Goal: Transaction & Acquisition: Purchase product/service

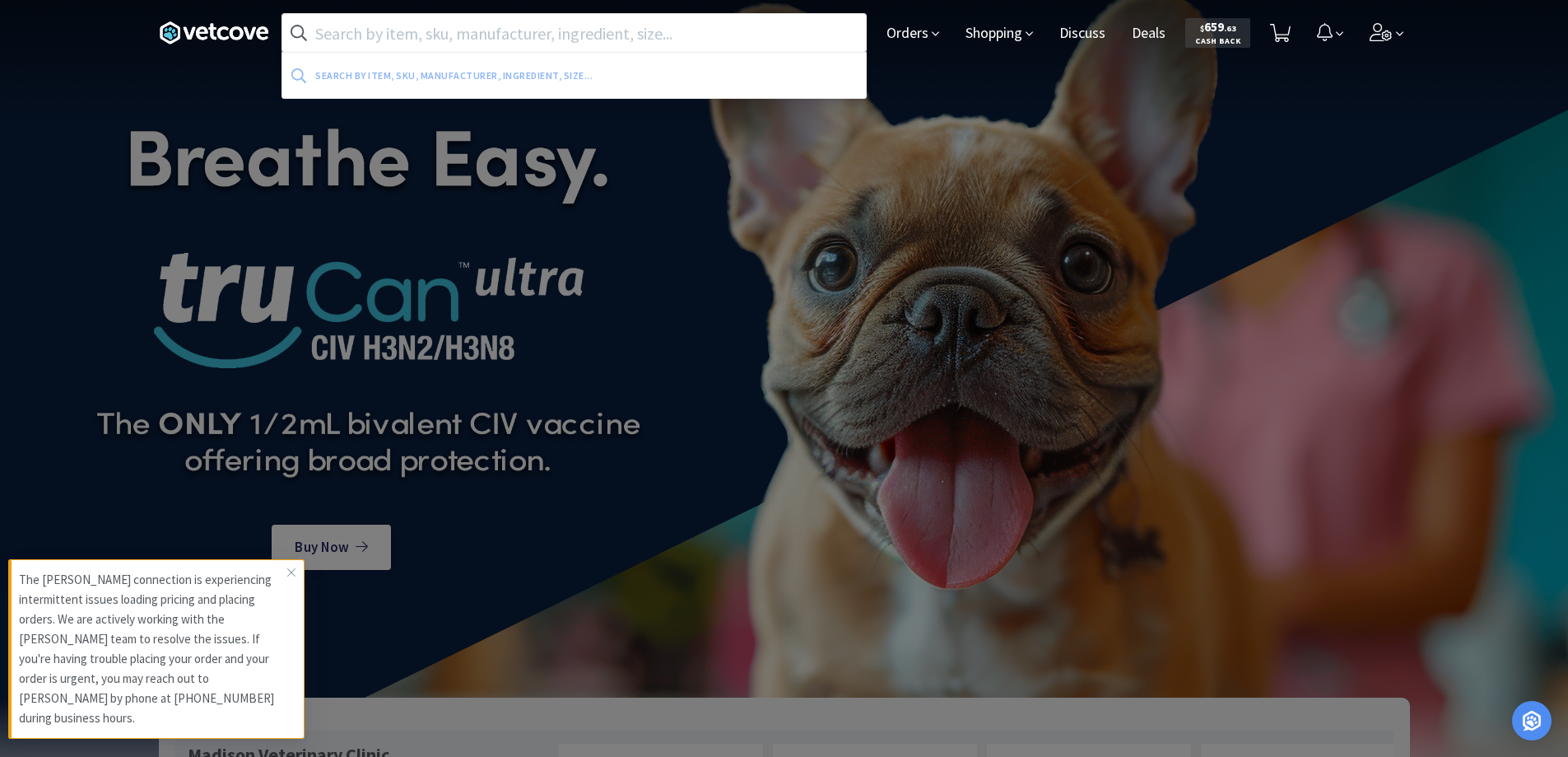
click at [320, 26] on input "text" at bounding box center [574, 33] width 584 height 38
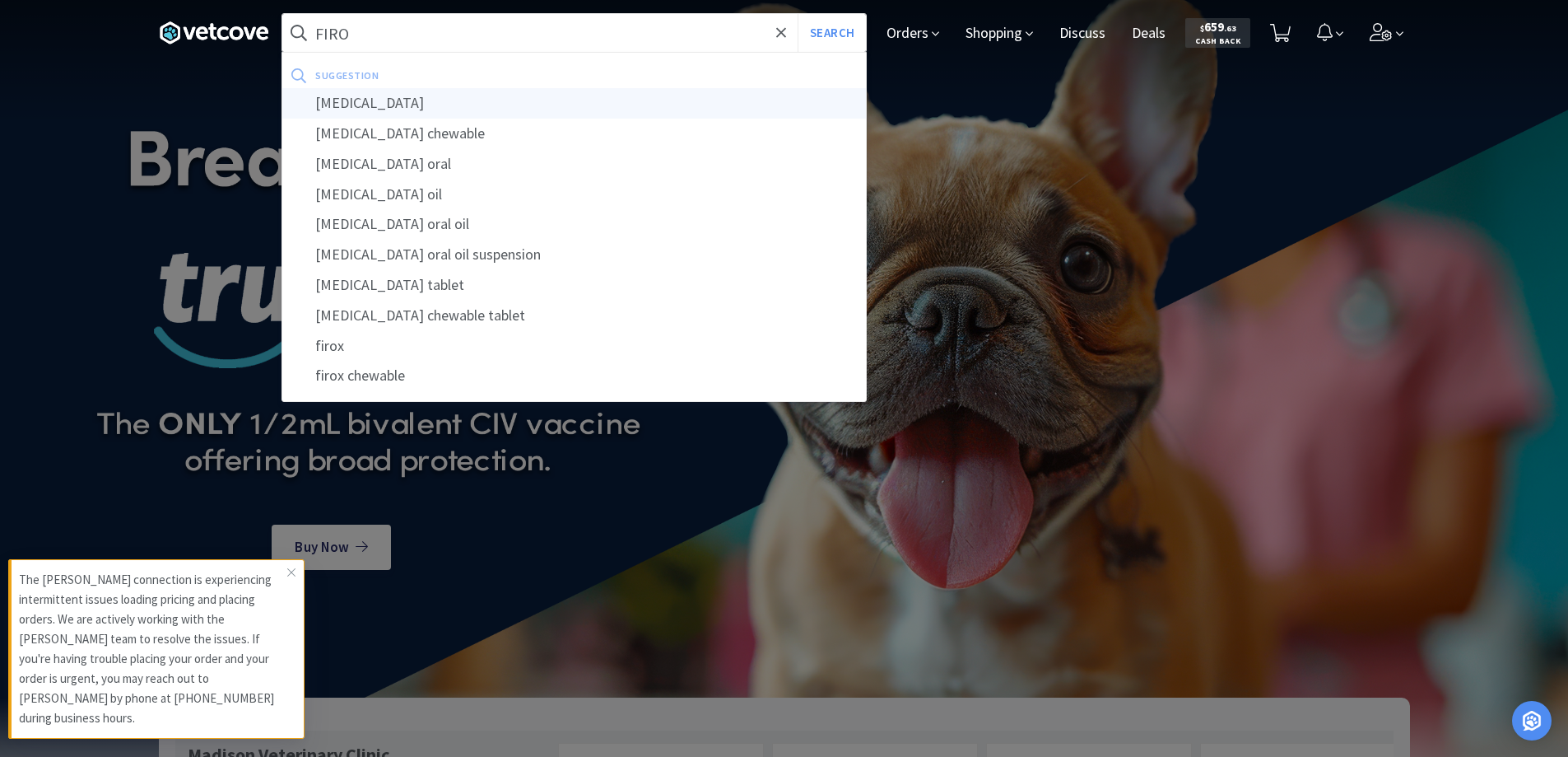
click at [349, 105] on div "[MEDICAL_DATA]" at bounding box center [574, 103] width 584 height 30
type input "[MEDICAL_DATA]"
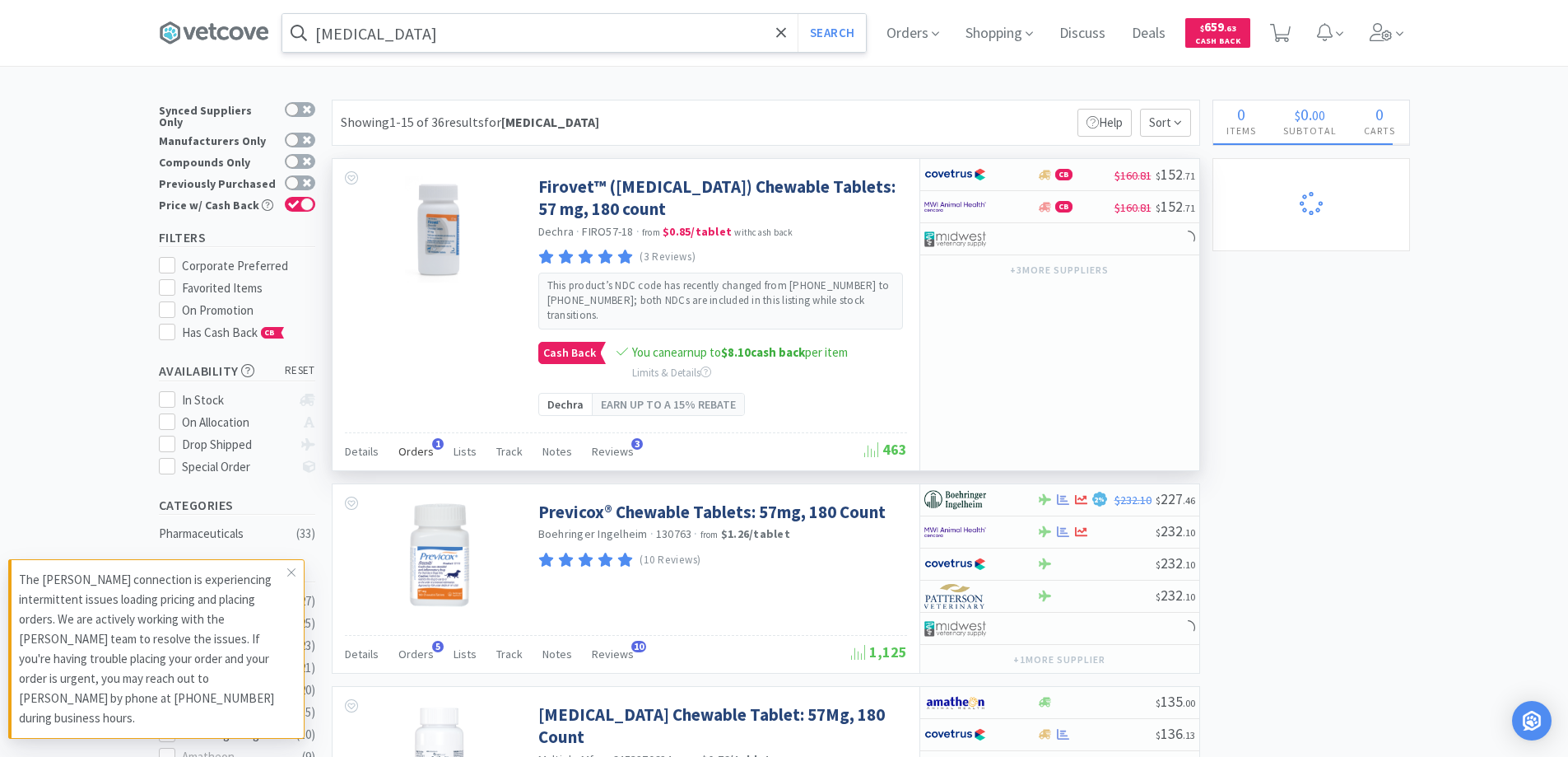
click at [434, 443] on span "1" at bounding box center [437, 444] width 12 height 12
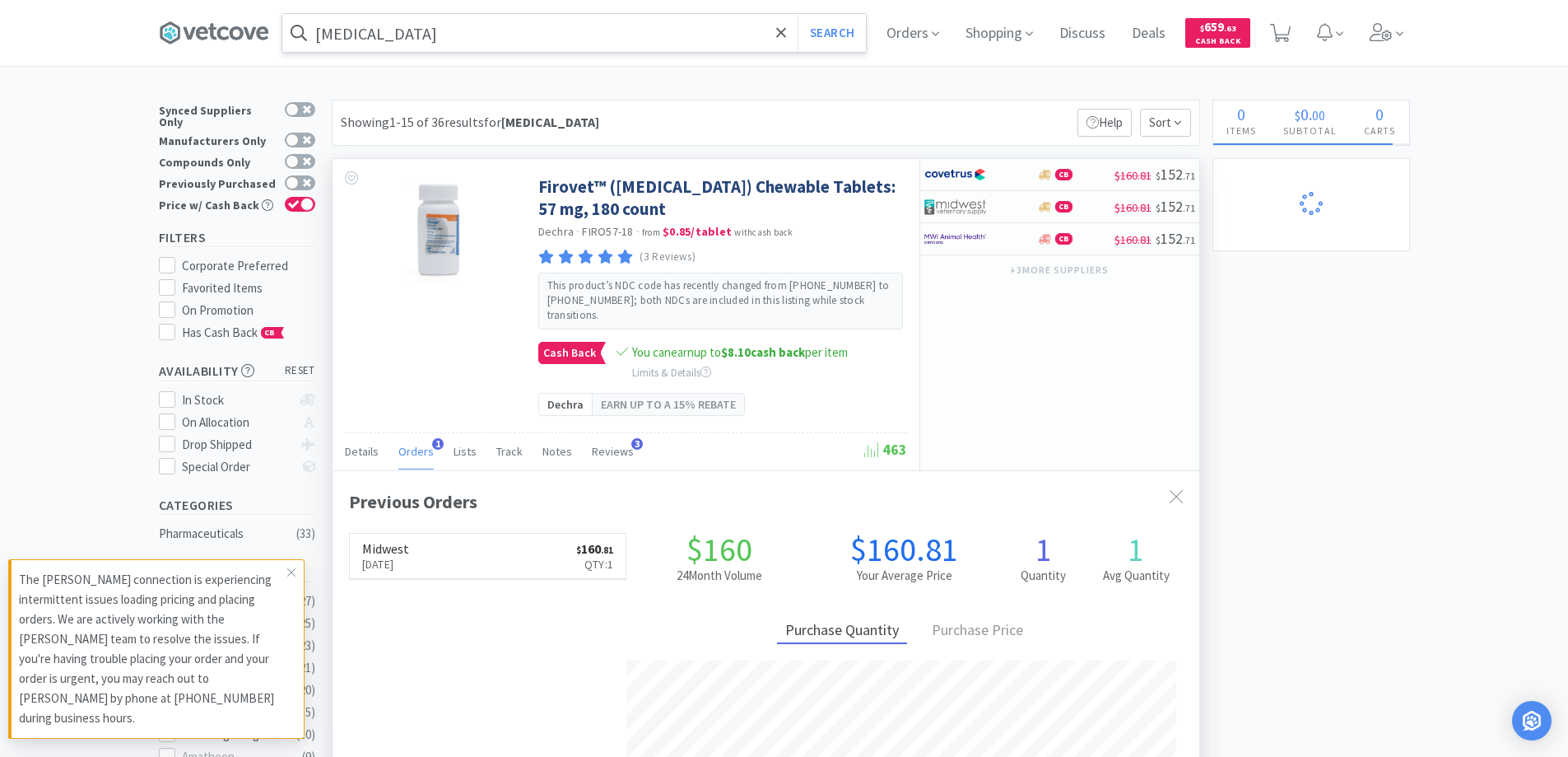
scroll to position [426, 867]
click at [434, 443] on span "1" at bounding box center [437, 444] width 12 height 12
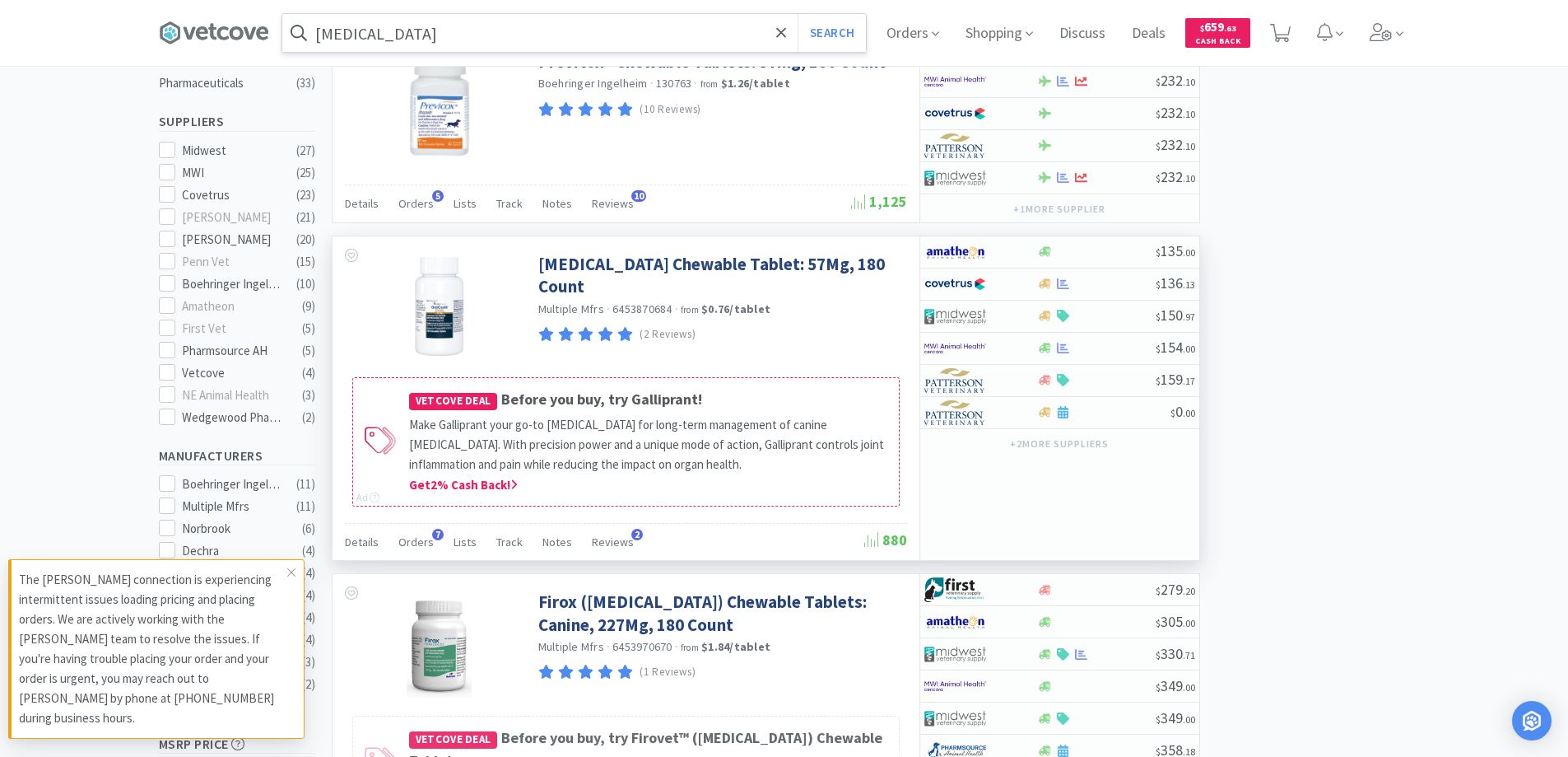
scroll to position [494, 0]
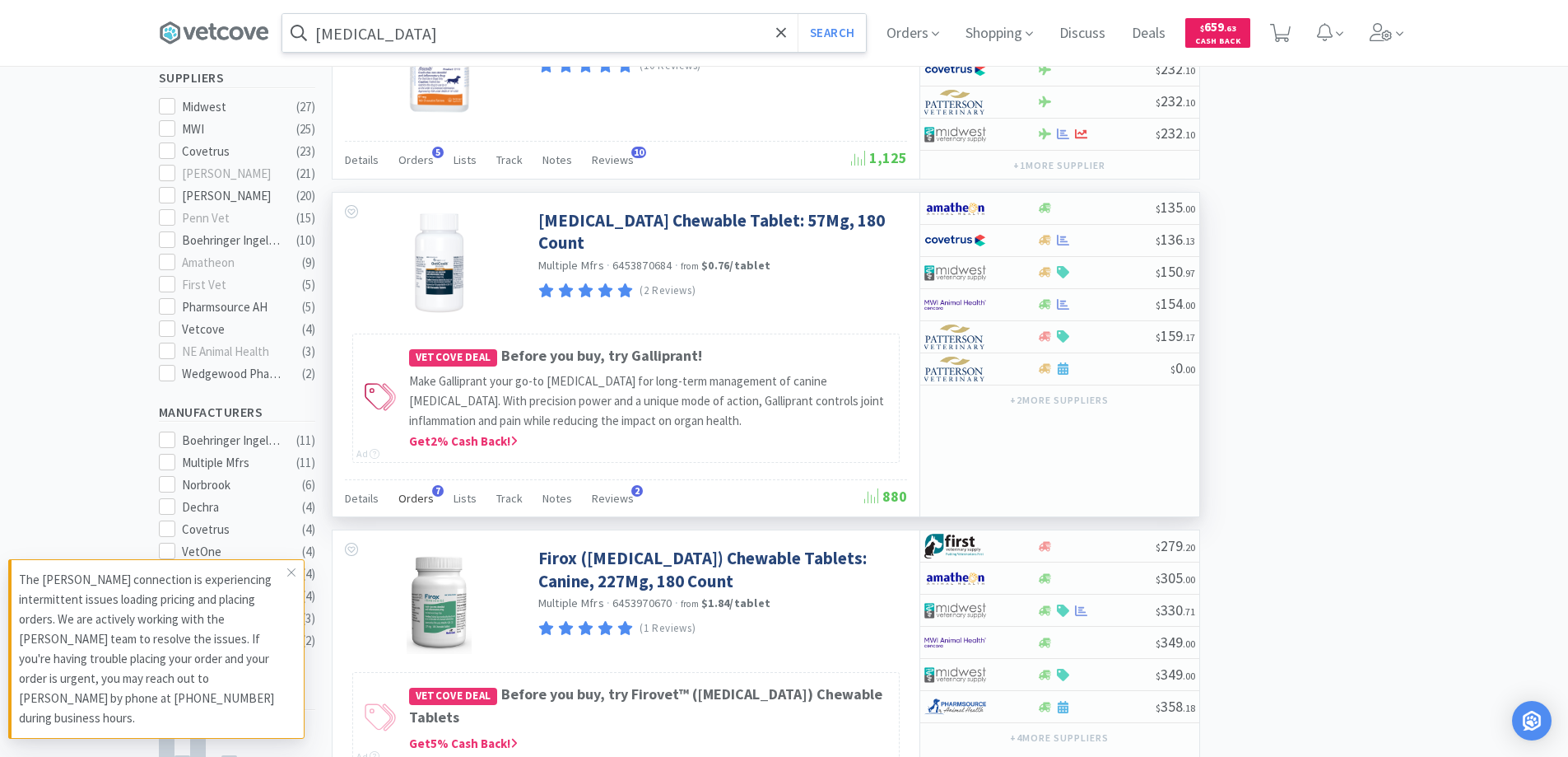
click at [432, 490] on span "7" at bounding box center [437, 490] width 12 height 12
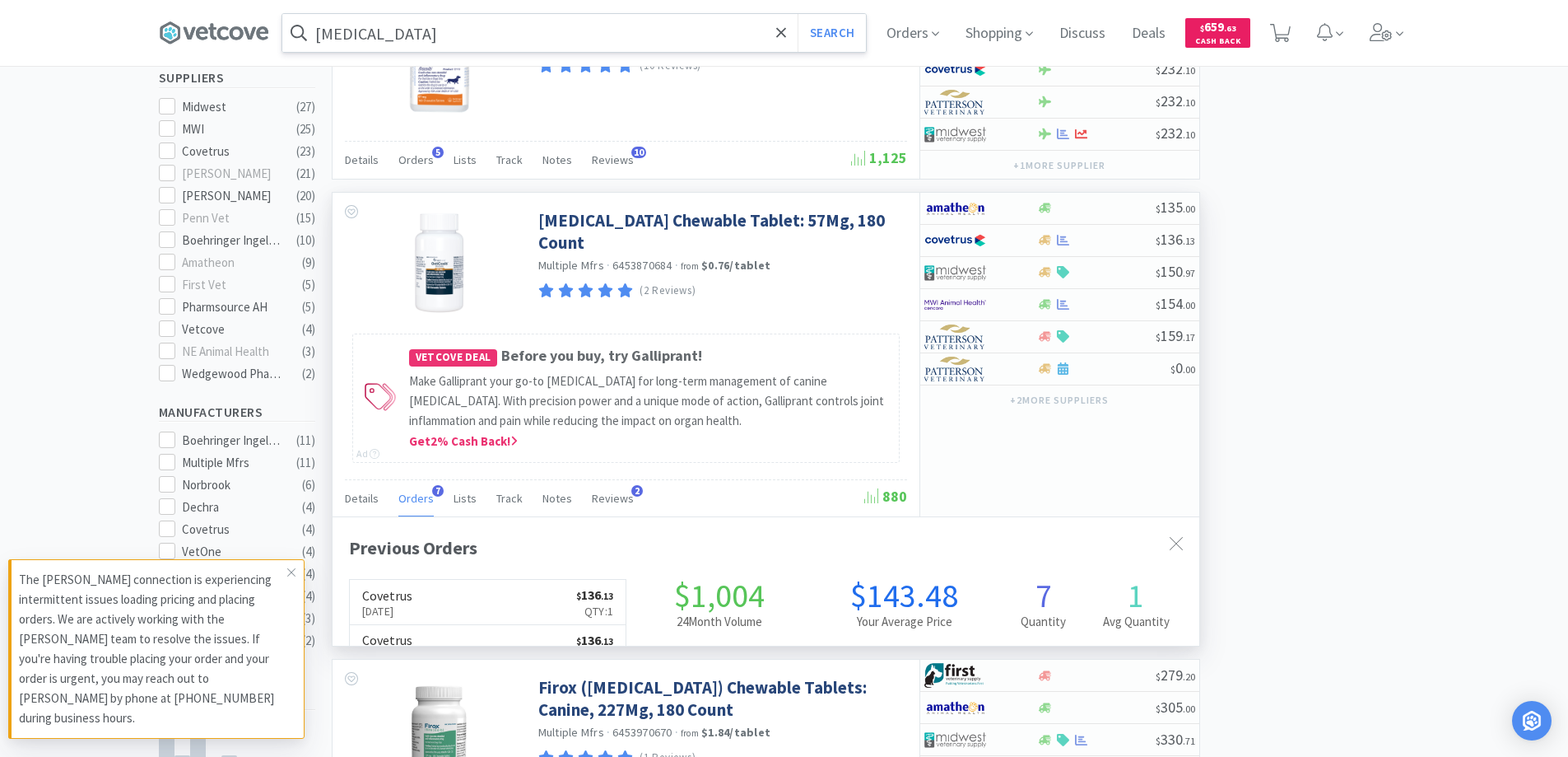
scroll to position [426, 867]
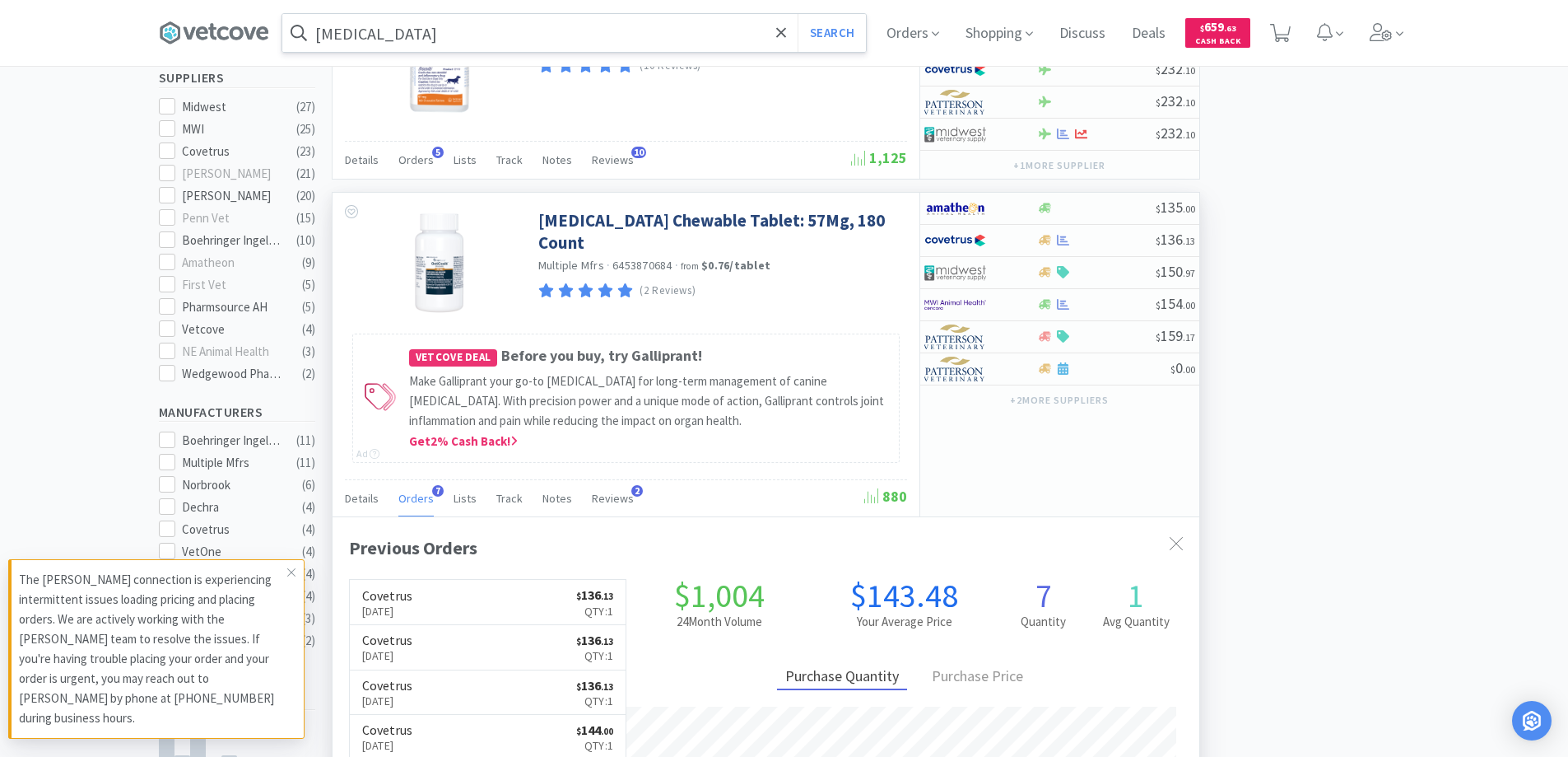
click at [434, 488] on span "7" at bounding box center [437, 490] width 12 height 12
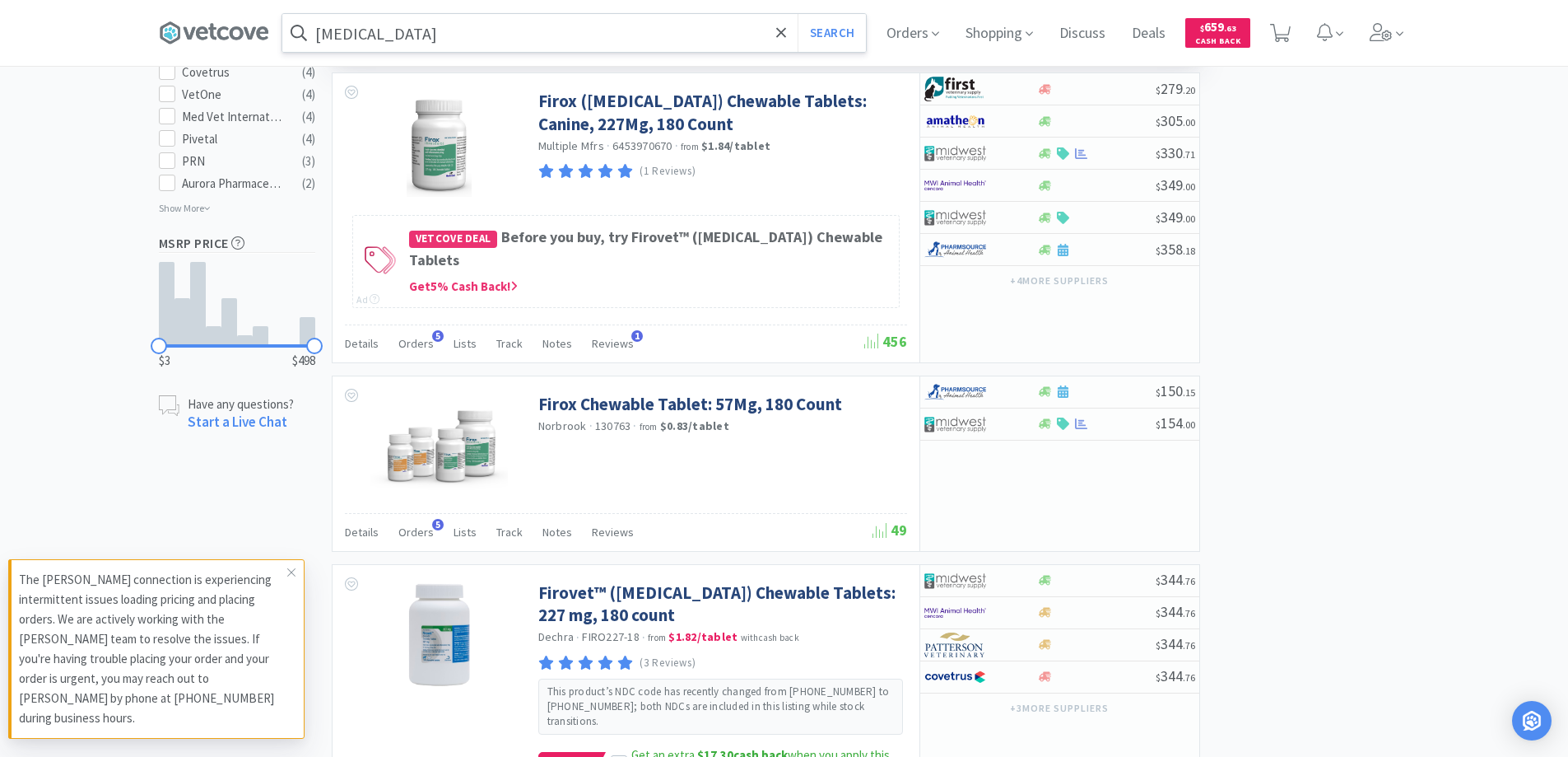
scroll to position [987, 0]
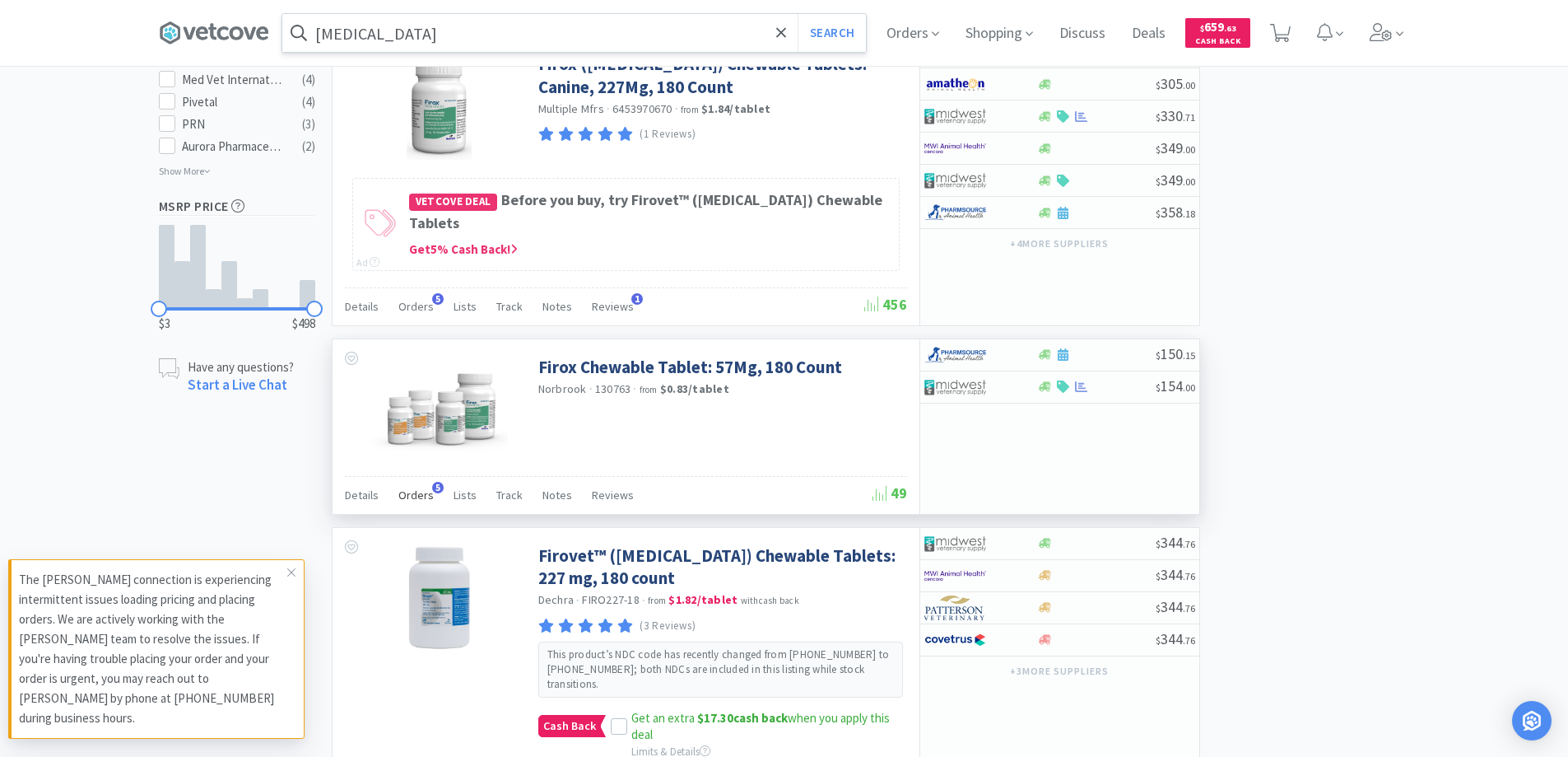
click at [433, 482] on span "5" at bounding box center [437, 487] width 12 height 12
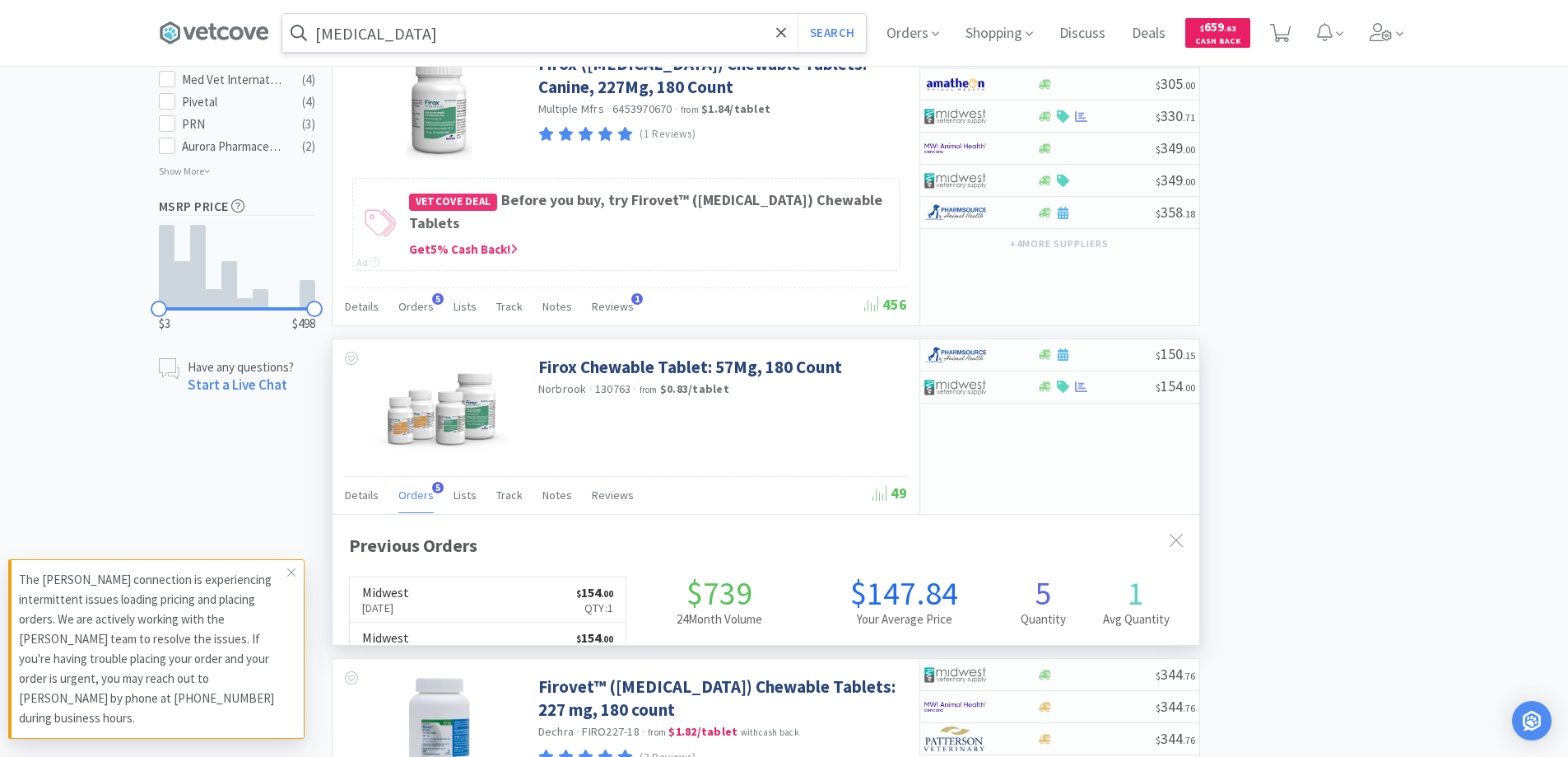
scroll to position [426, 867]
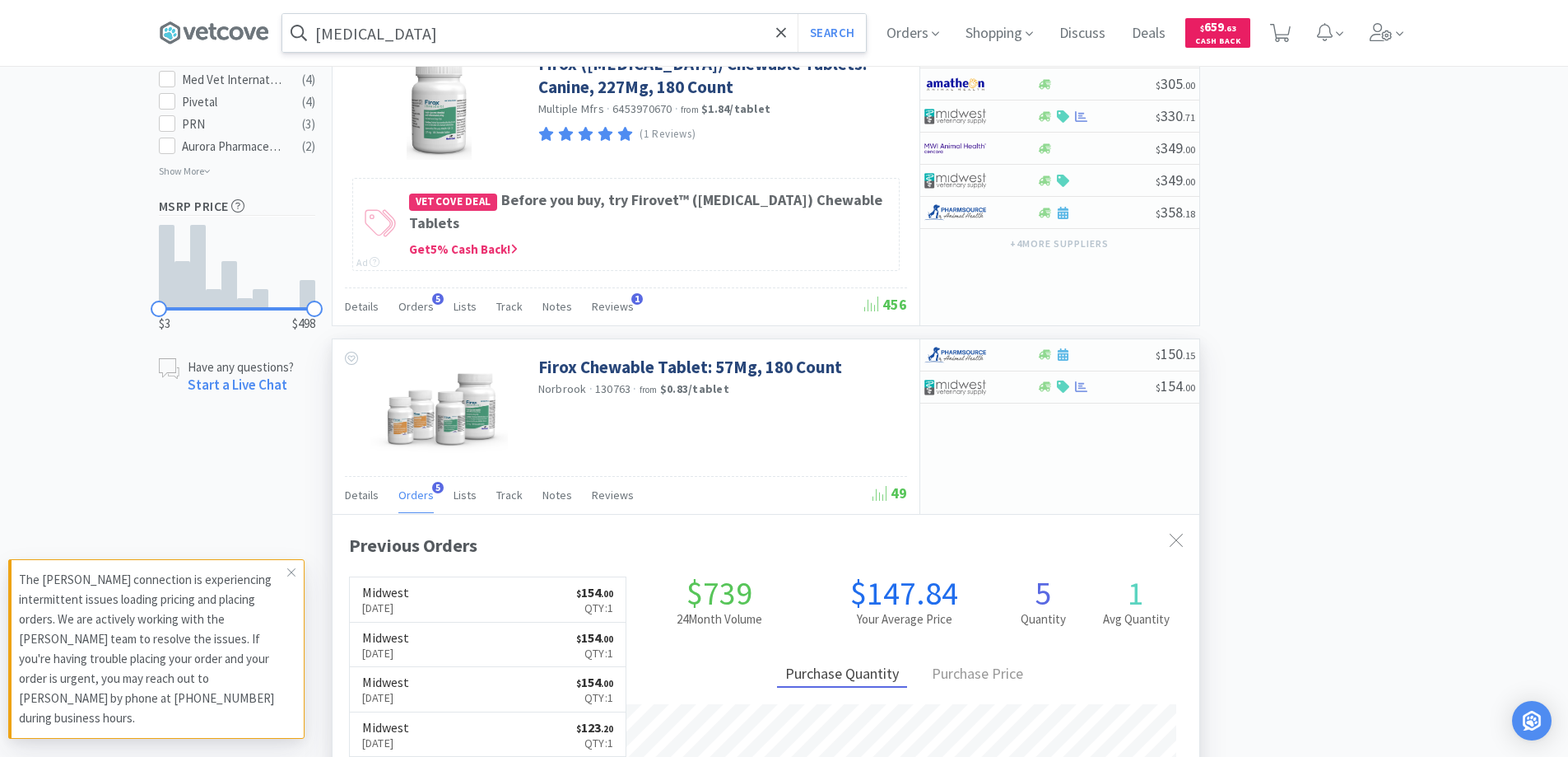
click at [433, 482] on span "5" at bounding box center [437, 487] width 12 height 12
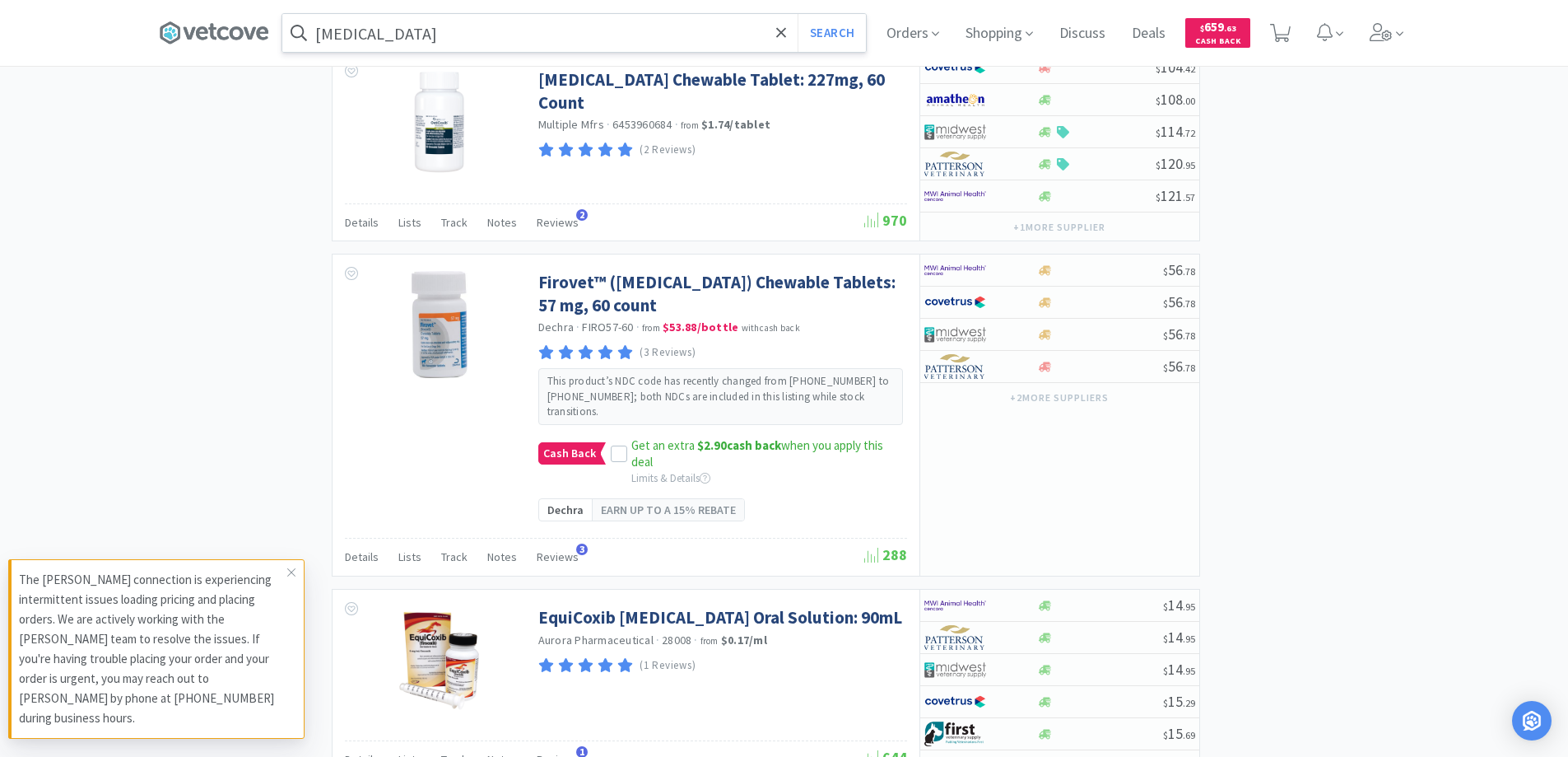
scroll to position [3293, 0]
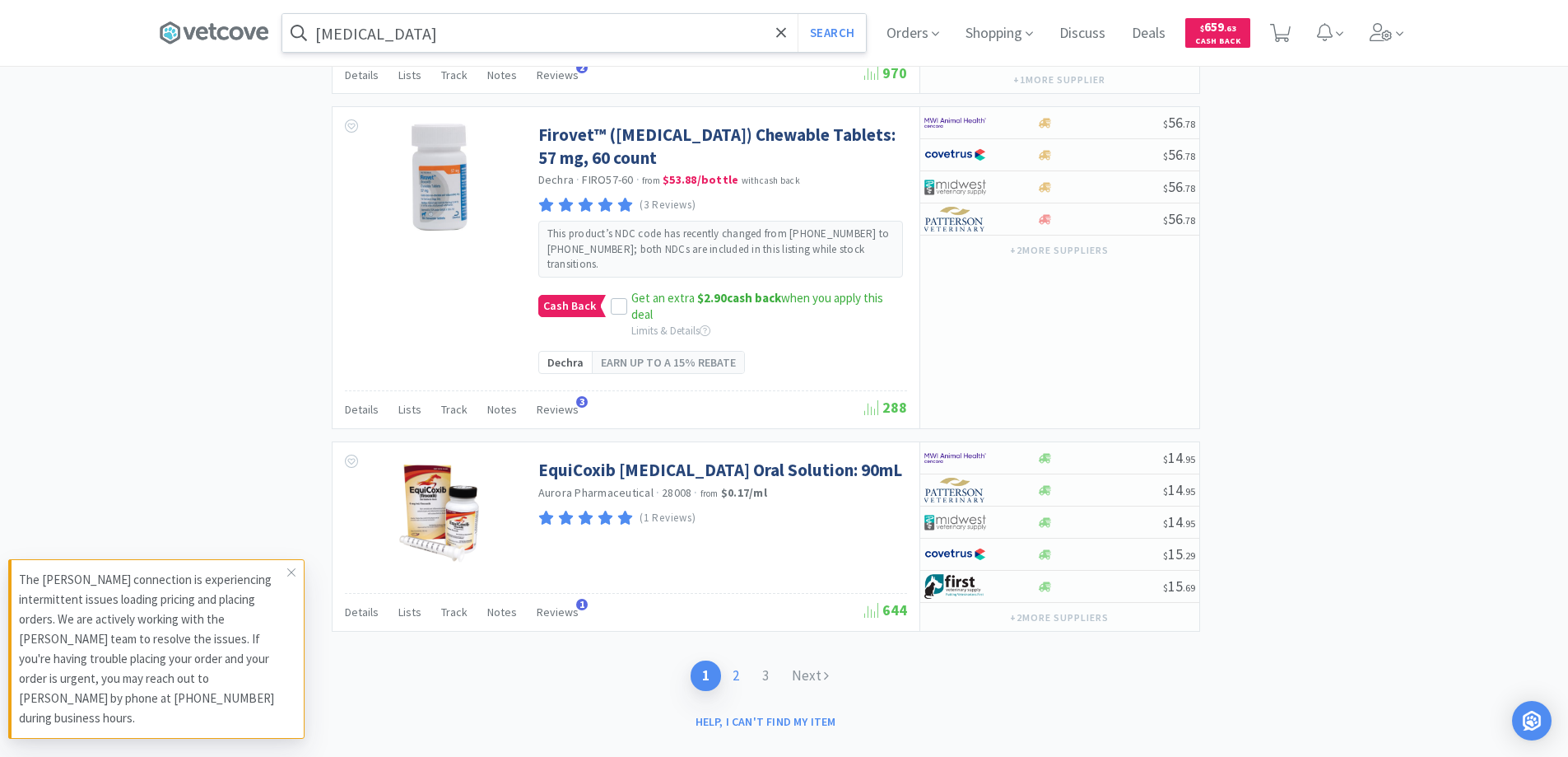
click at [738, 660] on link "2" at bounding box center [736, 675] width 30 height 30
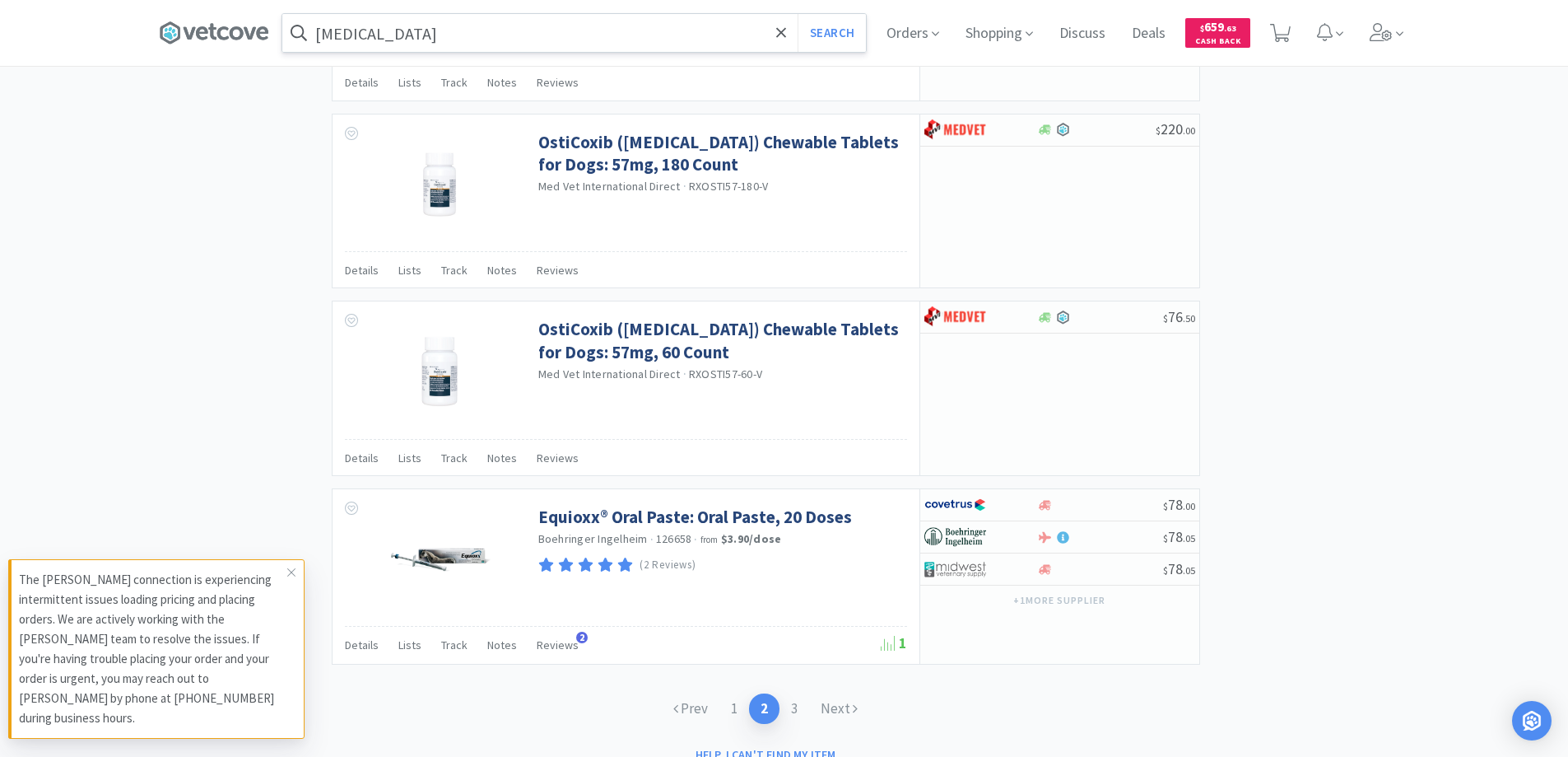
scroll to position [2530, 0]
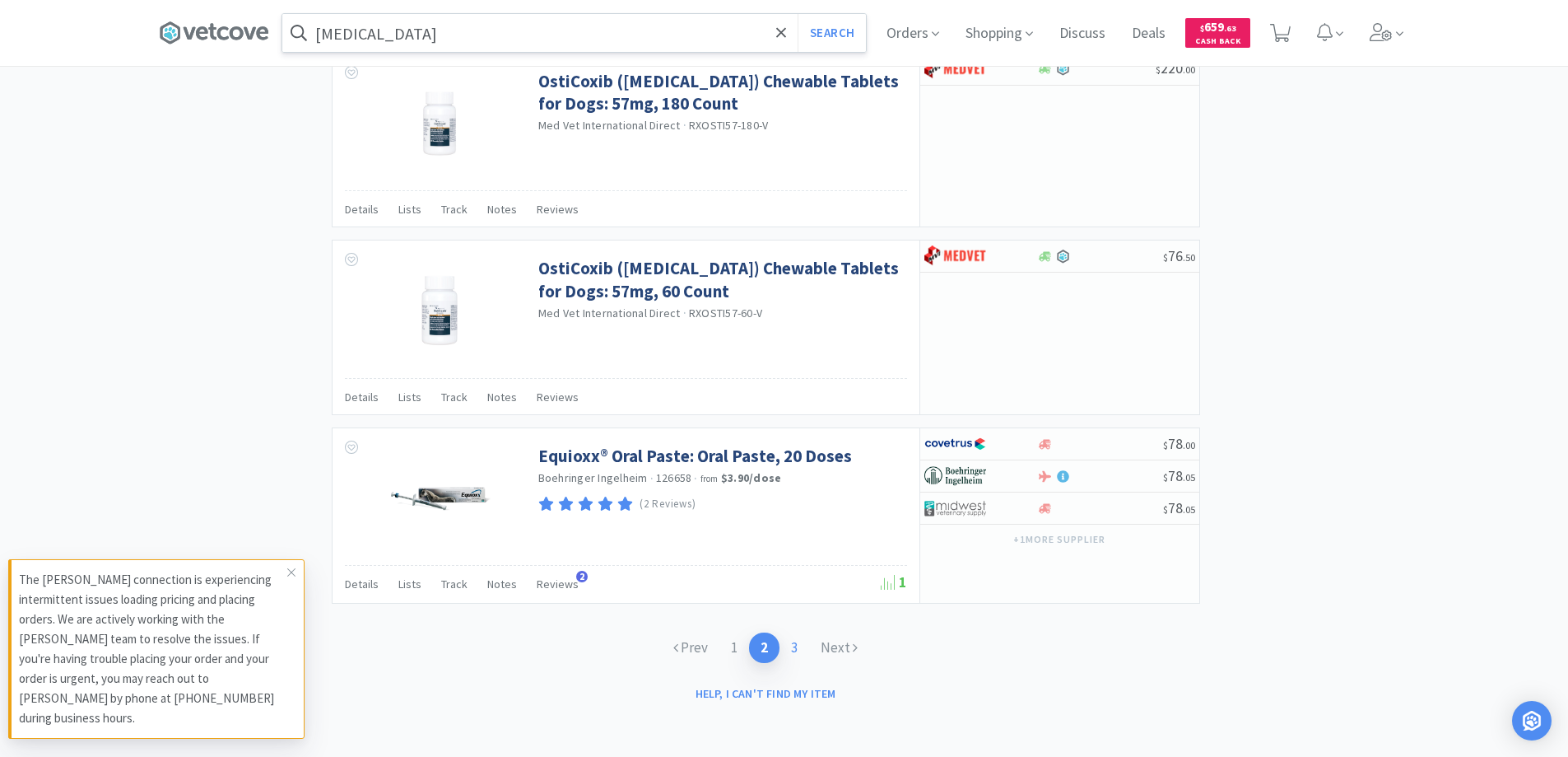
click at [799, 646] on link "3" at bounding box center [794, 647] width 30 height 30
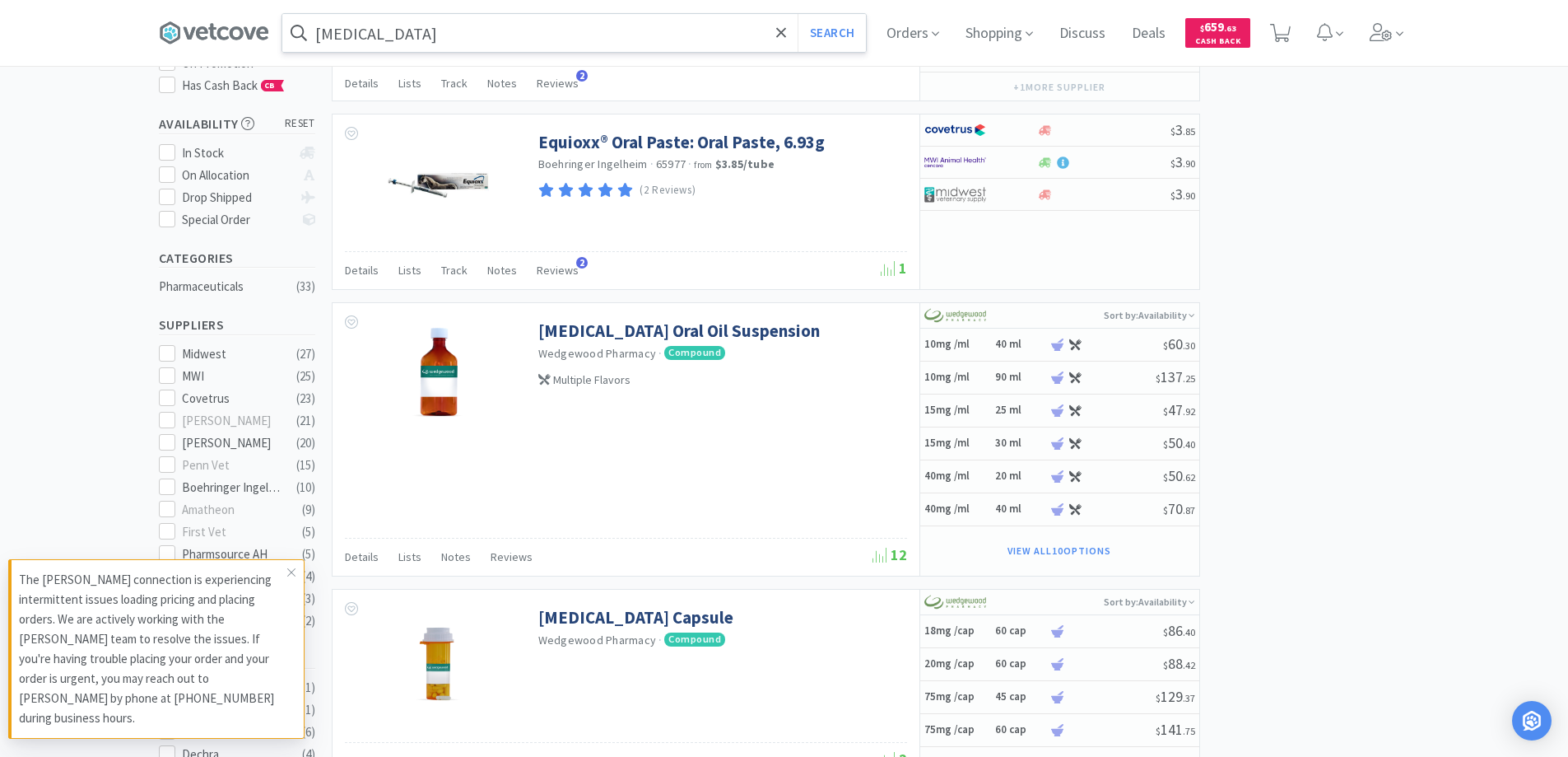
scroll to position [494, 0]
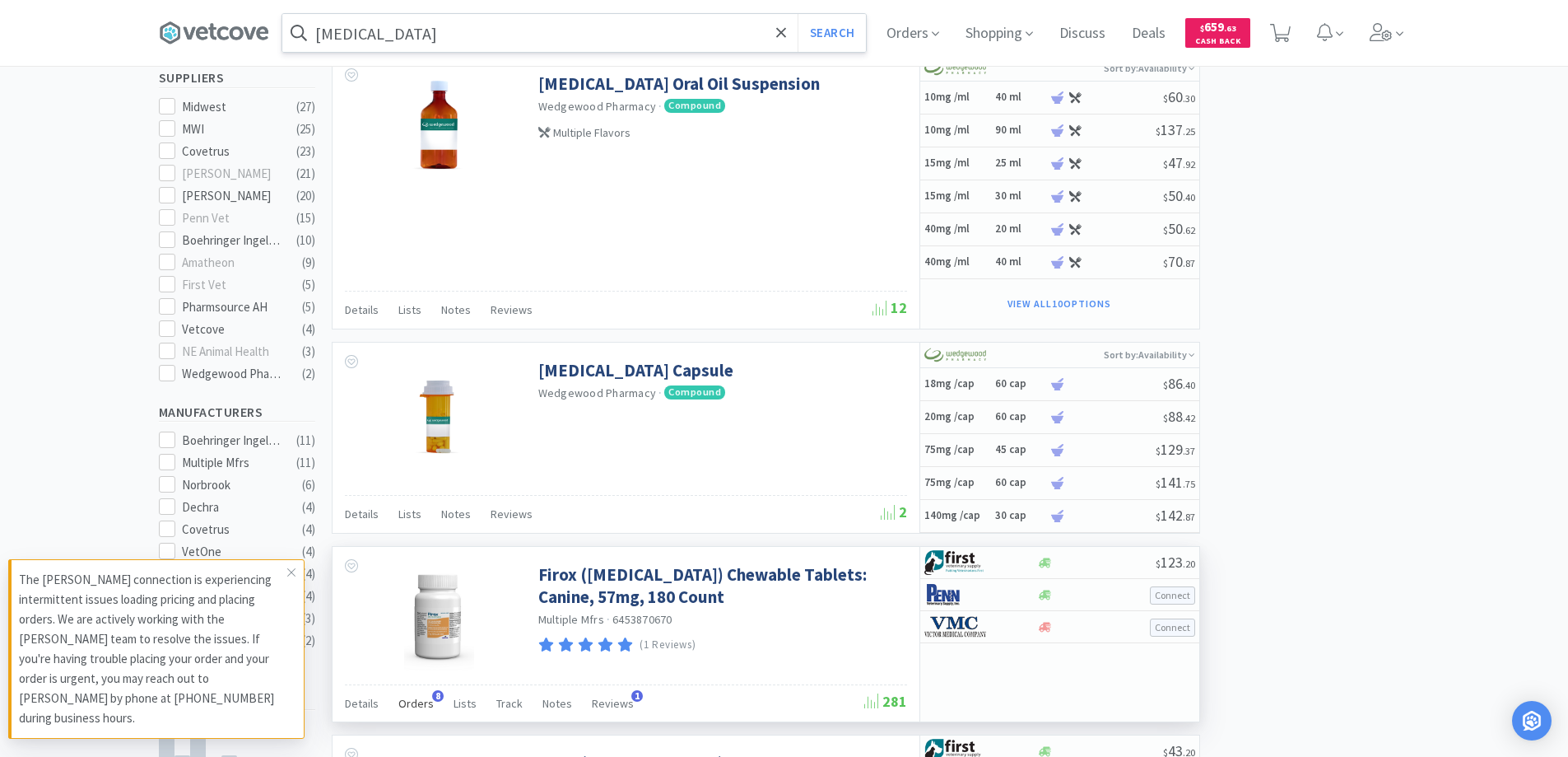
click at [432, 696] on span "8" at bounding box center [437, 695] width 12 height 12
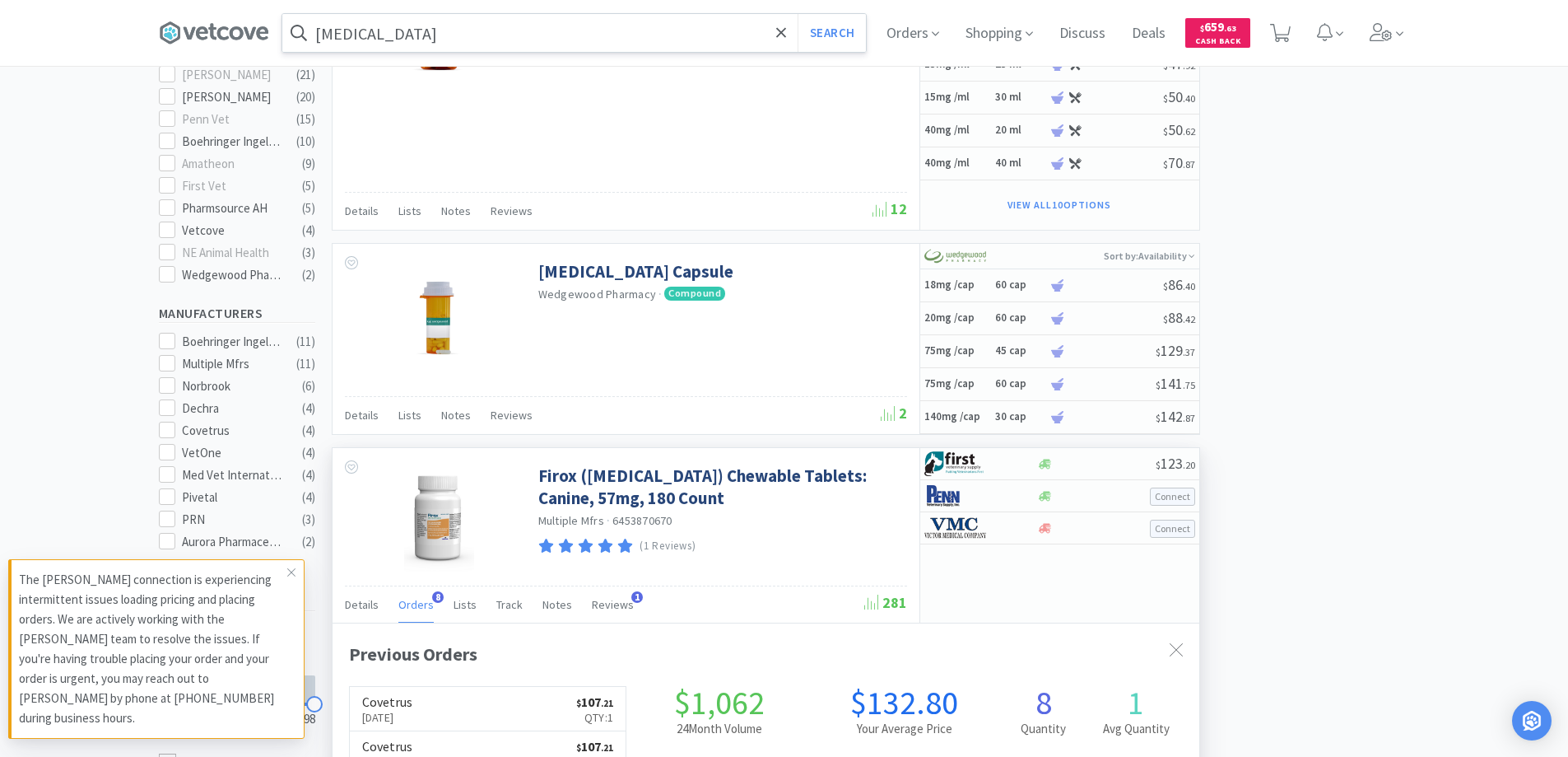
scroll to position [741, 0]
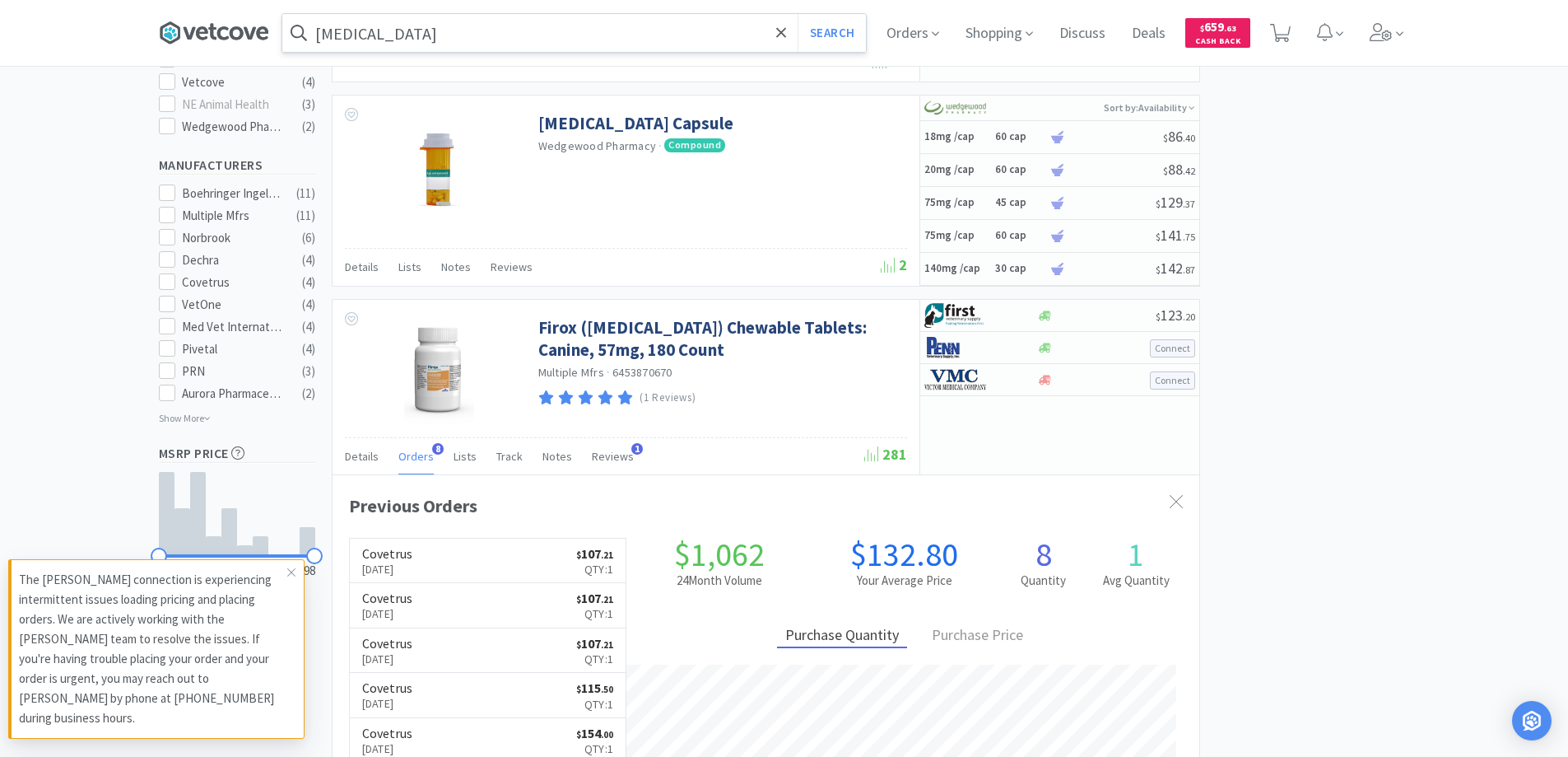
click at [230, 30] on icon at bounding box center [213, 33] width 110 height 25
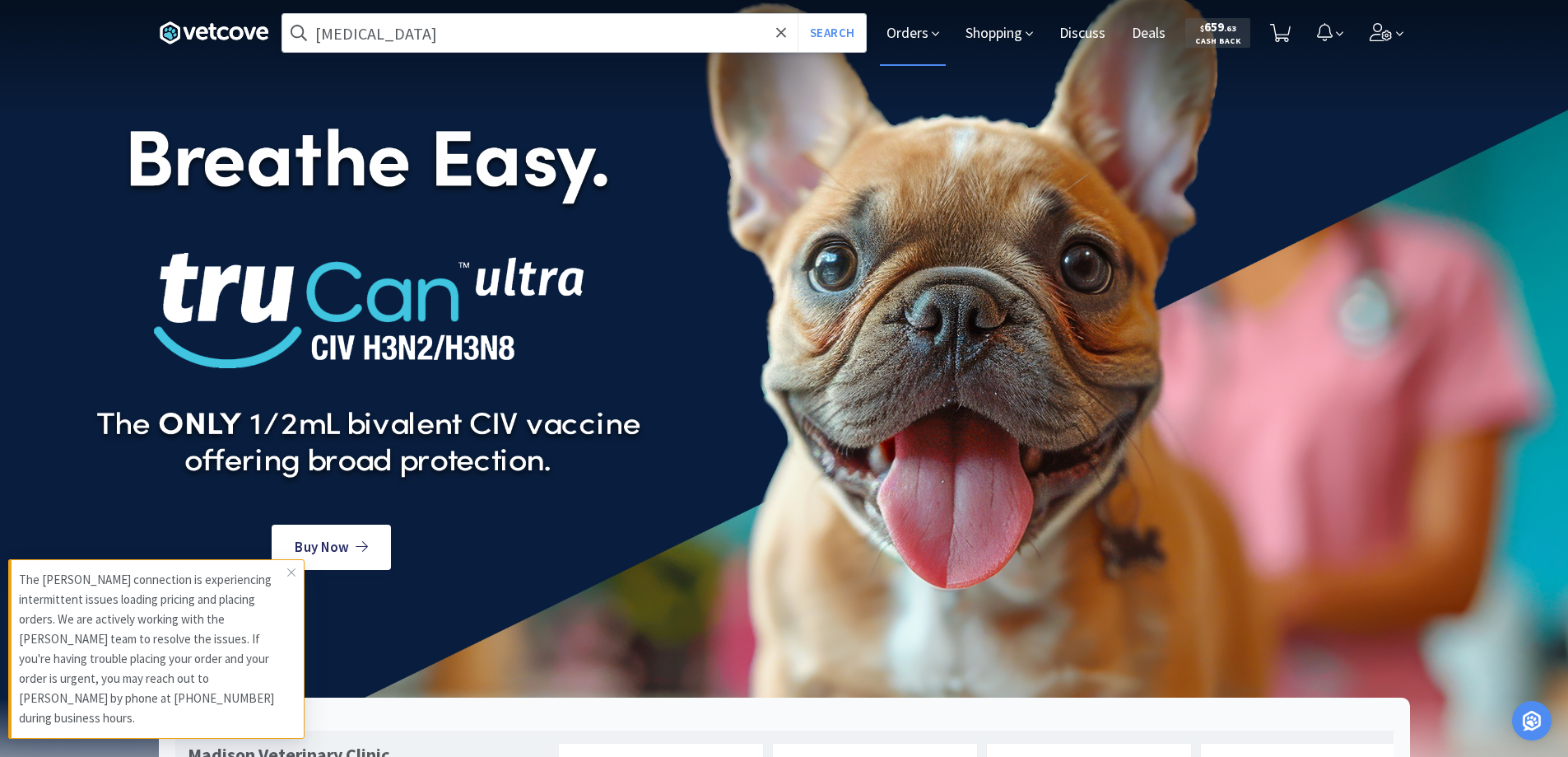
click at [911, 43] on span "Orders" at bounding box center [912, 33] width 66 height 66
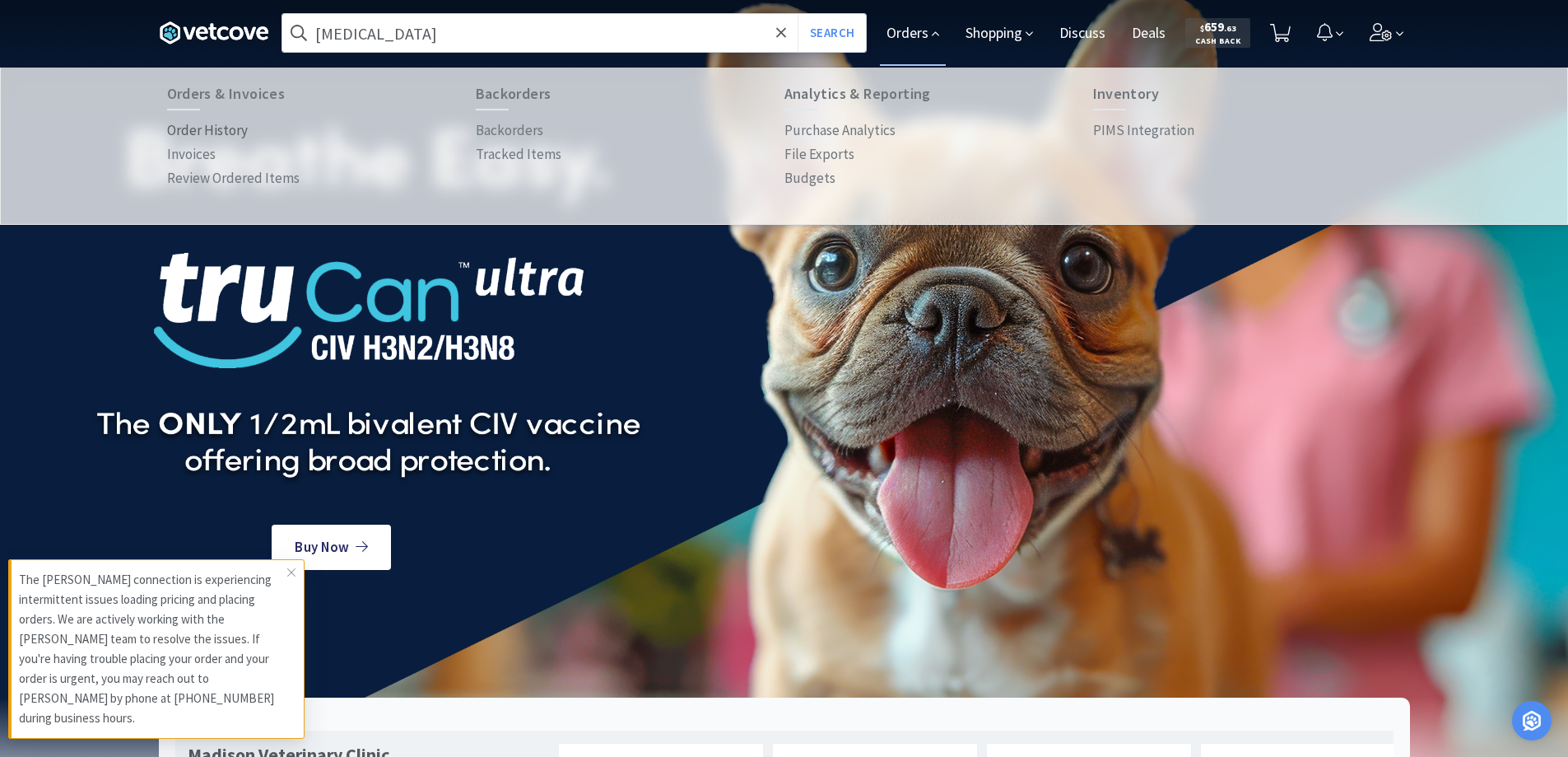
click at [224, 125] on p "Order History" at bounding box center [207, 130] width 81 height 22
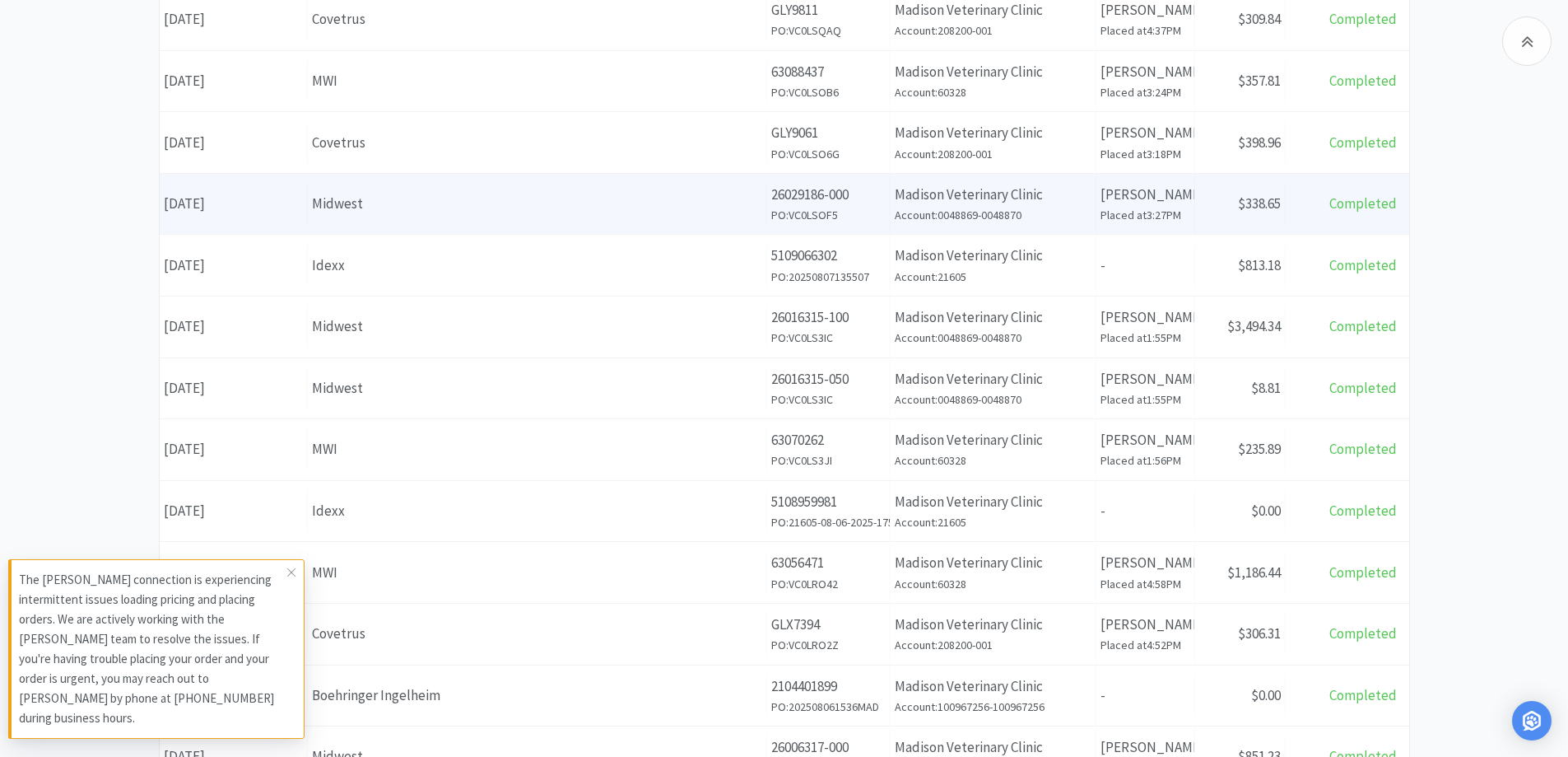
scroll to position [412, 0]
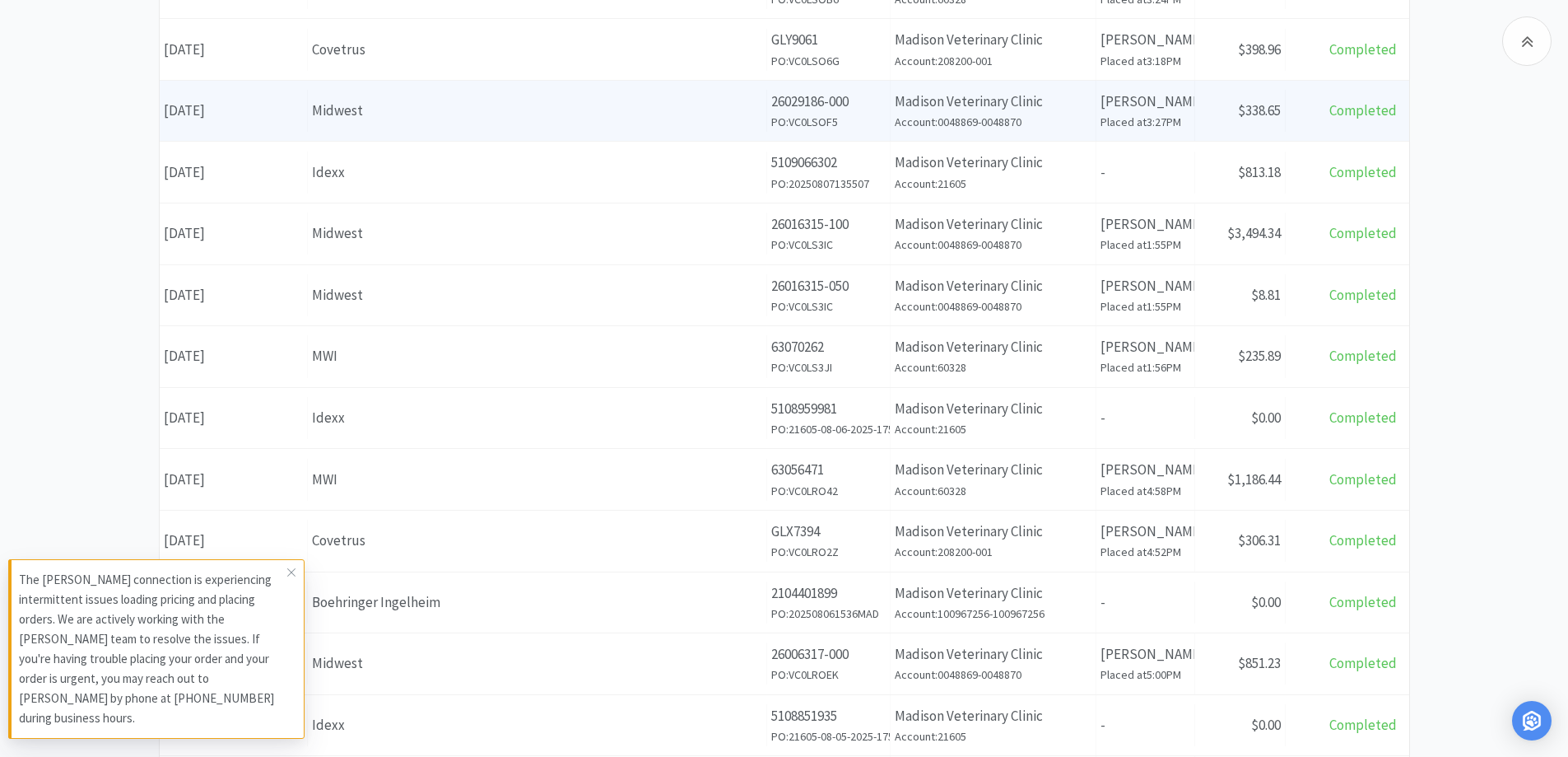
click at [481, 543] on div "Covetrus" at bounding box center [537, 540] width 450 height 22
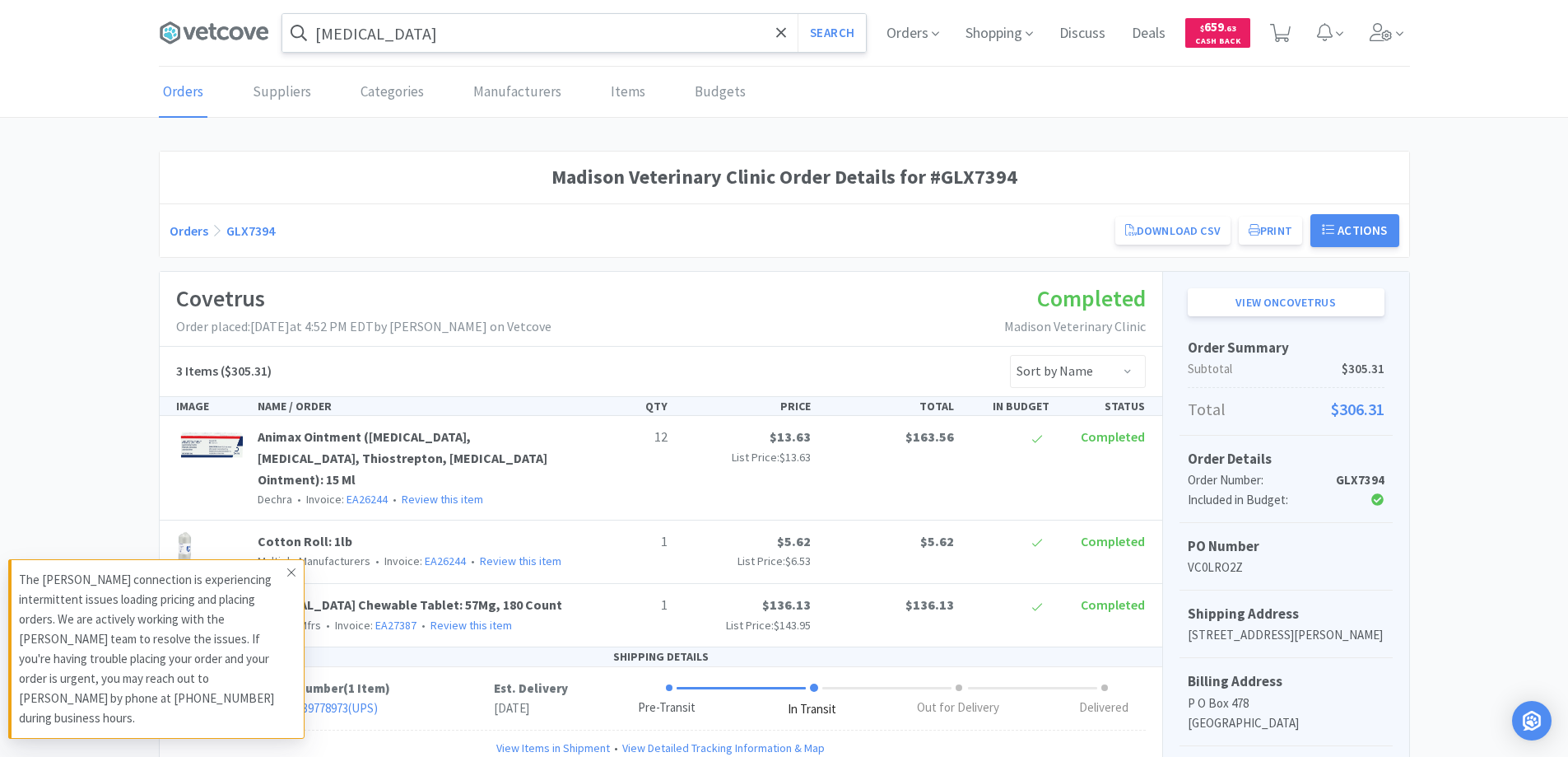
click at [293, 578] on icon at bounding box center [290, 572] width 10 height 13
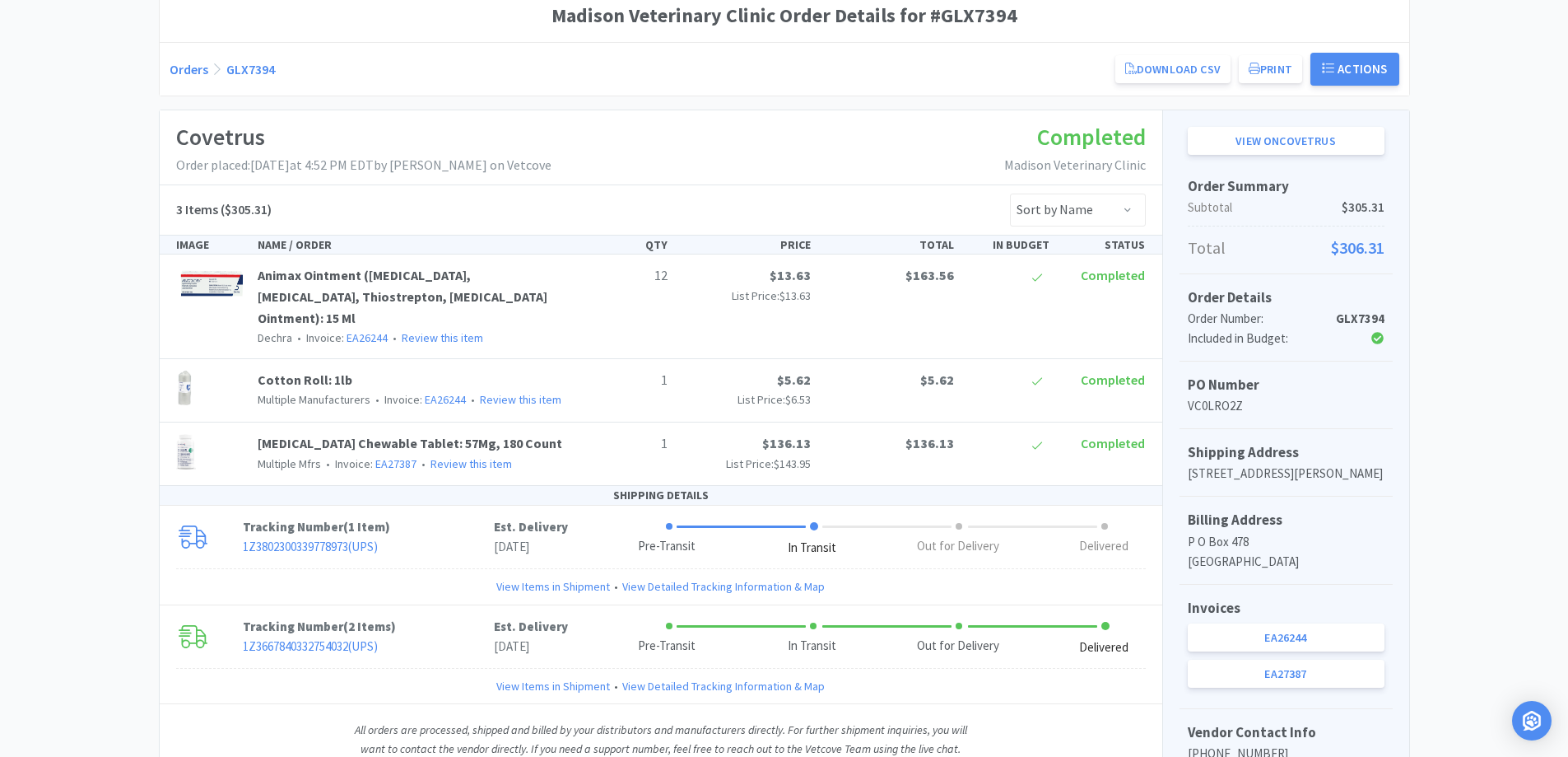
scroll to position [165, 0]
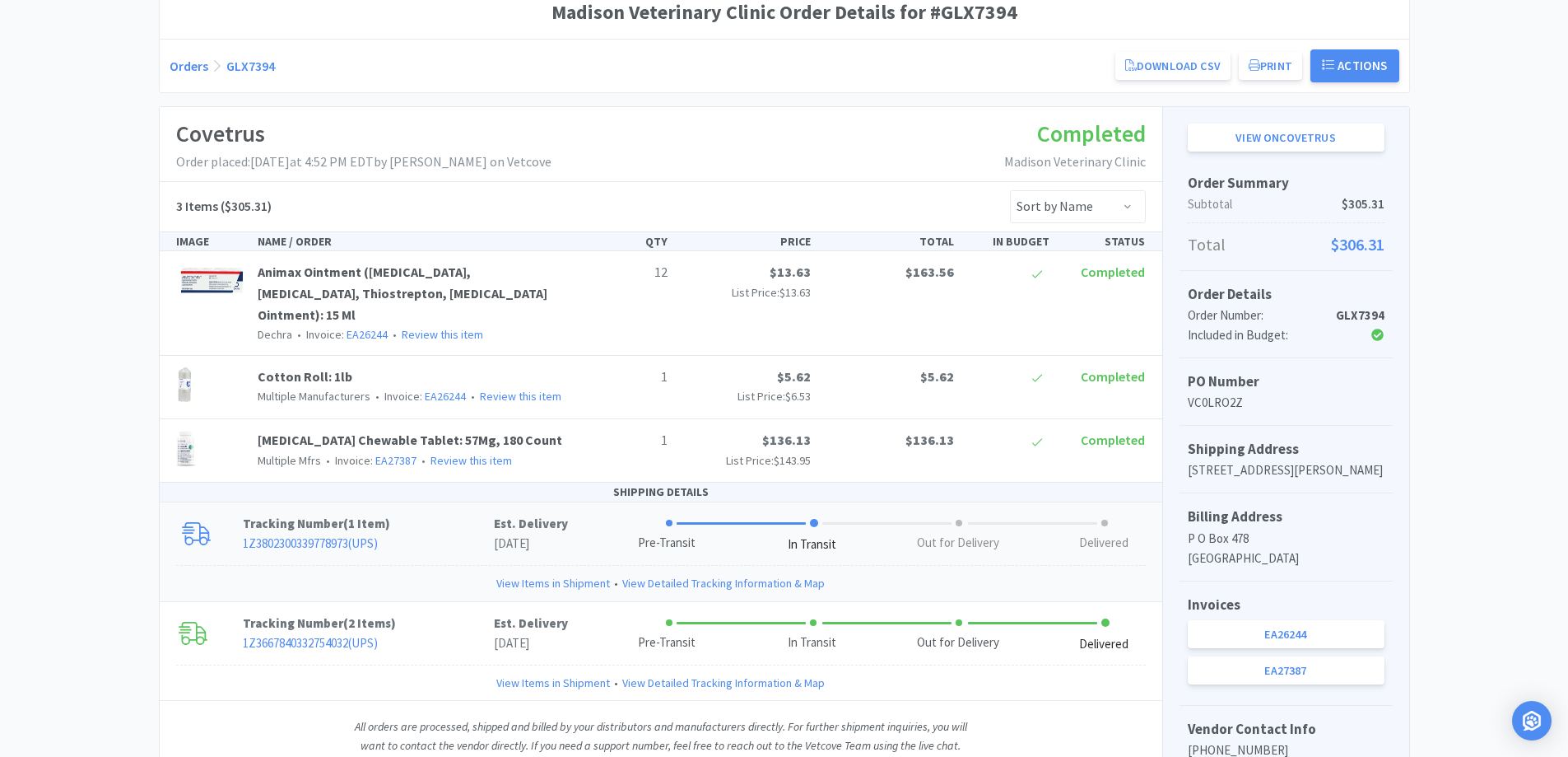
click at [543, 581] on link "View Items in Shipment" at bounding box center [553, 583] width 114 height 18
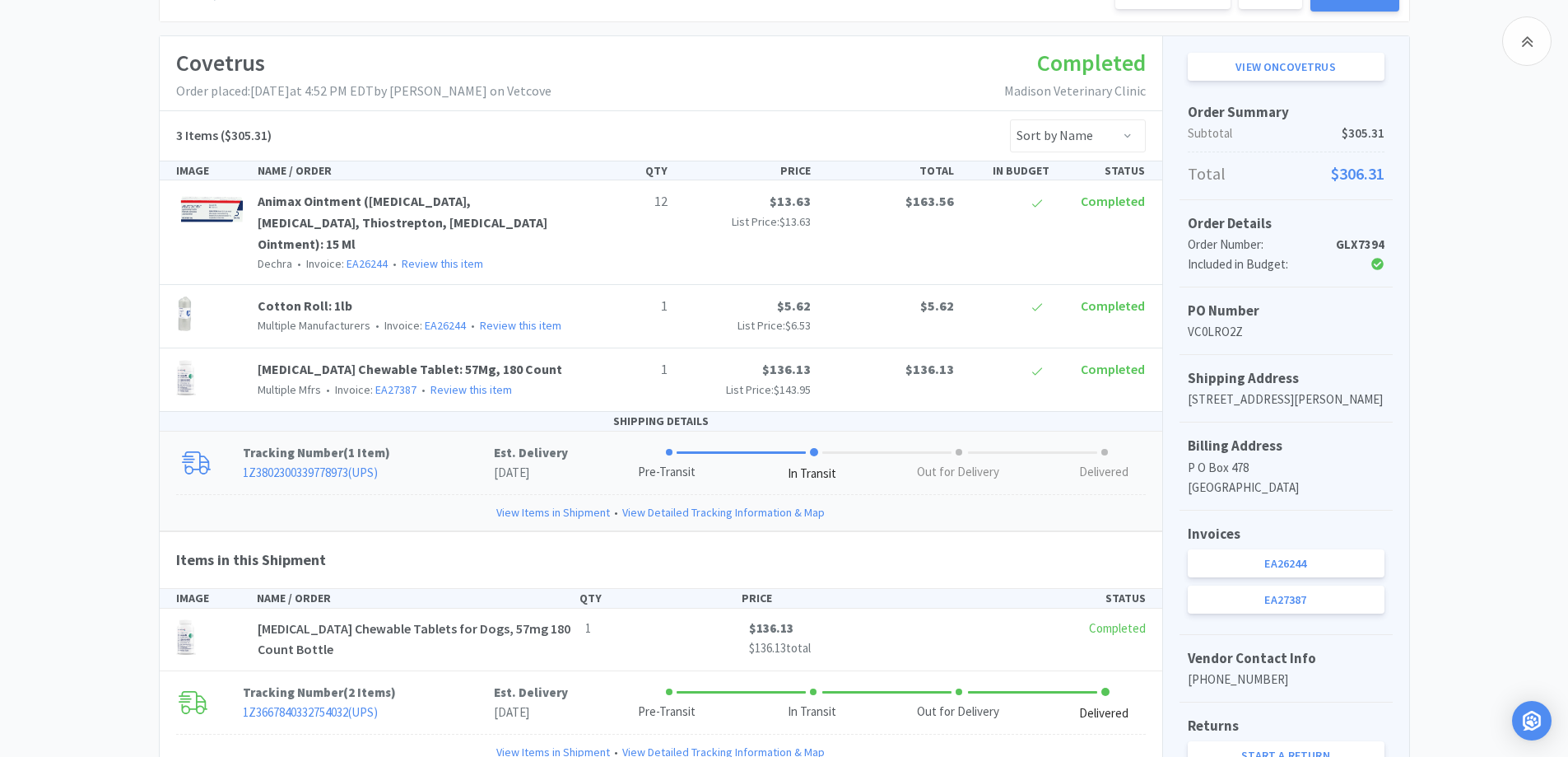
scroll to position [370, 0]
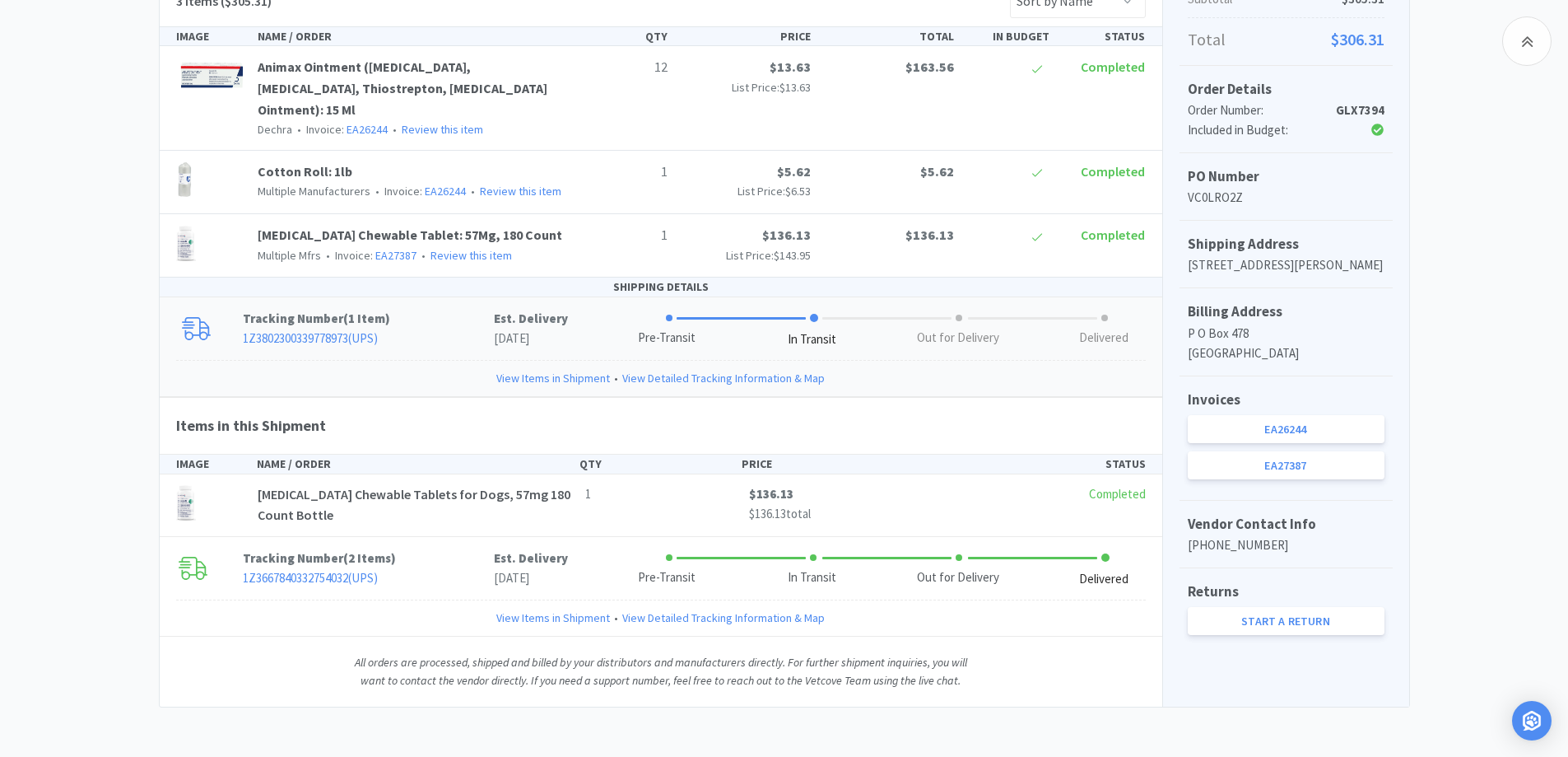
click at [535, 376] on link "View Items in Shipment" at bounding box center [553, 378] width 114 height 18
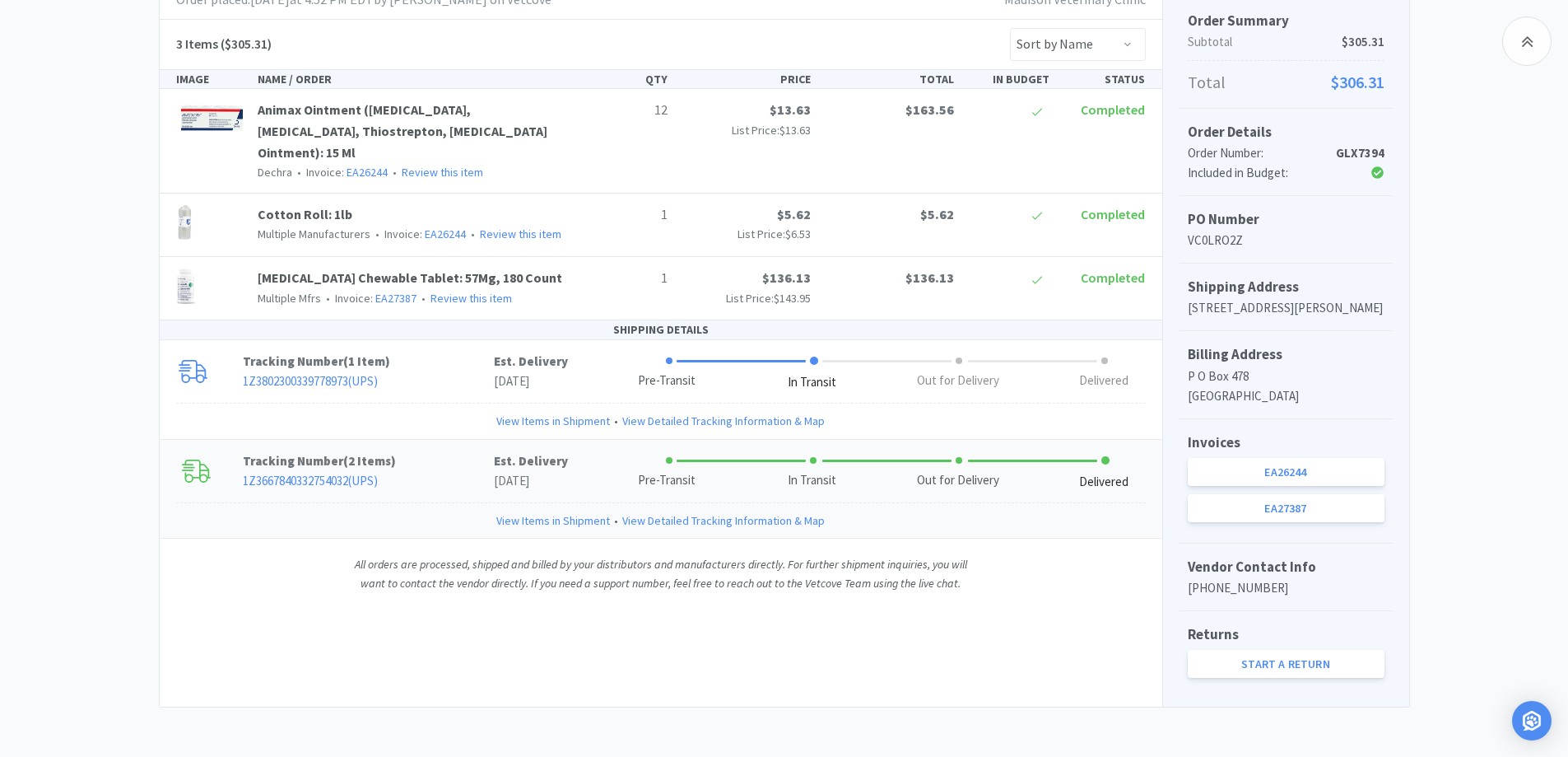
click at [542, 511] on link "View Items in Shipment" at bounding box center [553, 520] width 114 height 18
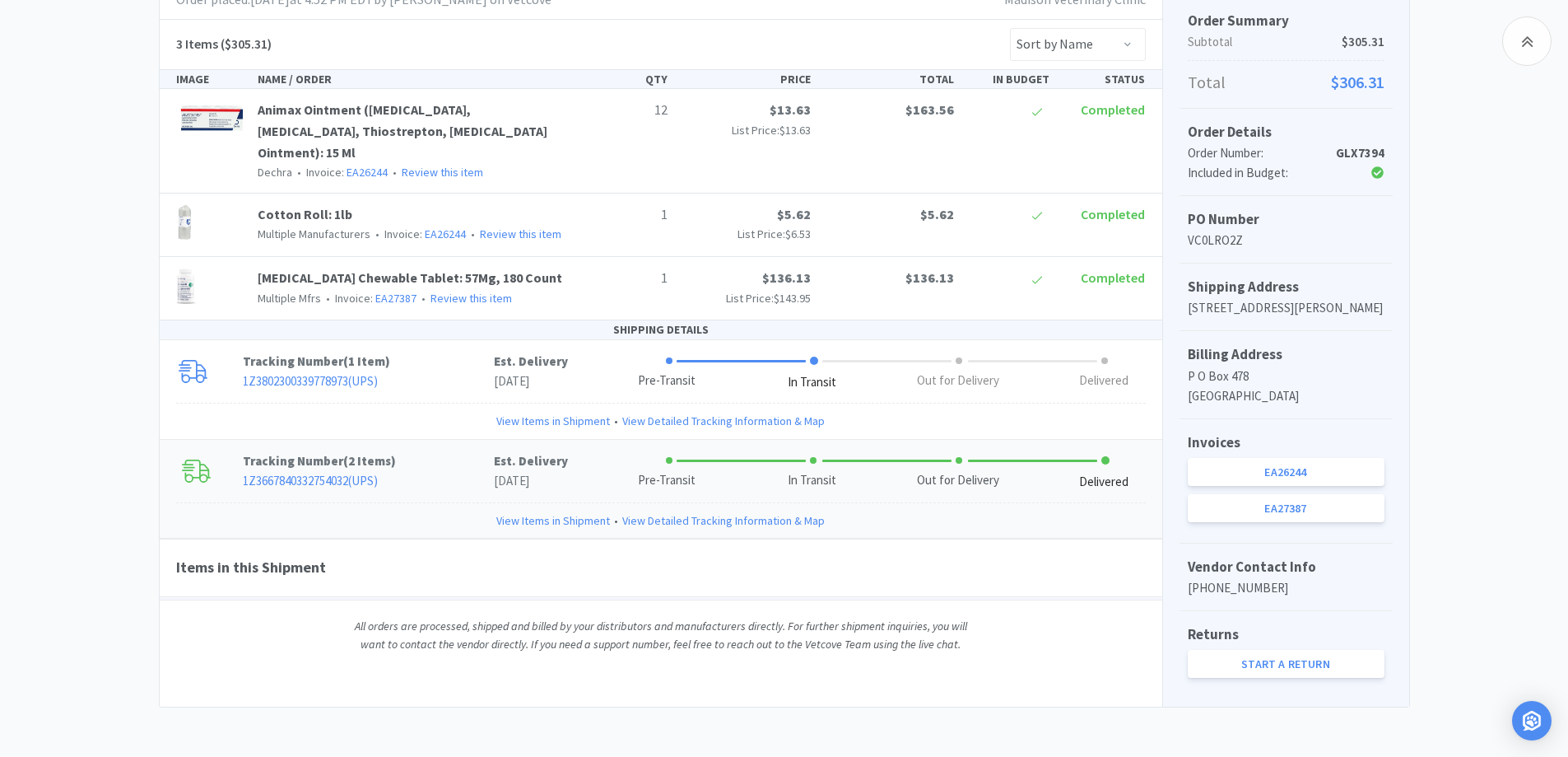
scroll to position [370, 0]
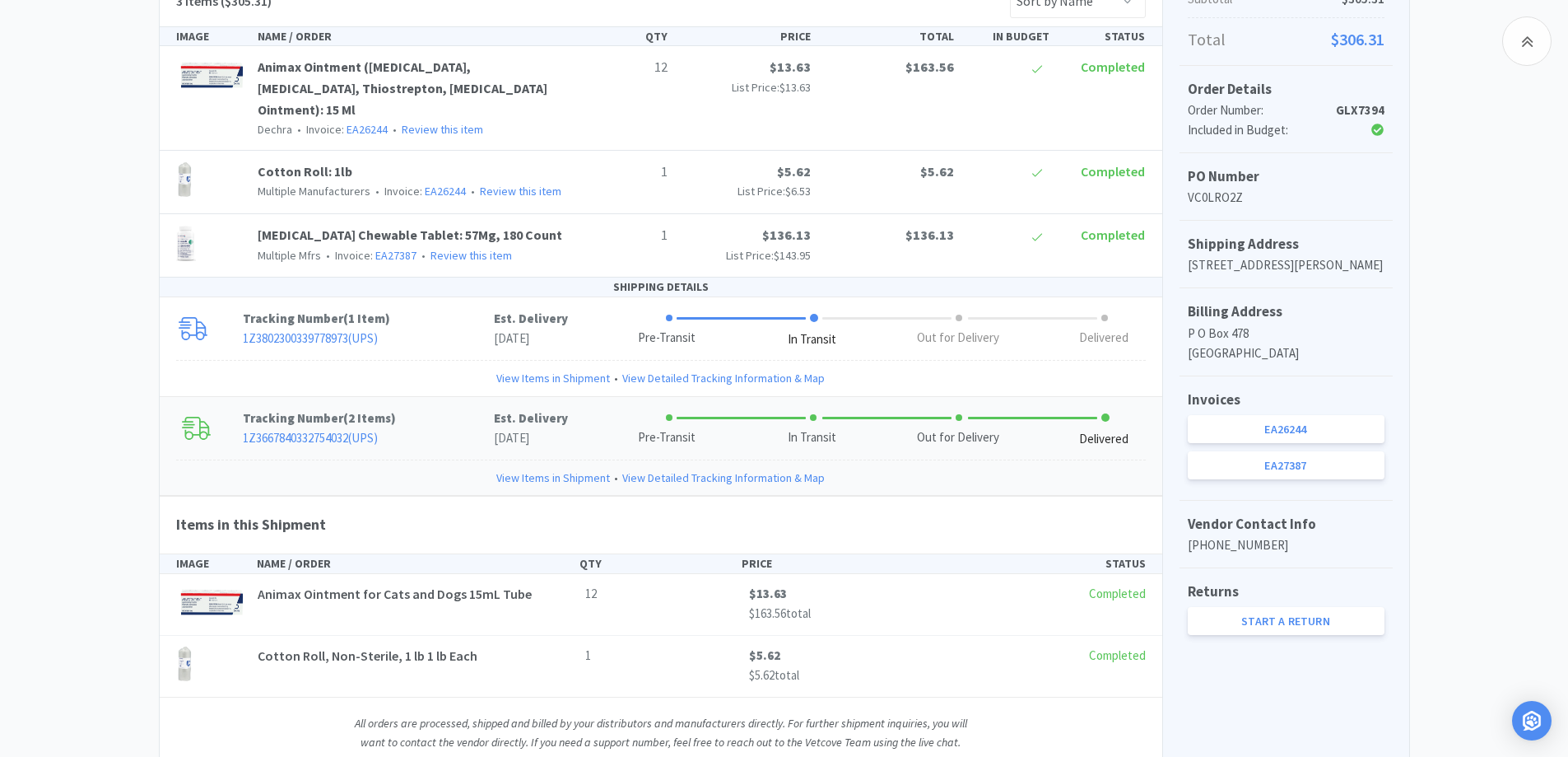
click at [545, 477] on link "View Items in Shipment" at bounding box center [553, 477] width 114 height 18
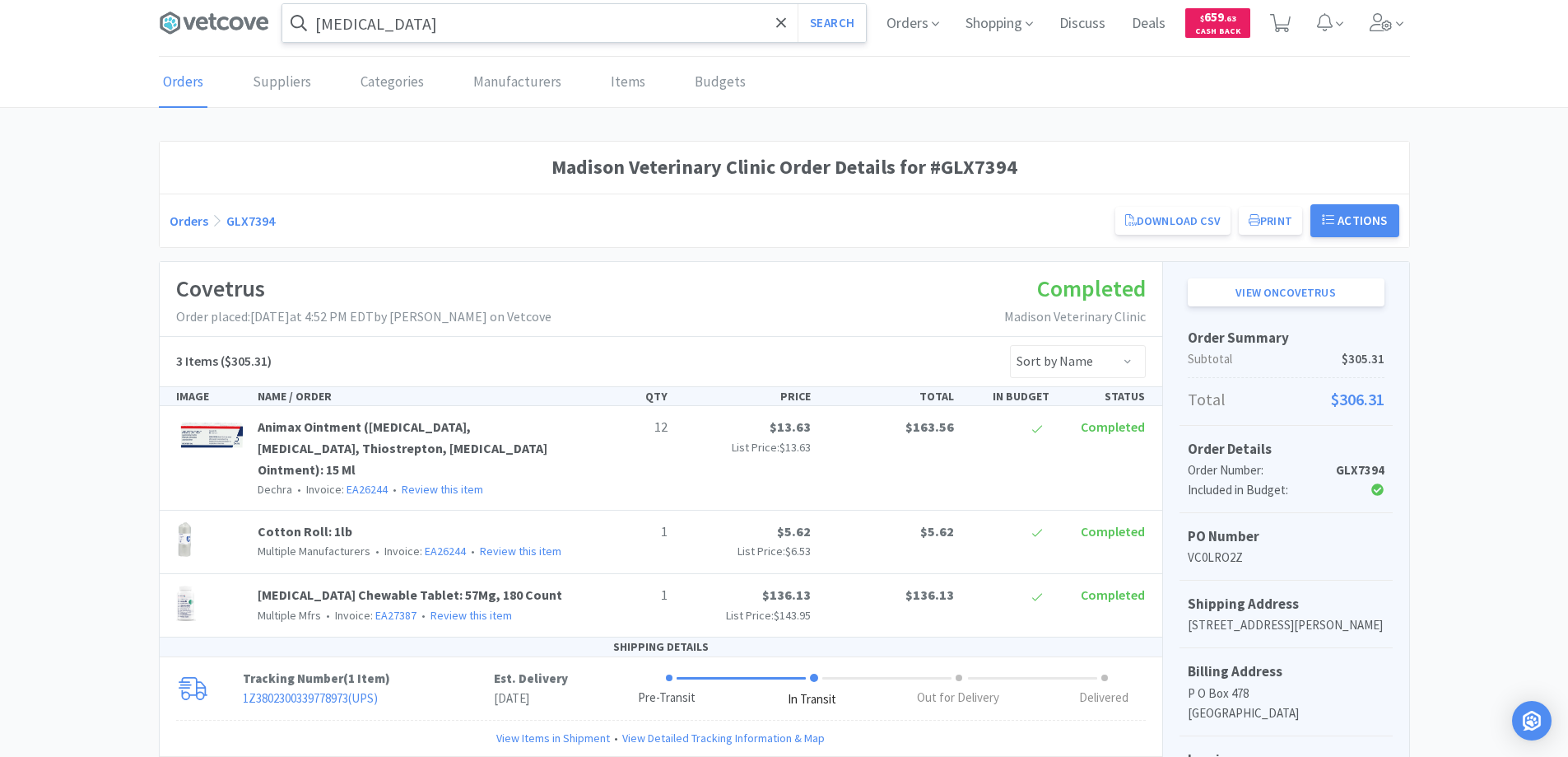
scroll to position [0, 0]
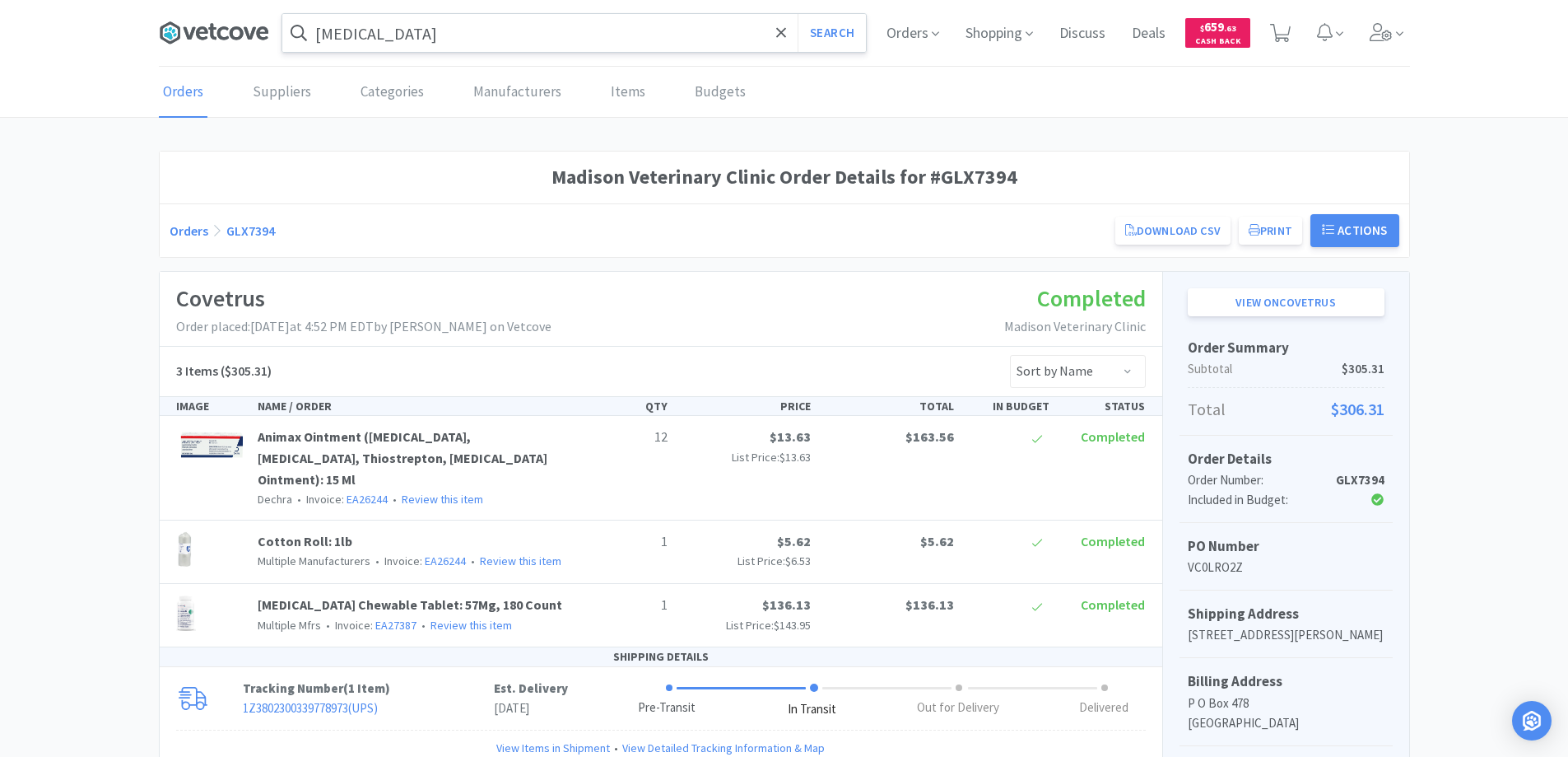
click at [227, 32] on icon at bounding box center [213, 33] width 110 height 25
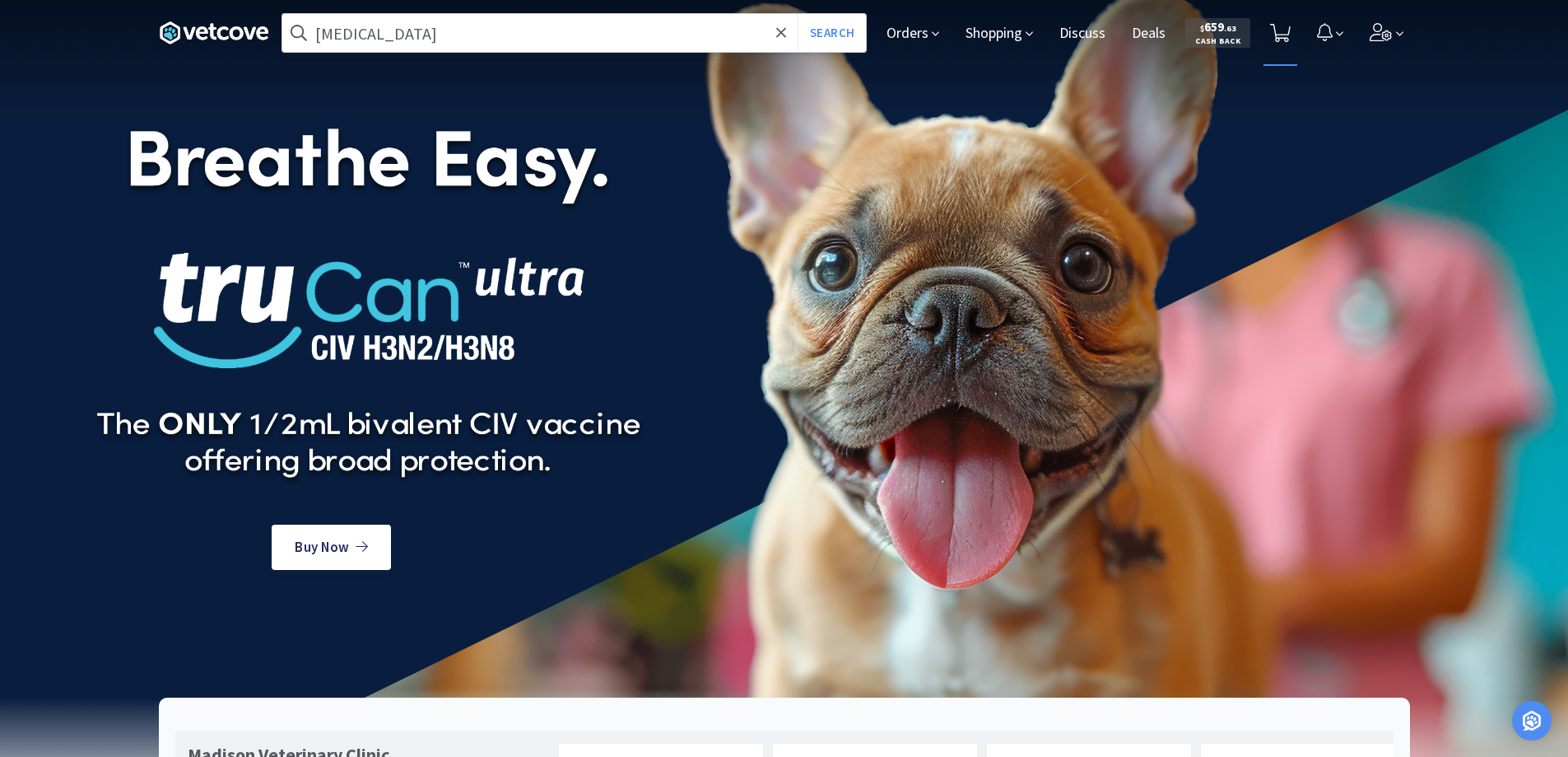
click at [1281, 32] on icon at bounding box center [1279, 33] width 21 height 18
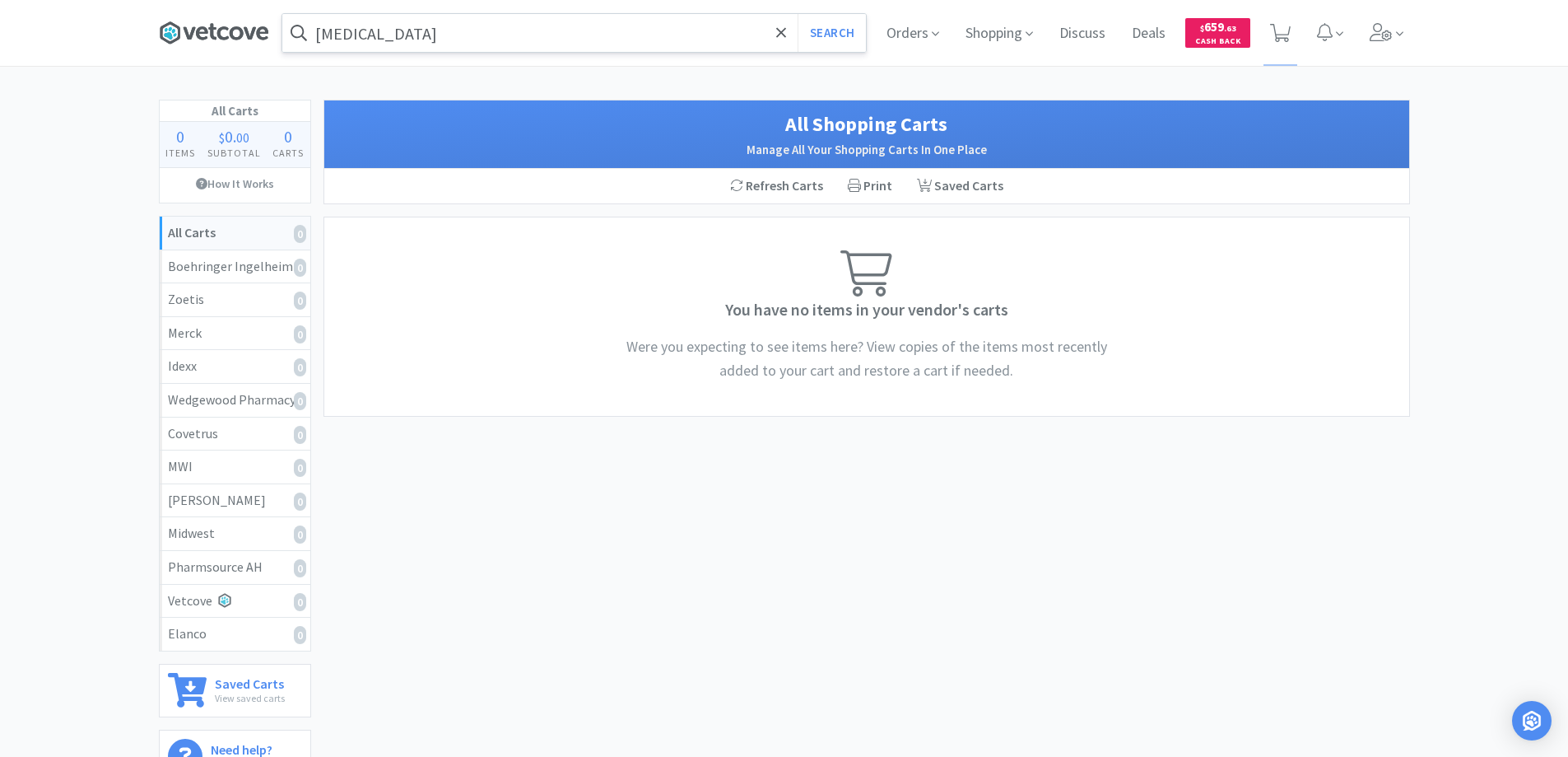
click at [226, 30] on icon at bounding box center [213, 33] width 110 height 25
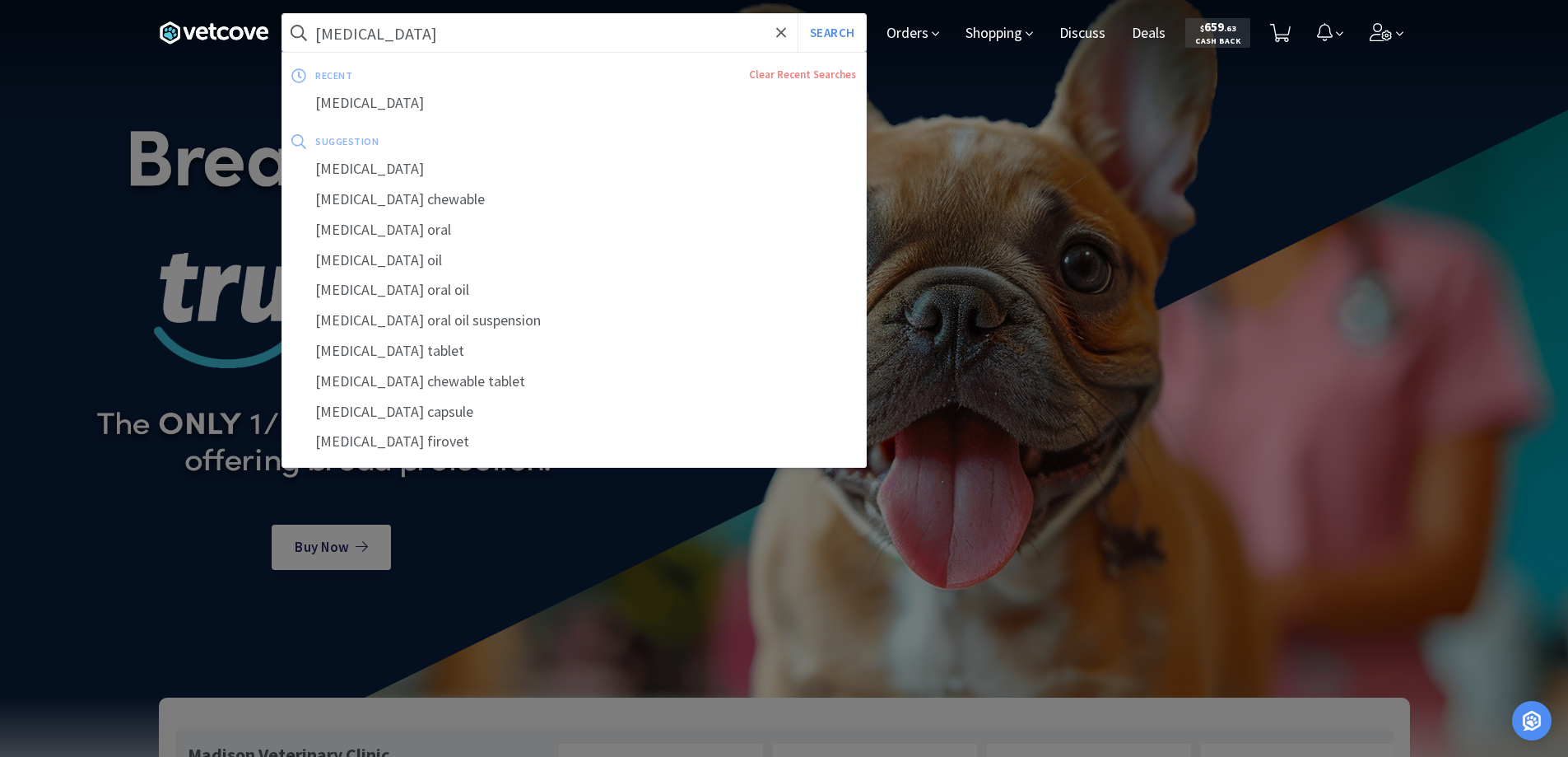
click at [372, 34] on input "[MEDICAL_DATA]" at bounding box center [574, 33] width 584 height 38
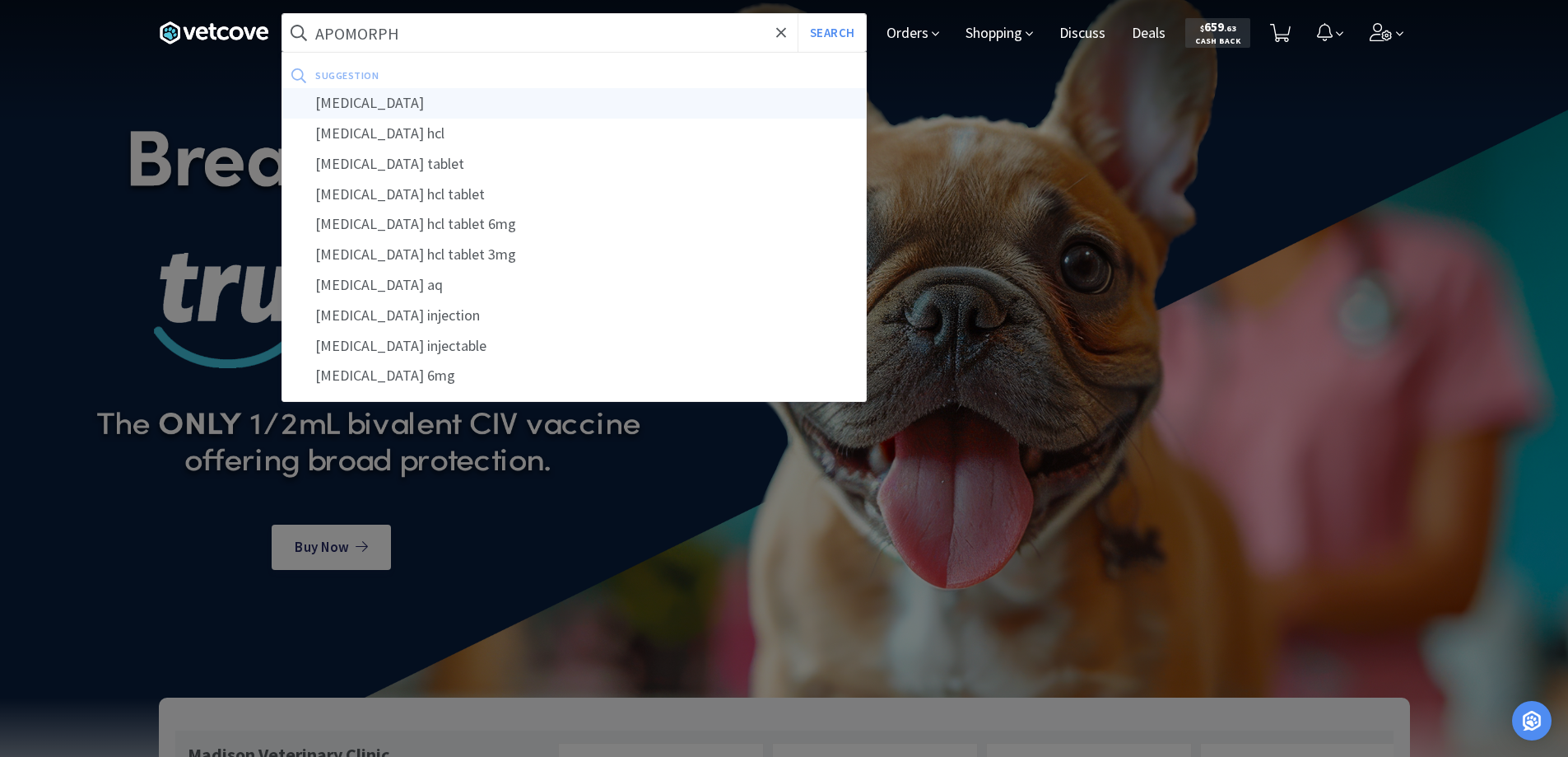
click at [353, 105] on div "[MEDICAL_DATA]" at bounding box center [574, 103] width 584 height 30
type input "[MEDICAL_DATA]"
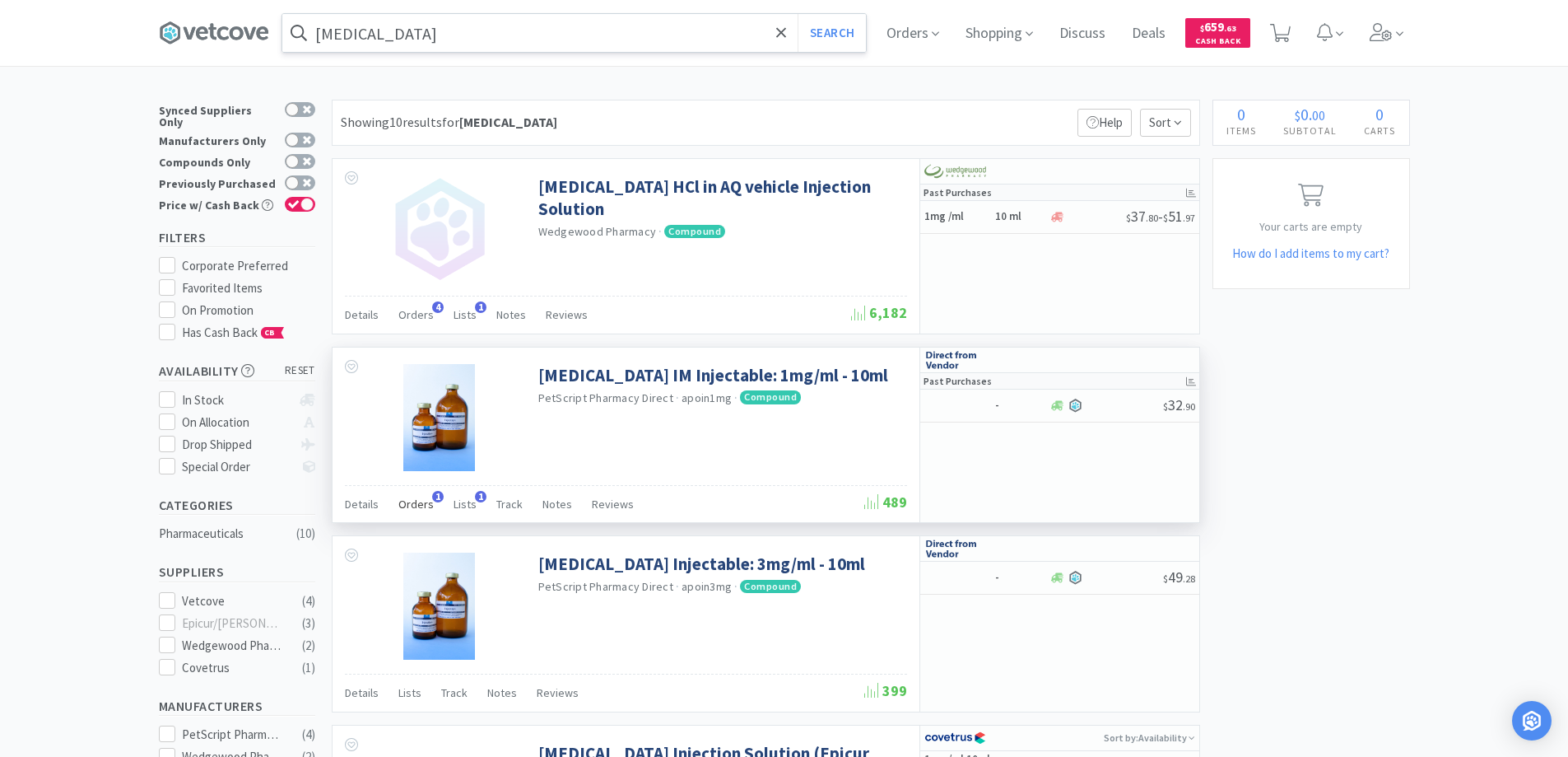
click at [433, 496] on span "1" at bounding box center [437, 496] width 12 height 12
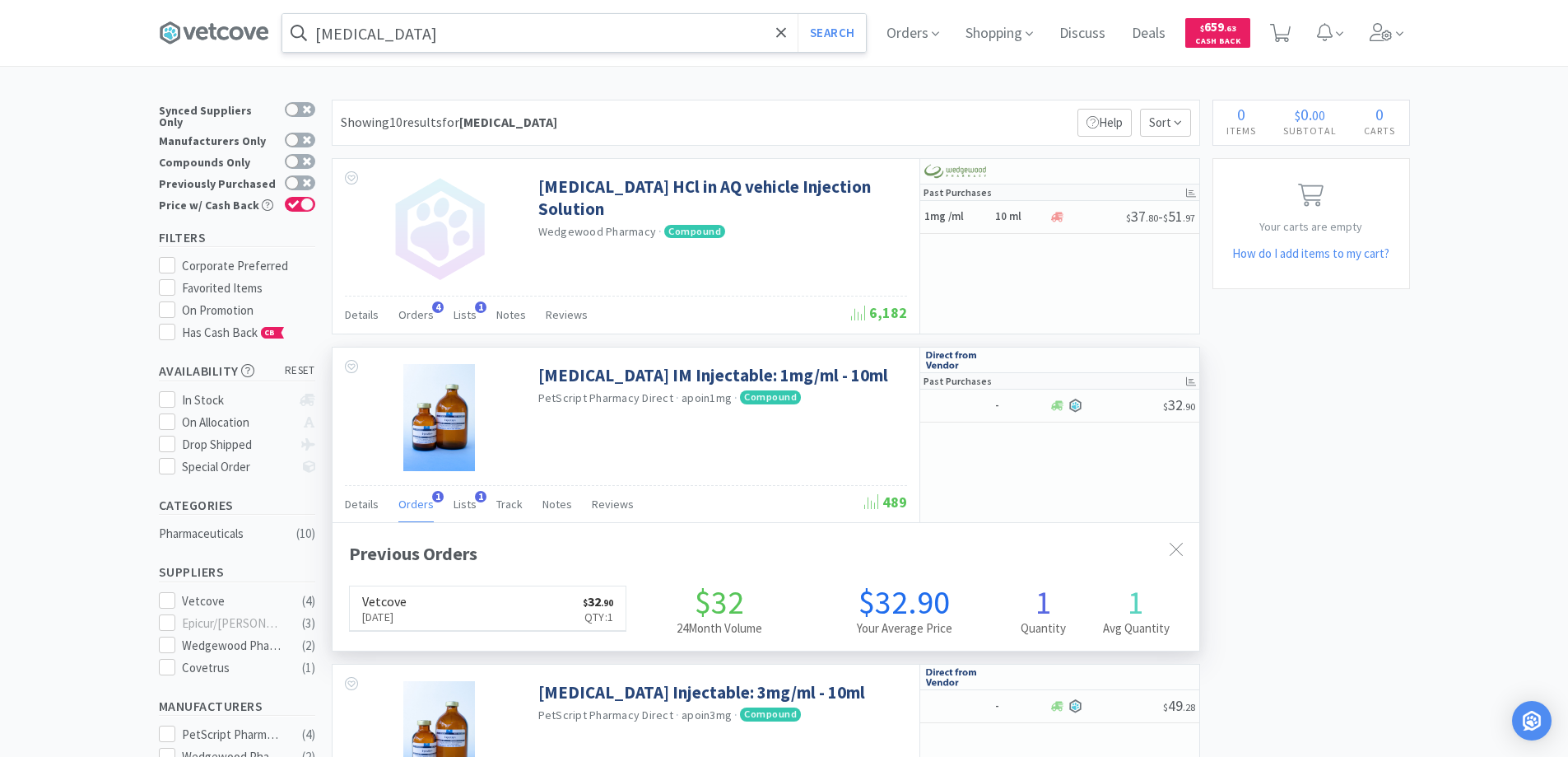
scroll to position [426, 867]
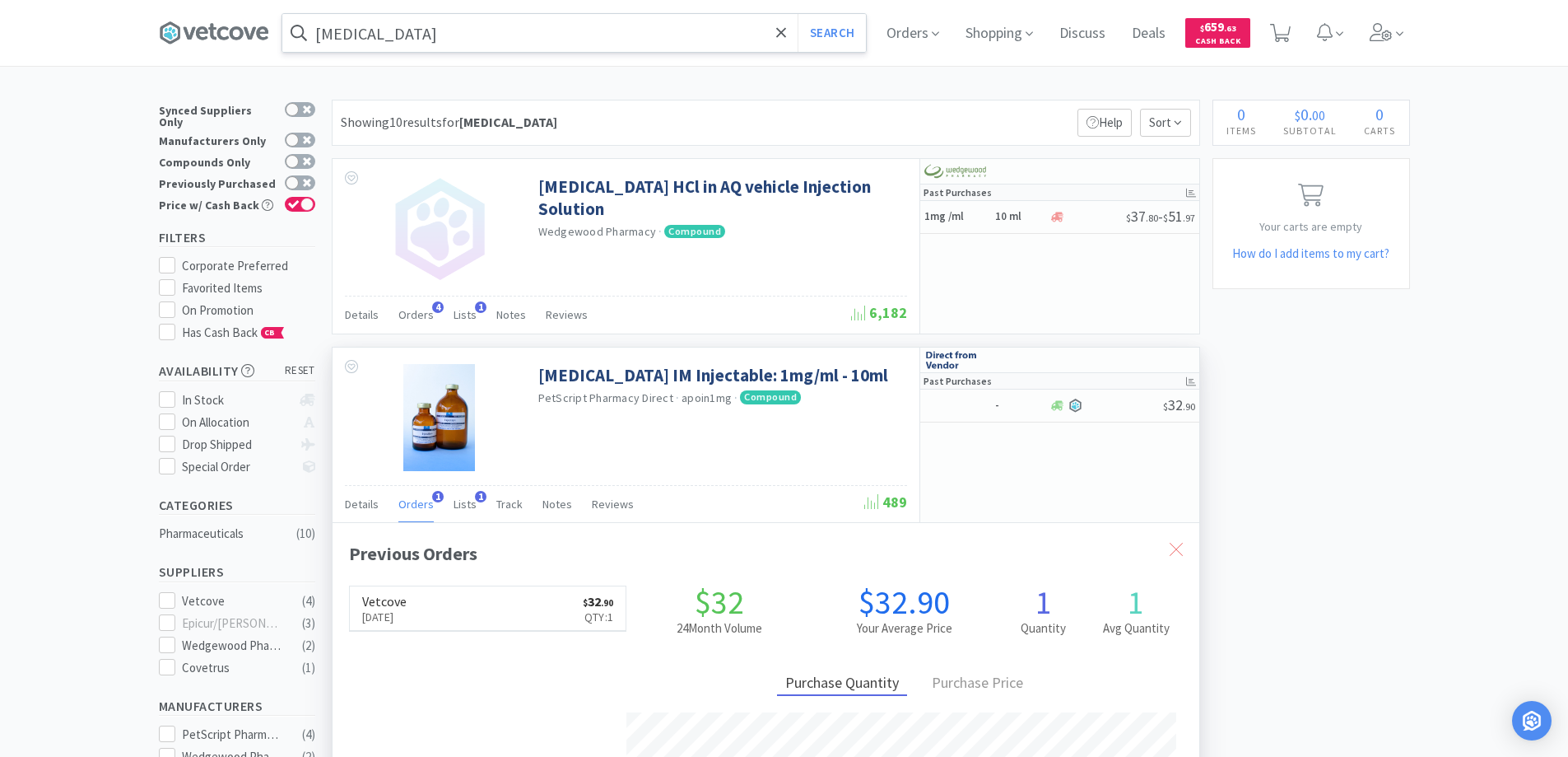
click at [1172, 547] on icon at bounding box center [1176, 549] width 13 height 13
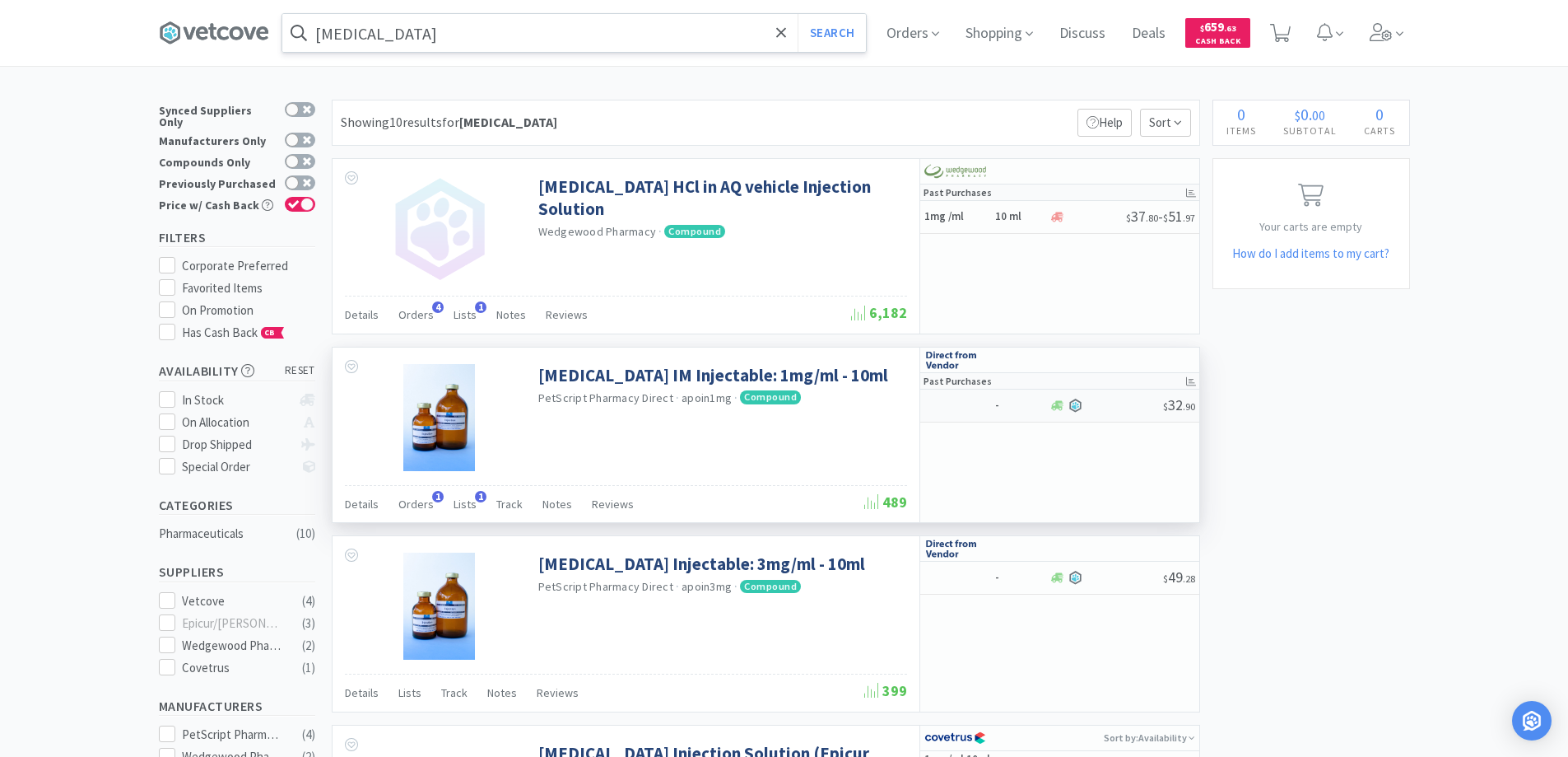
click at [1000, 406] on h6 "-" at bounding box center [1020, 404] width 49 height 14
select select "1"
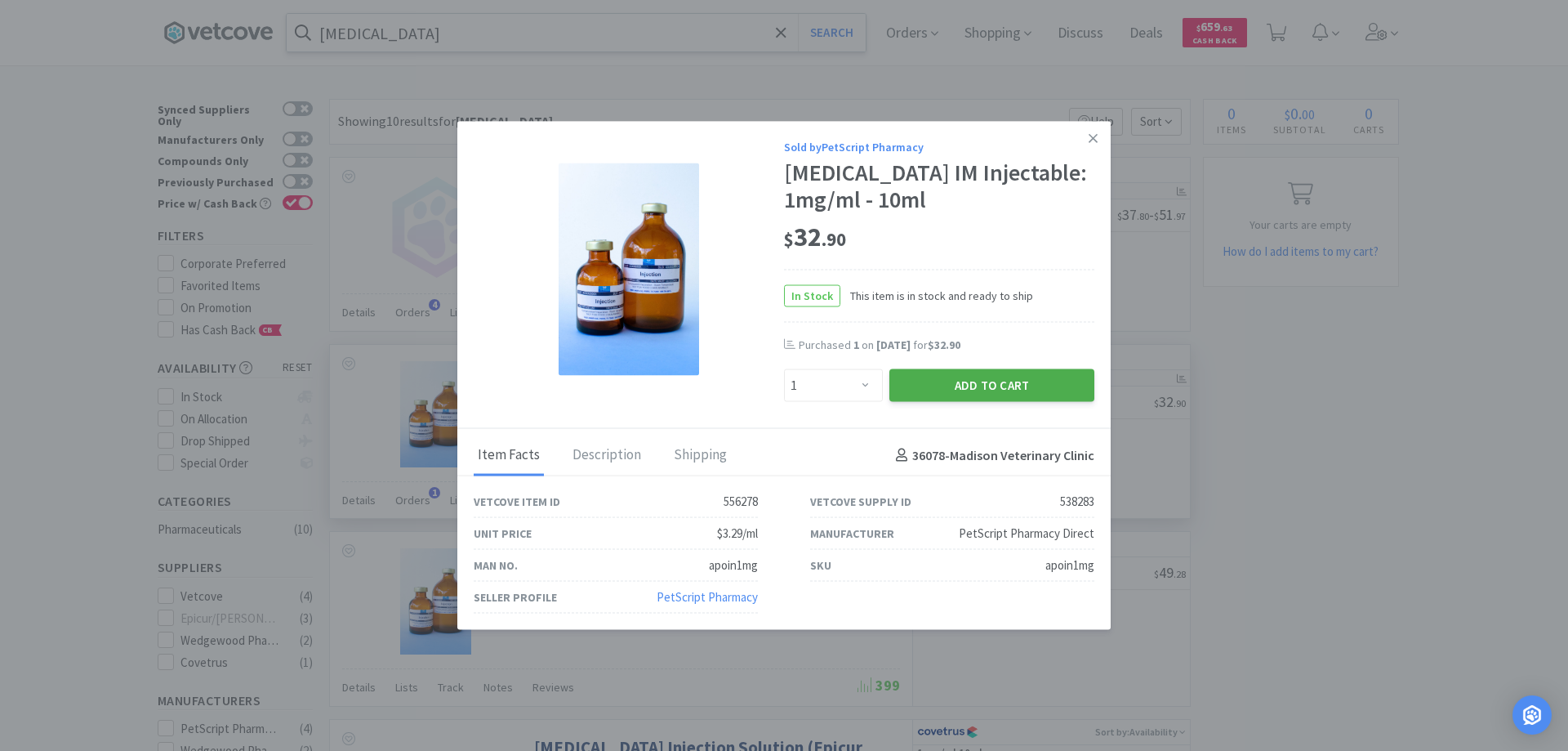
click at [946, 380] on button "Add to Cart" at bounding box center [991, 385] width 205 height 33
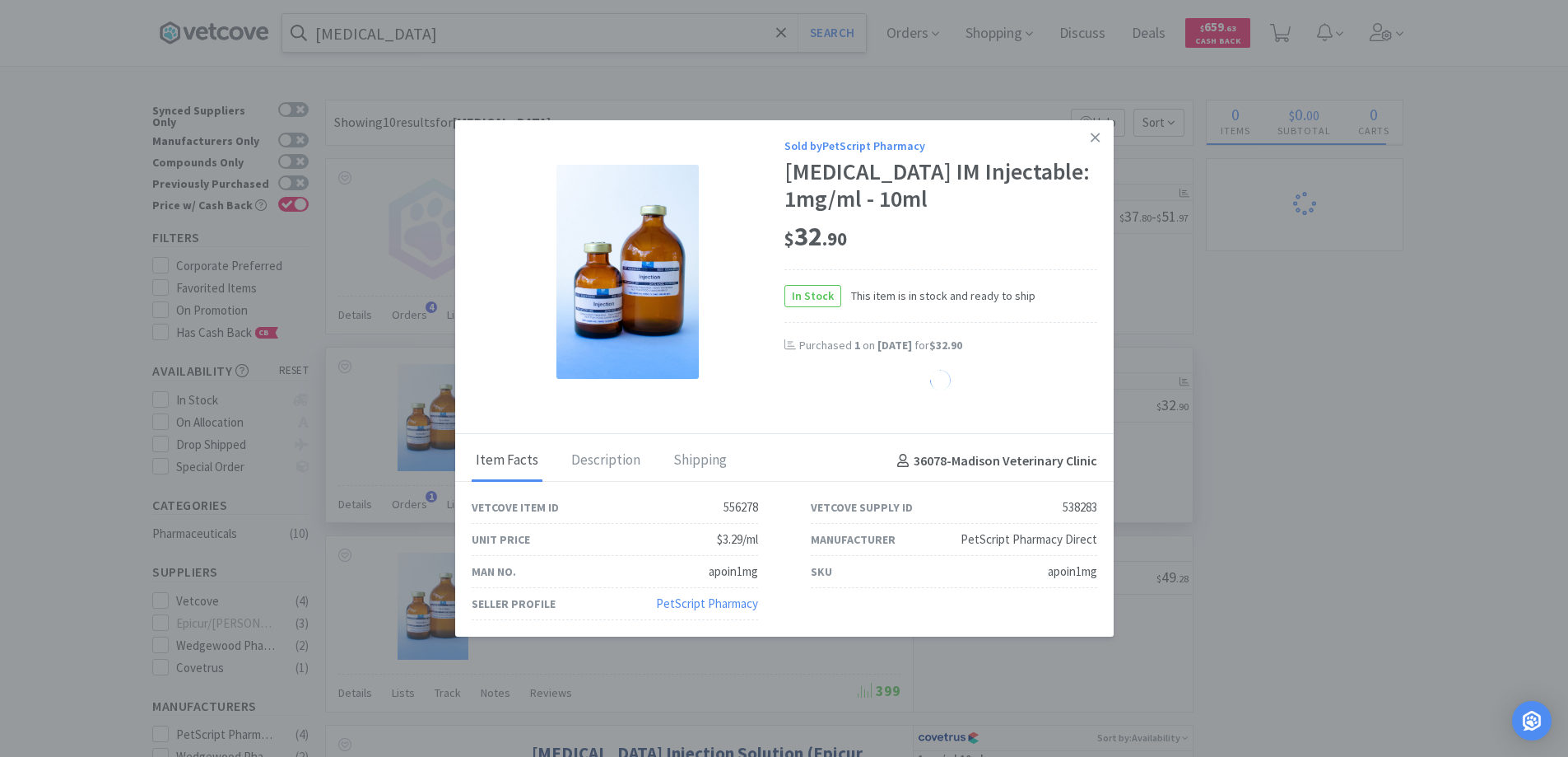
select select "1"
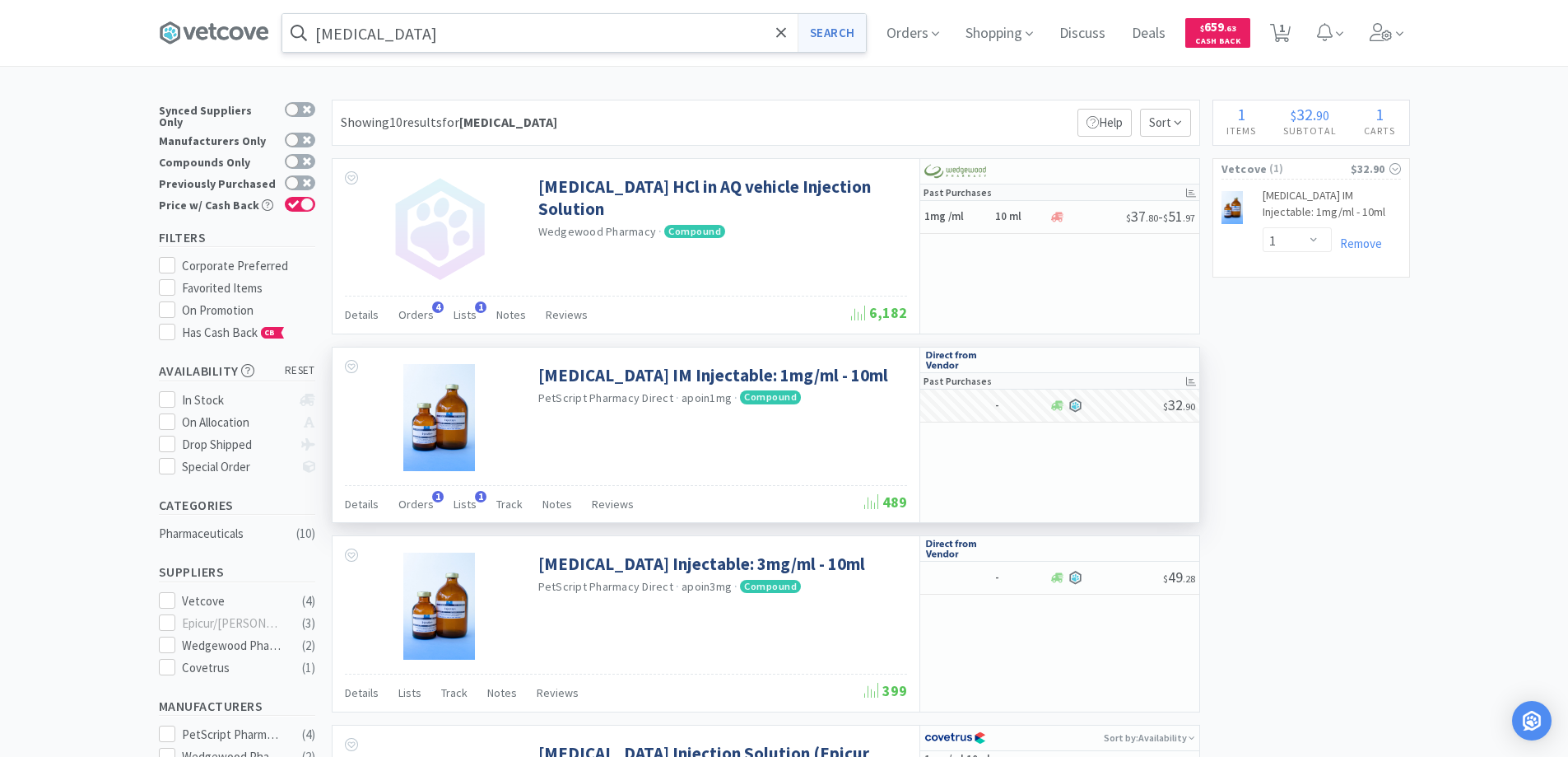
drag, startPoint x: 782, startPoint y: 29, endPoint x: 813, endPoint y: 29, distance: 31.0
click at [790, 29] on span at bounding box center [781, 33] width 19 height 35
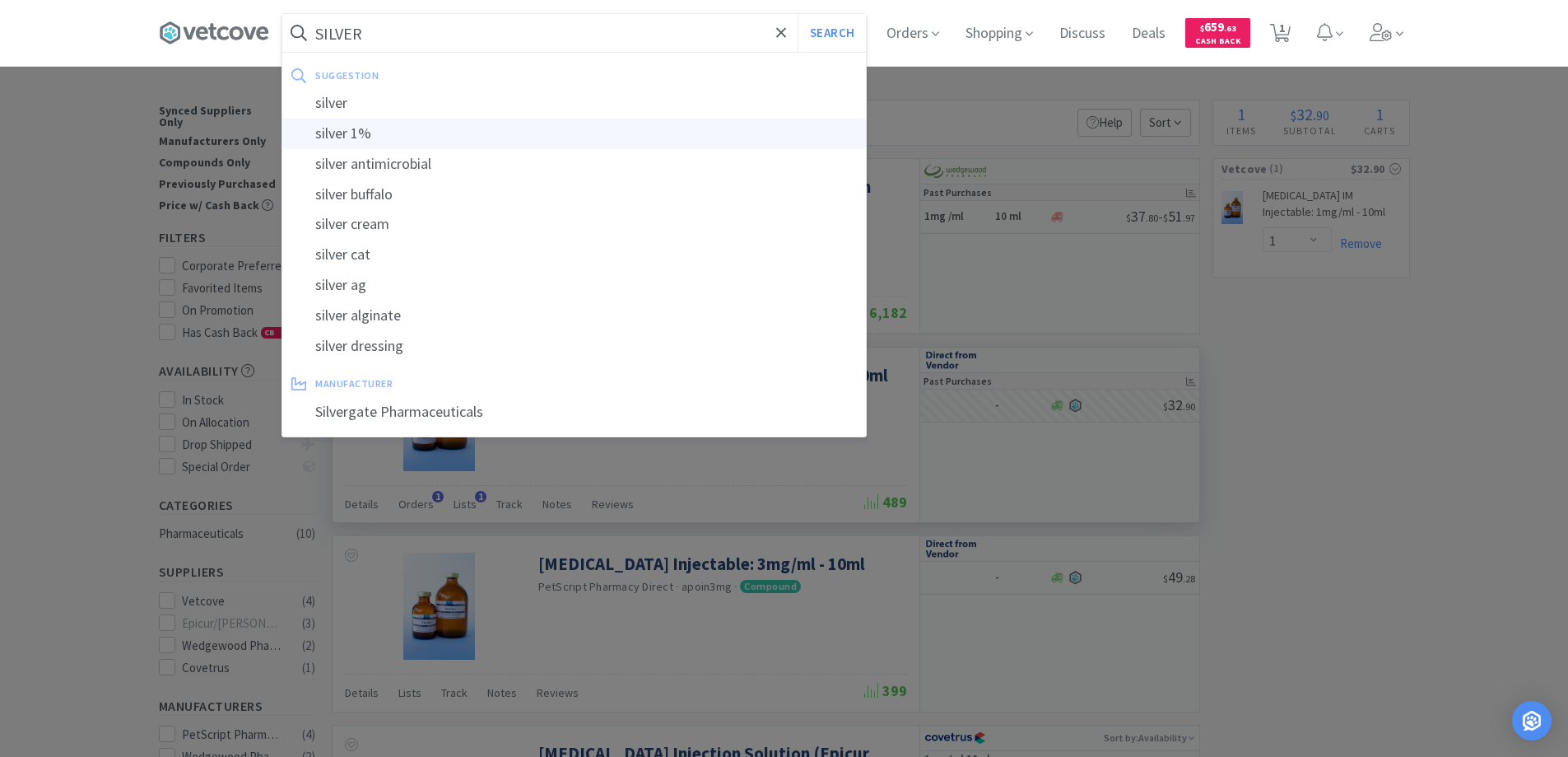
click at [329, 135] on div "silver 1%" at bounding box center [574, 133] width 584 height 30
type input "silver 1%"
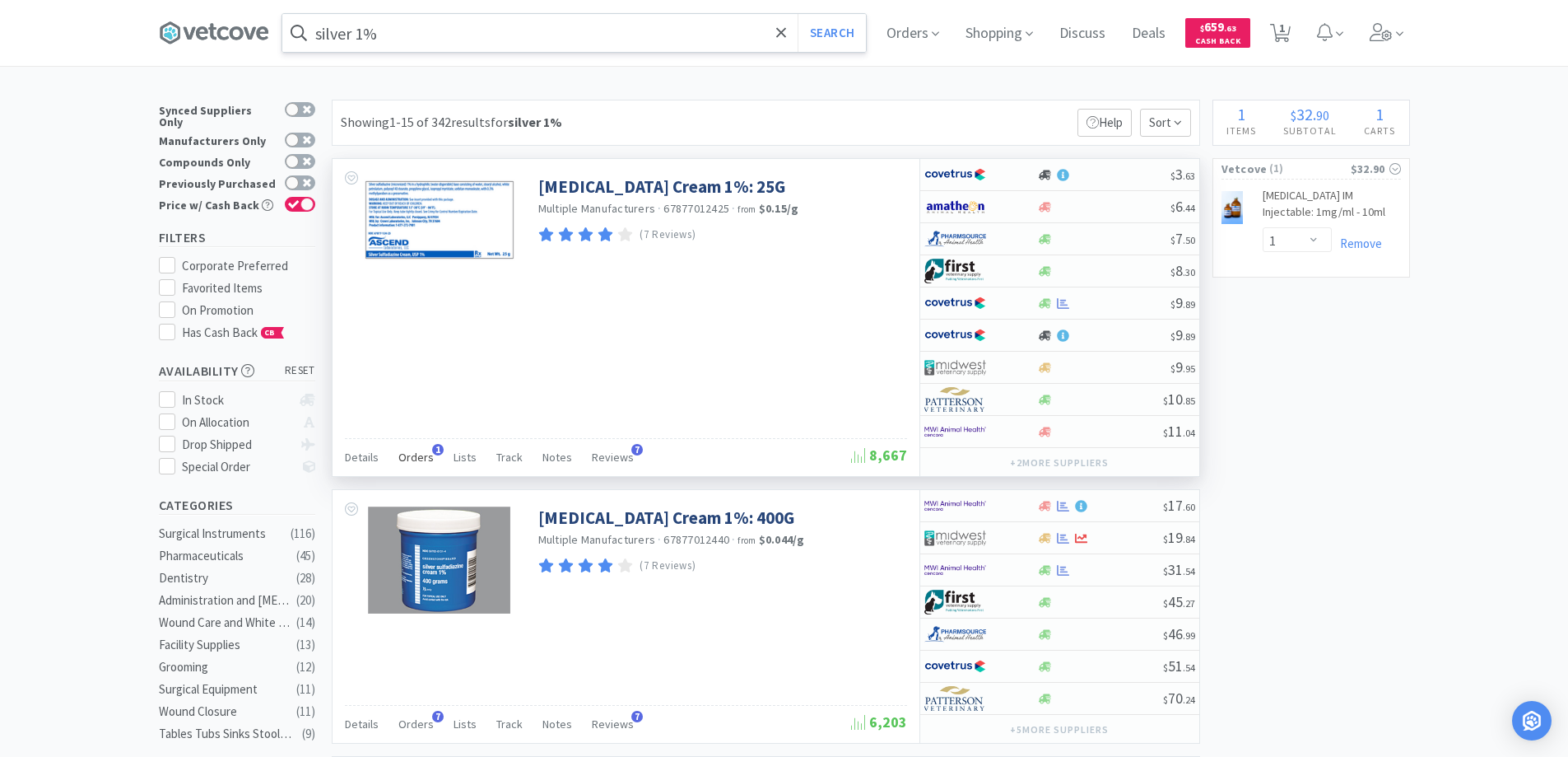
click at [435, 448] on span "1" at bounding box center [437, 449] width 12 height 12
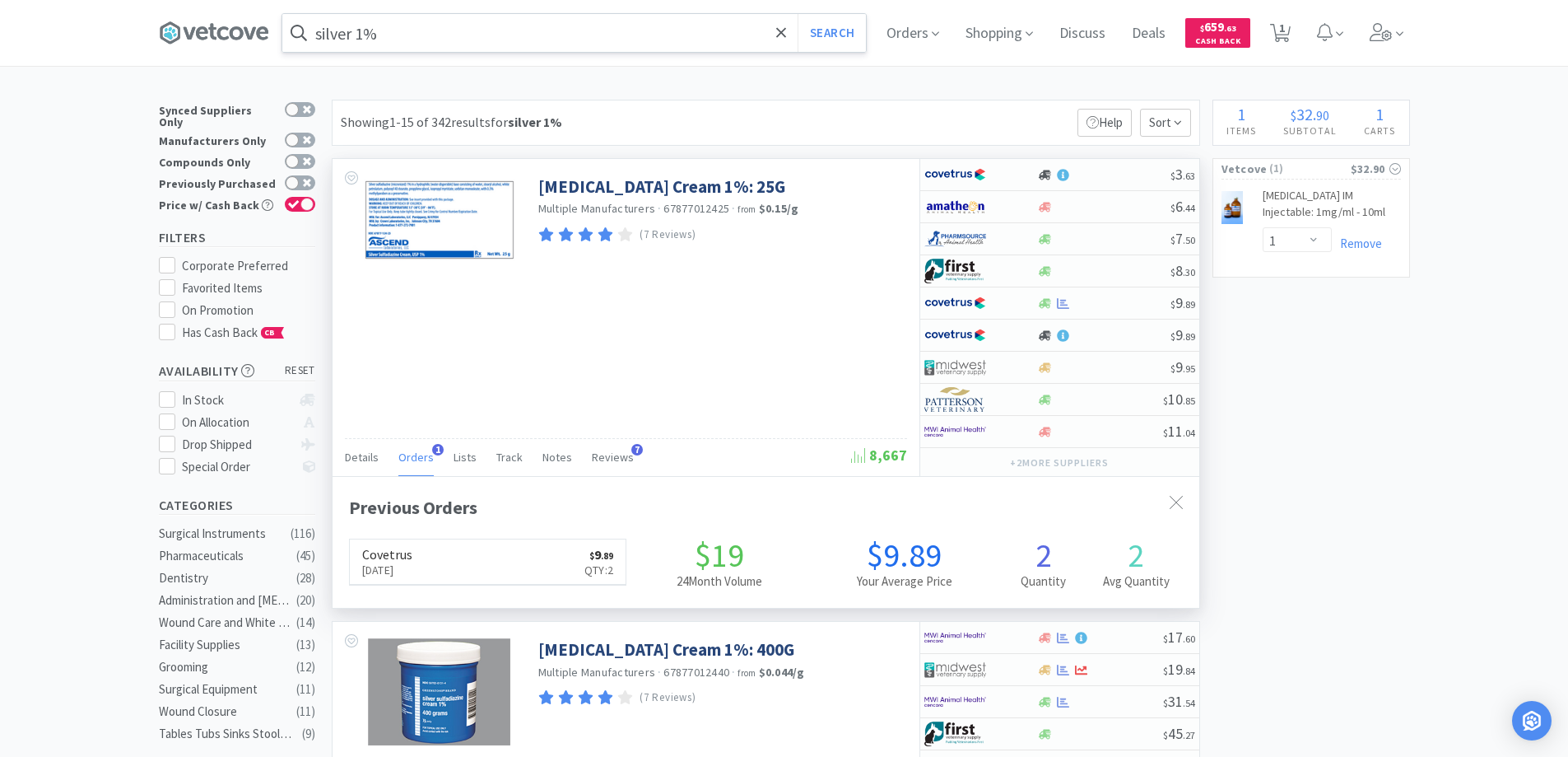
scroll to position [426, 867]
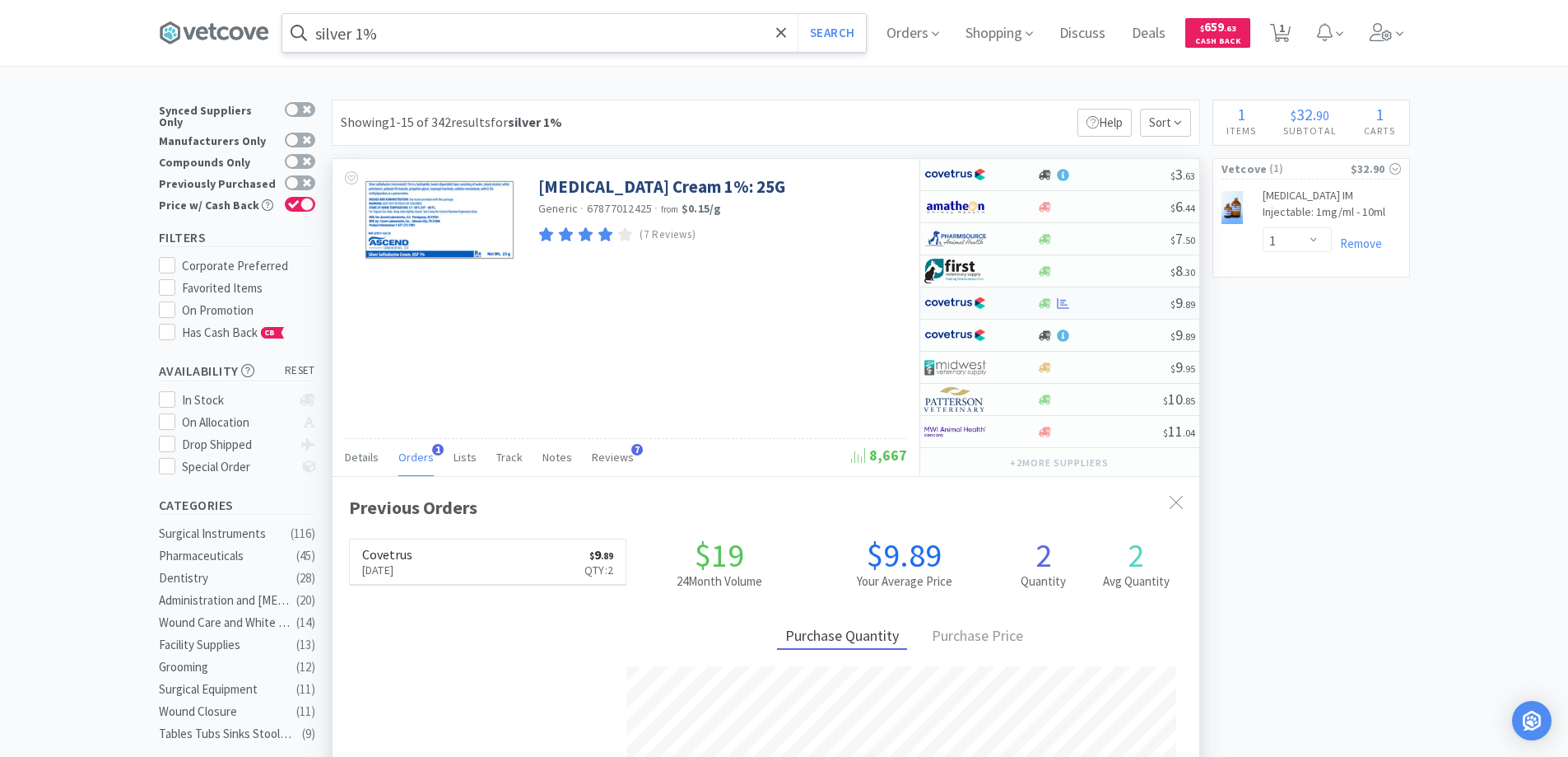
click at [1005, 303] on div at bounding box center [969, 302] width 90 height 28
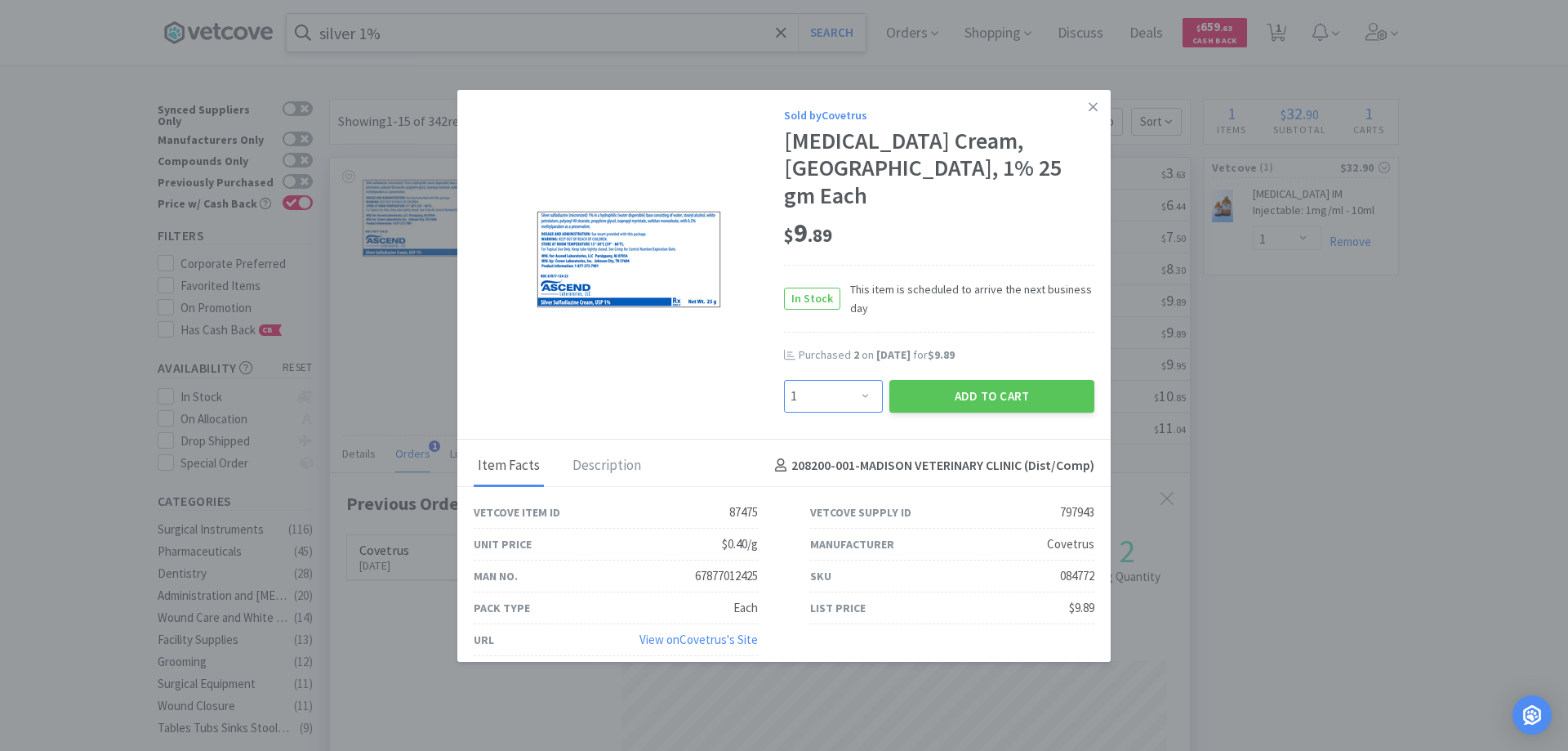
click at [867, 380] on select "Enter Quantity 1 2 3 4 5 6 7 8 9 10 11 12 13 14 15 16 17 18 19 20 Enter Quantity" at bounding box center [833, 396] width 99 height 33
select select "2"
click at [784, 380] on select "Enter Quantity 1 2 3 4 5 6 7 8 9 10 11 12 13 14 15 16 17 18 19 20 Enter Quantity" at bounding box center [833, 396] width 99 height 33
click at [974, 380] on button "Add to Cart" at bounding box center [991, 396] width 205 height 33
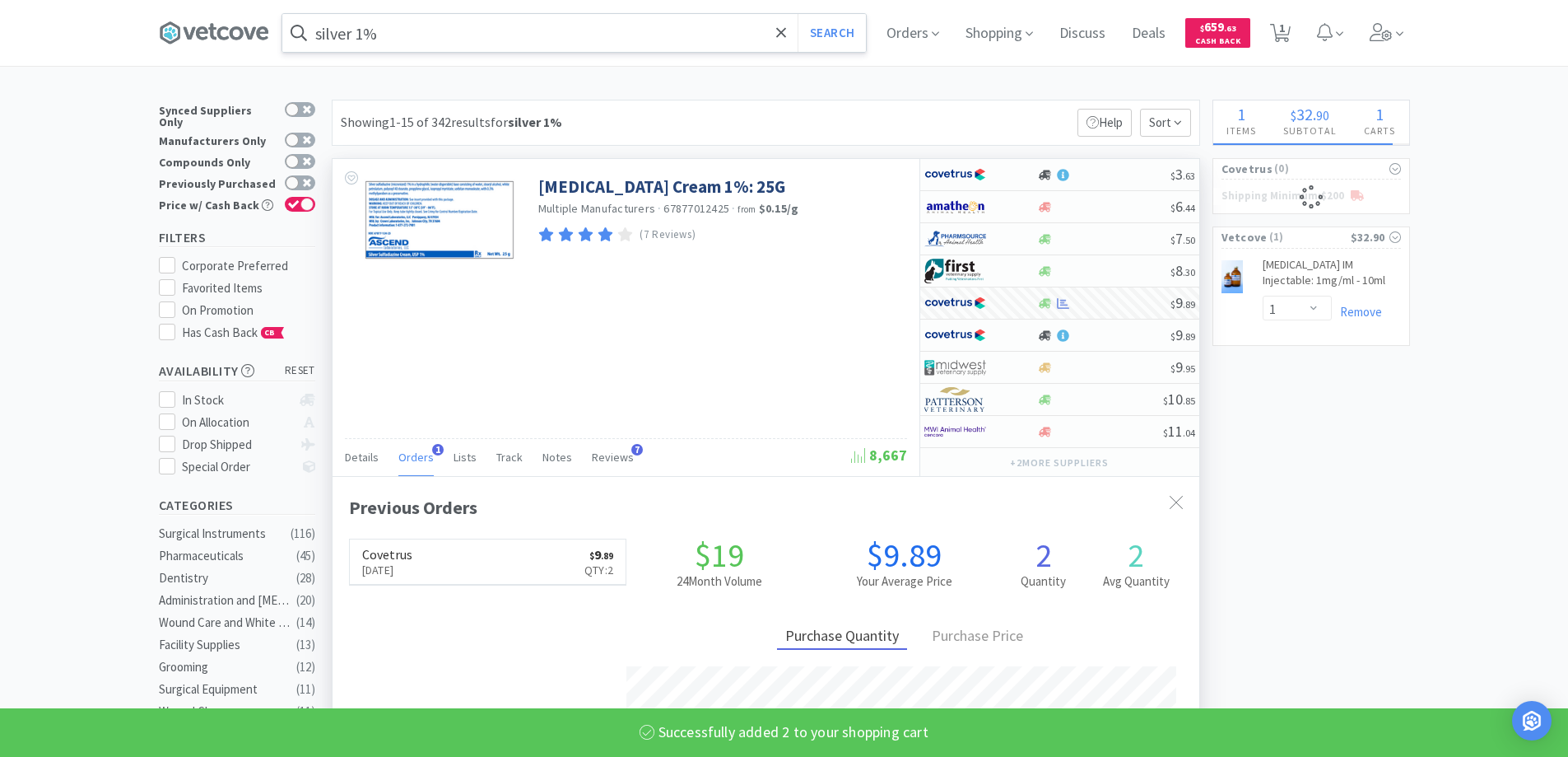
select select "2"
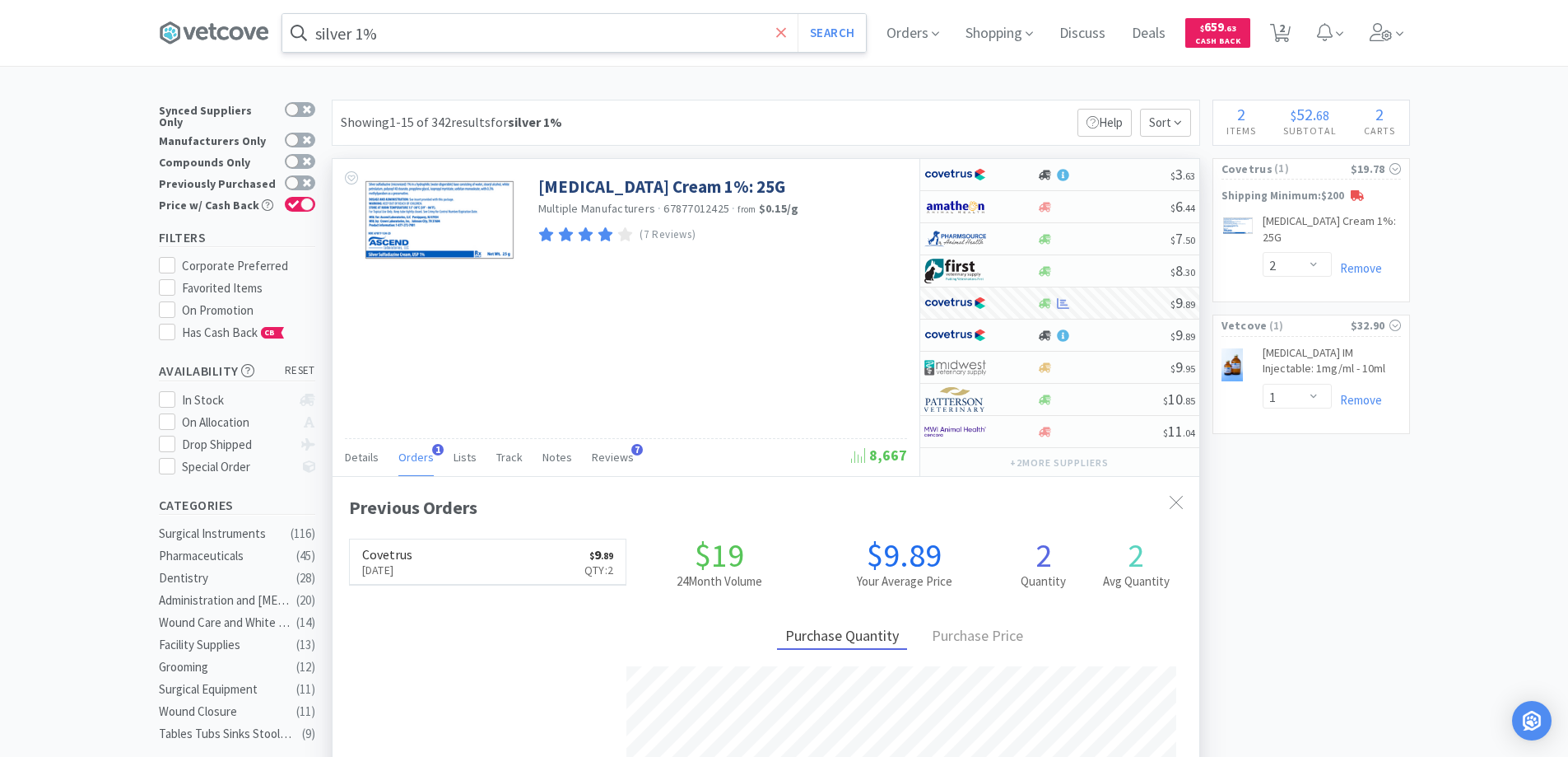
click at [787, 26] on icon at bounding box center [781, 33] width 11 height 16
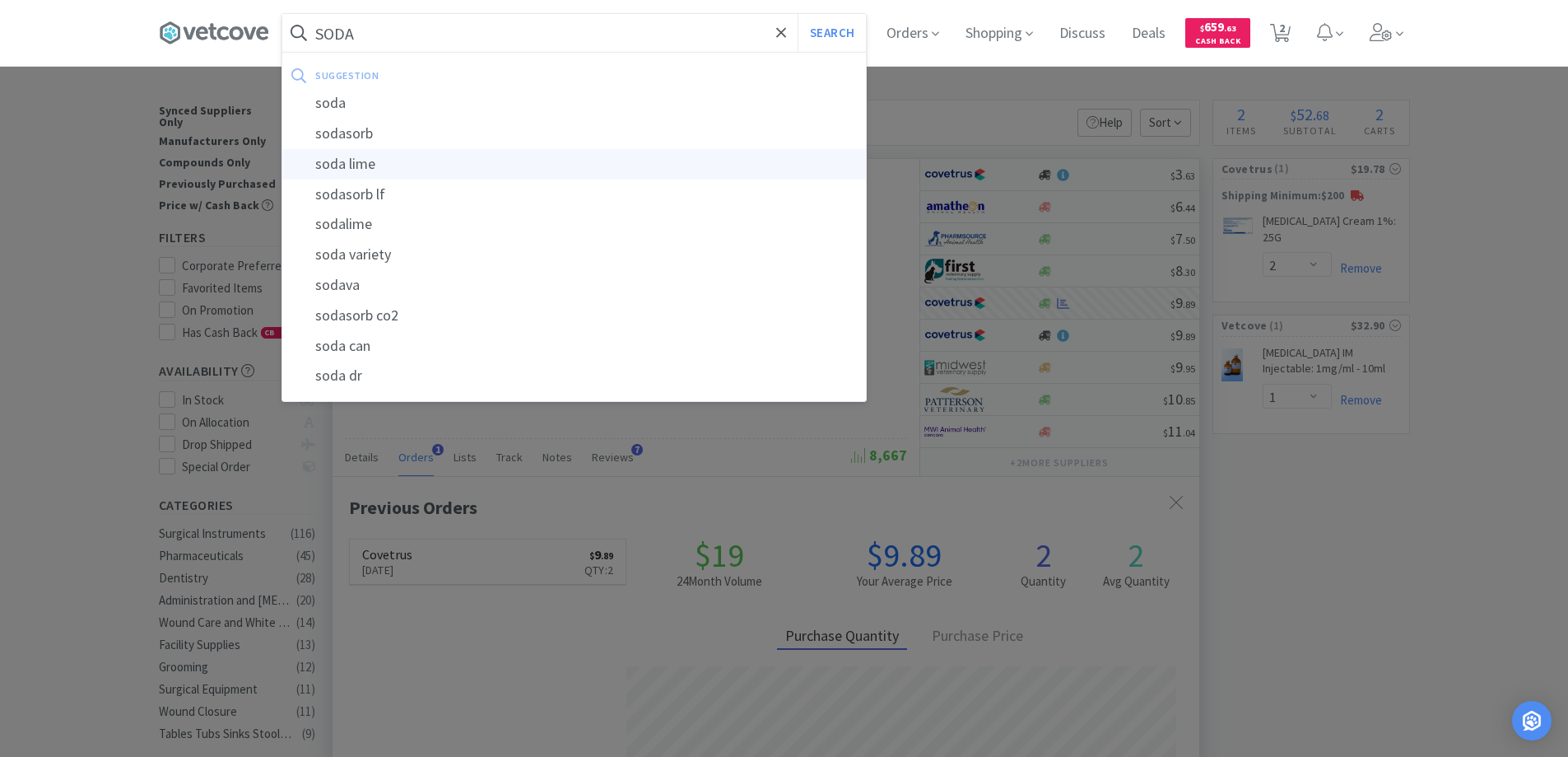
click at [371, 166] on div "soda lime" at bounding box center [574, 164] width 584 height 30
type input "soda lime"
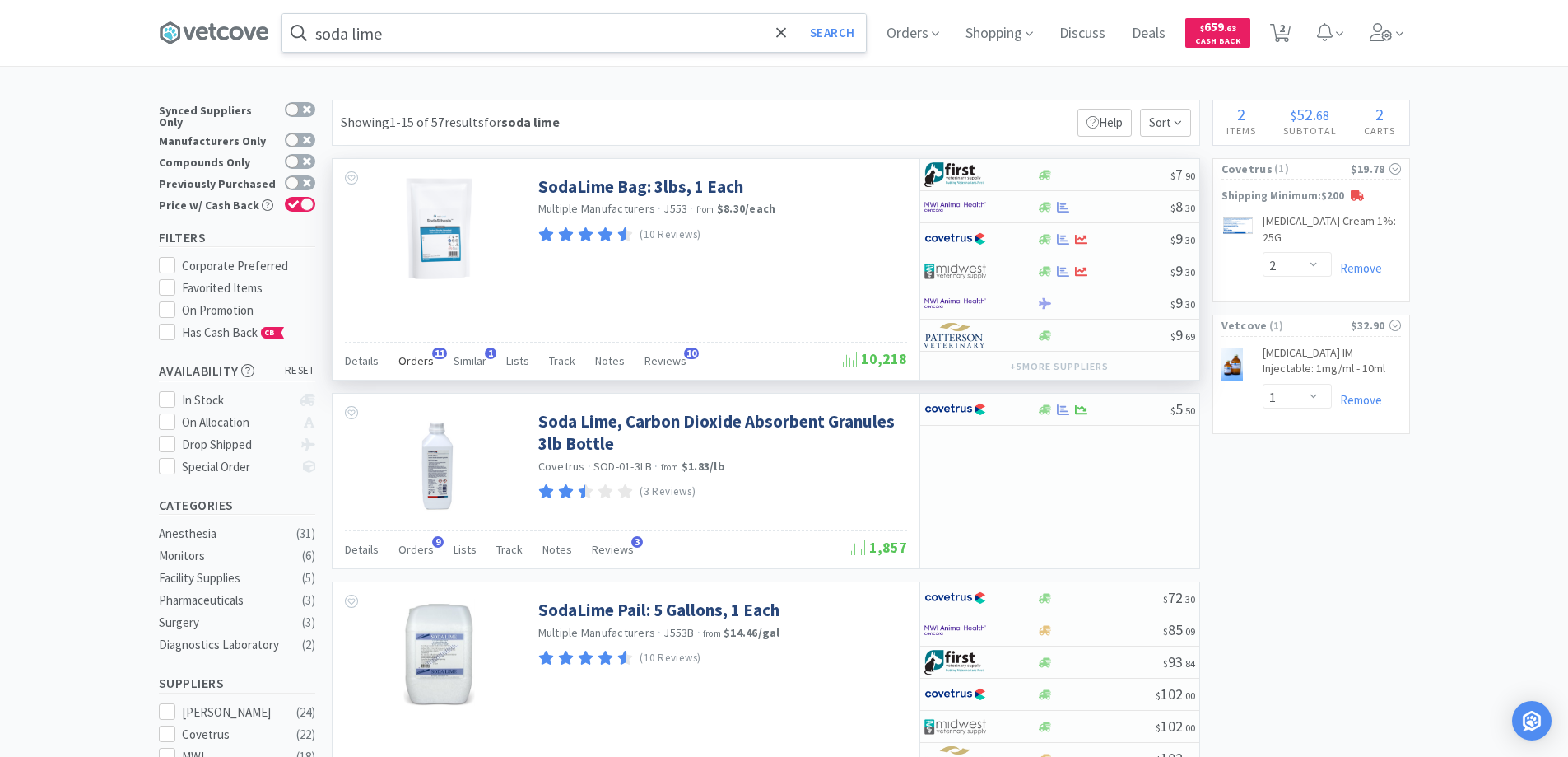
click at [434, 352] on span "11" at bounding box center [439, 353] width 15 height 12
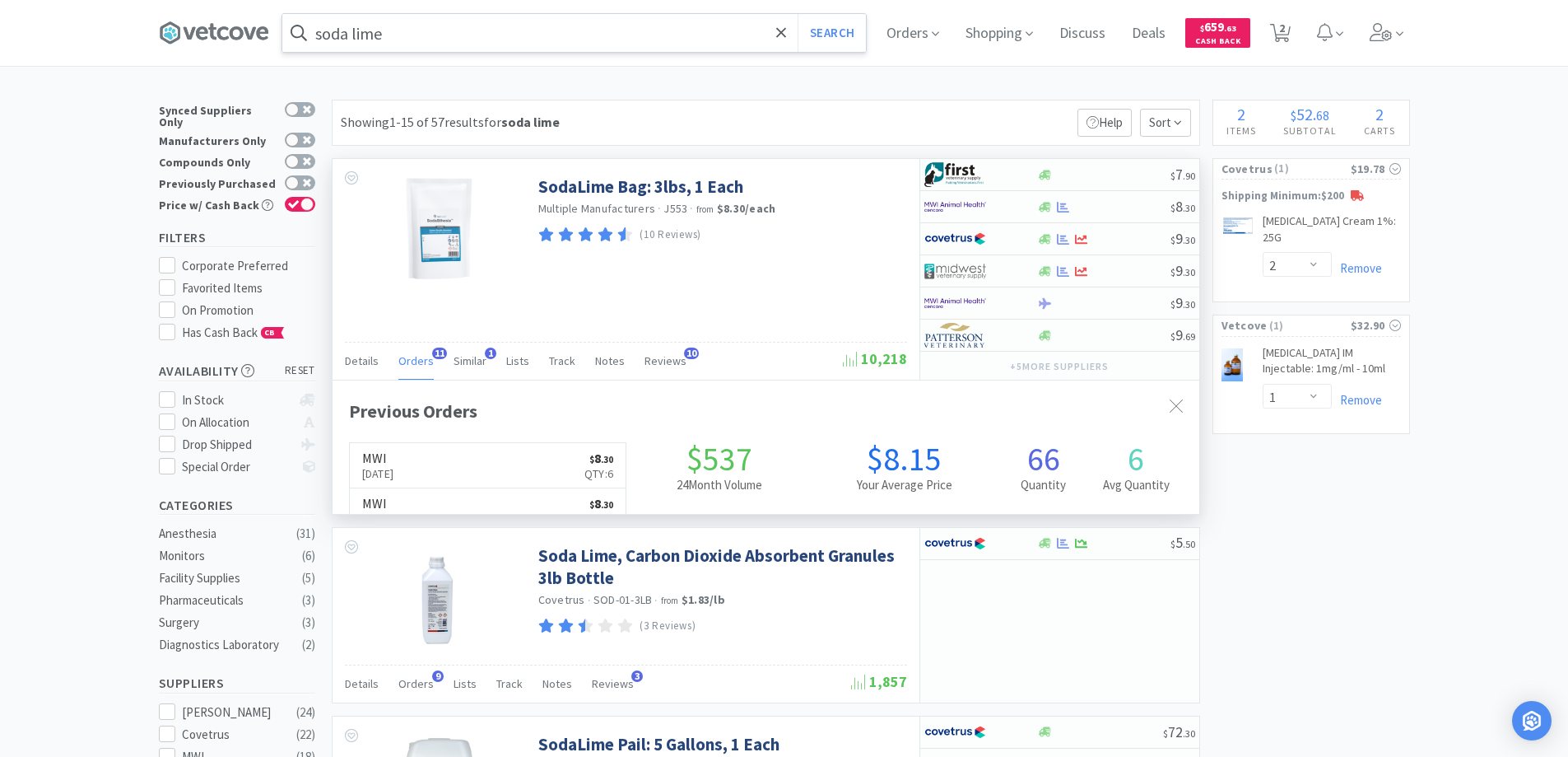
scroll to position [441, 867]
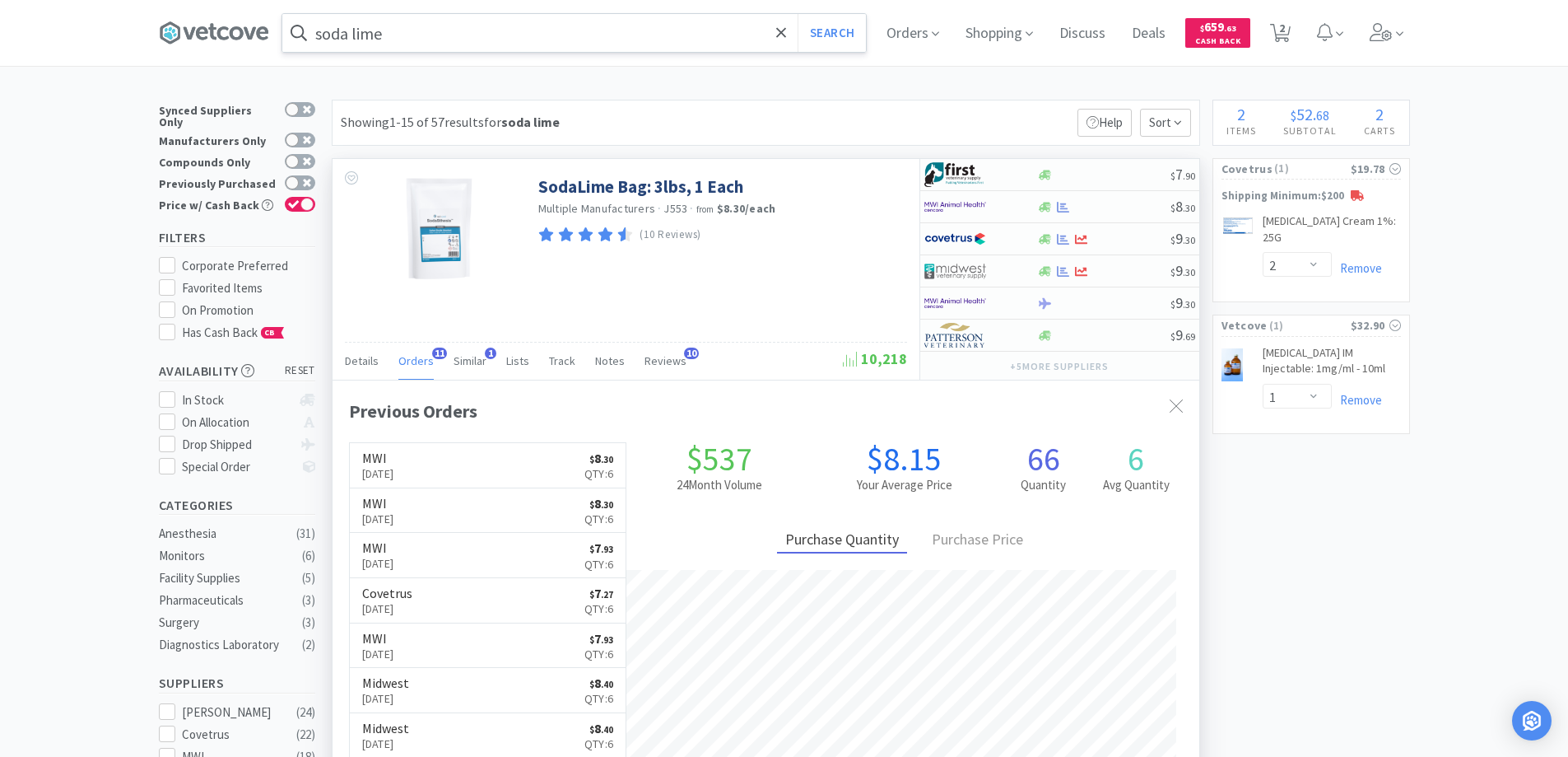
click at [434, 352] on span "11" at bounding box center [439, 353] width 15 height 12
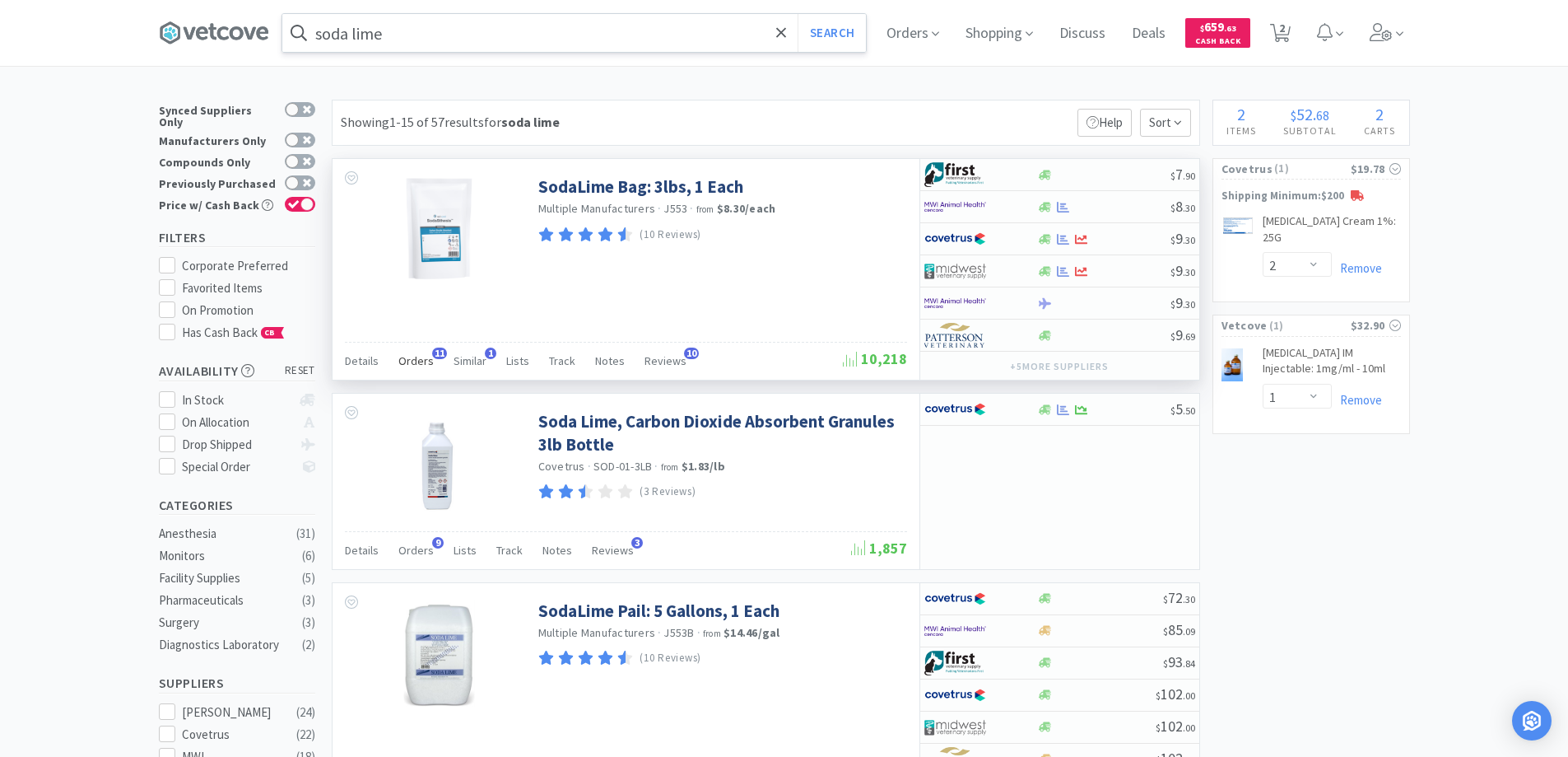
click at [434, 352] on span "11" at bounding box center [439, 353] width 15 height 12
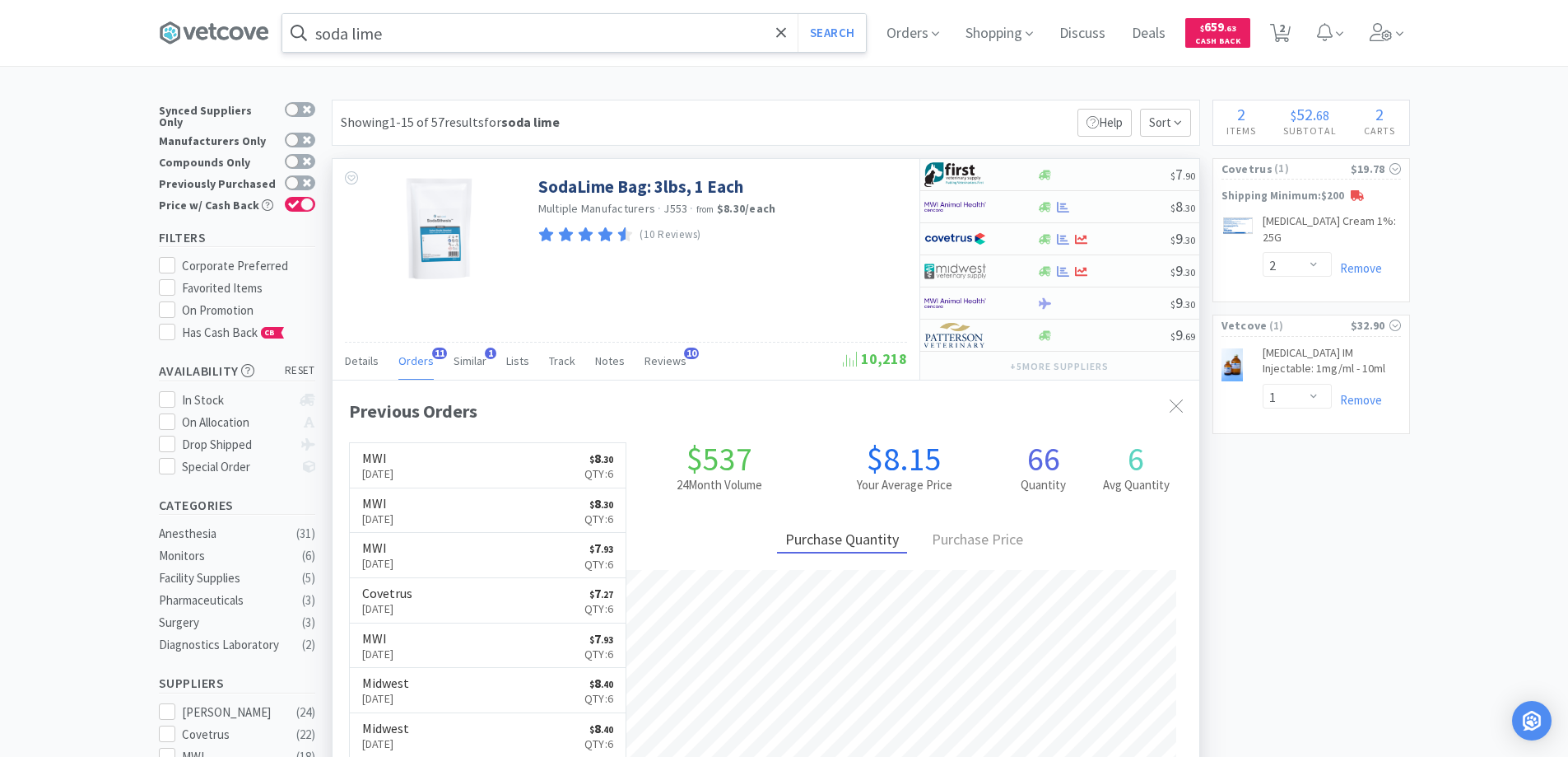
click at [434, 352] on span "11" at bounding box center [439, 353] width 15 height 12
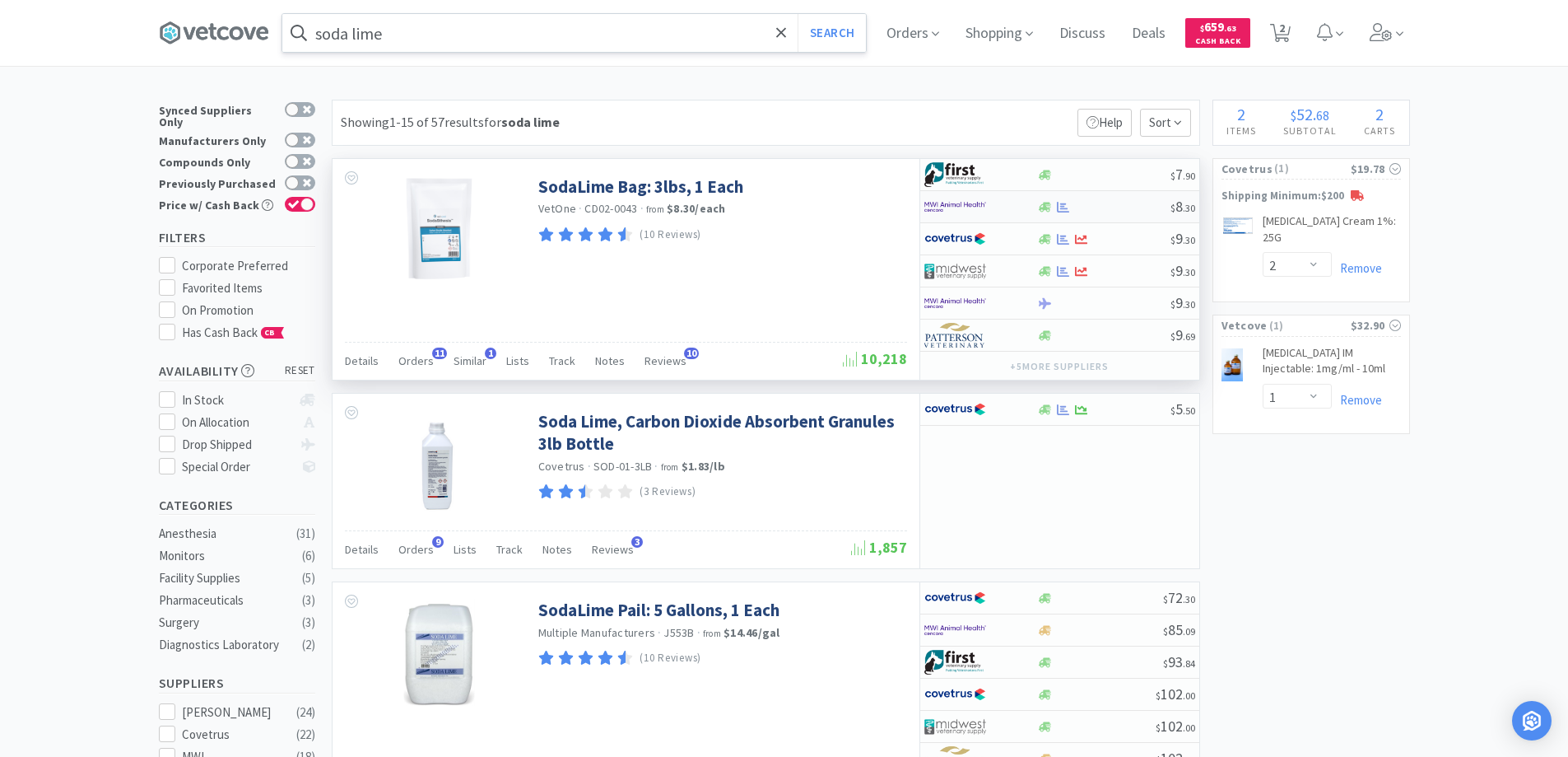
click at [953, 202] on img at bounding box center [955, 206] width 62 height 25
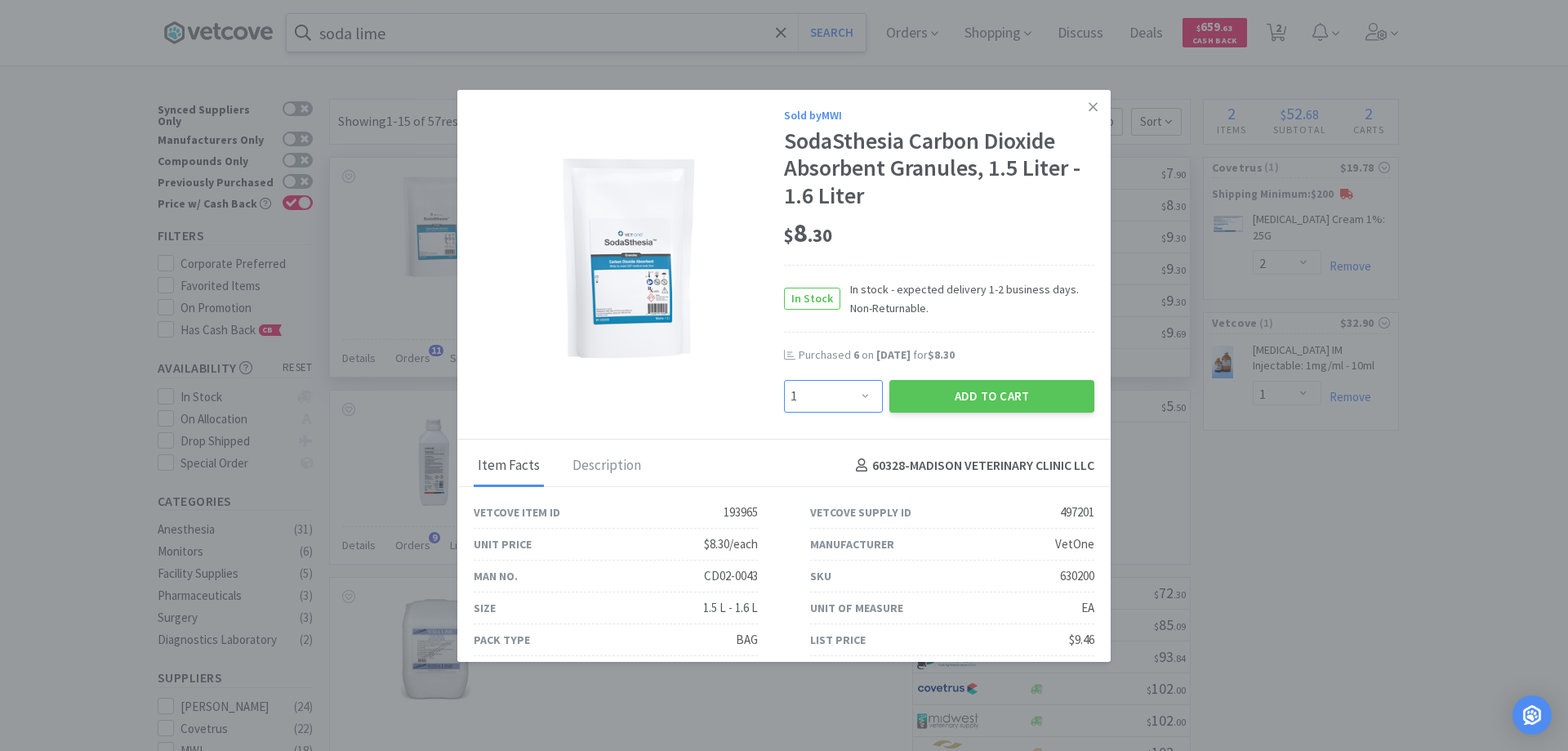
click at [859, 390] on select "Enter Quantity 1 2 3 4 5 6 7 8 9 10 11 12 13 14 15 16 17 18 19 20 Enter Quantity" at bounding box center [833, 396] width 99 height 33
select select "6"
click at [784, 380] on select "Enter Quantity 1 2 3 4 5 6 7 8 9 10 11 12 13 14 15 16 17 18 19 20 Enter Quantity" at bounding box center [833, 396] width 99 height 33
click at [956, 393] on button "Add to Cart" at bounding box center [991, 396] width 205 height 33
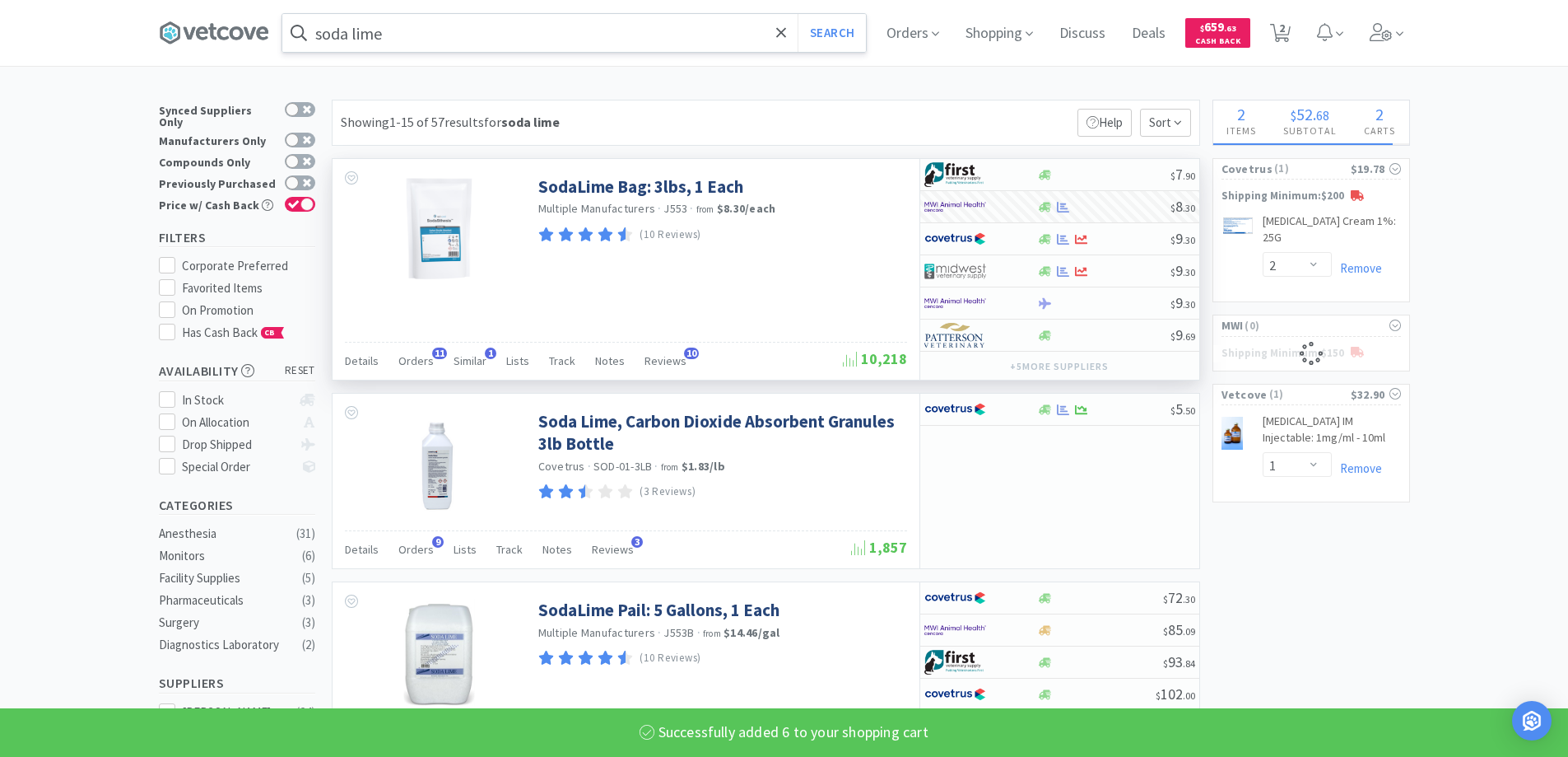
select select "6"
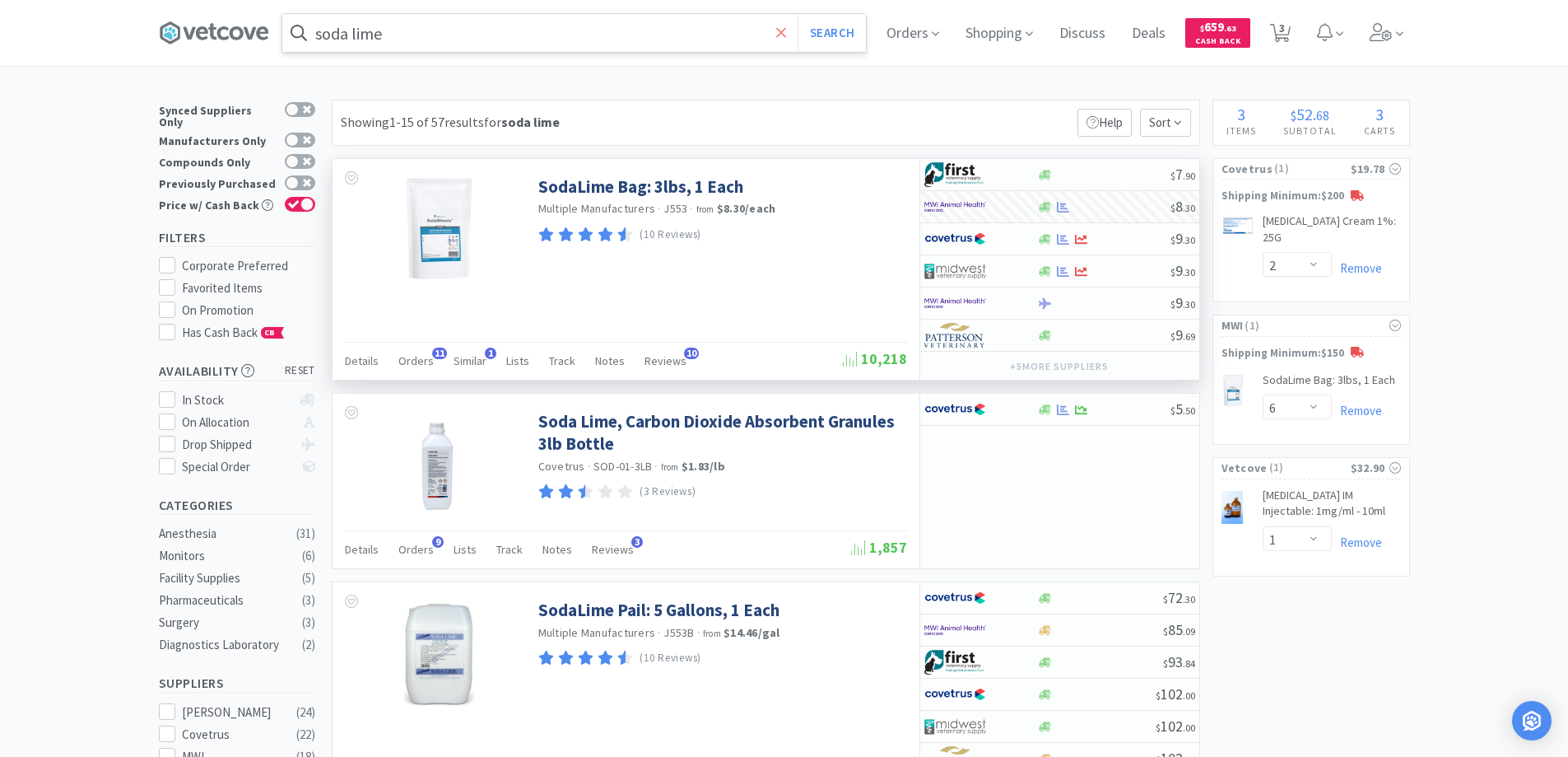
click at [782, 34] on icon at bounding box center [781, 33] width 11 height 16
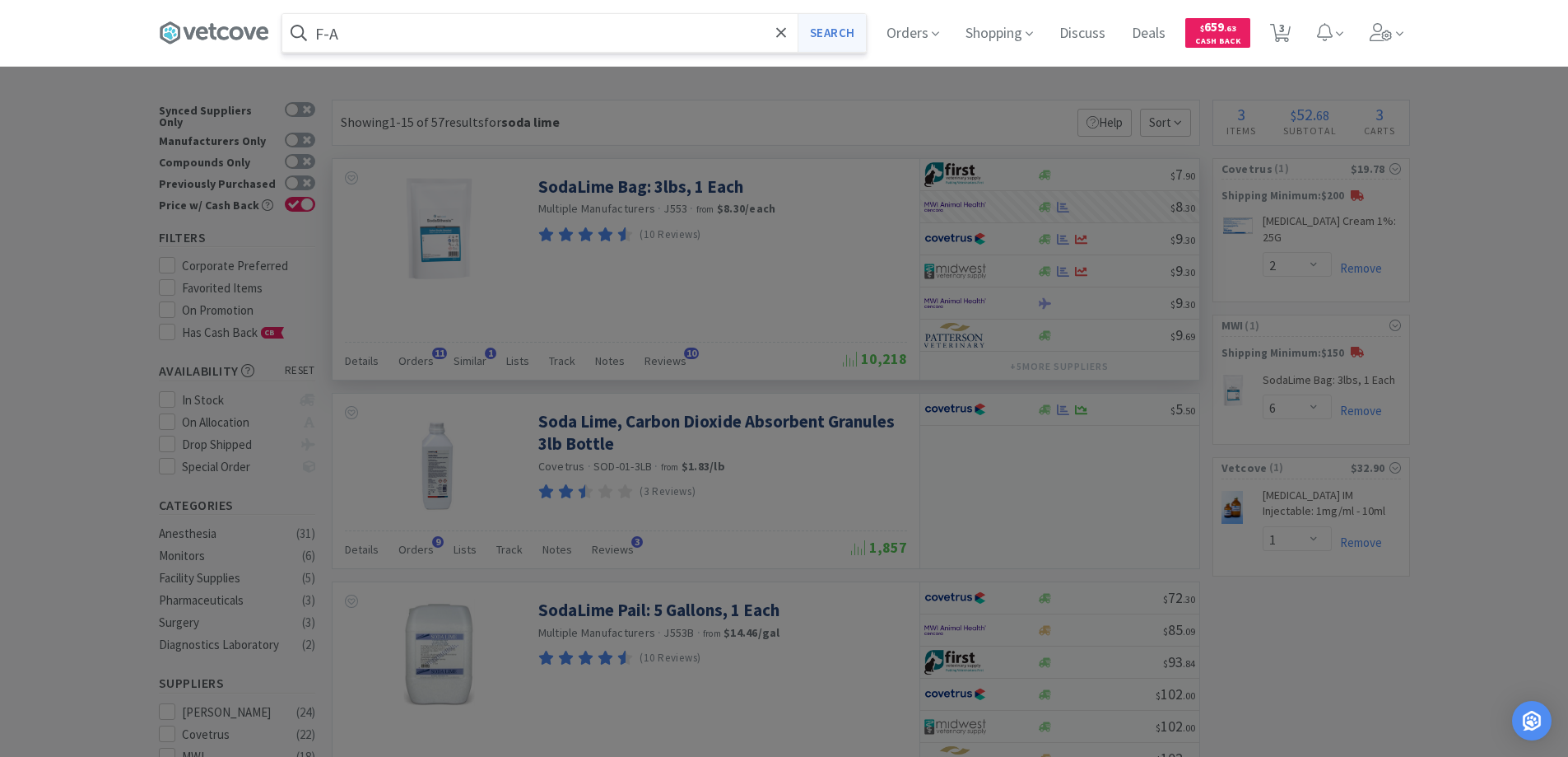
type input "F-A"
click at [824, 30] on button "Search" at bounding box center [831, 33] width 68 height 38
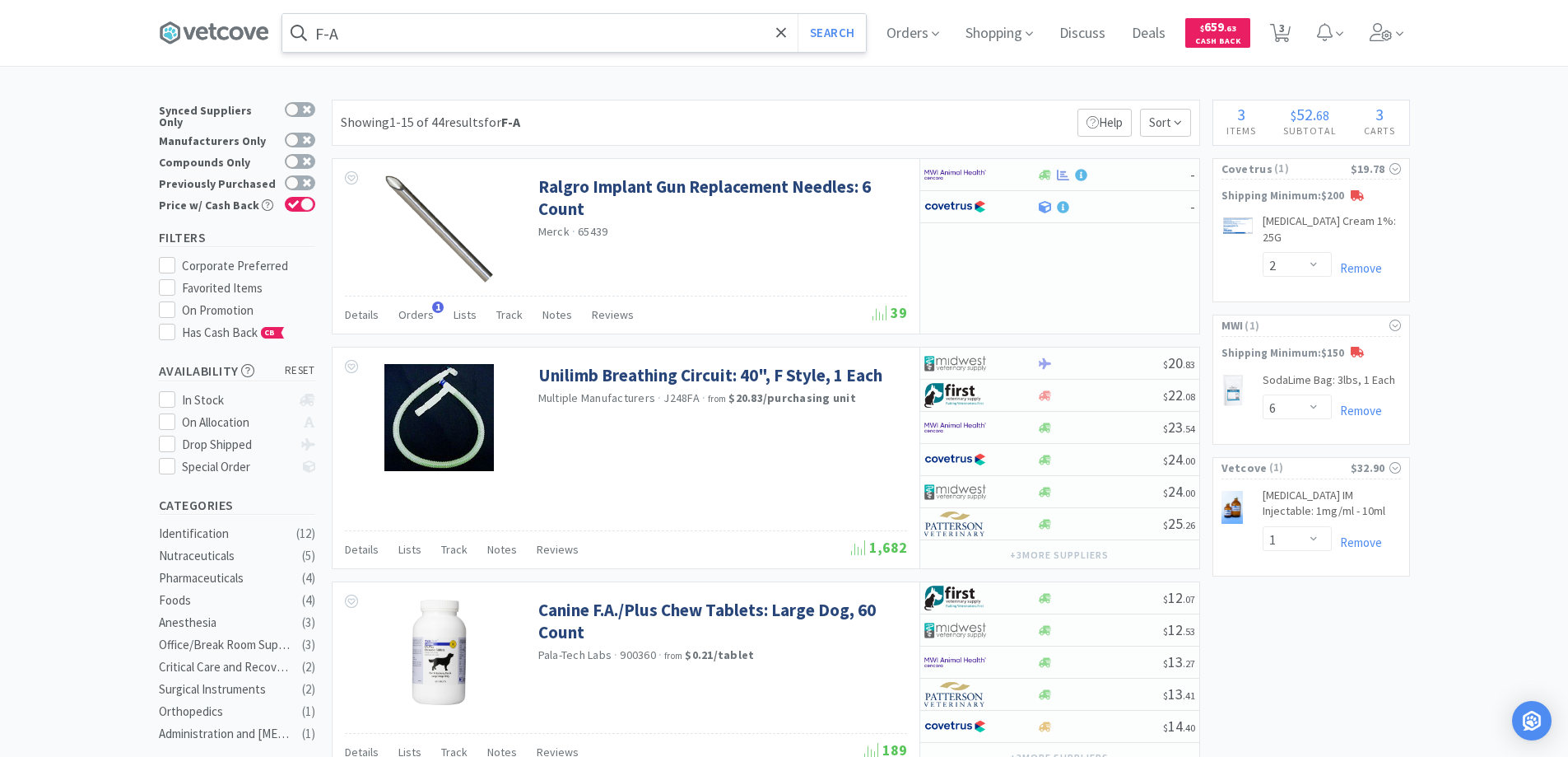
click at [483, 21] on input "F-A" at bounding box center [574, 33] width 584 height 38
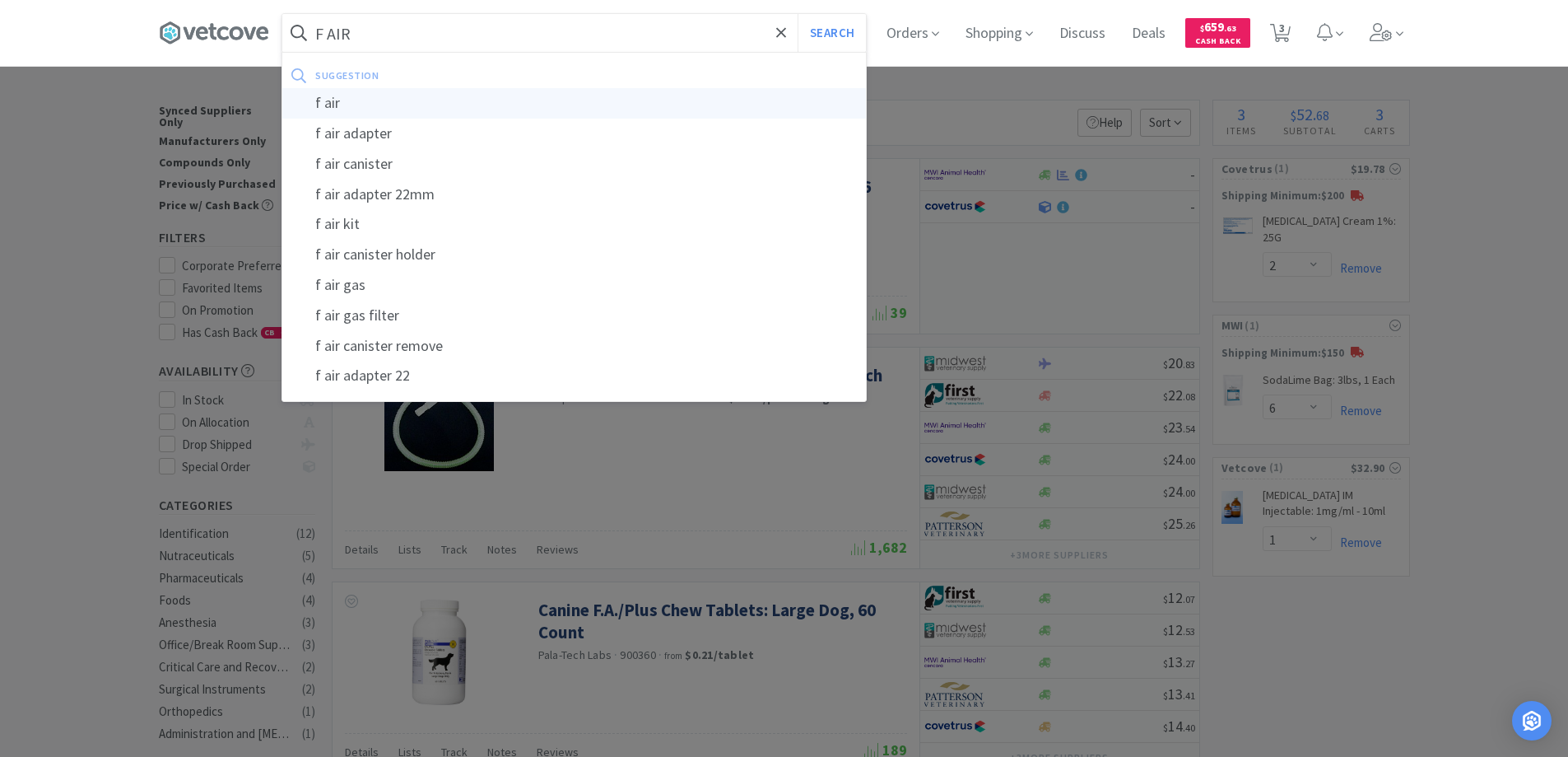
click at [333, 102] on div "f air" at bounding box center [574, 103] width 584 height 30
type input "f air"
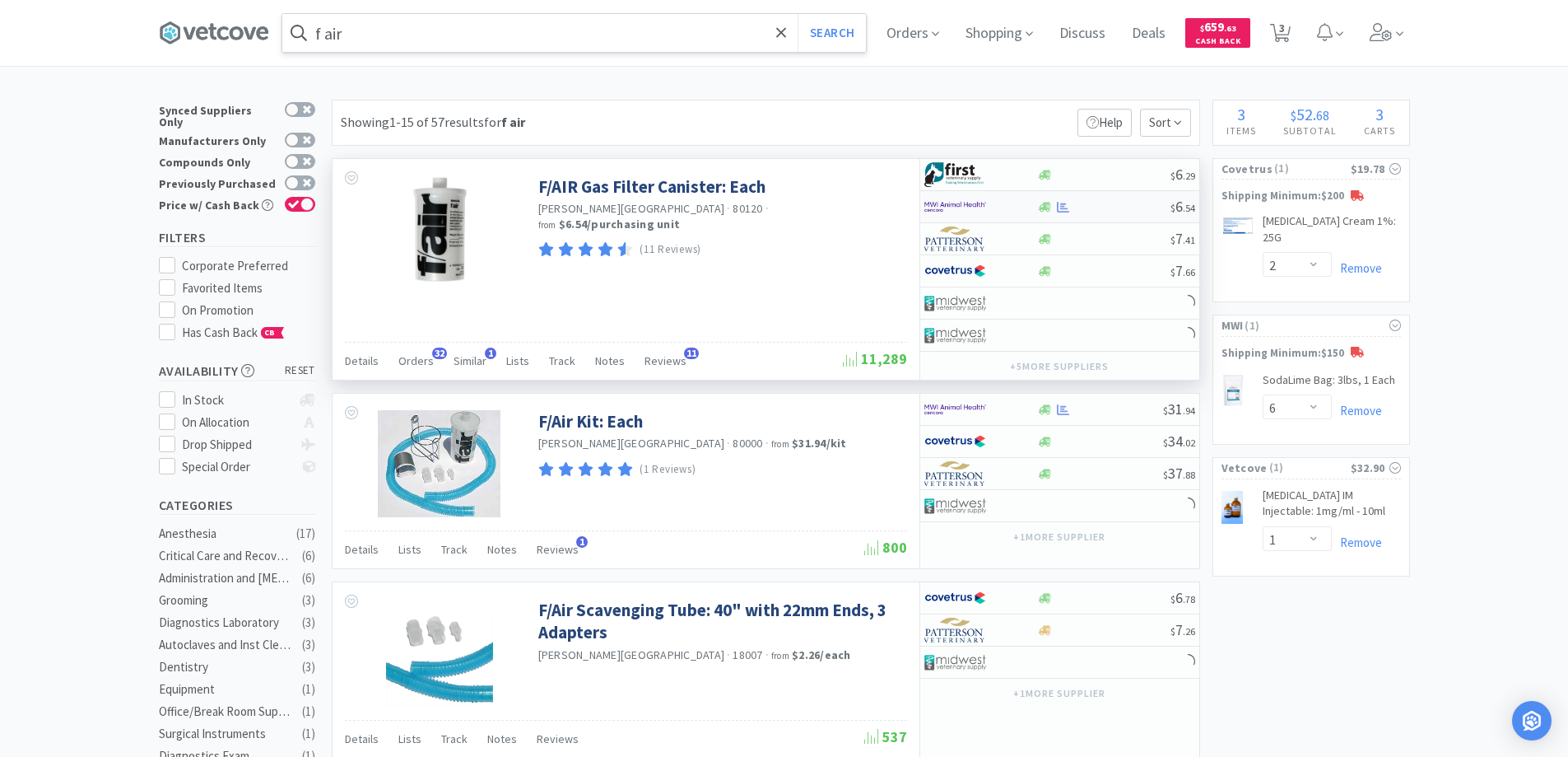
click at [962, 206] on img at bounding box center [955, 206] width 62 height 25
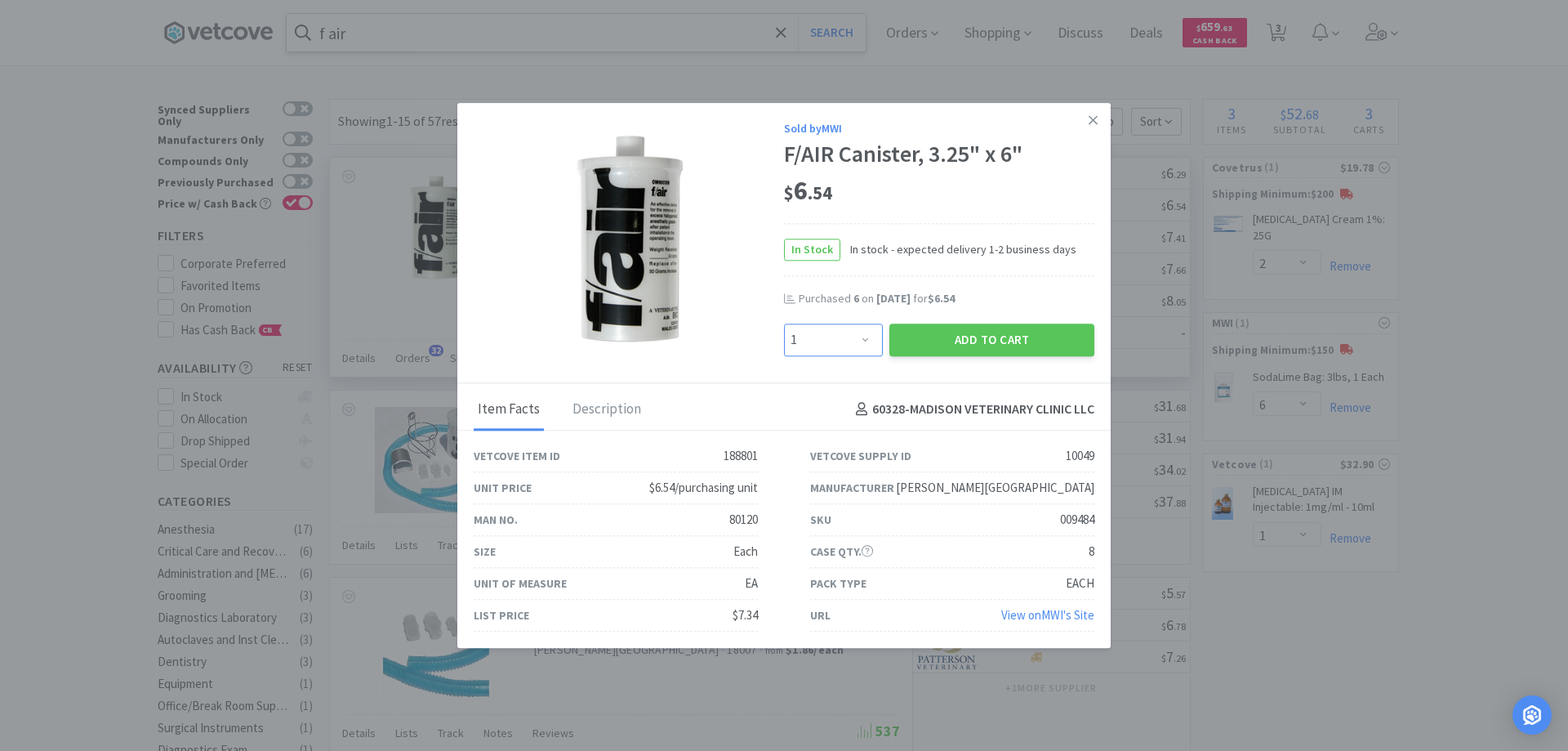
click at [869, 339] on select "Enter Quantity 1 2 3 4 5 6 7 8 9 10 11 12 13 14 15 16 17 18 19 20 Enter Quantity" at bounding box center [833, 340] width 99 height 33
select select "6"
click at [784, 324] on select "Enter Quantity 1 2 3 4 5 6 7 8 9 10 11 12 13 14 15 16 17 18 19 20 Enter Quantity" at bounding box center [833, 340] width 99 height 33
click at [961, 340] on button "Add to Cart" at bounding box center [991, 340] width 205 height 33
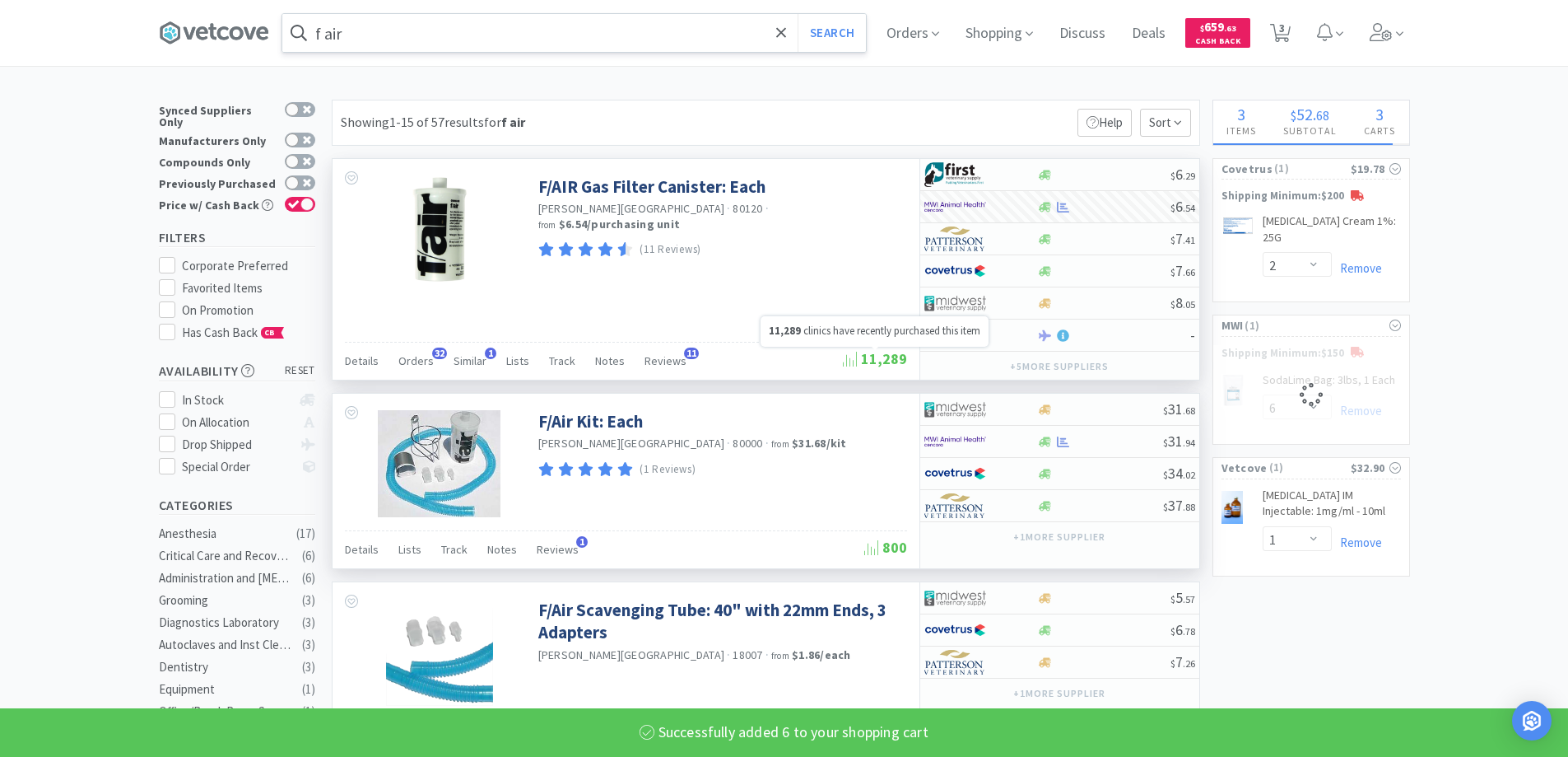
select select "6"
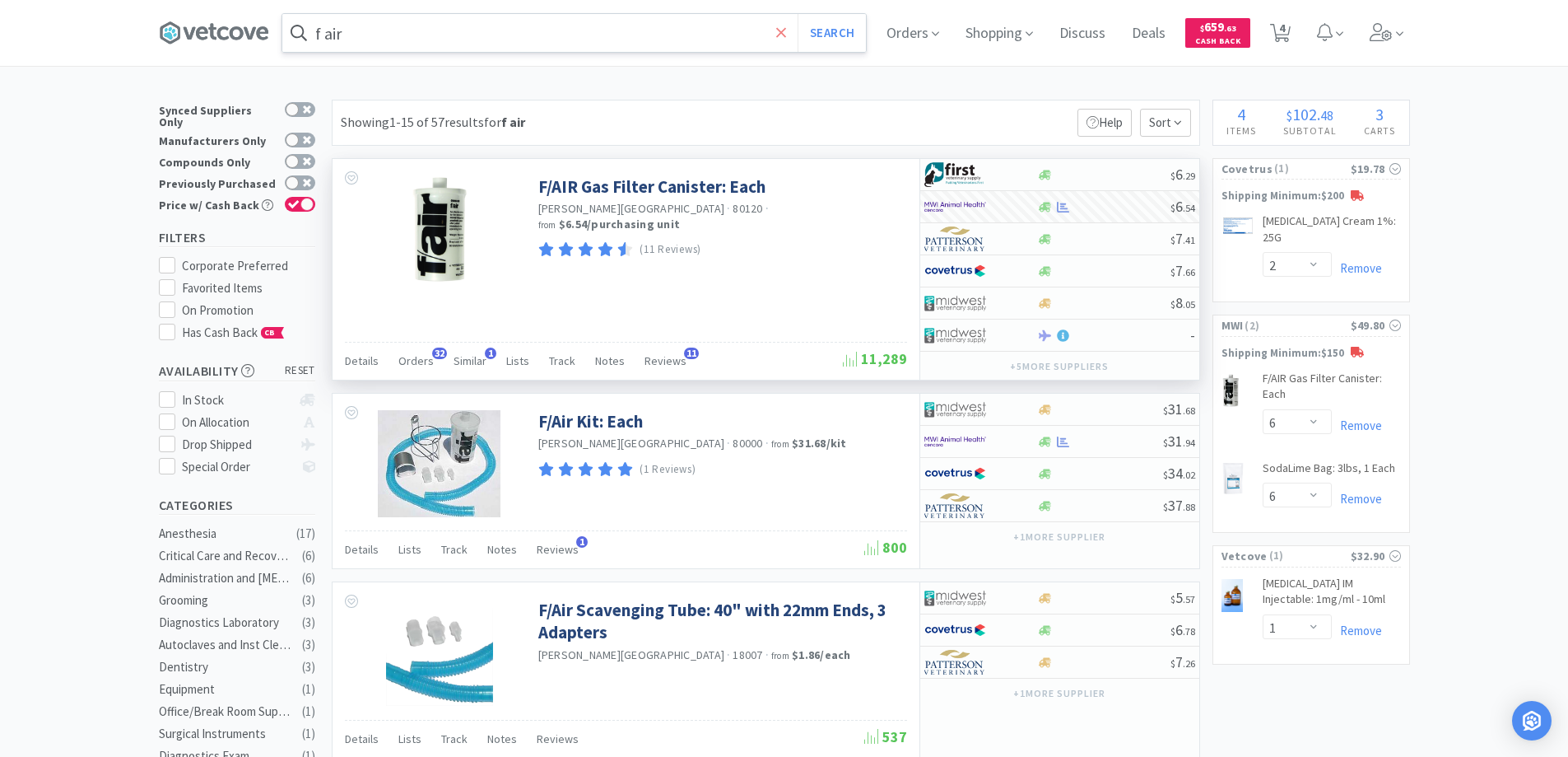
click at [783, 30] on icon at bounding box center [780, 32] width 10 height 10
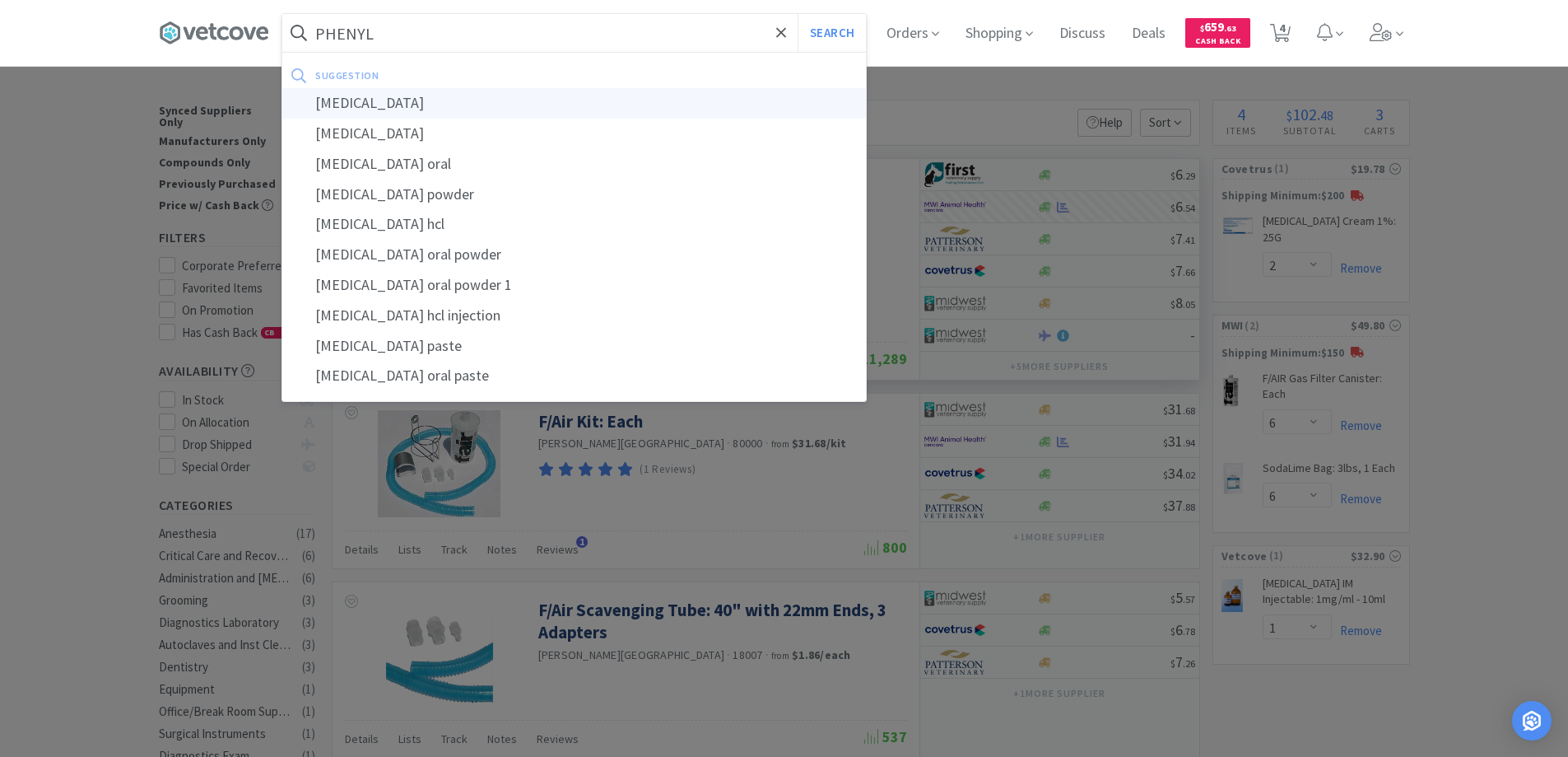
click at [387, 98] on div "[MEDICAL_DATA]" at bounding box center [574, 103] width 584 height 30
type input "[MEDICAL_DATA]"
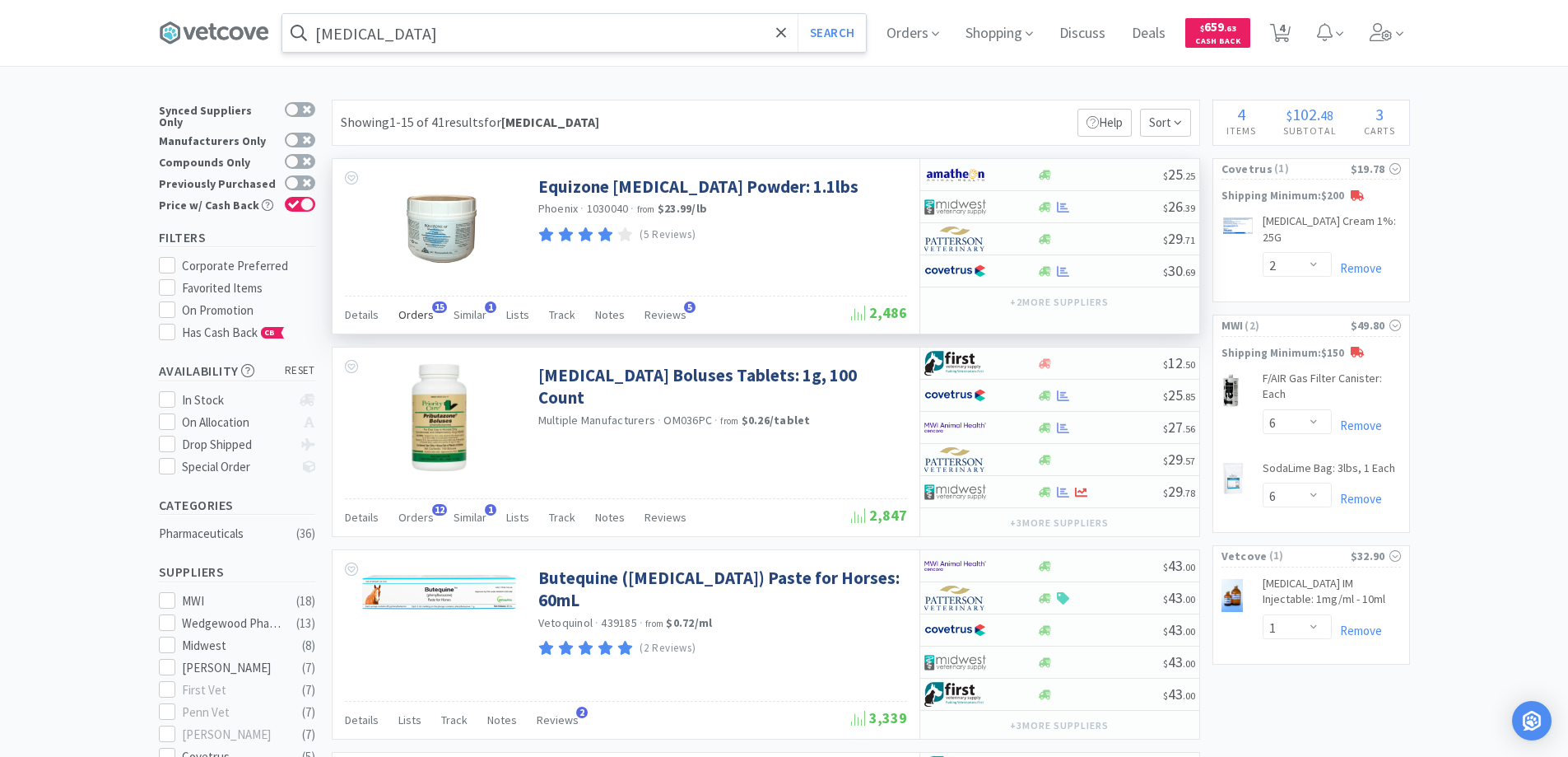
click at [433, 307] on span "15" at bounding box center [439, 307] width 15 height 12
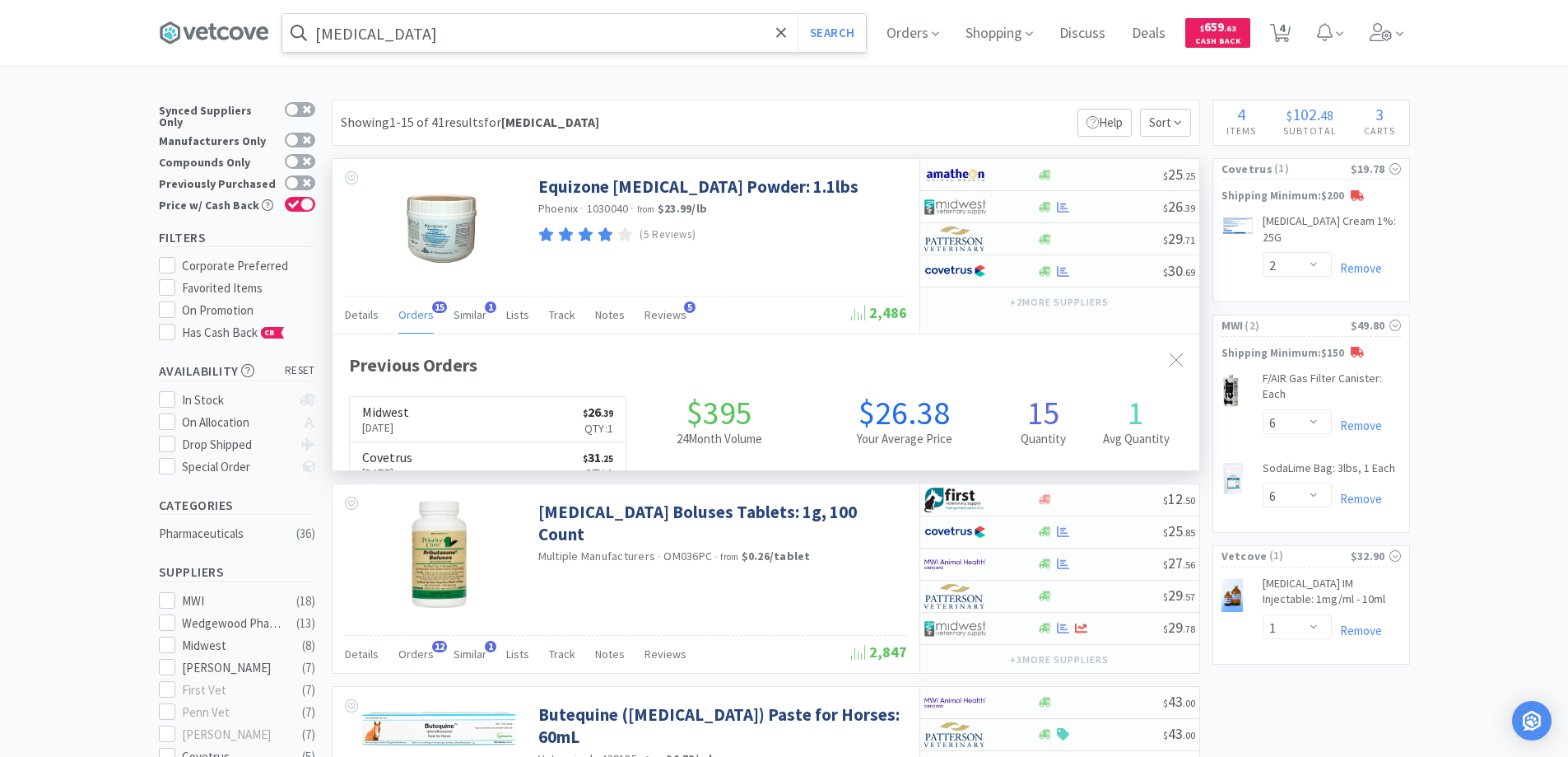
scroll to position [441, 867]
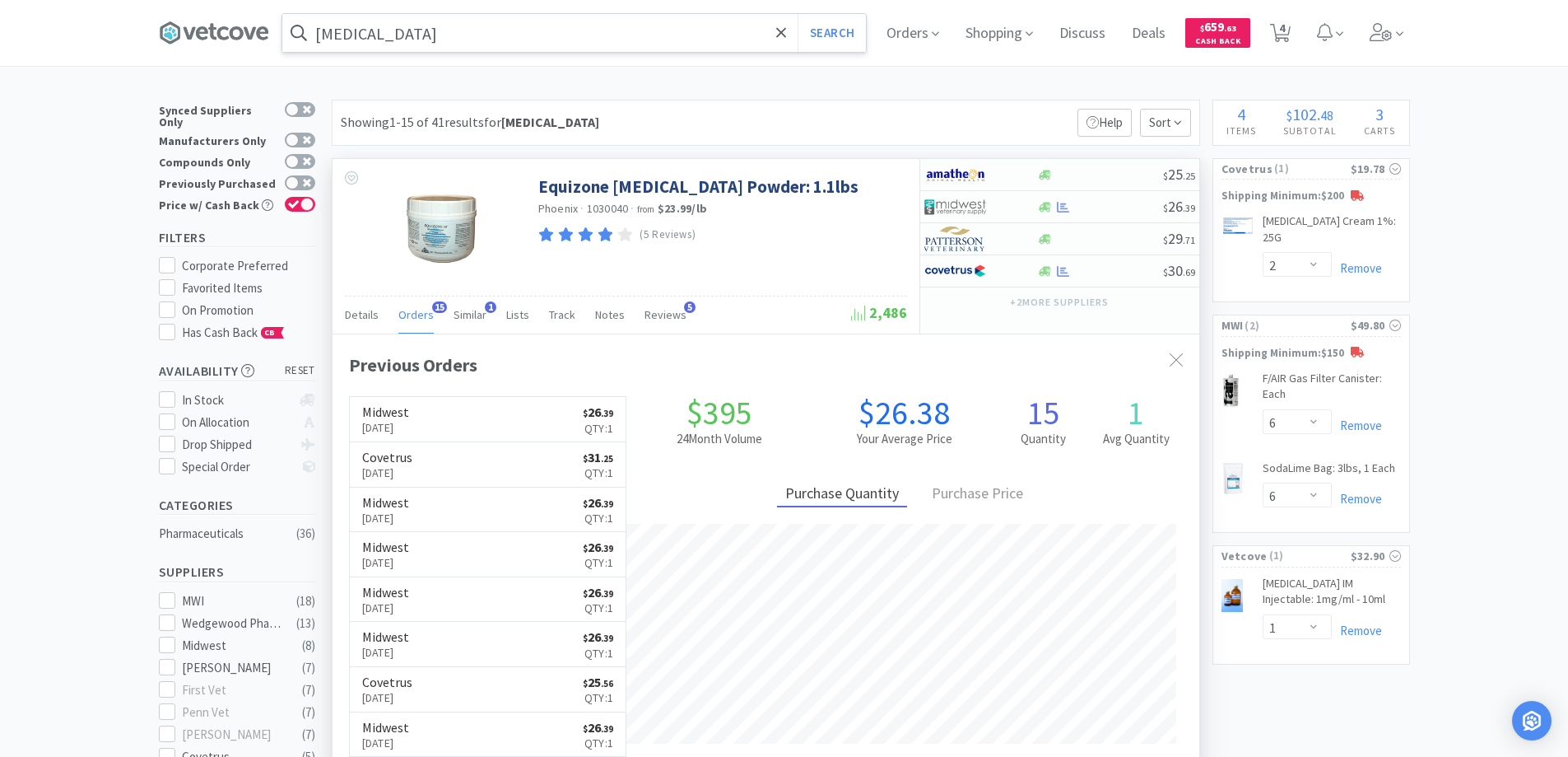
click at [433, 307] on span "15" at bounding box center [439, 307] width 15 height 12
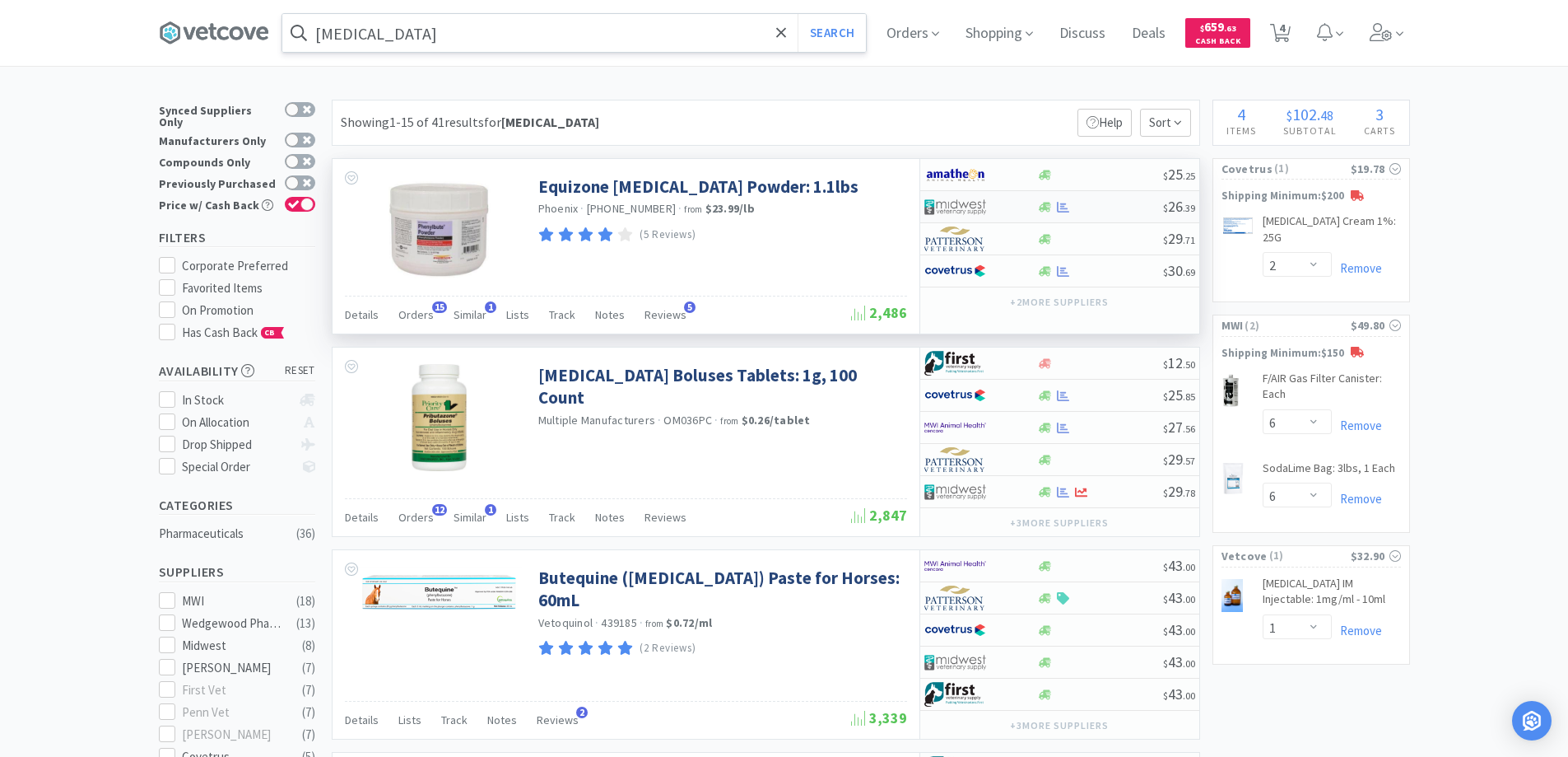
click at [1005, 204] on div at bounding box center [969, 206] width 90 height 28
select select "1"
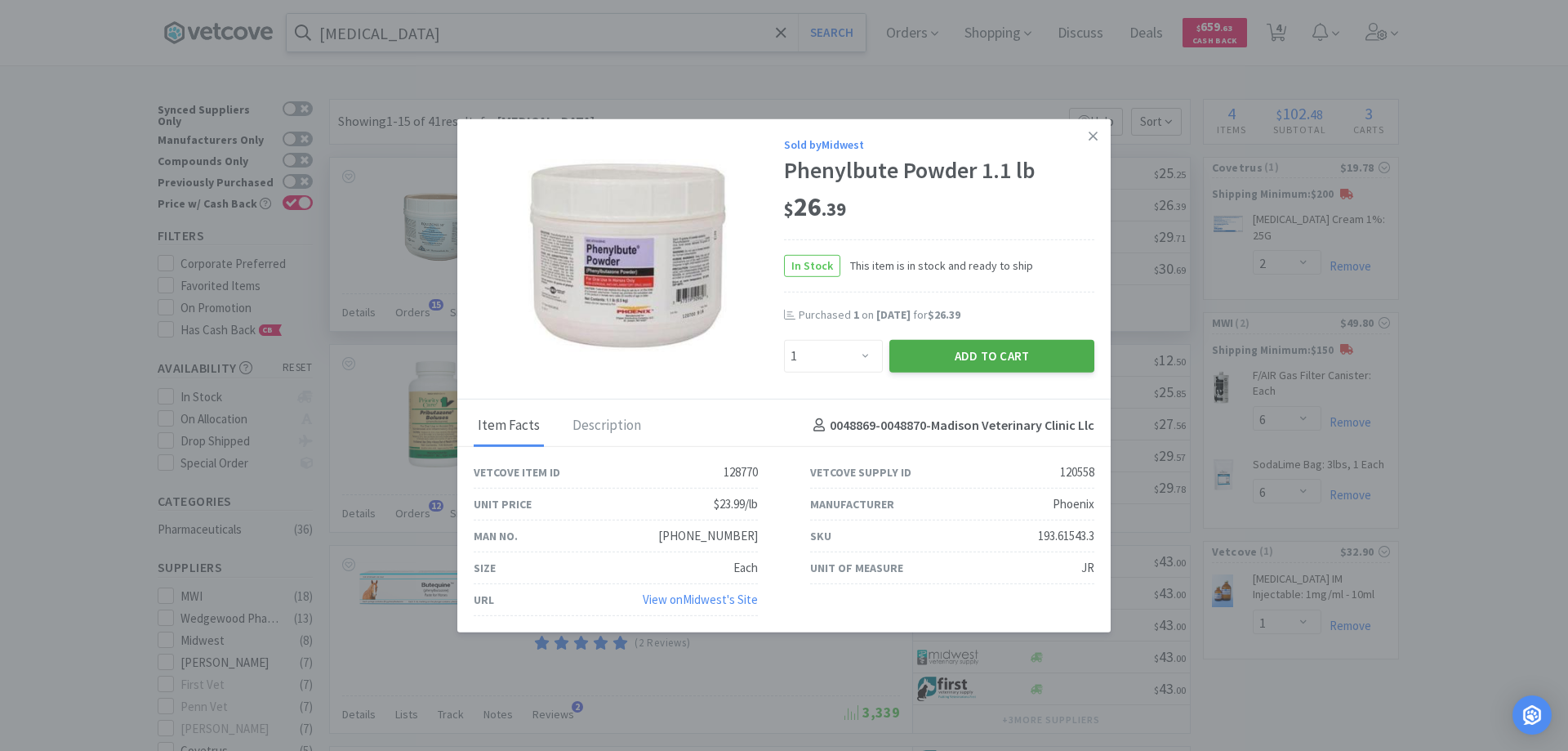
click at [944, 355] on button "Add to Cart" at bounding box center [991, 355] width 205 height 33
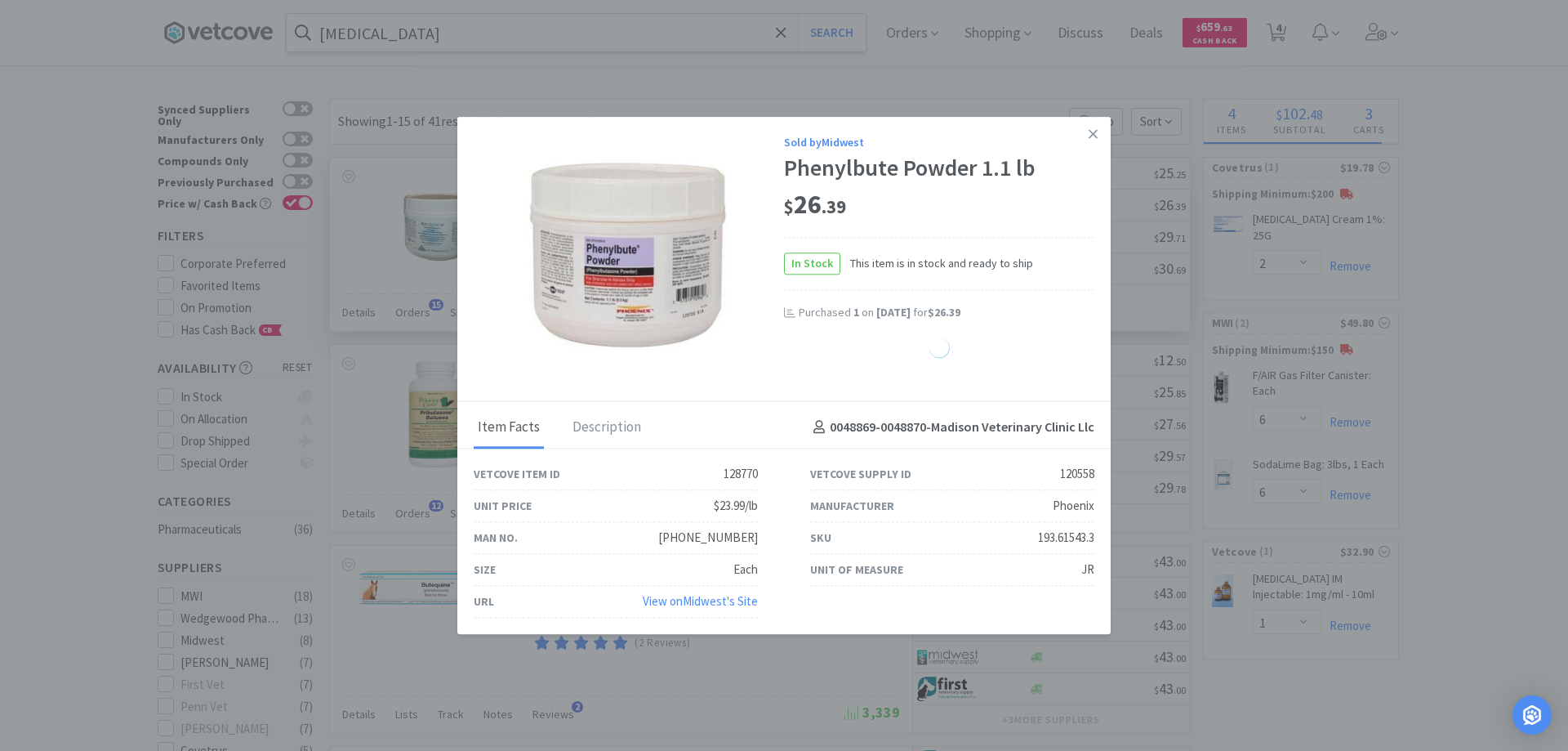
select select "1"
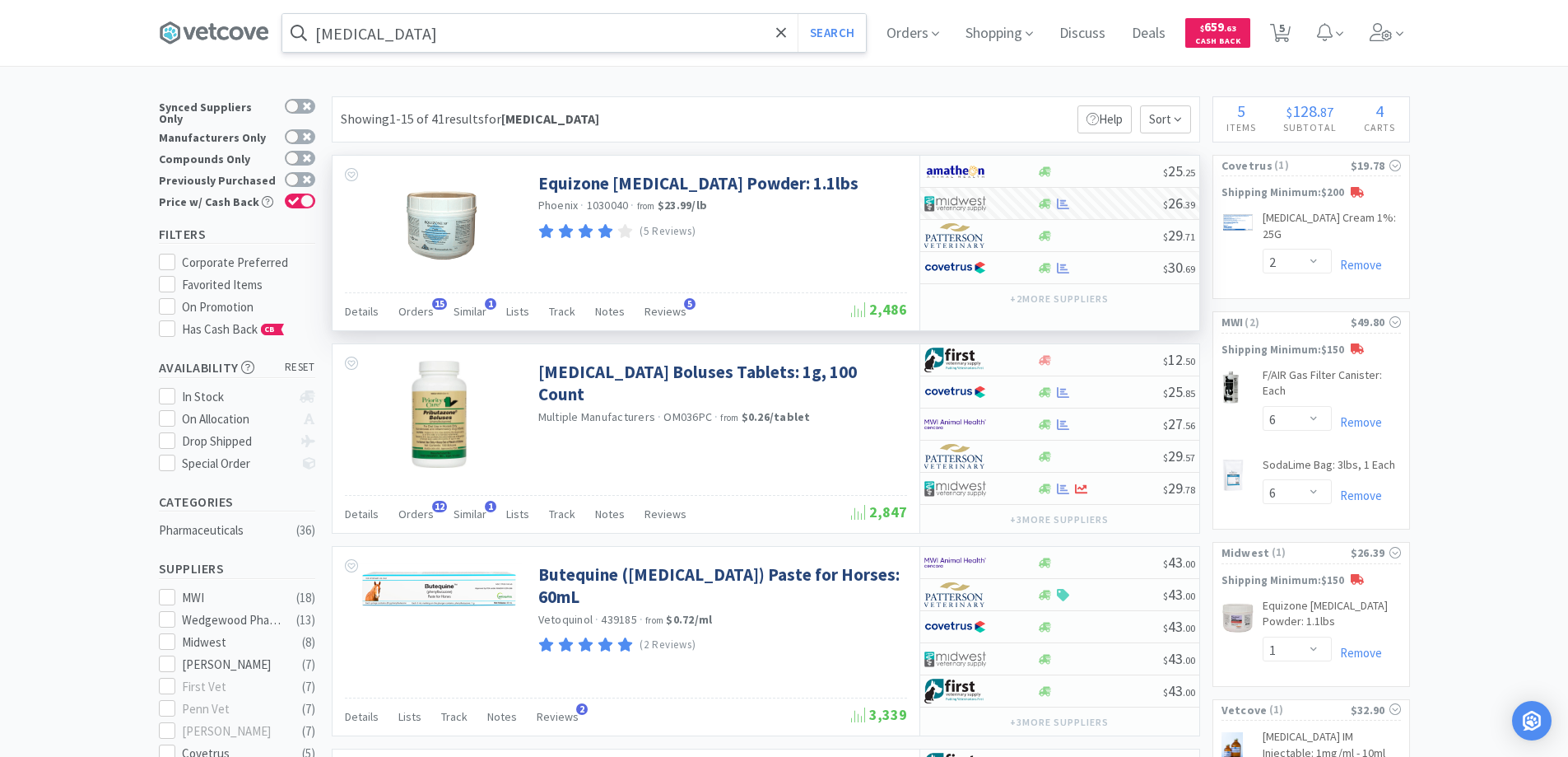
scroll to position [0, 0]
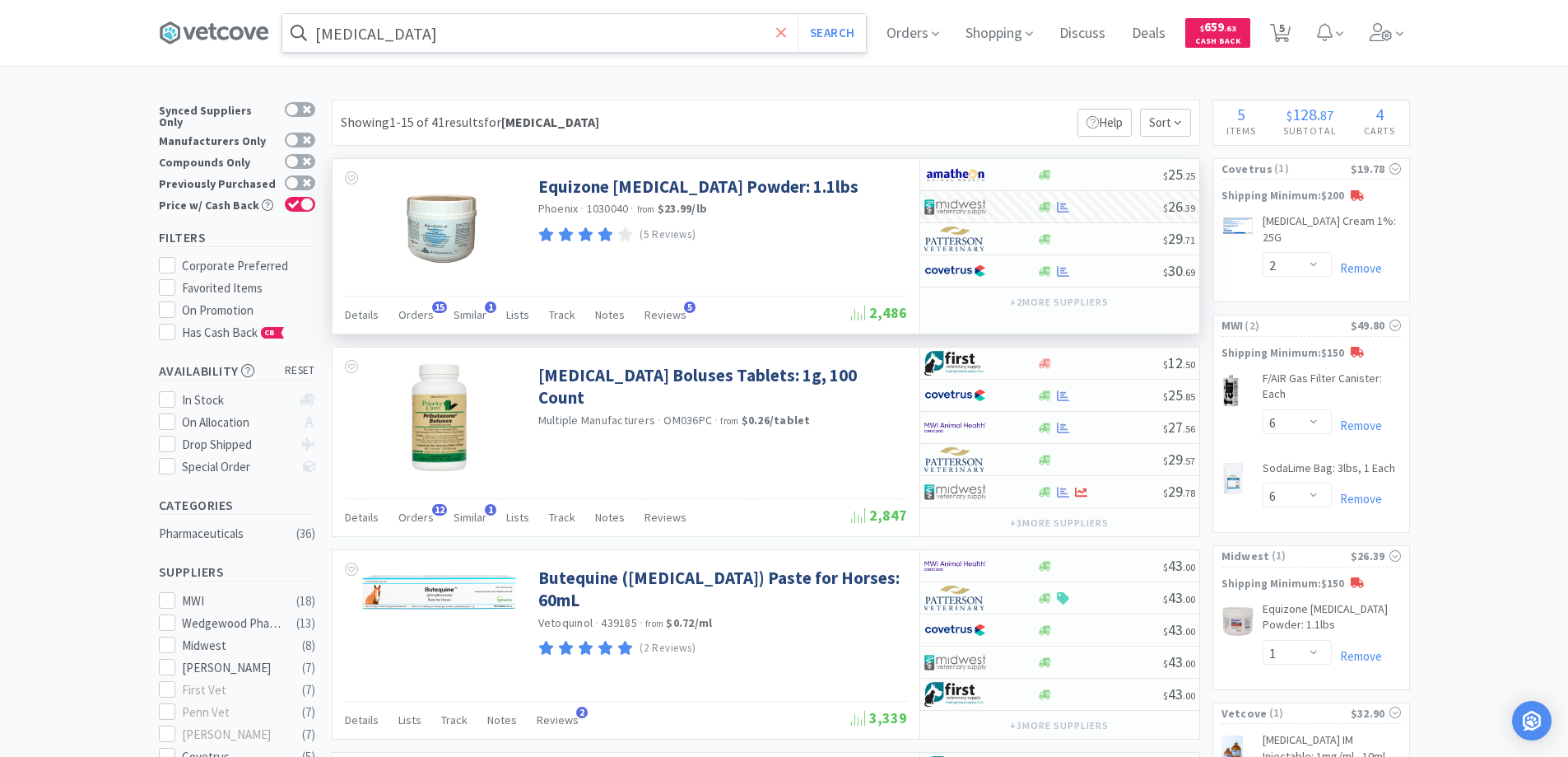
click at [782, 36] on icon at bounding box center [780, 32] width 10 height 10
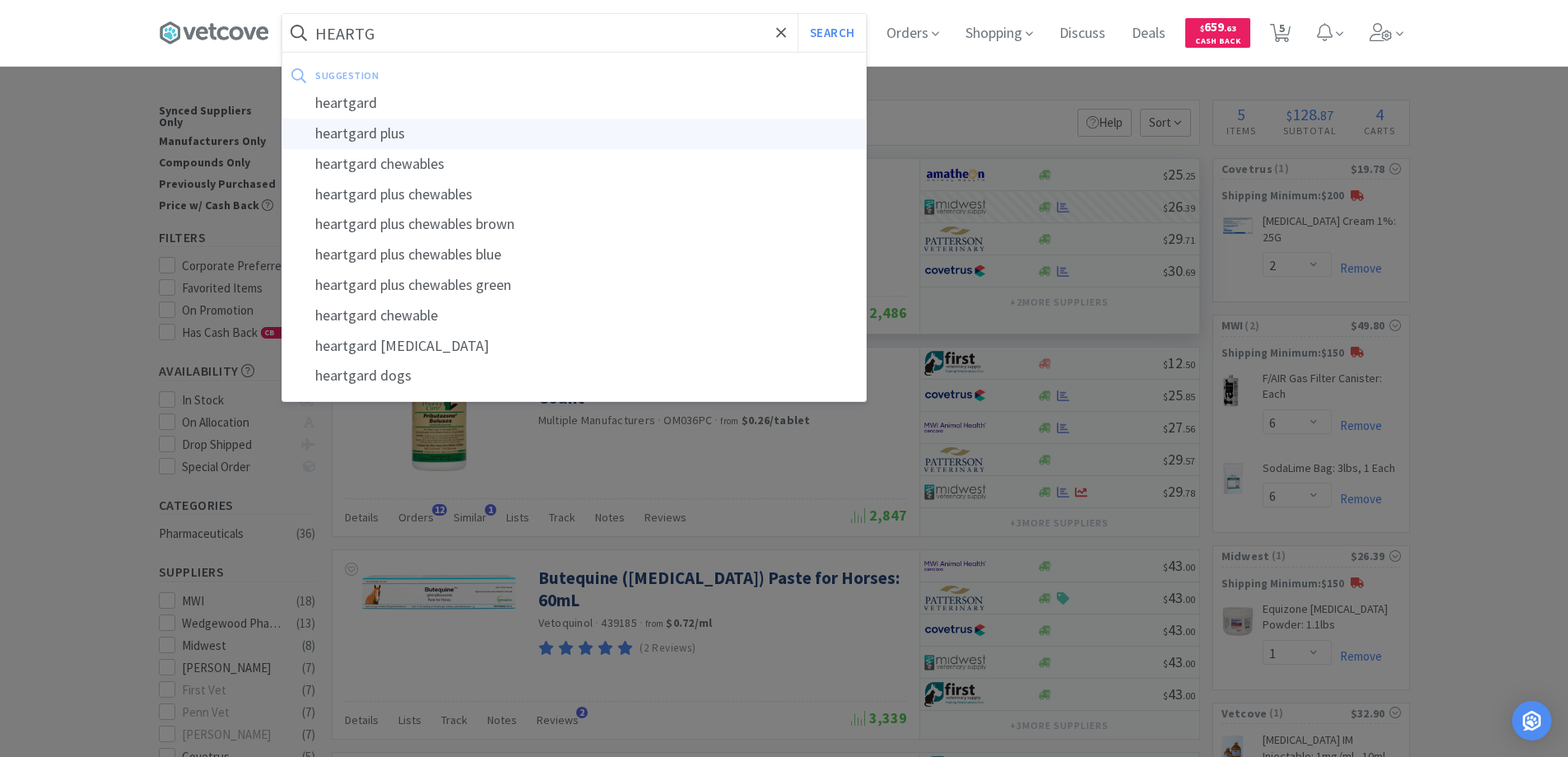
click at [363, 127] on div "heartgard plus" at bounding box center [574, 133] width 584 height 30
type input "heartgard plus"
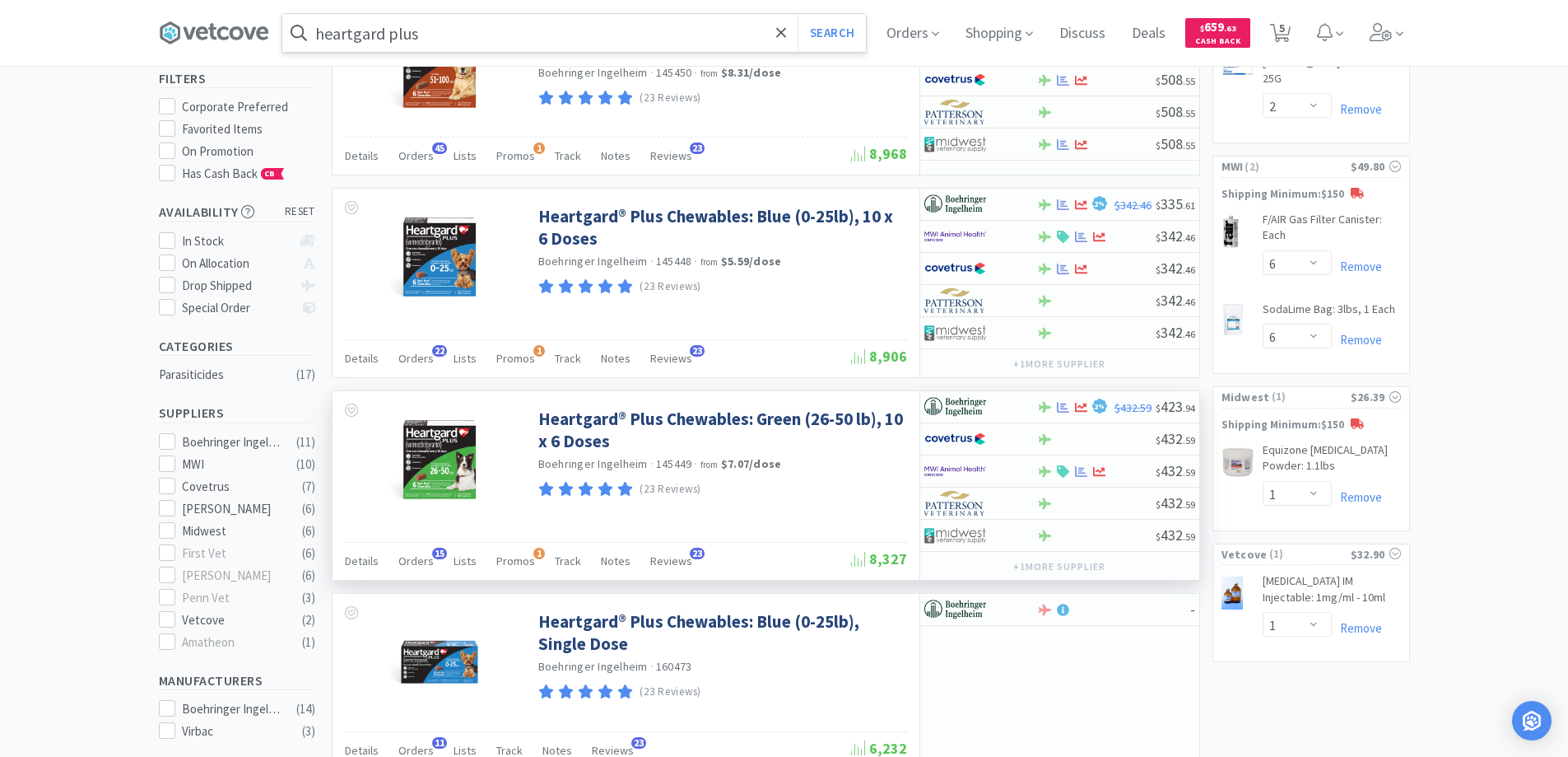
scroll to position [165, 0]
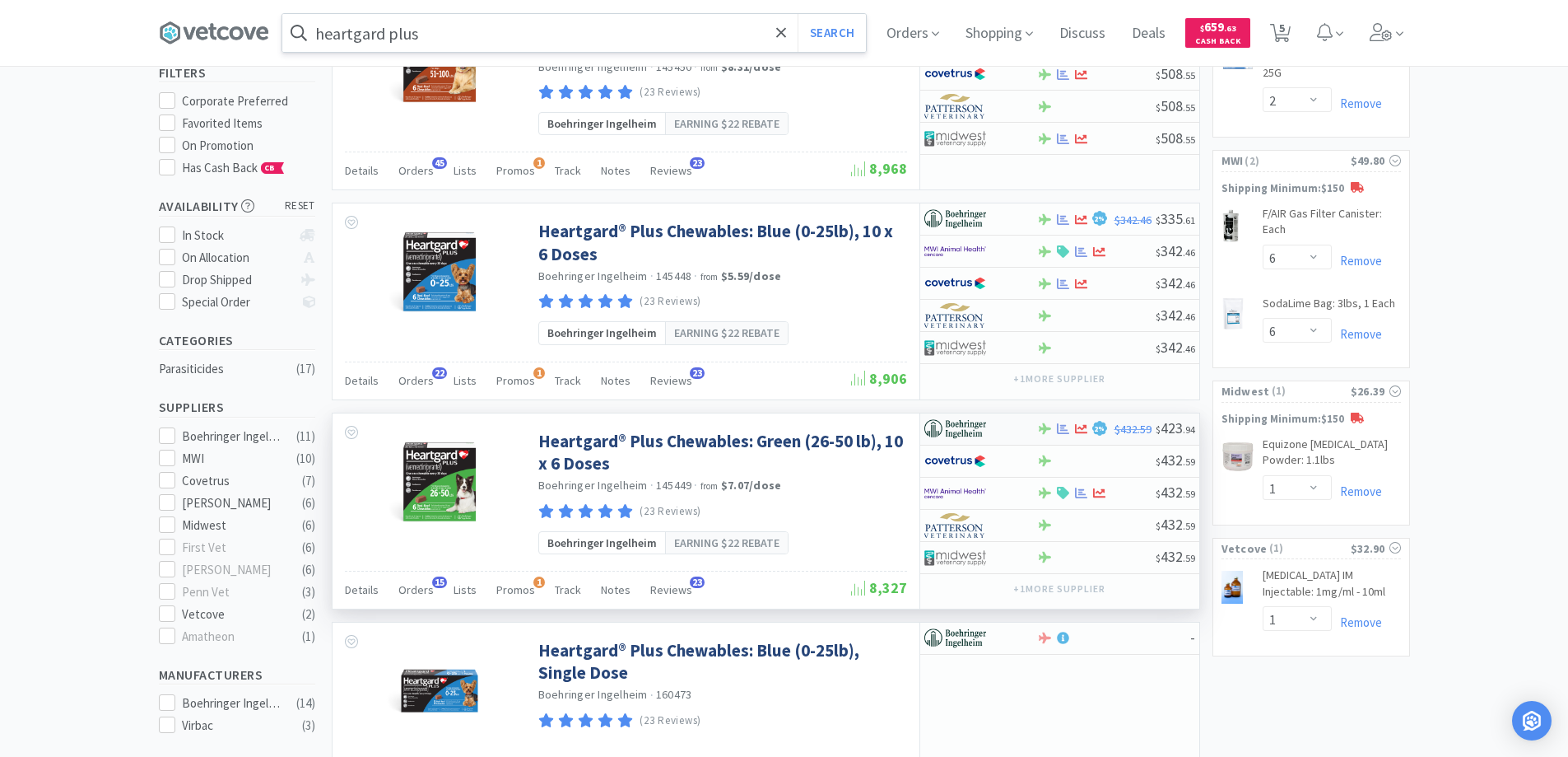
click at [1018, 421] on div at bounding box center [981, 428] width 113 height 28
select select "1"
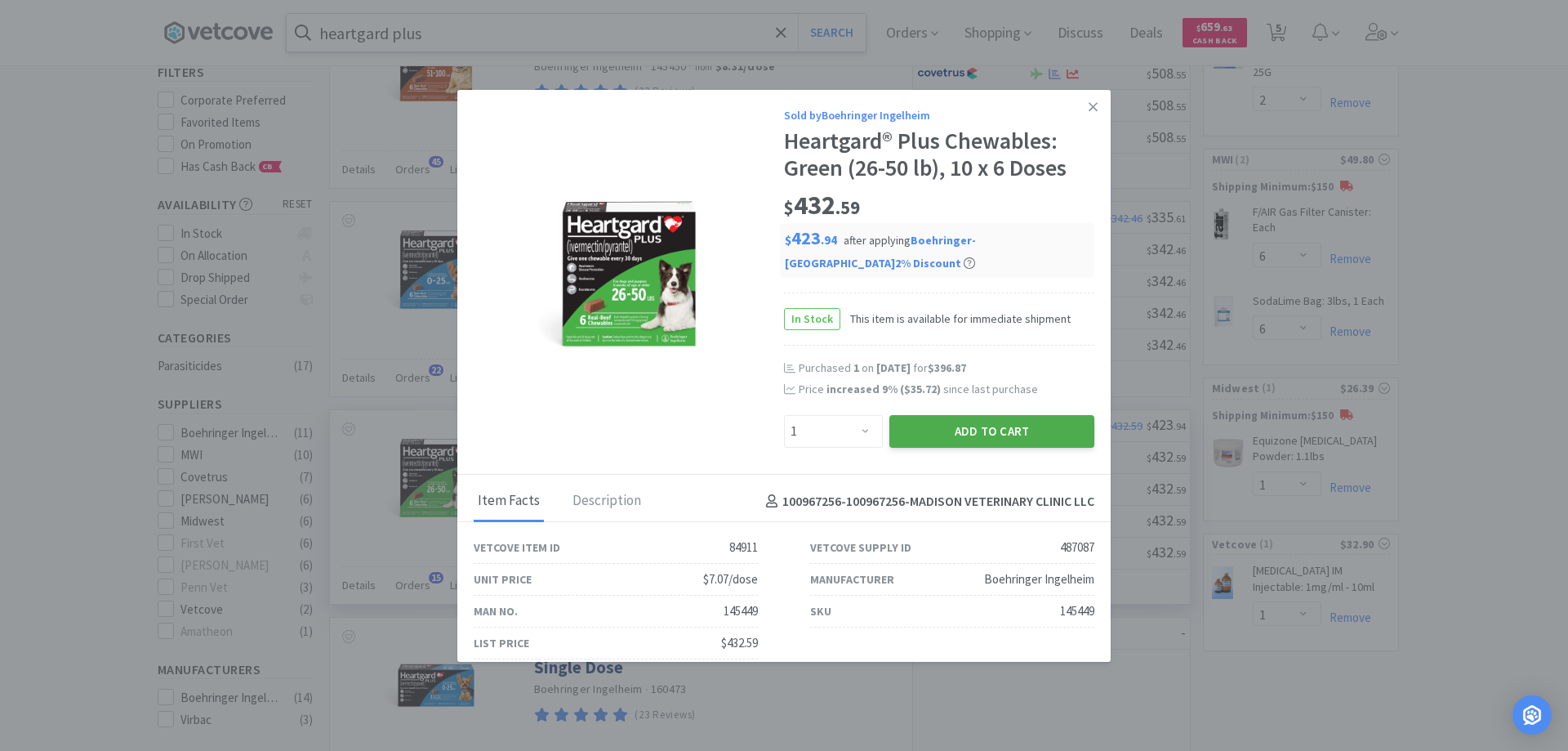
click at [1005, 425] on button "Add to Cart" at bounding box center [991, 431] width 205 height 33
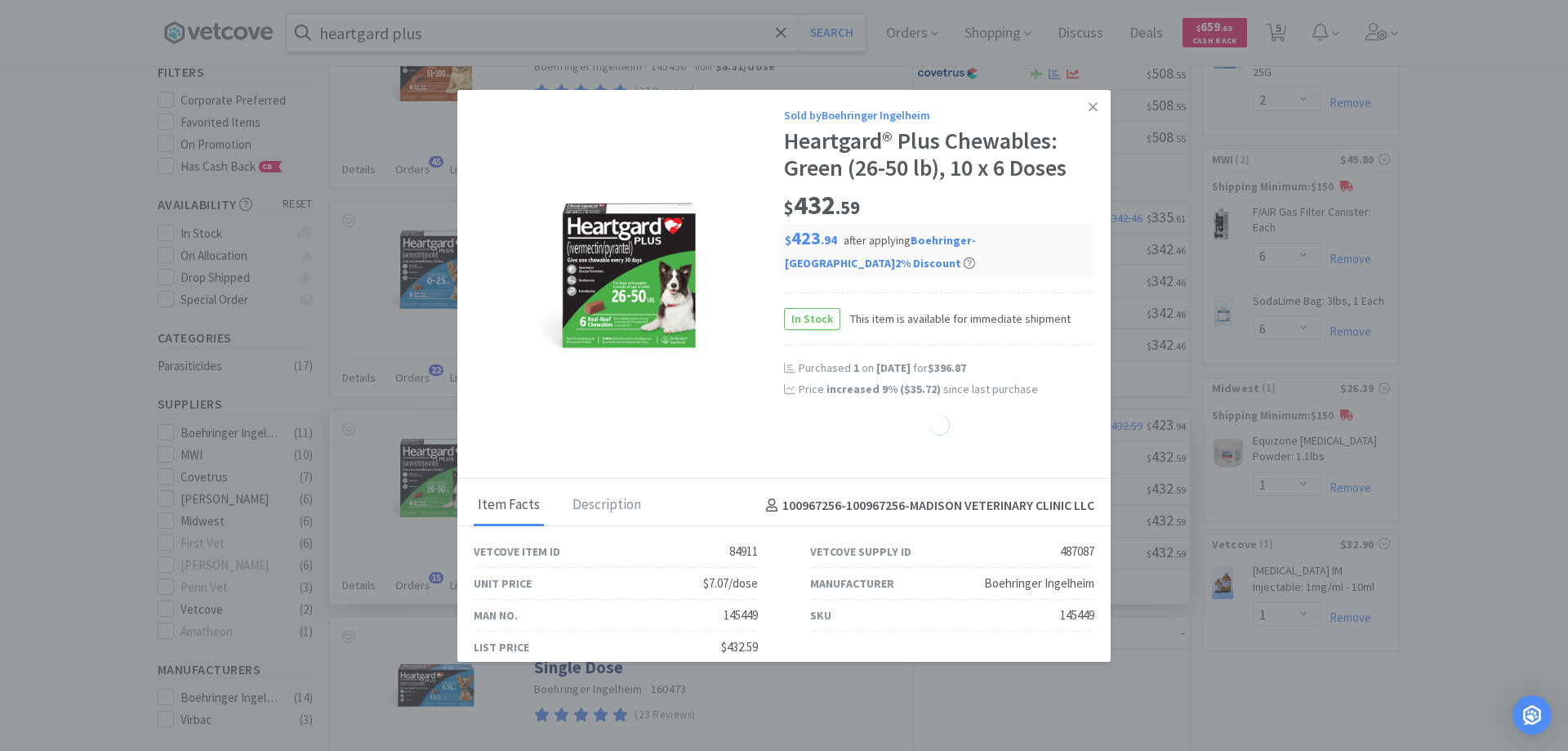
select select "1"
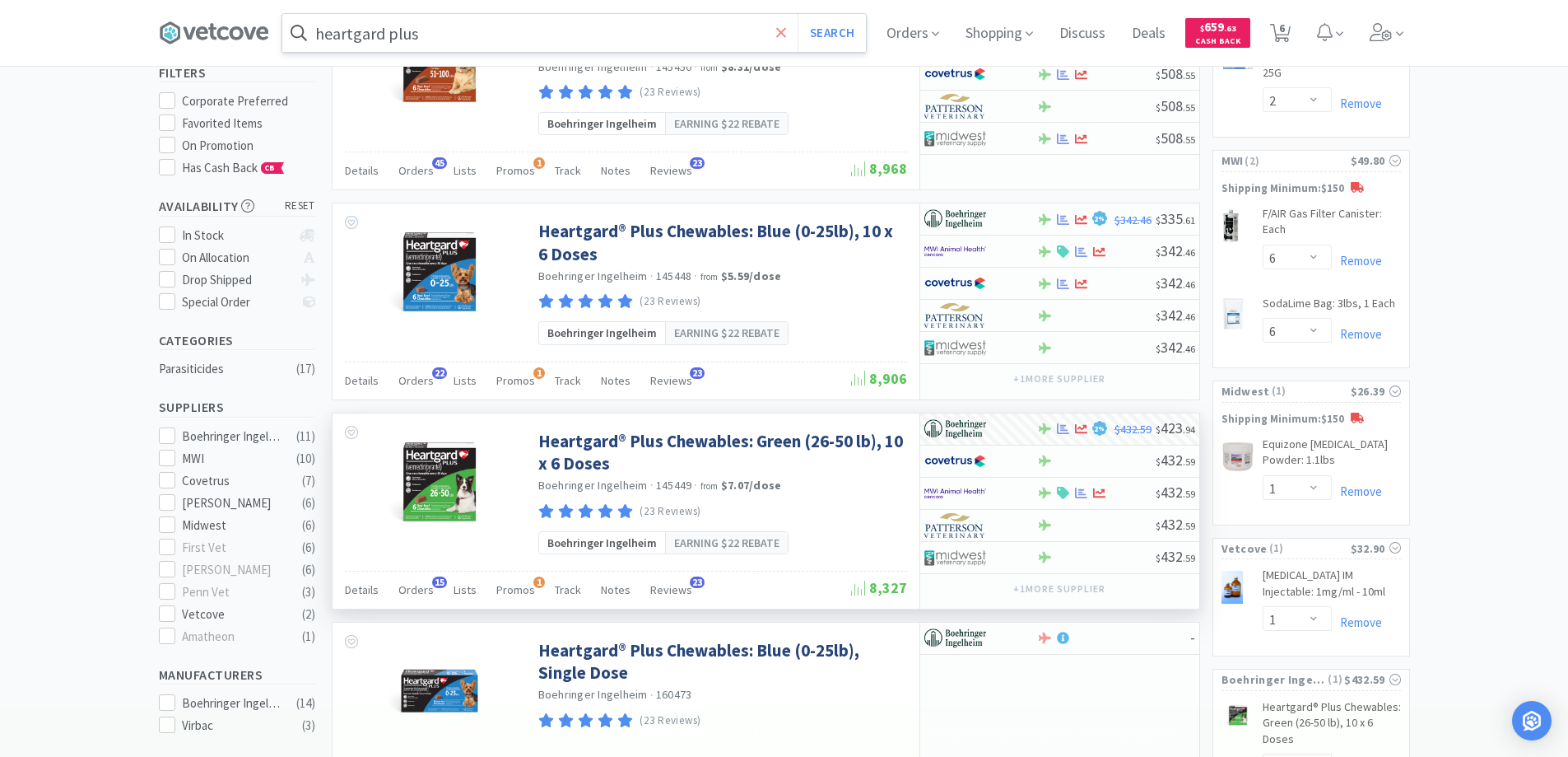
click at [787, 30] on icon at bounding box center [781, 33] width 11 height 16
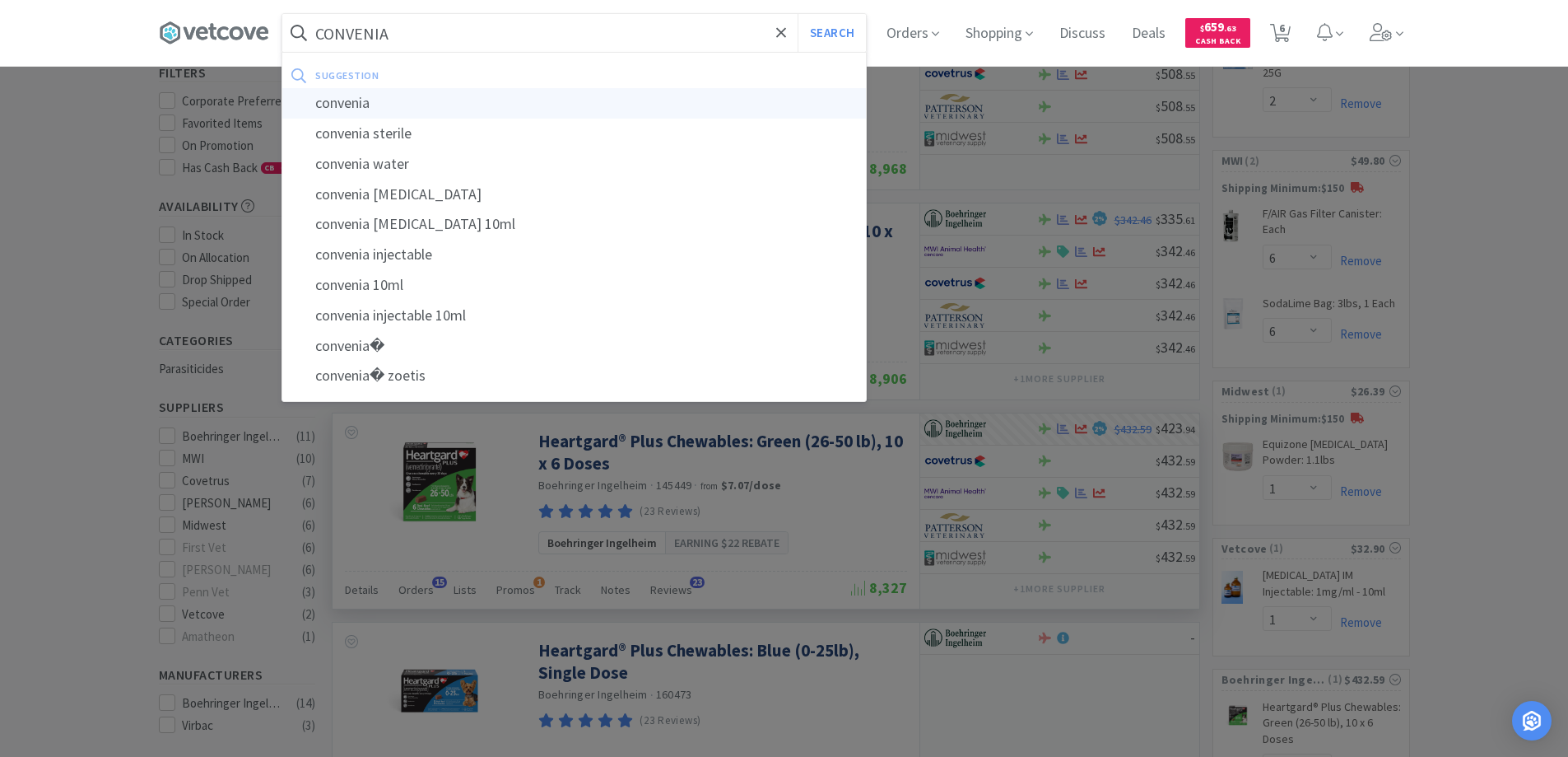
click at [358, 99] on div "convenia" at bounding box center [574, 103] width 584 height 30
type input "convenia"
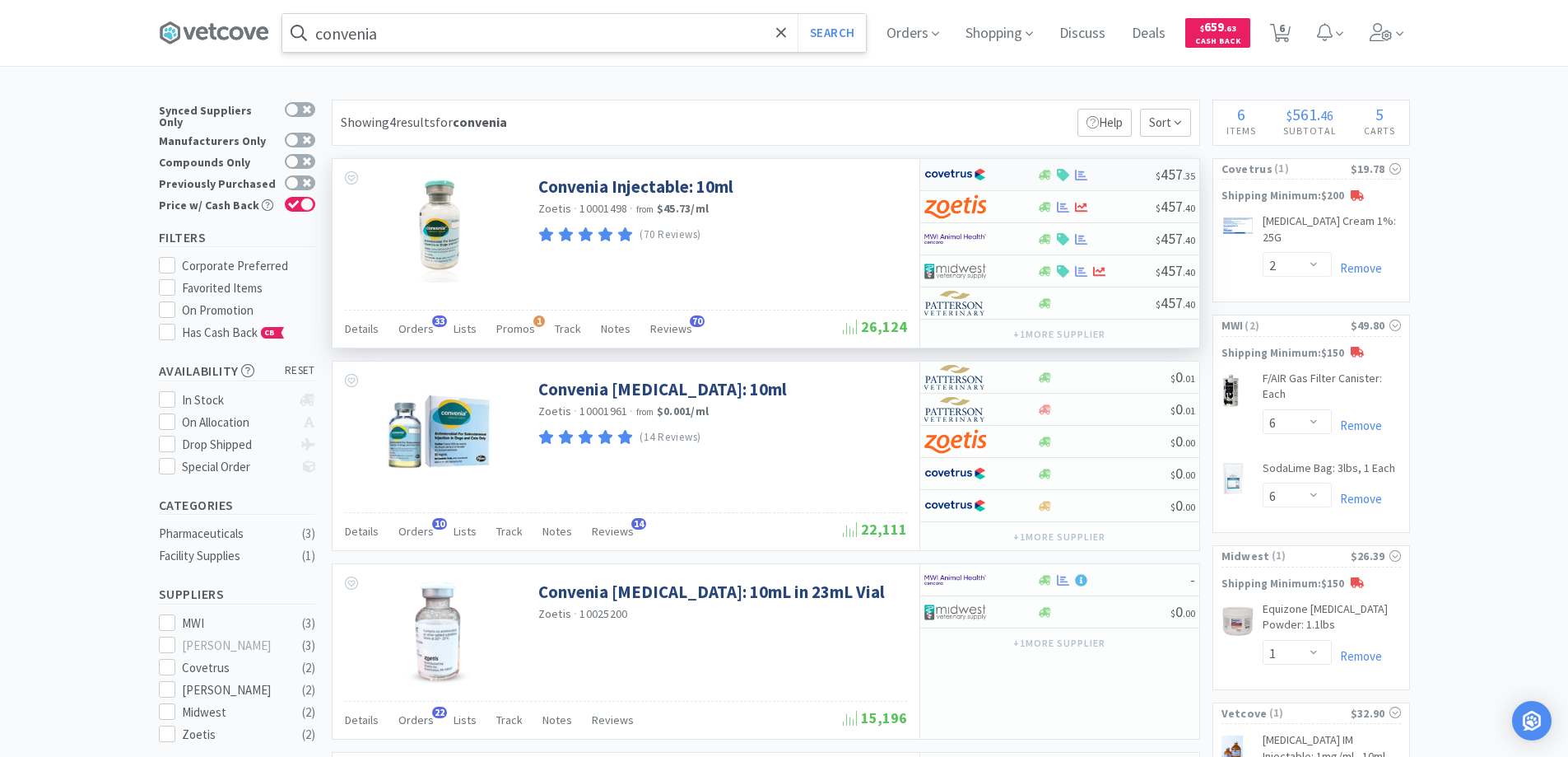
click at [1005, 169] on div at bounding box center [969, 174] width 90 height 28
select select "1"
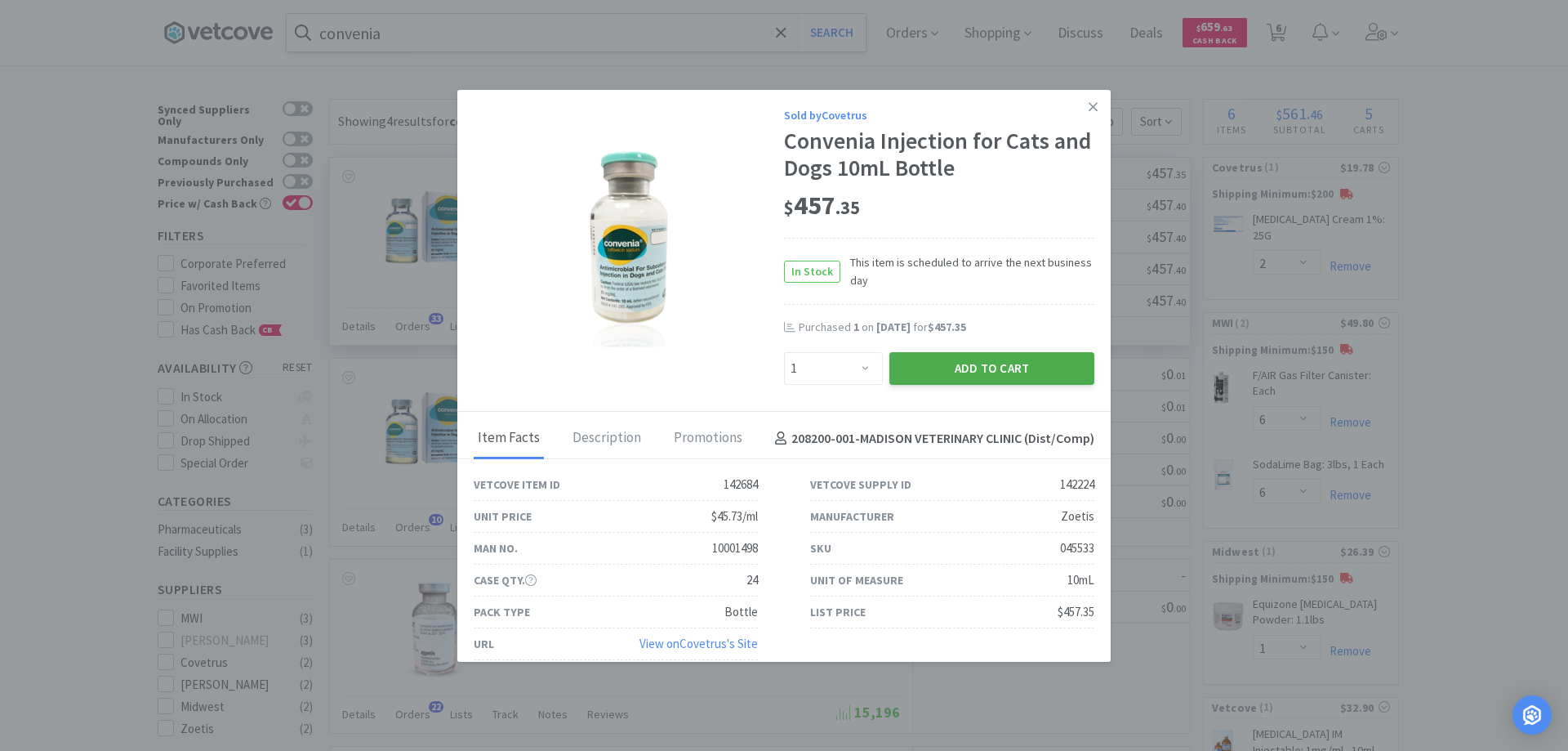
click at [961, 365] on button "Add to Cart" at bounding box center [991, 369] width 205 height 33
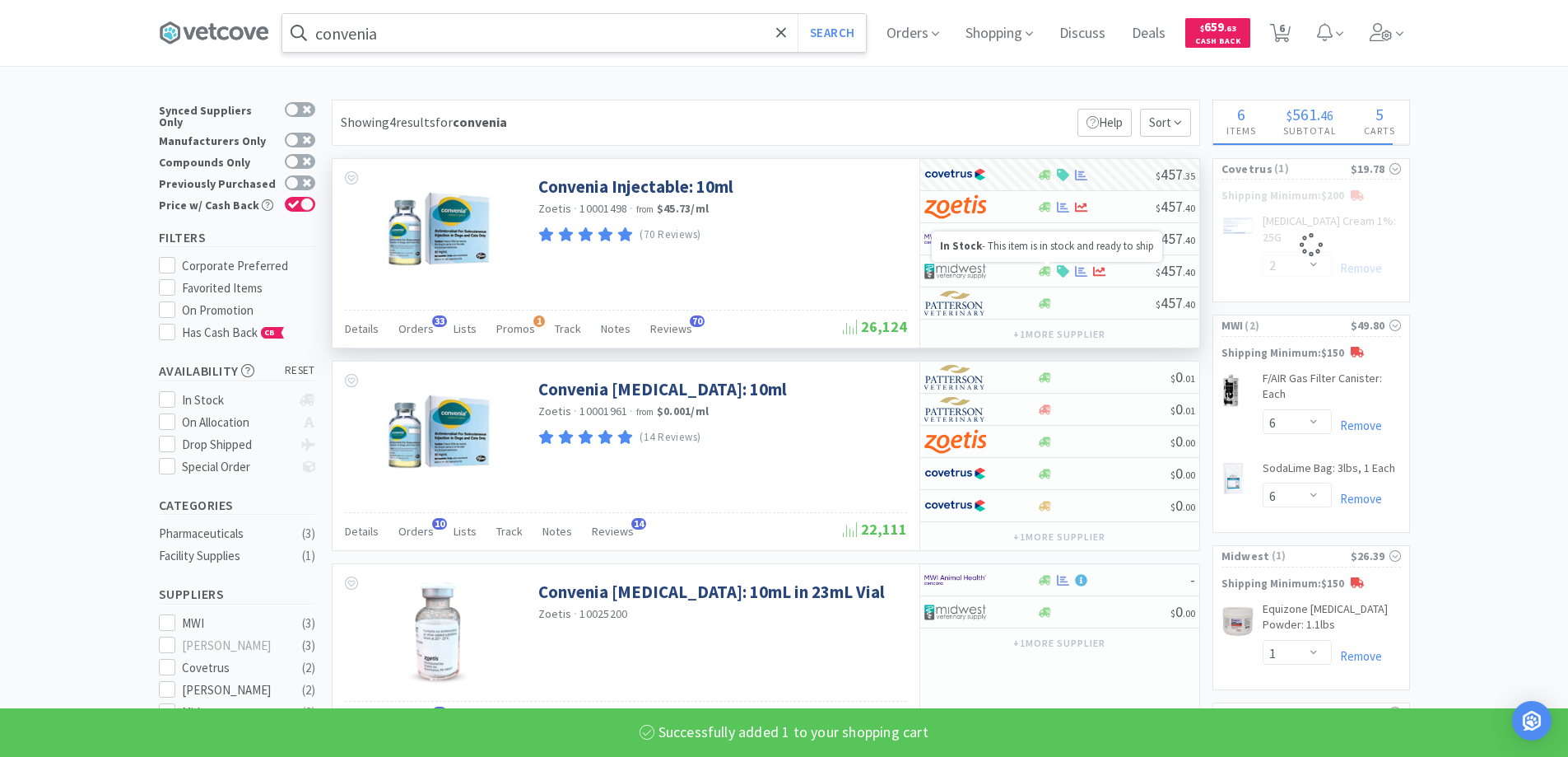
select select "1"
select select "2"
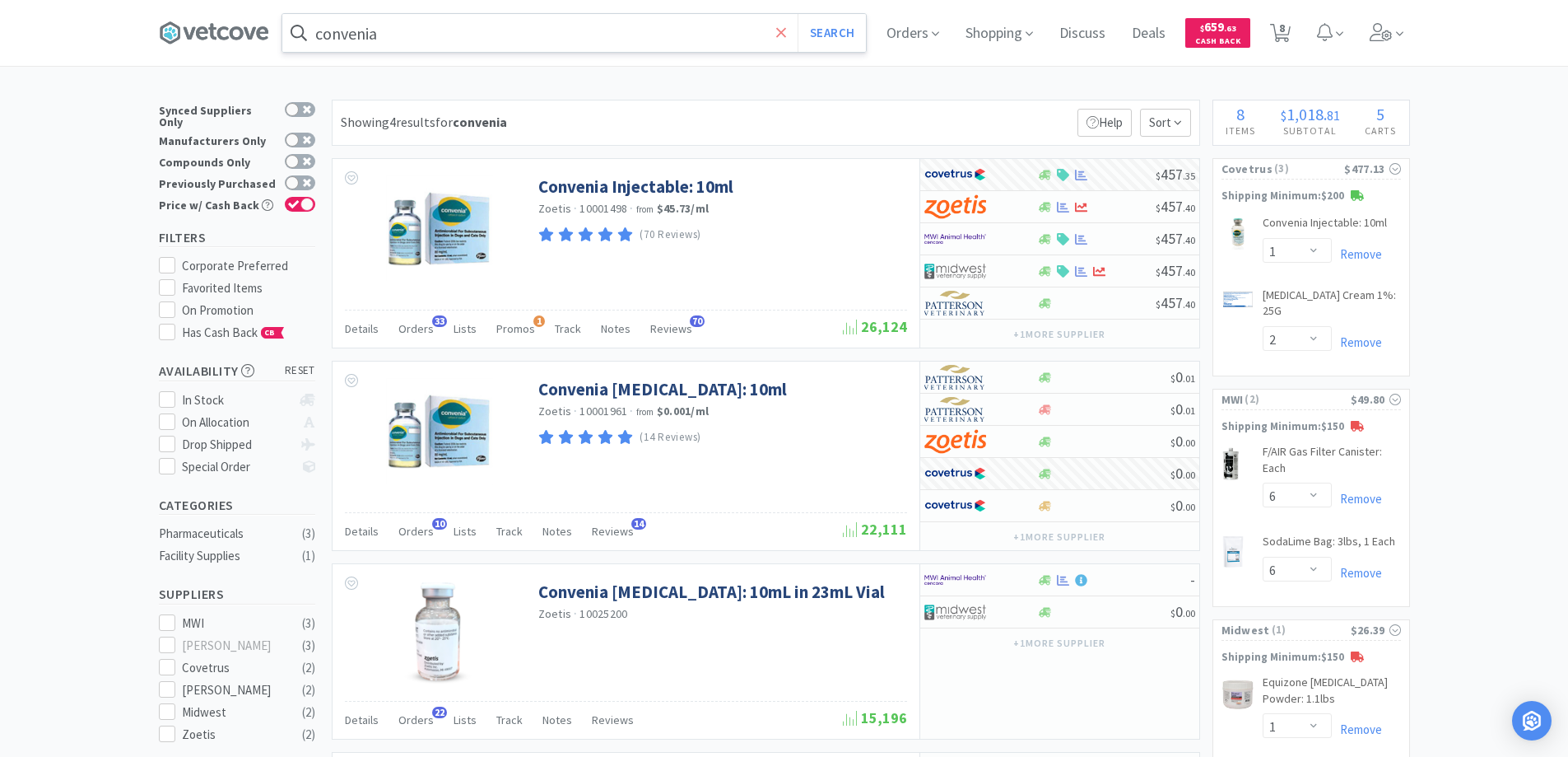
click at [786, 30] on icon at bounding box center [781, 33] width 11 height 16
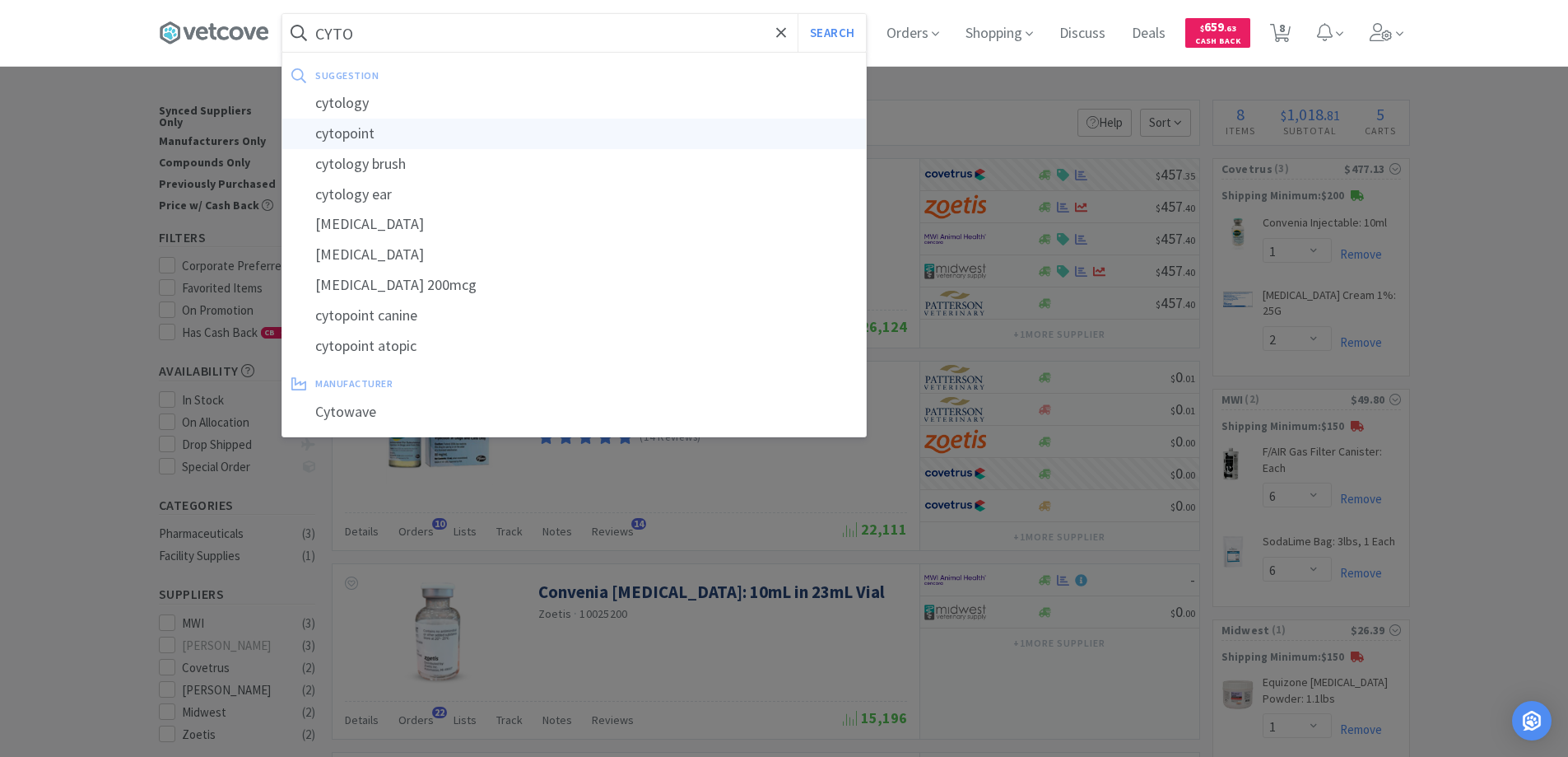
click at [361, 133] on div "cytopoint" at bounding box center [574, 133] width 584 height 30
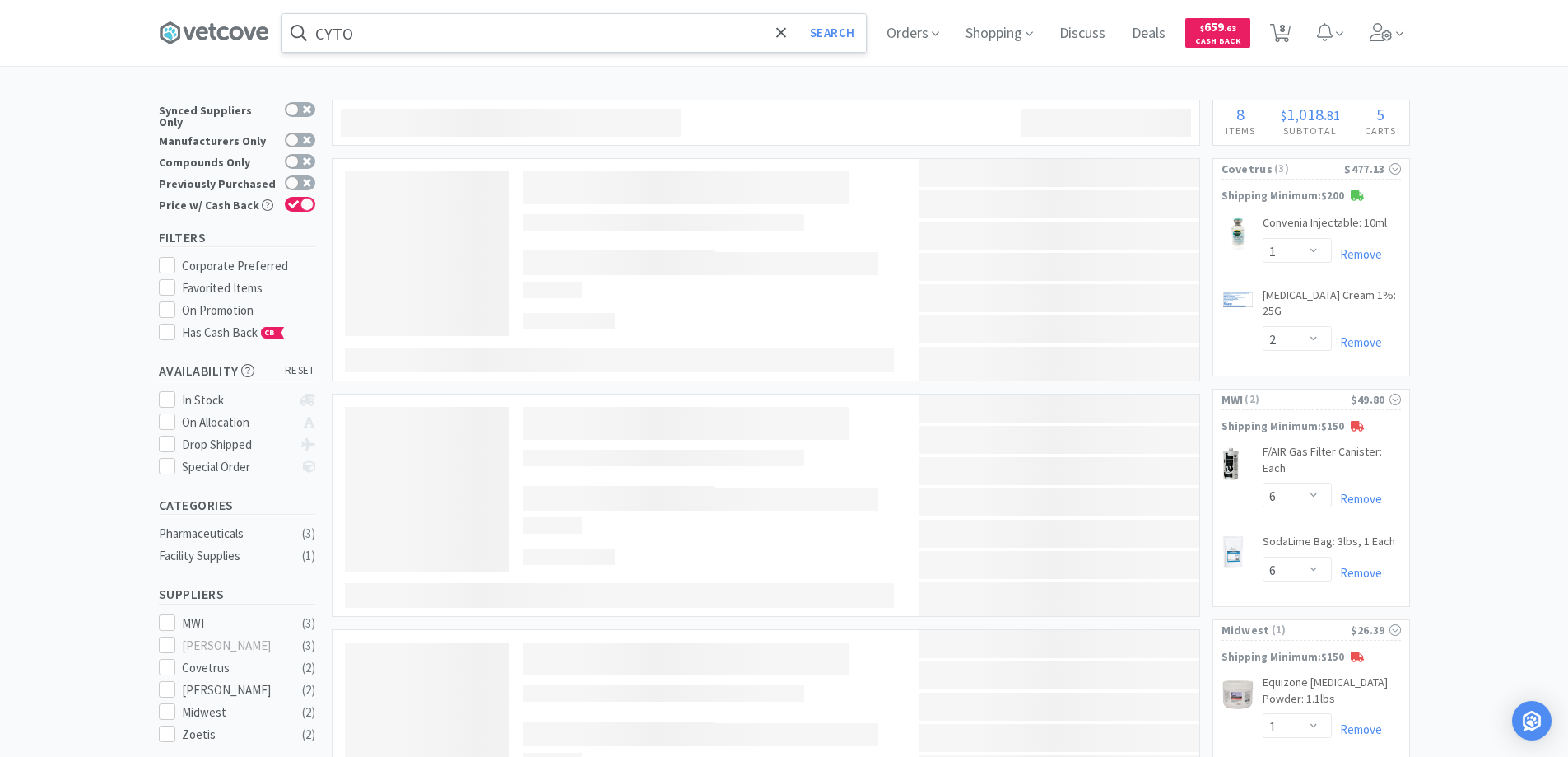
type input "cytopoint"
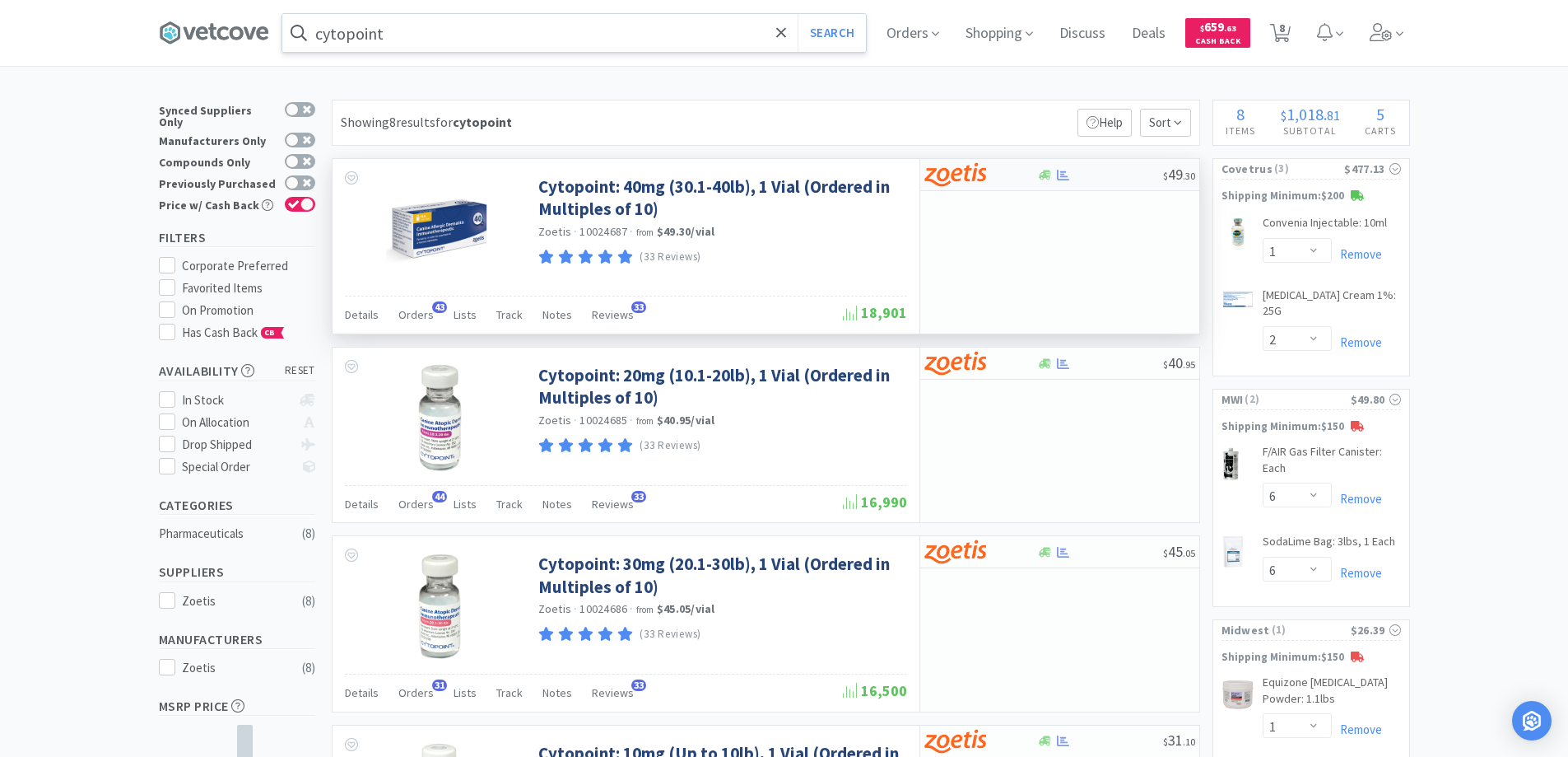
click at [1000, 176] on div at bounding box center [969, 174] width 90 height 28
select select "10"
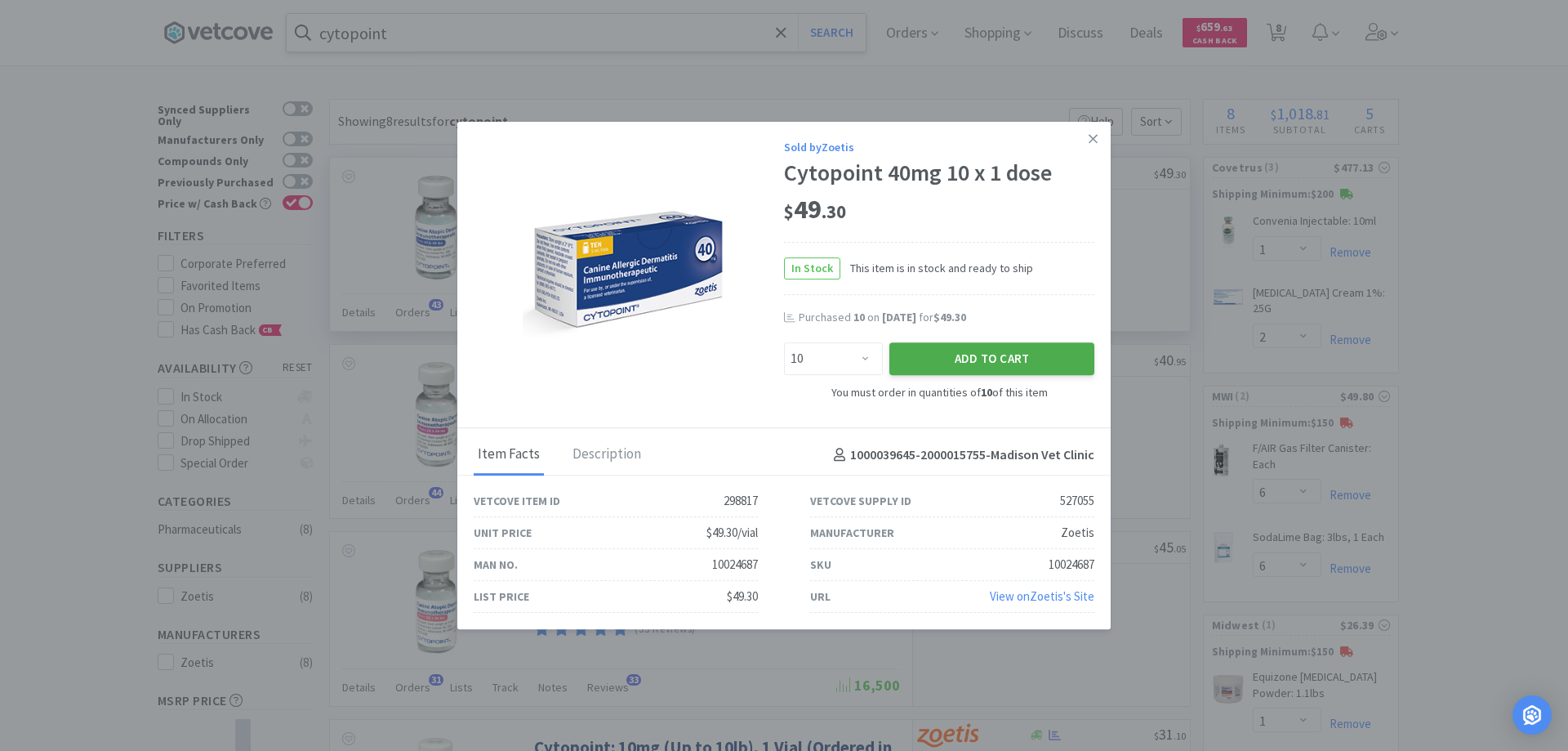
click at [964, 357] on button "Add to Cart" at bounding box center [991, 359] width 205 height 33
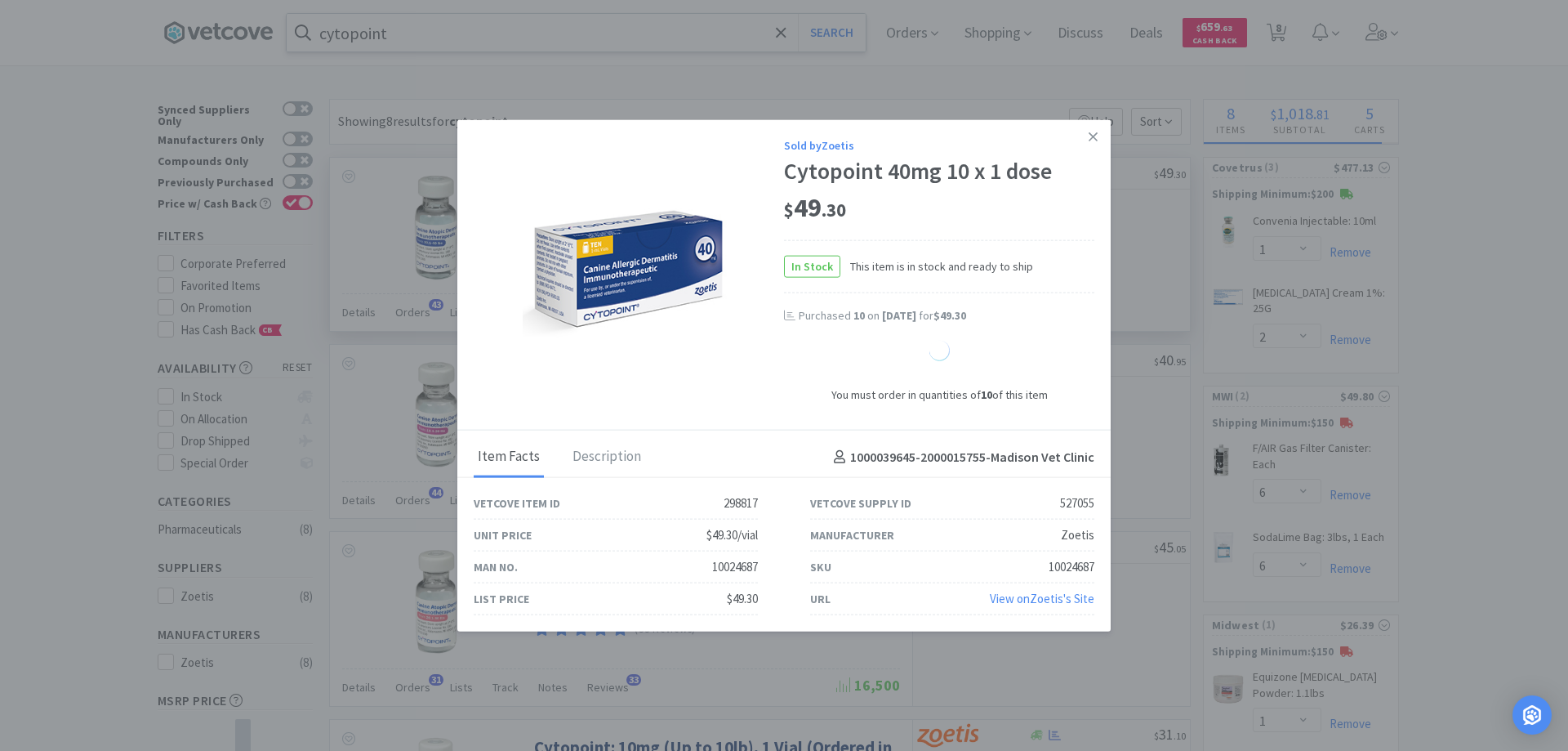
select select "10"
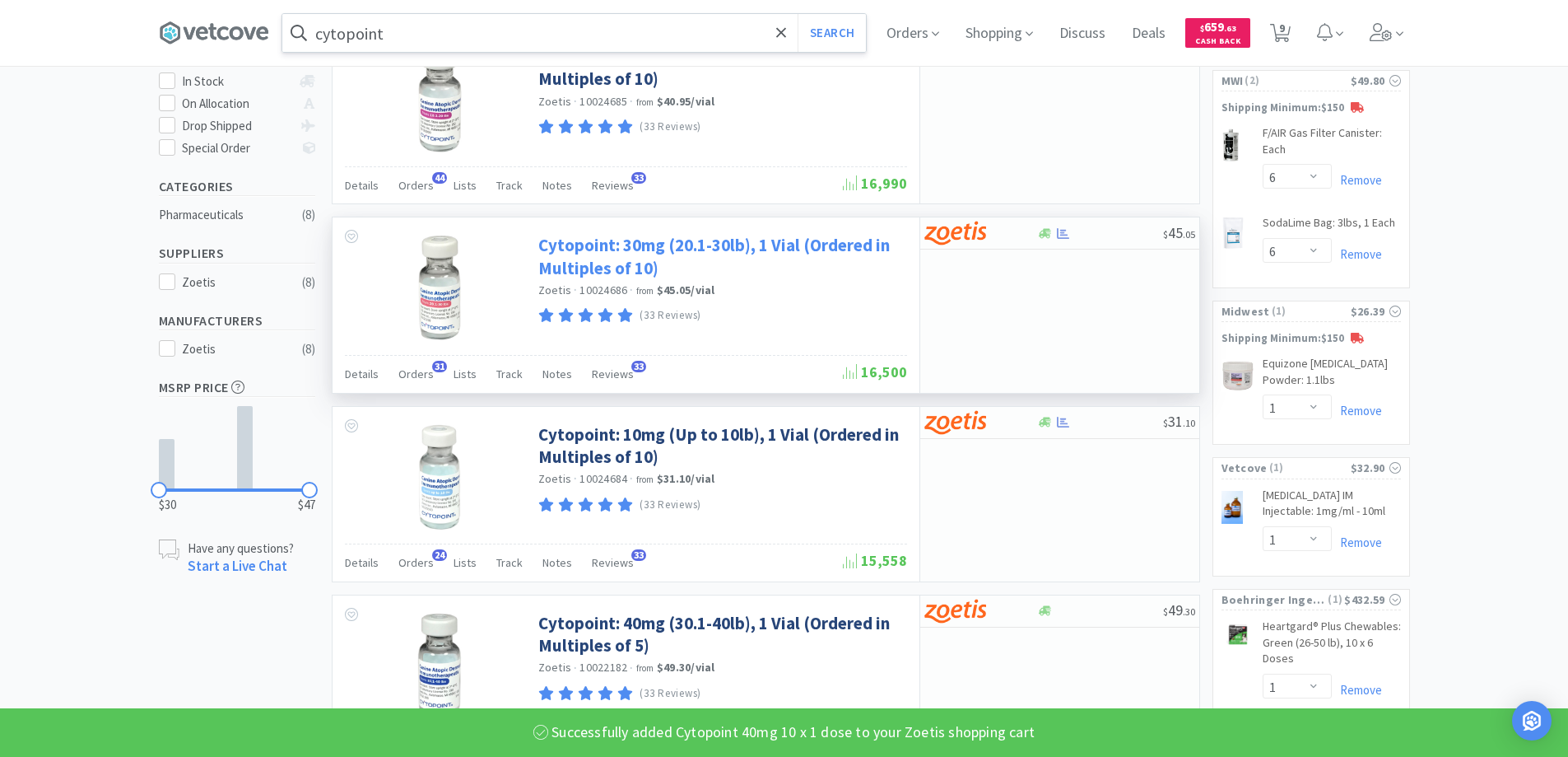
scroll to position [329, 0]
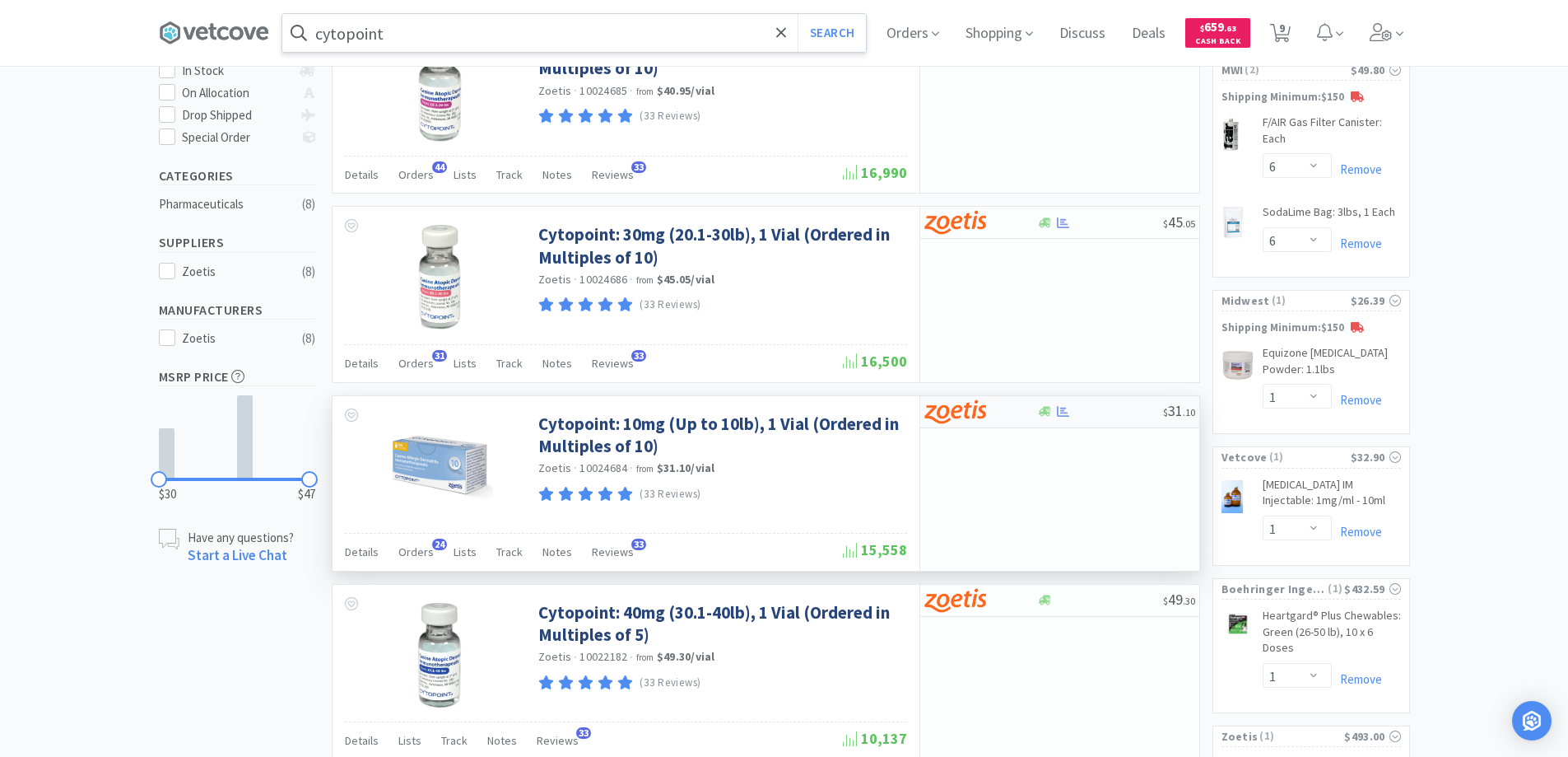
click at [1016, 410] on div at bounding box center [981, 411] width 113 height 28
select select "10"
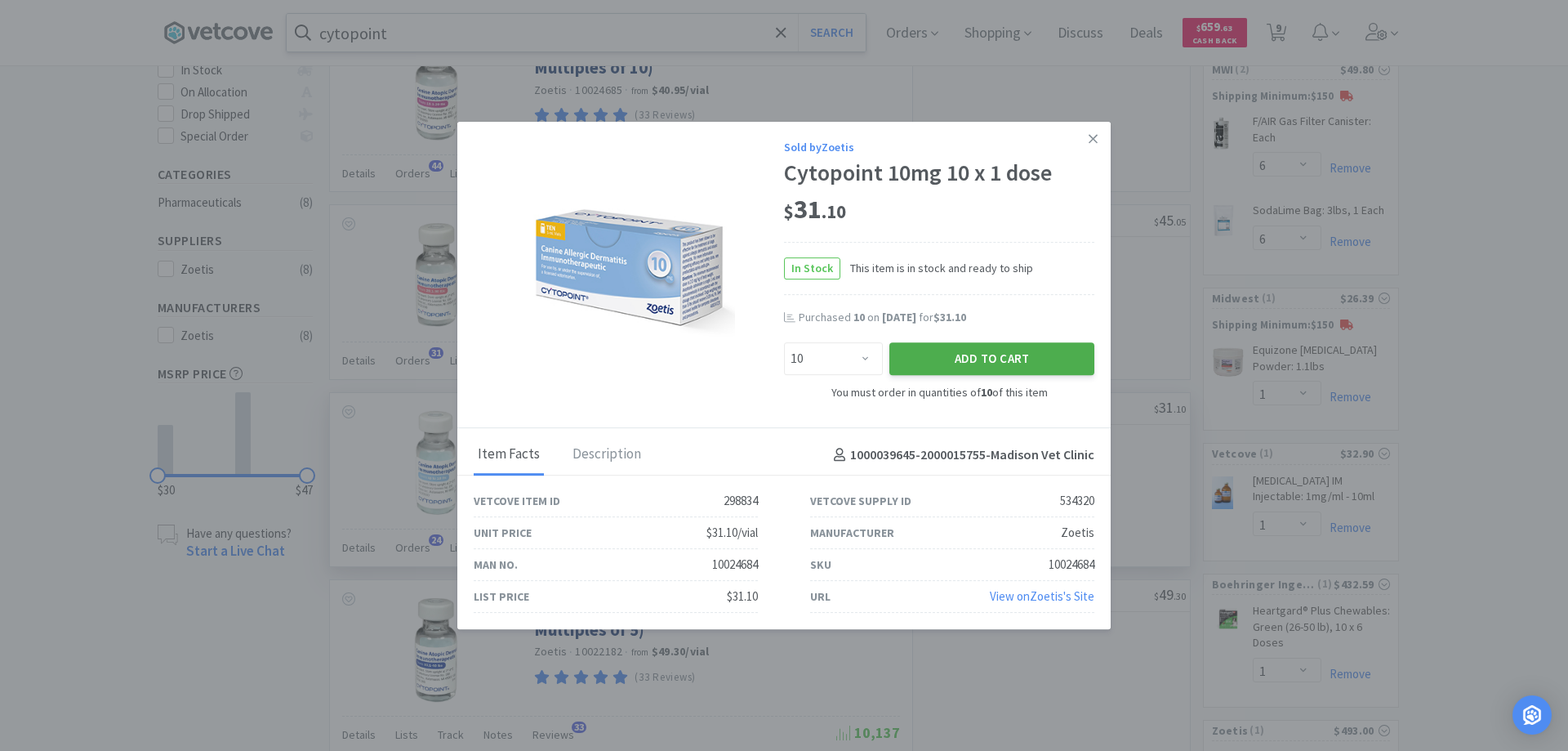
click at [998, 355] on button "Add to Cart" at bounding box center [991, 359] width 205 height 33
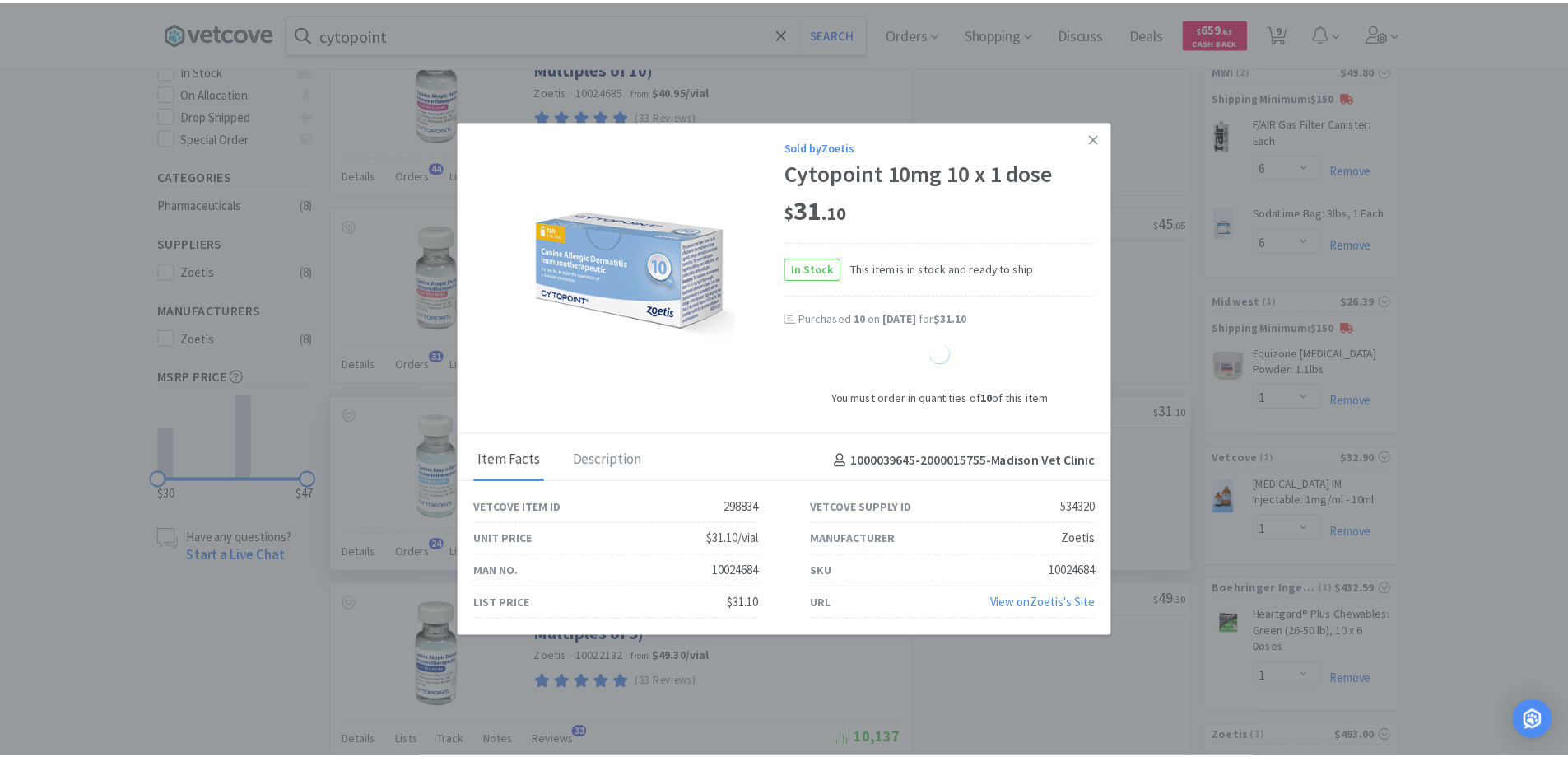
select select "10"
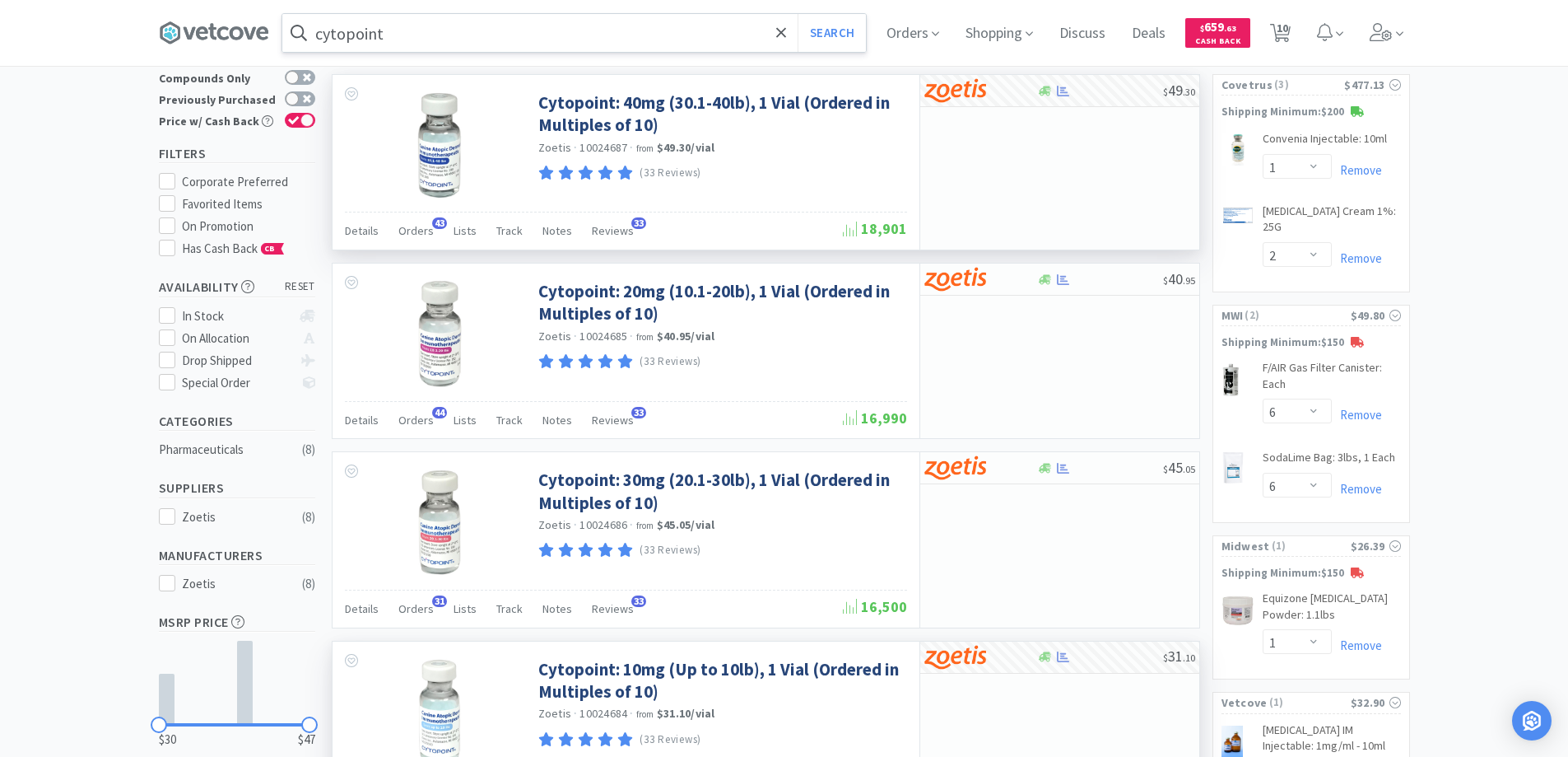
scroll to position [82, 0]
click at [785, 33] on icon at bounding box center [780, 32] width 10 height 10
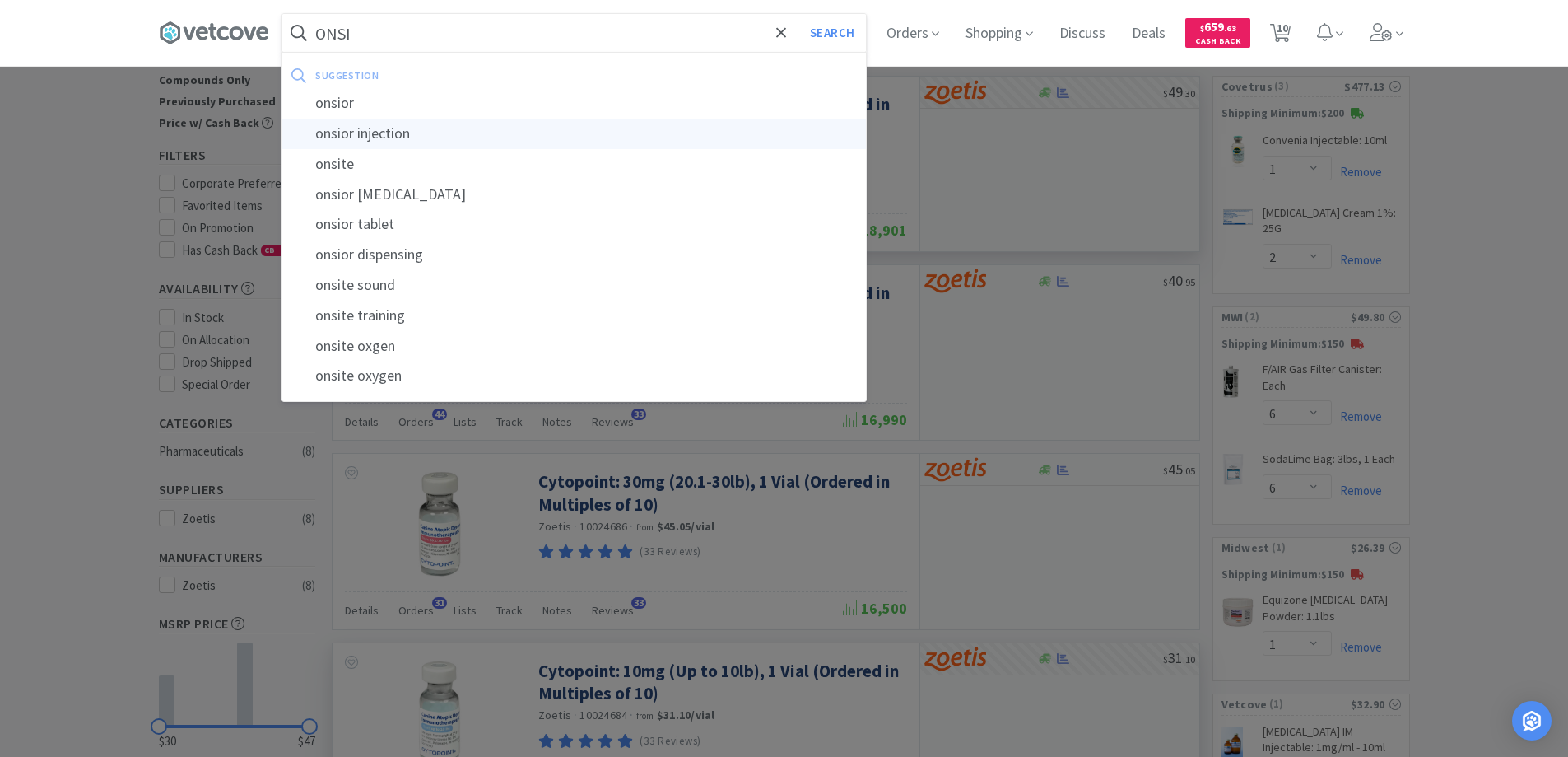
click at [388, 134] on div "onsior injection" at bounding box center [574, 133] width 584 height 30
type input "onsior injection"
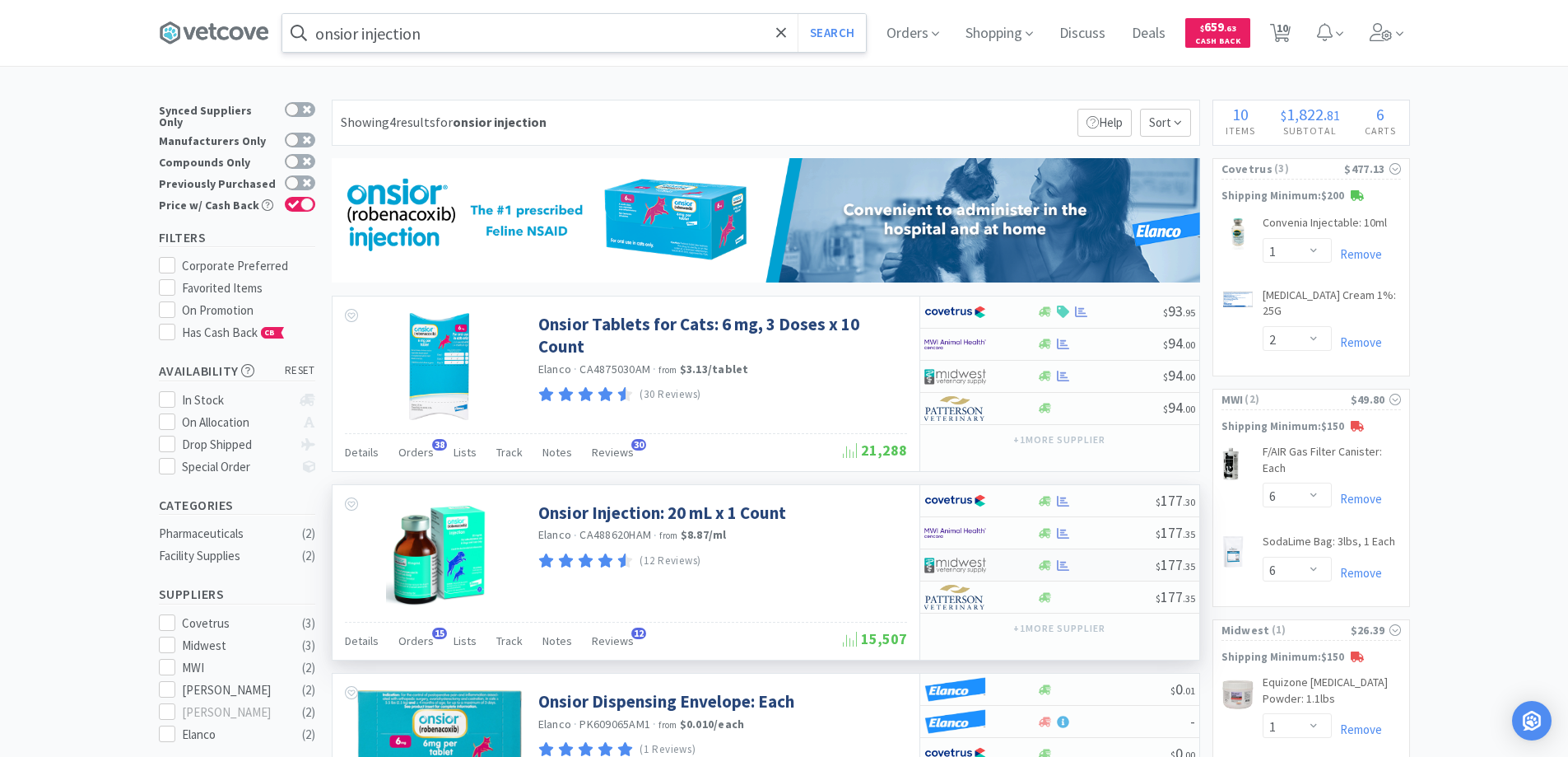
click at [1003, 563] on div at bounding box center [969, 565] width 90 height 28
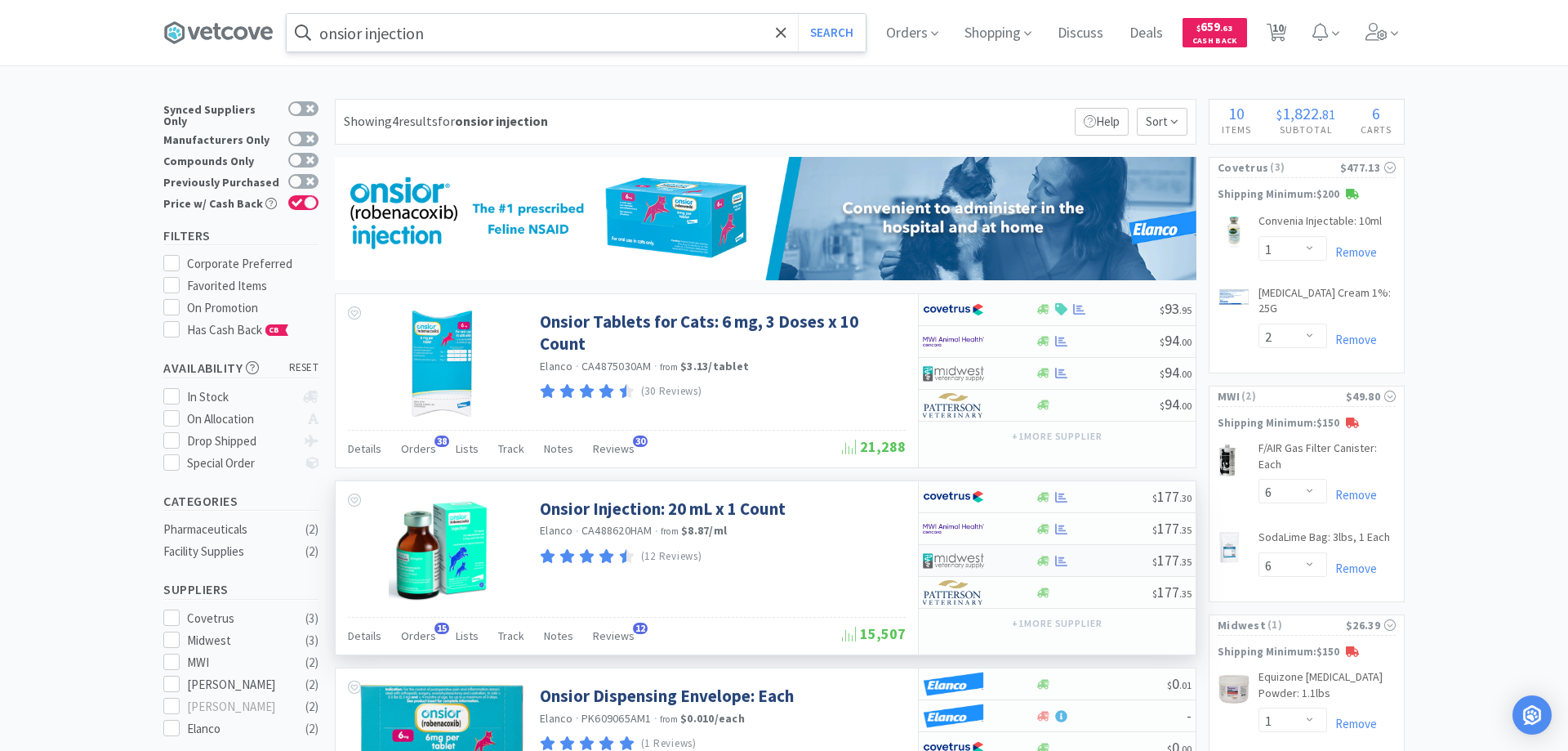
select select "1"
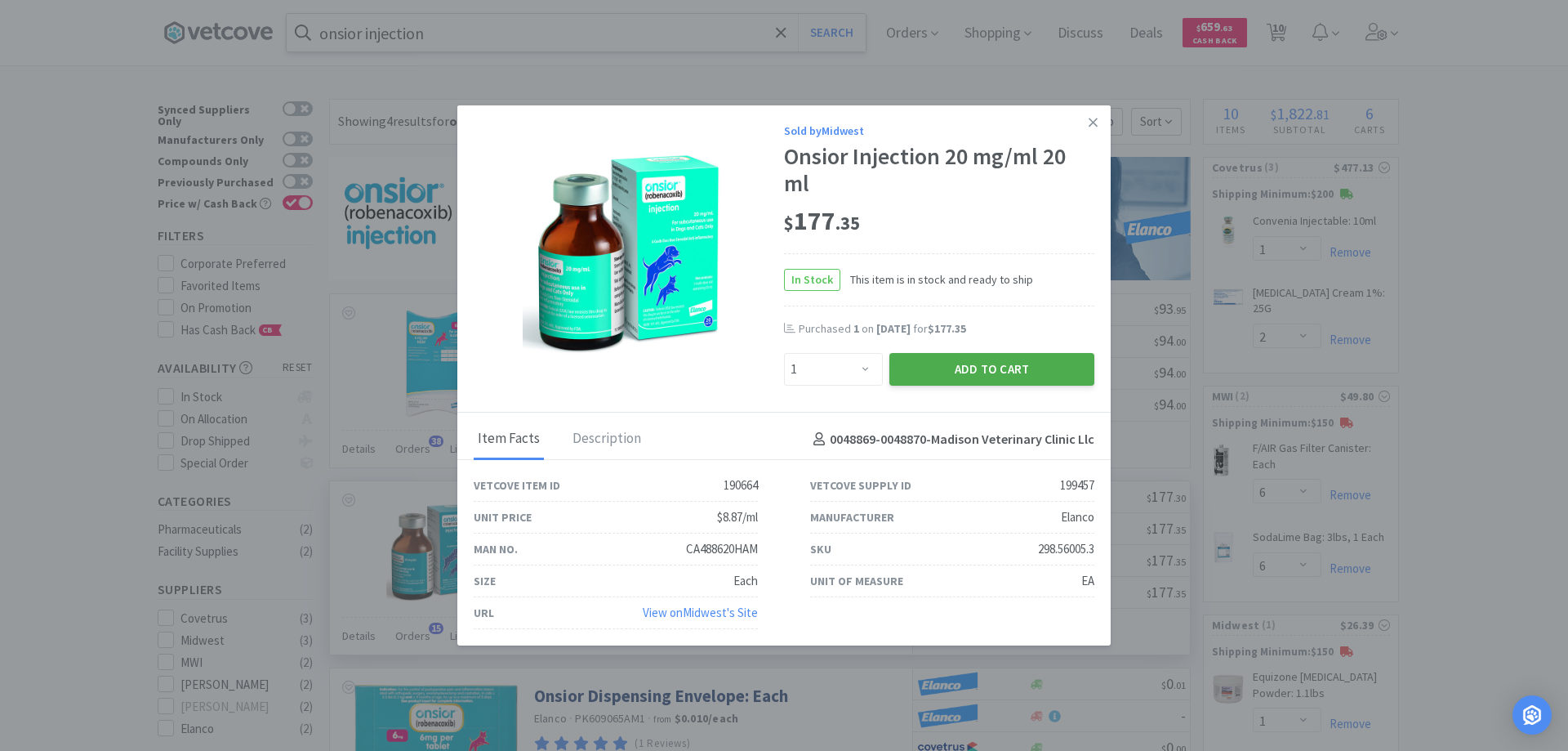
click at [972, 361] on button "Add to Cart" at bounding box center [991, 369] width 205 height 33
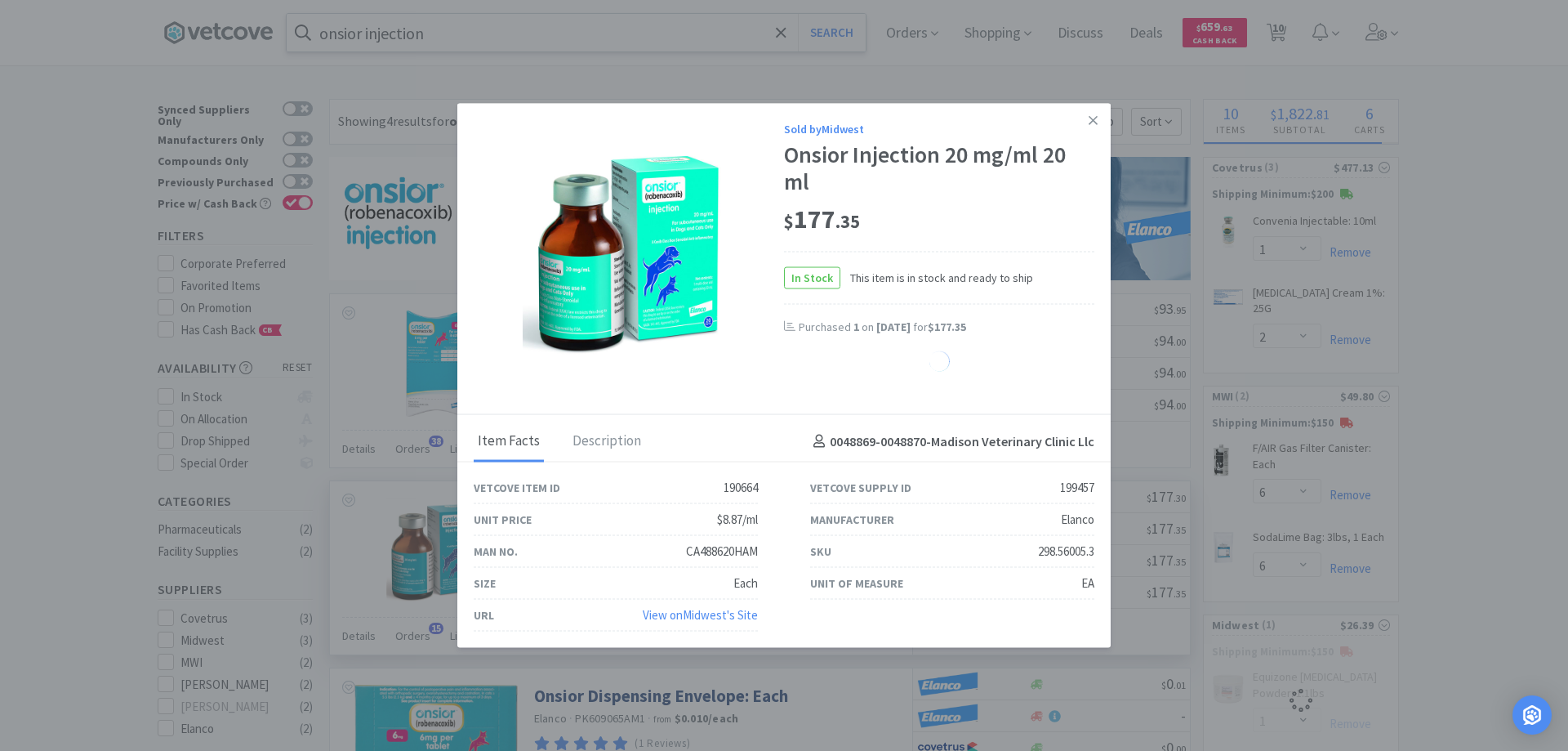
select select "1"
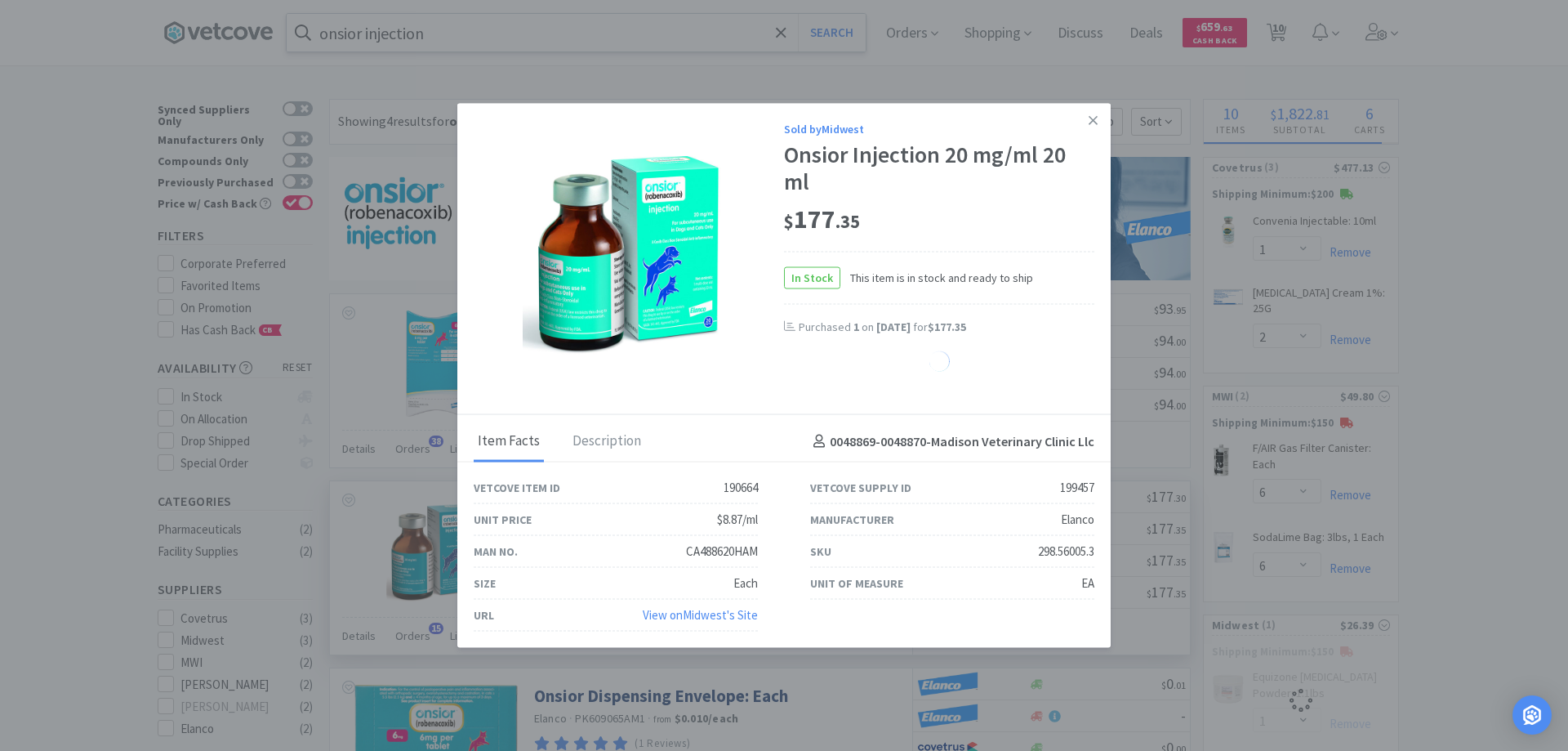
select select "1"
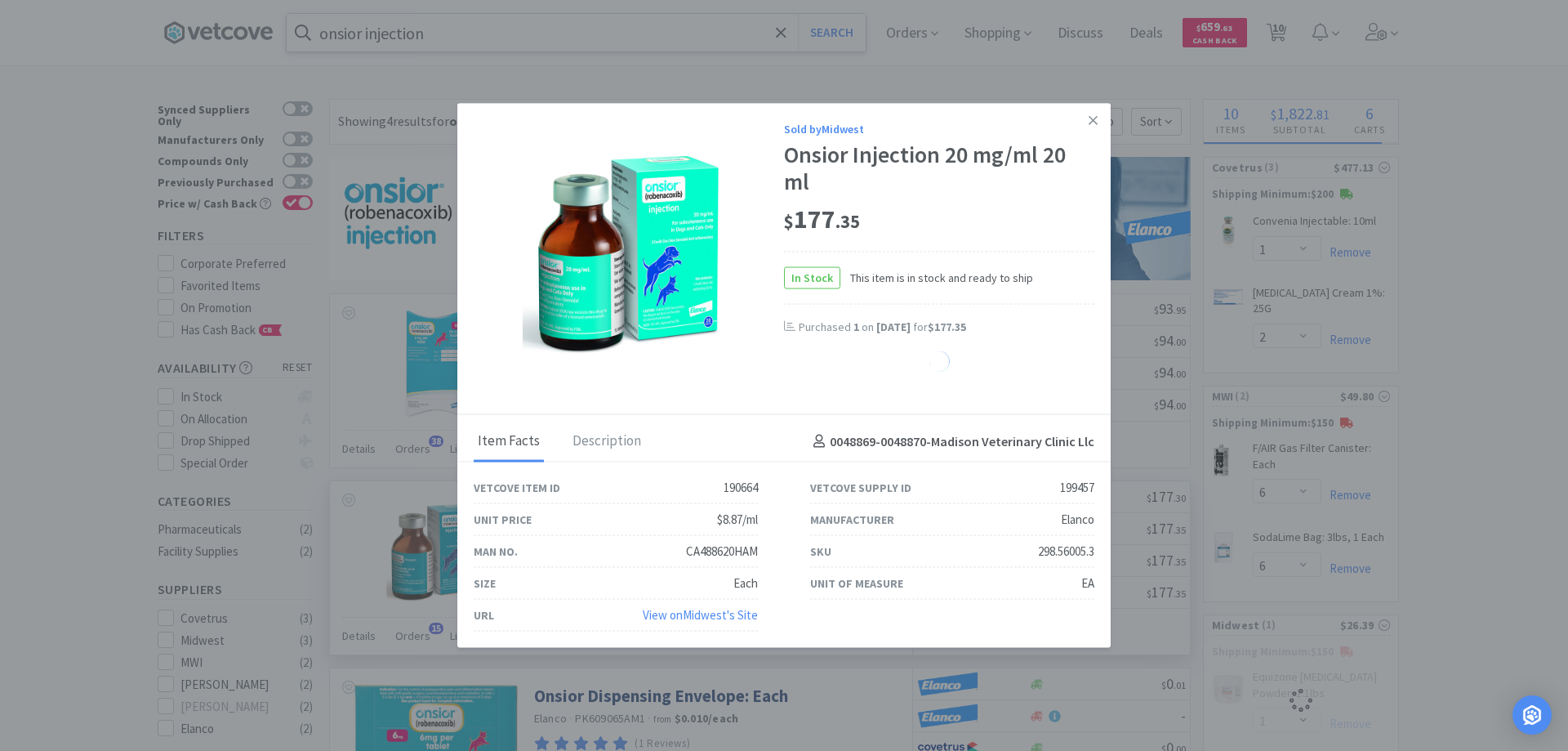
select select "1"
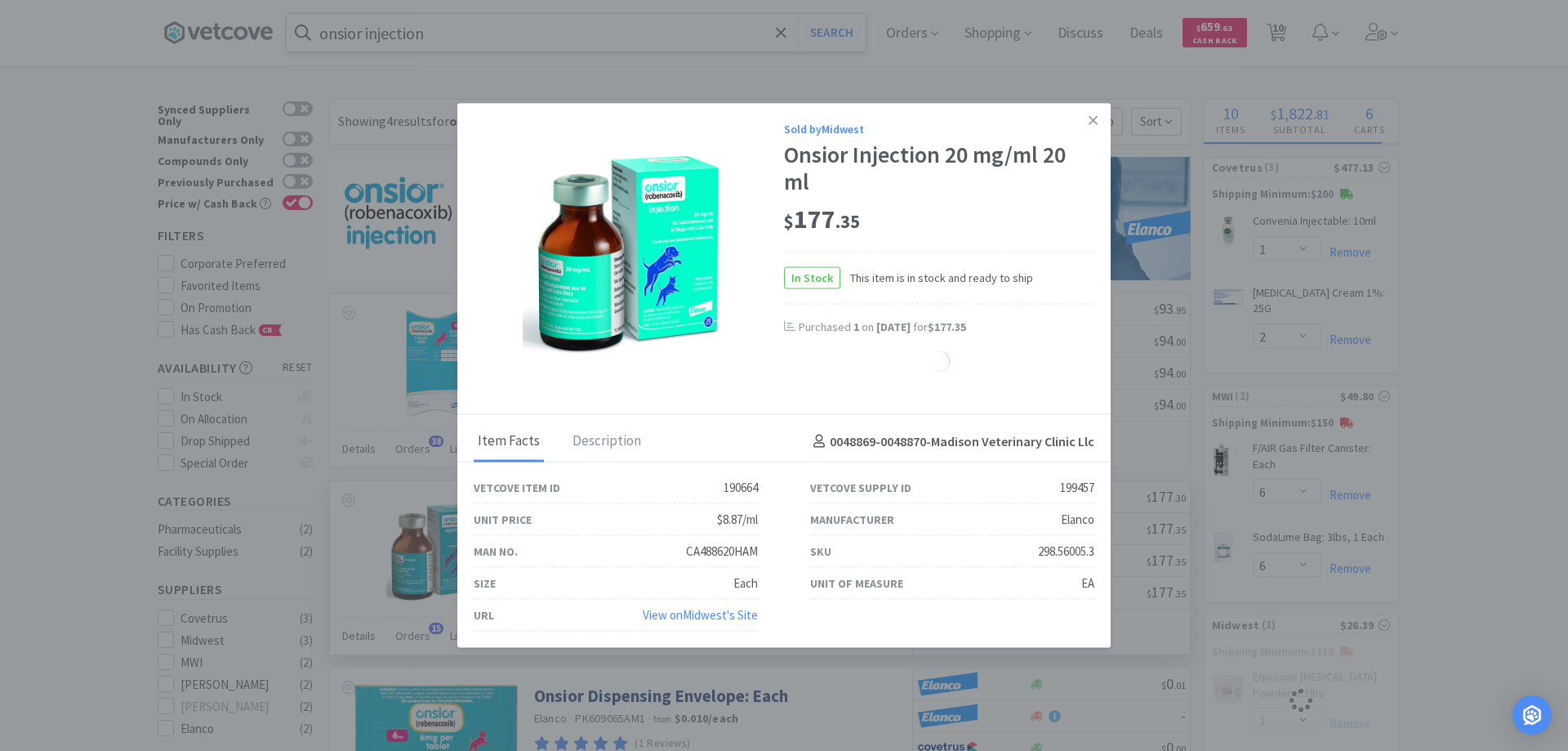
select select "1"
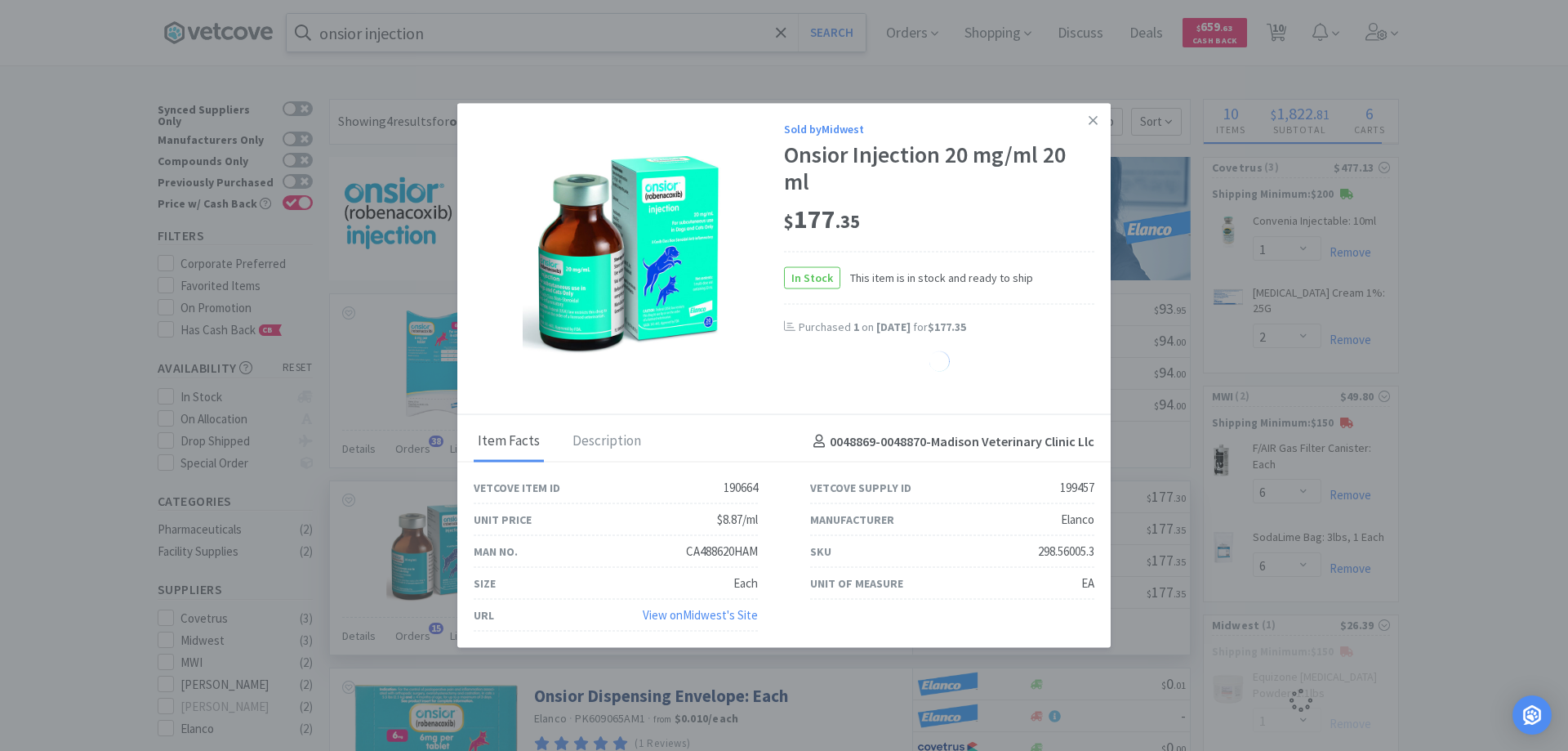
select select "1"
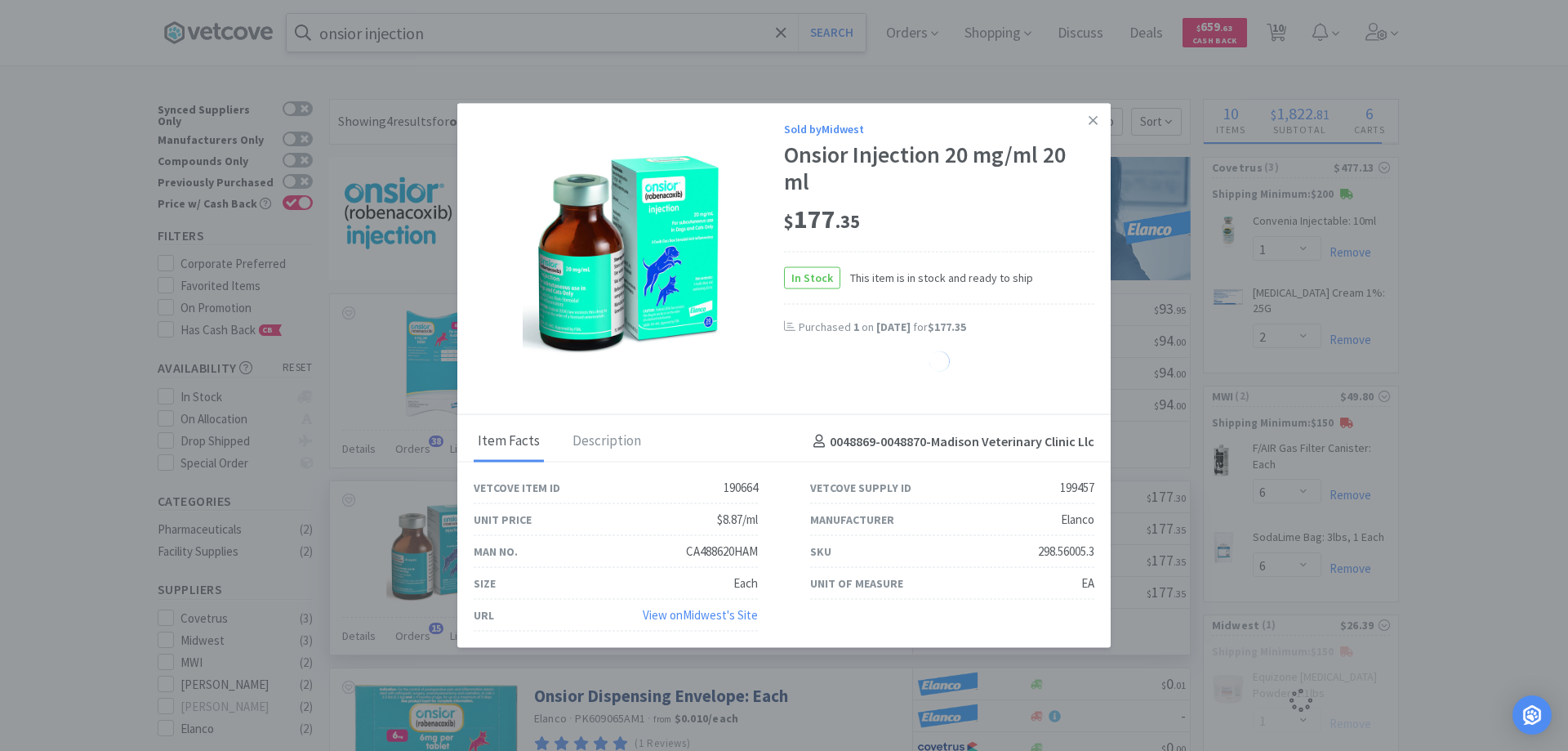
select select "1"
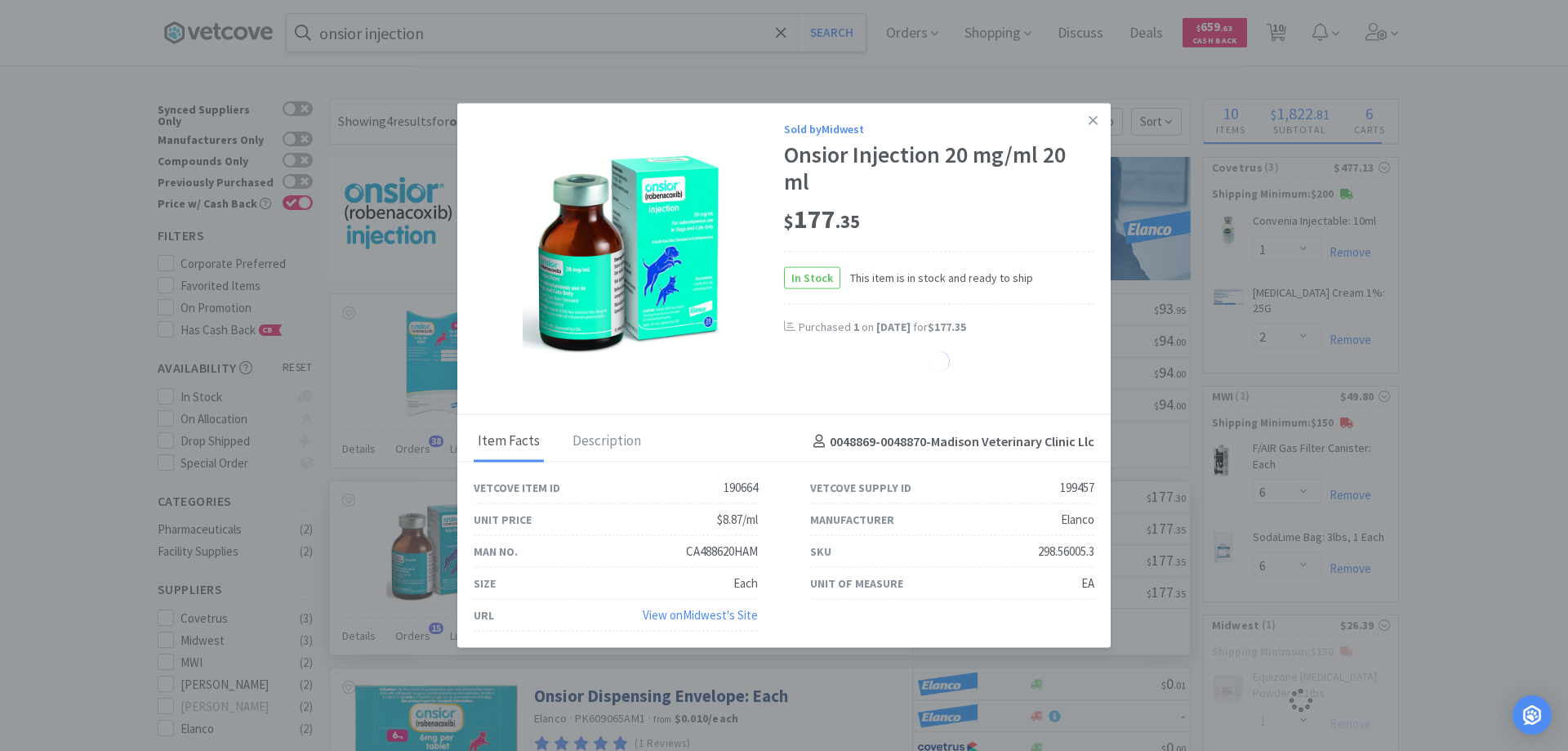
select select "1"
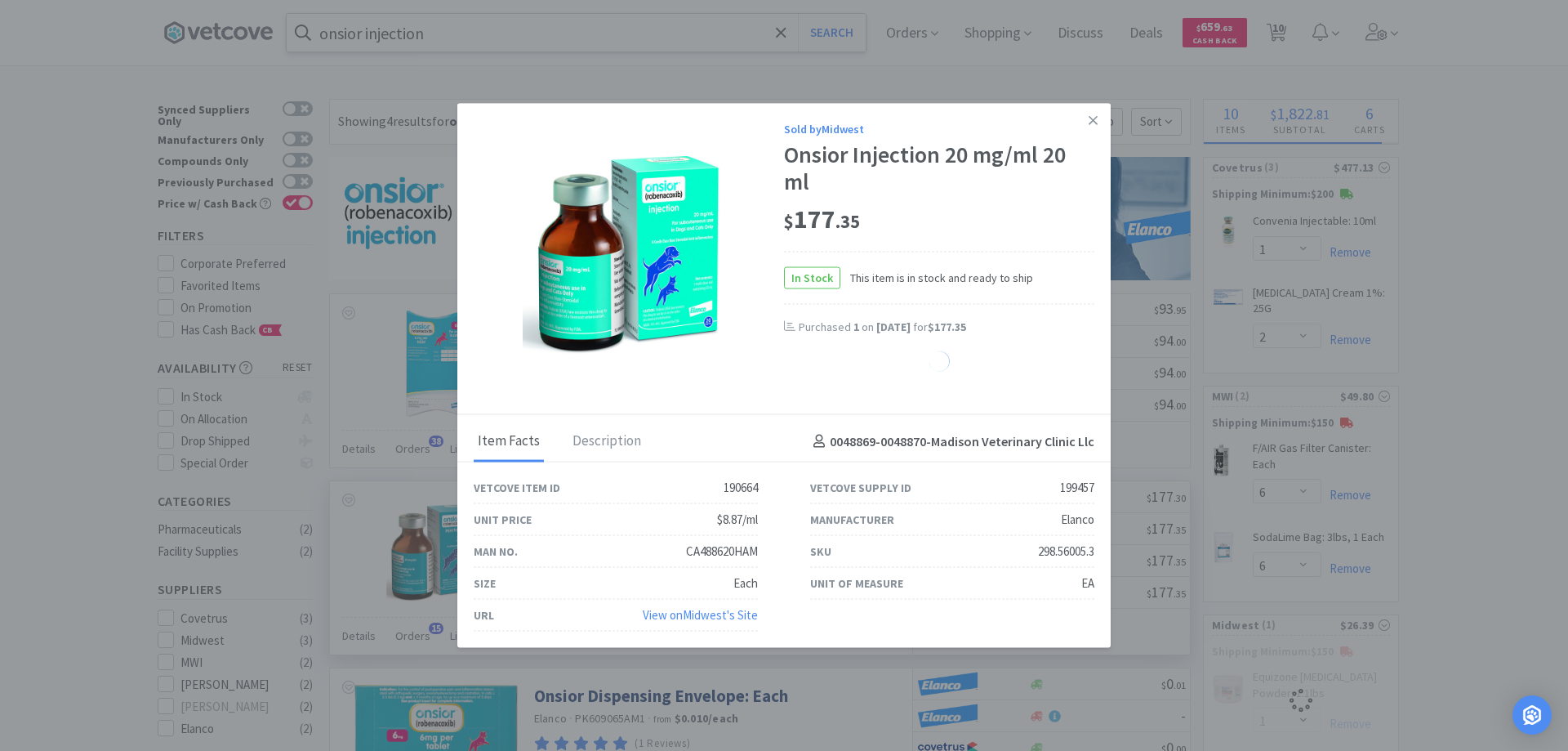
select select "1"
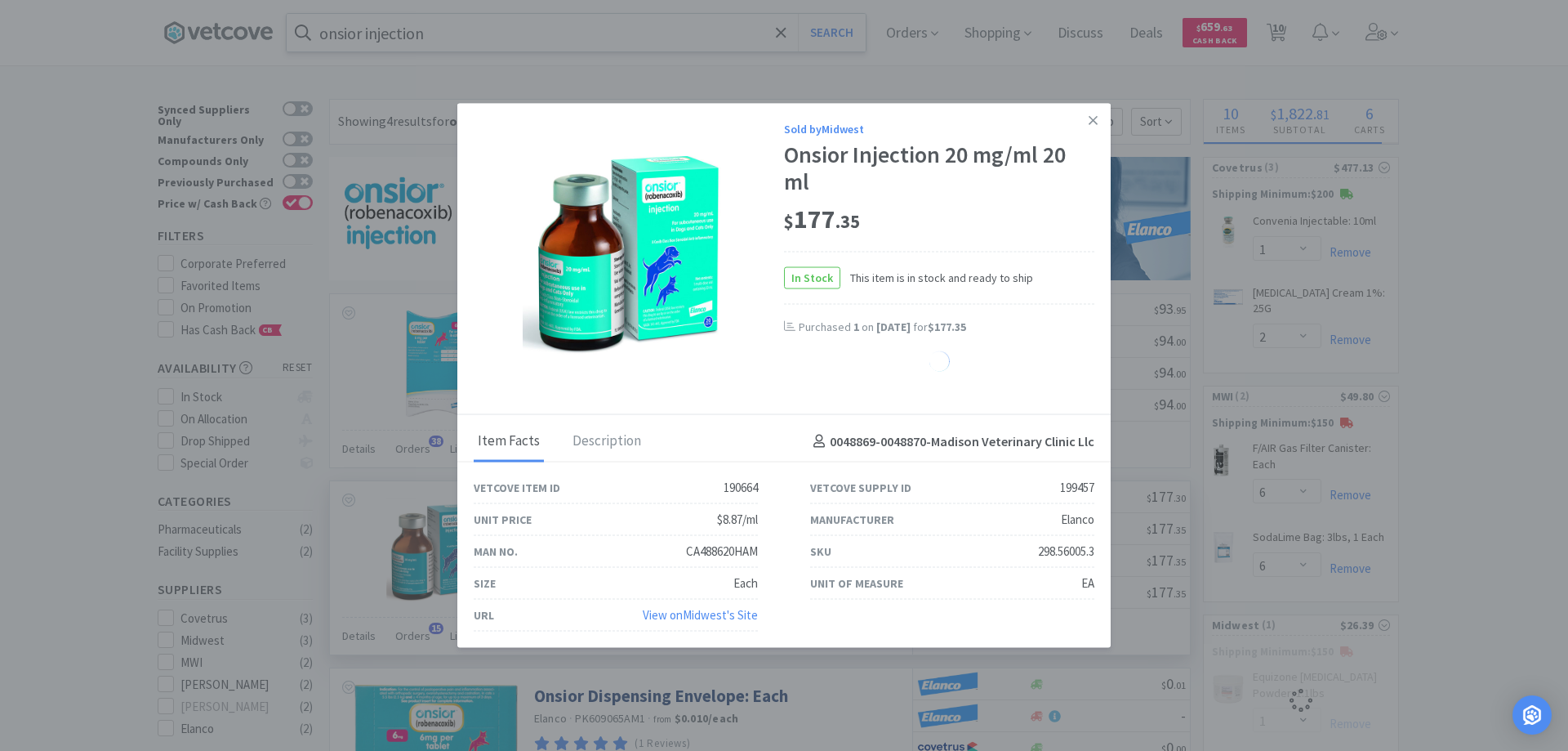
select select "1"
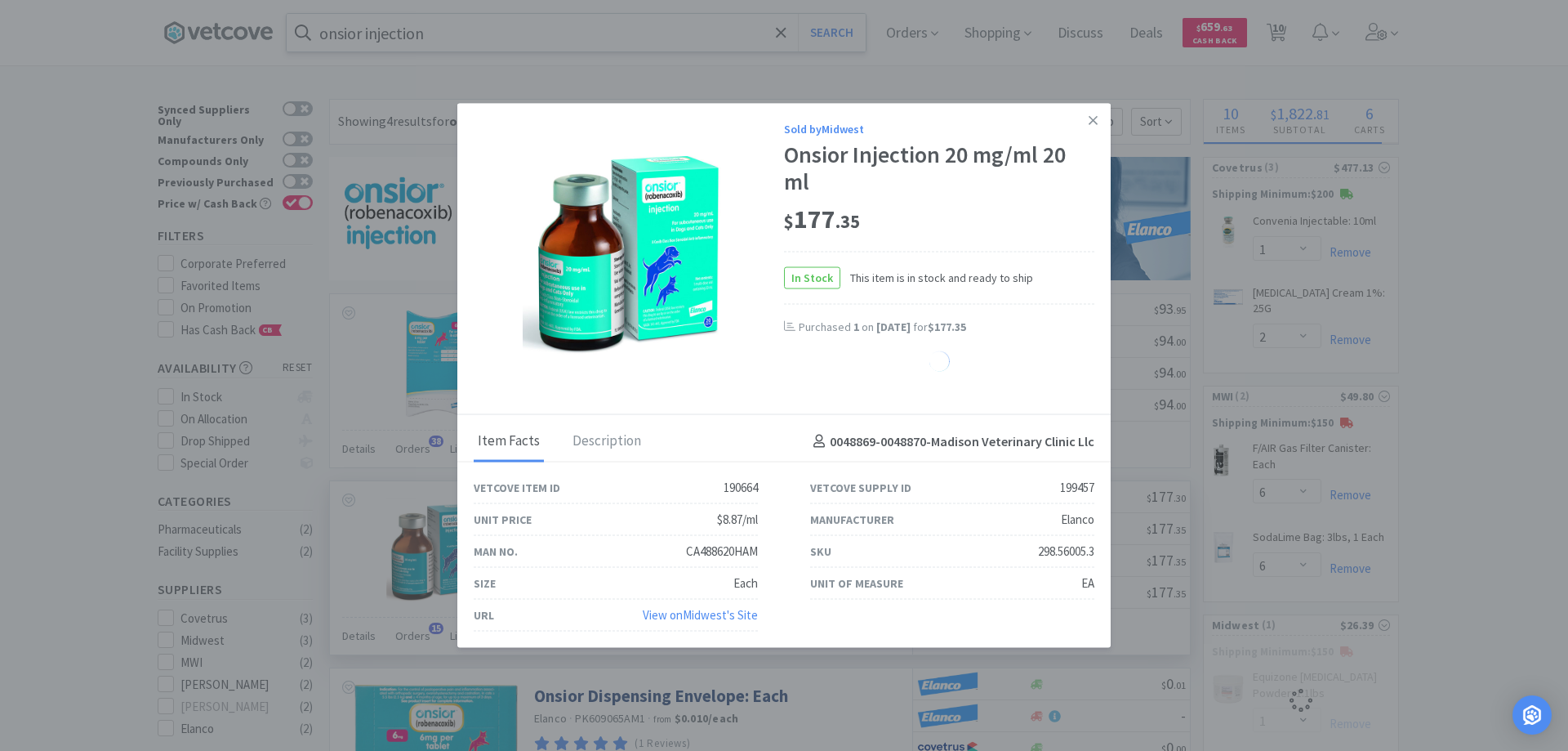
select select "1"
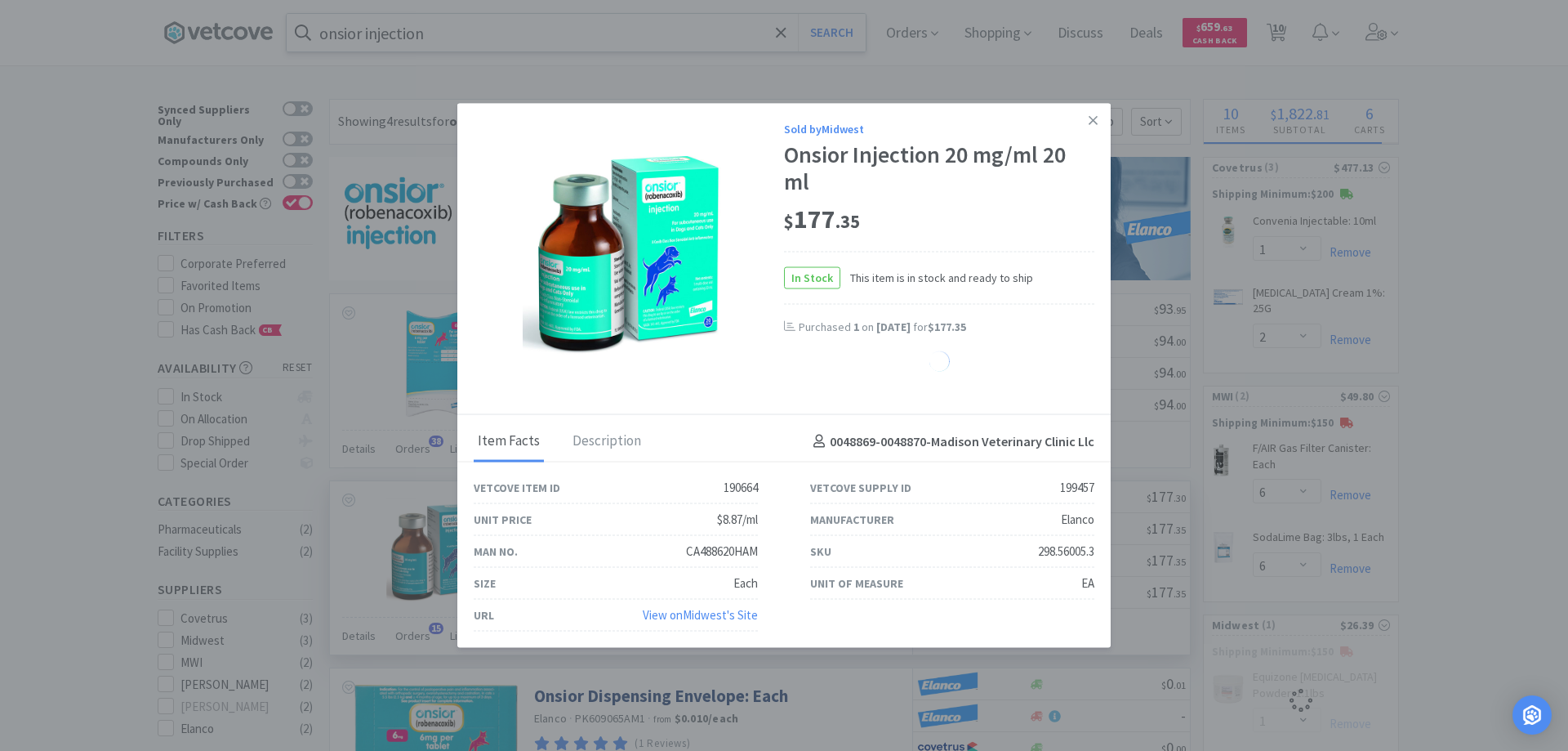
select select "1"
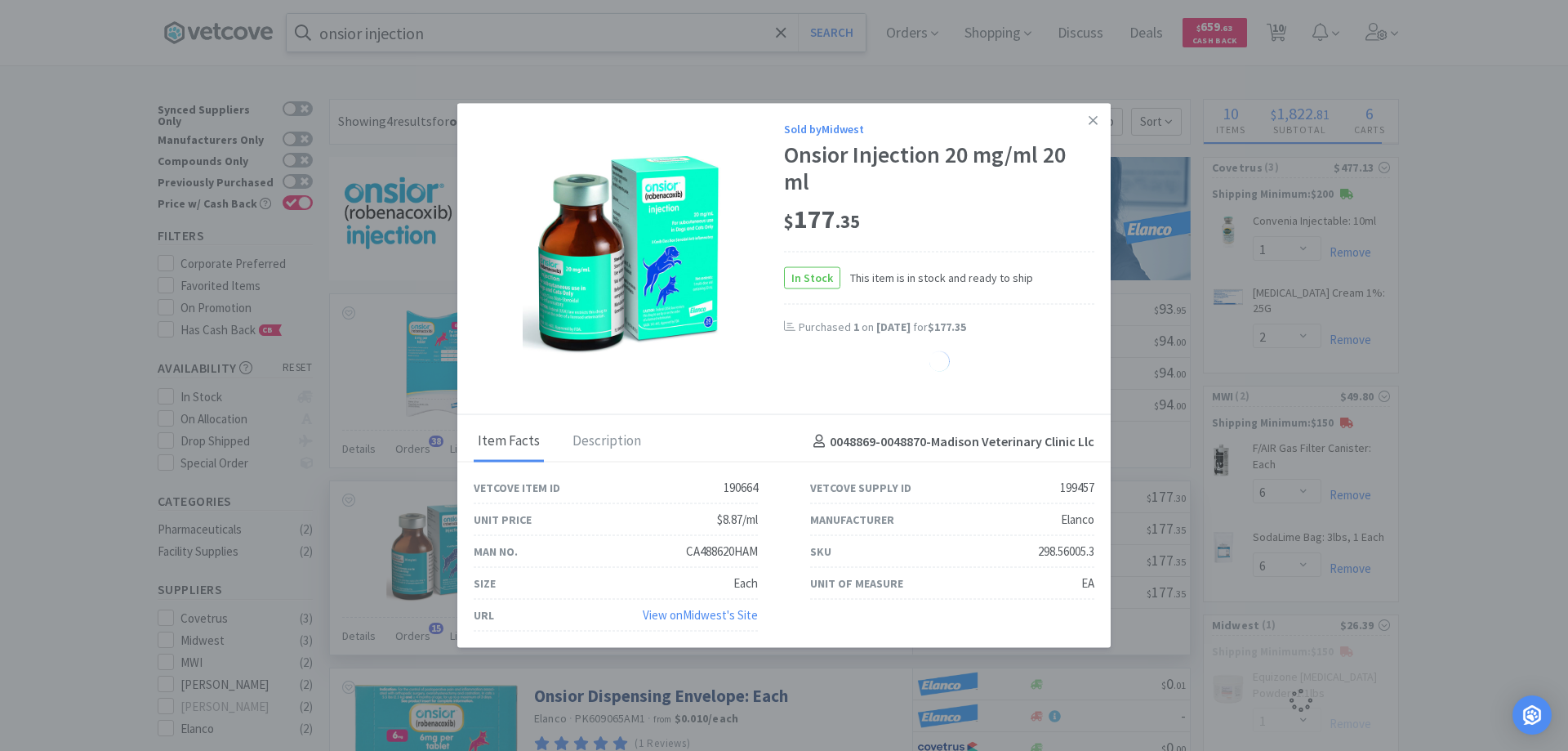
select select "1"
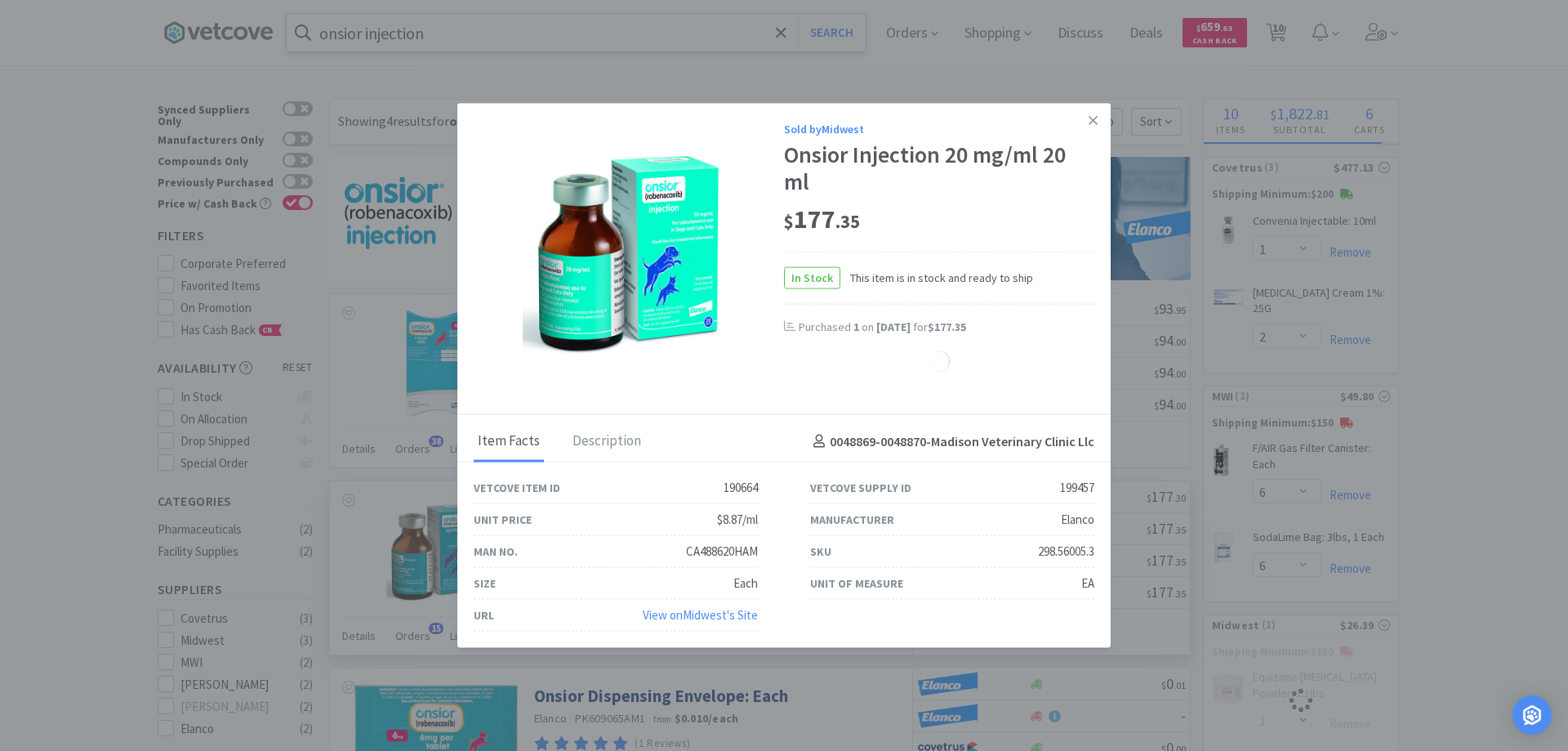
select select "1"
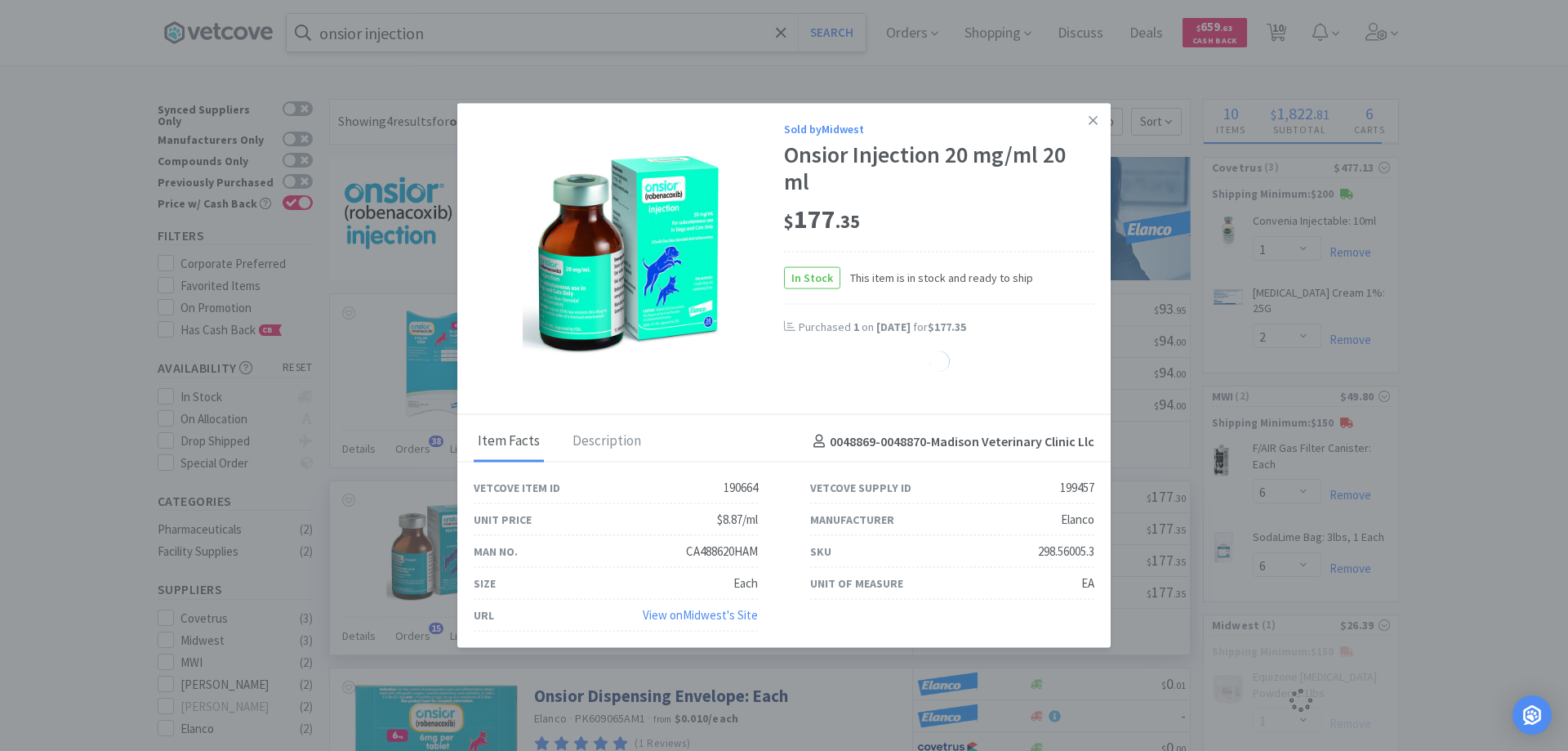
select select "1"
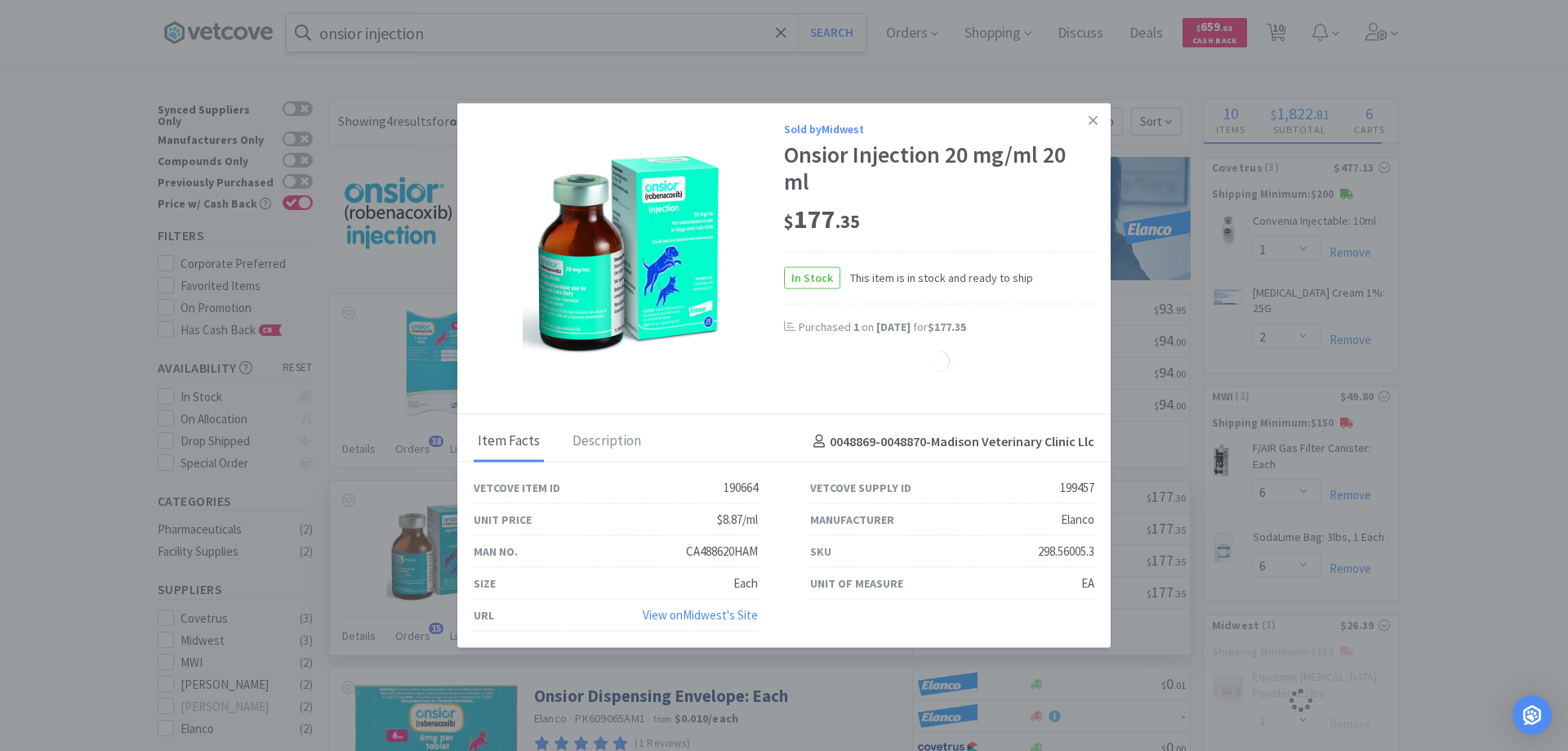
select select "1"
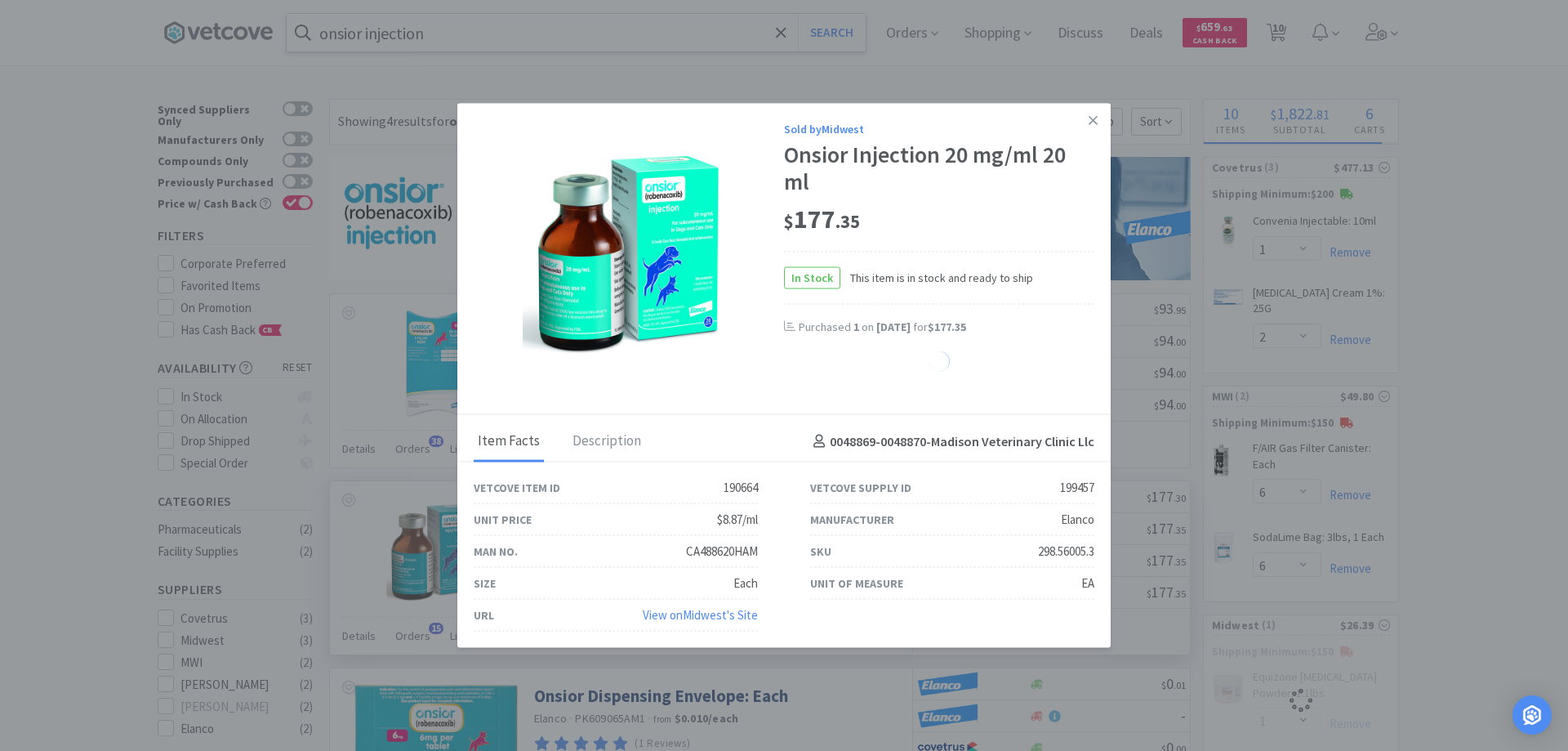
select select "1"
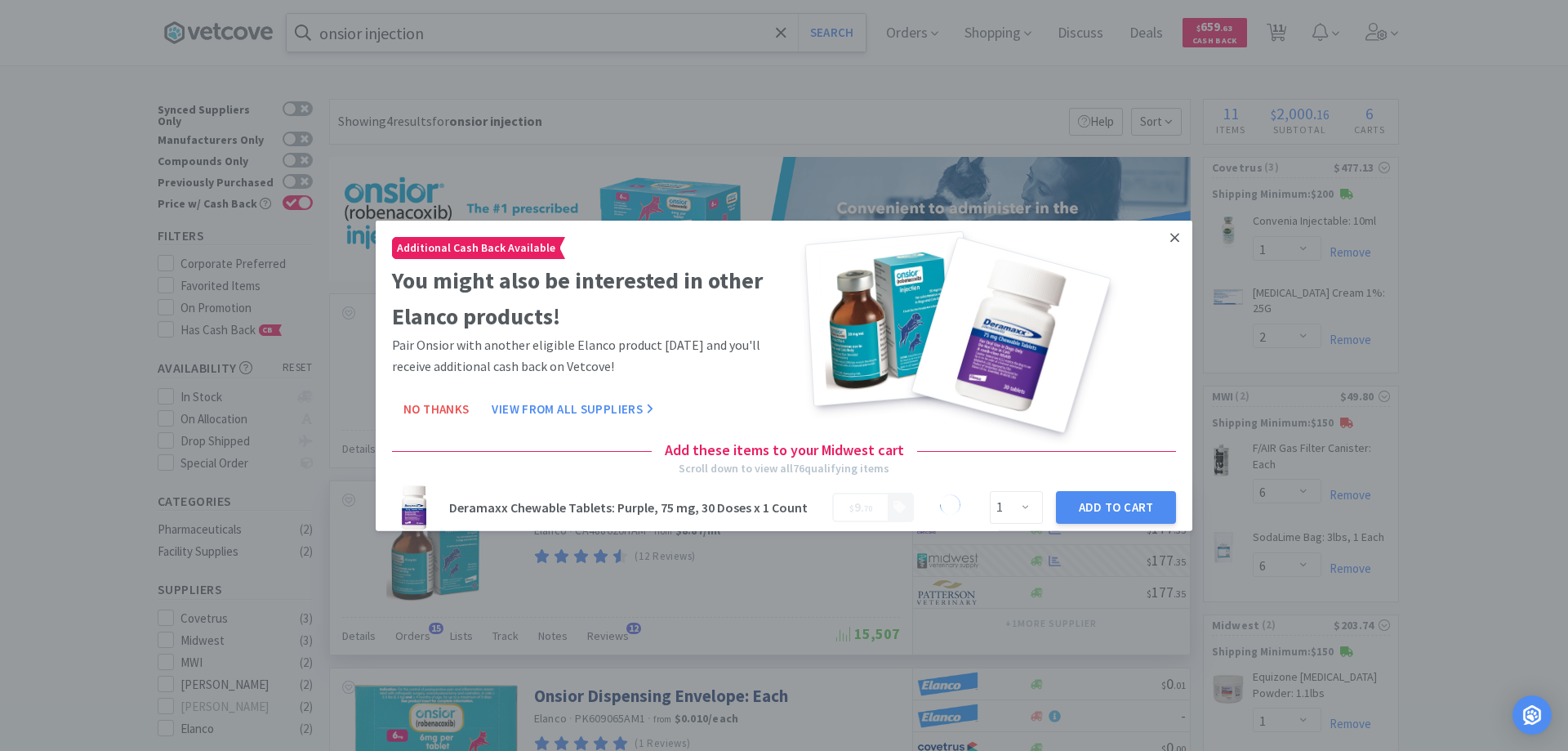
click at [1170, 233] on icon at bounding box center [1175, 238] width 9 height 9
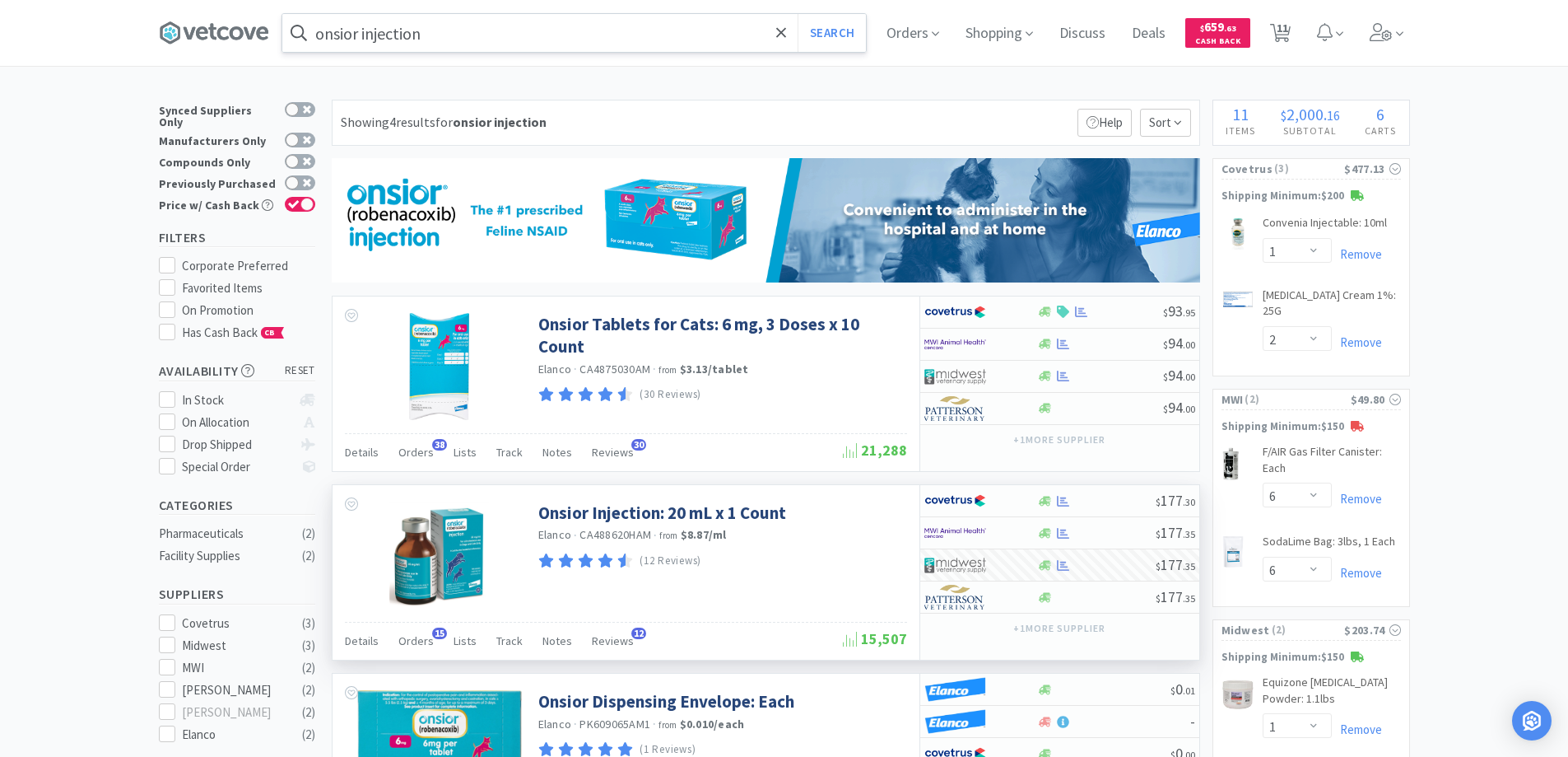
drag, startPoint x: 789, startPoint y: 29, endPoint x: 738, endPoint y: 35, distance: 51.4
click at [785, 30] on icon at bounding box center [781, 33] width 11 height 16
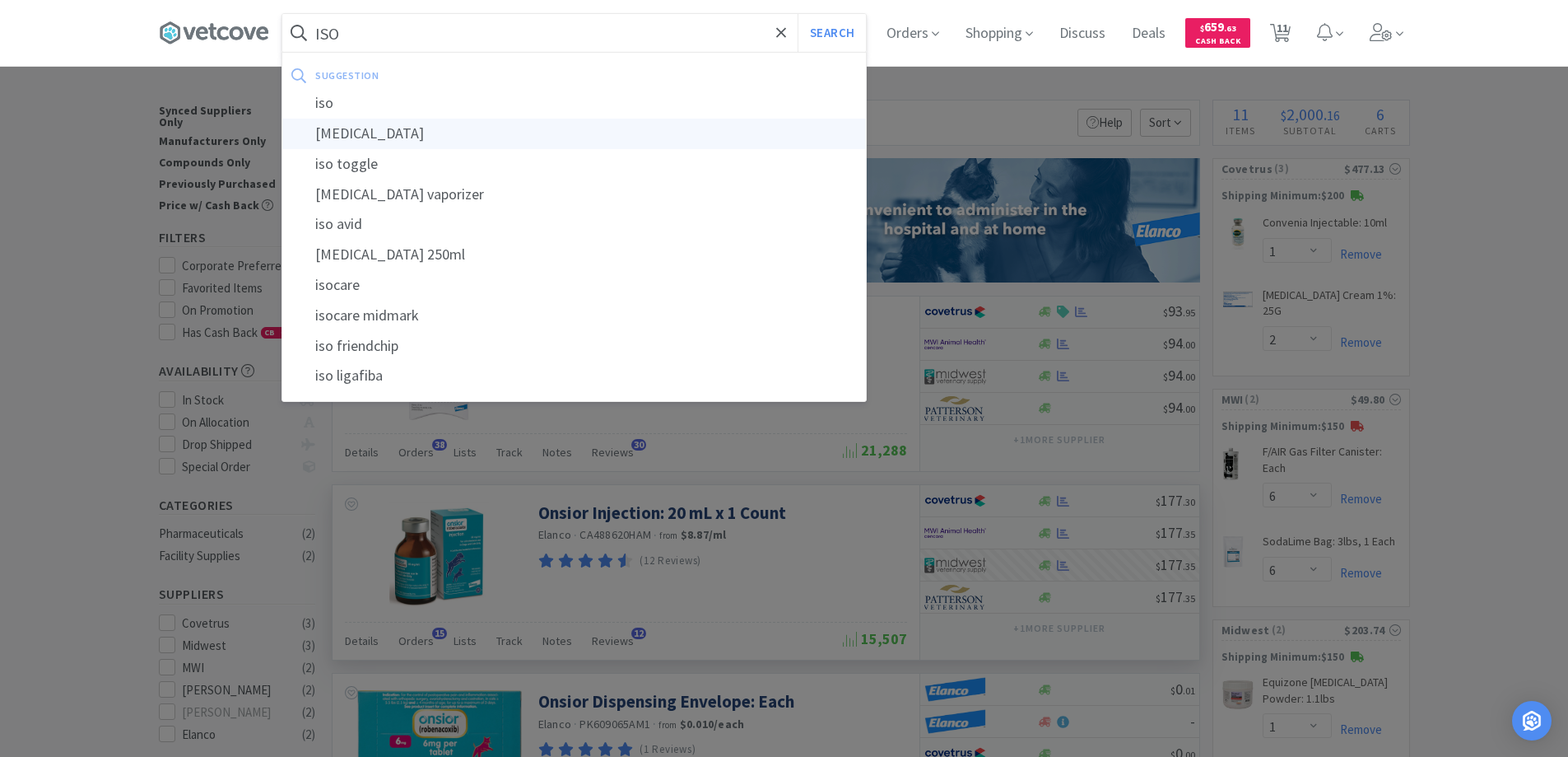
click at [353, 133] on div "[MEDICAL_DATA]" at bounding box center [574, 133] width 584 height 30
type input "[MEDICAL_DATA]"
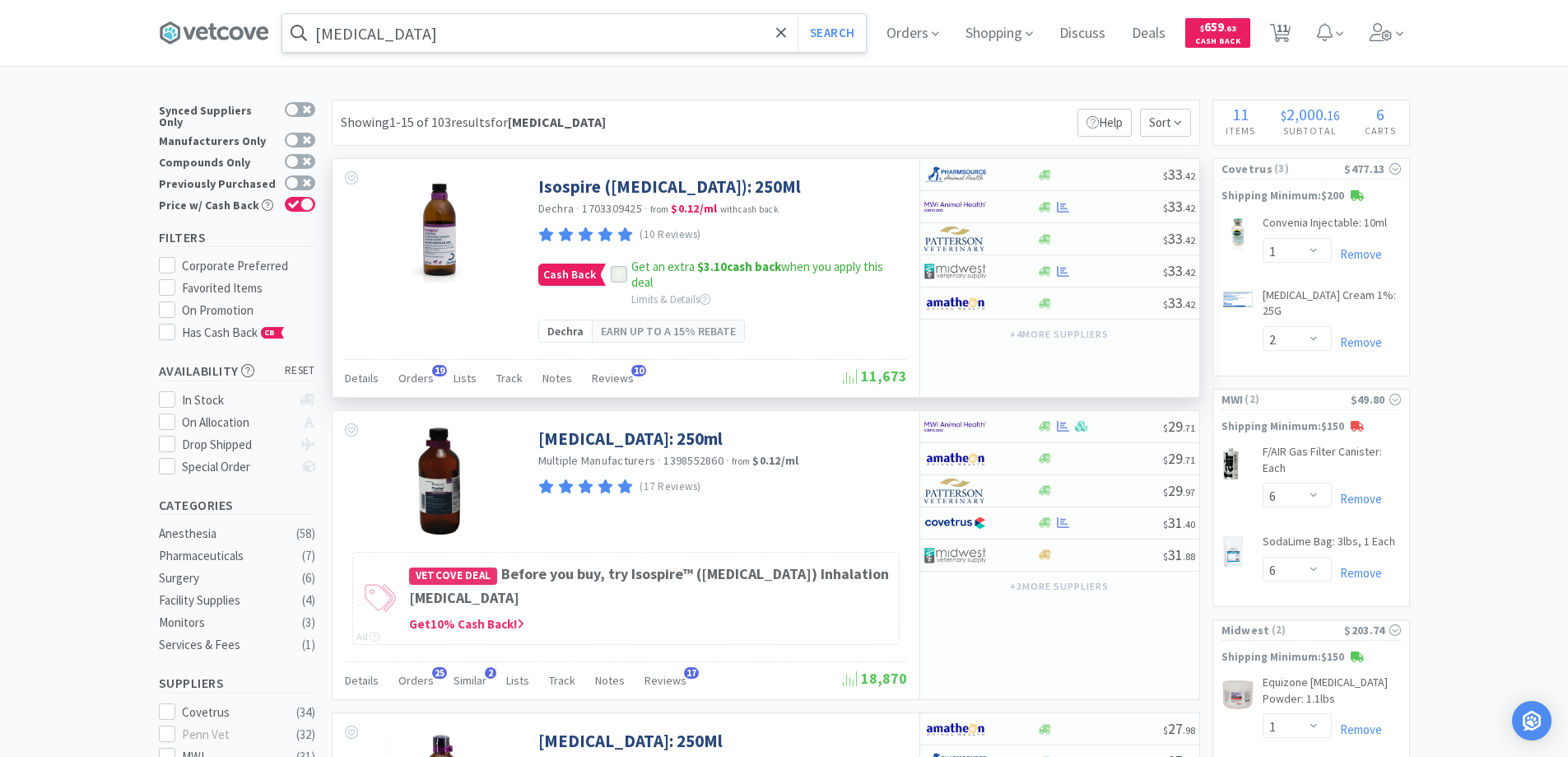
click at [615, 272] on icon at bounding box center [618, 275] width 12 height 12
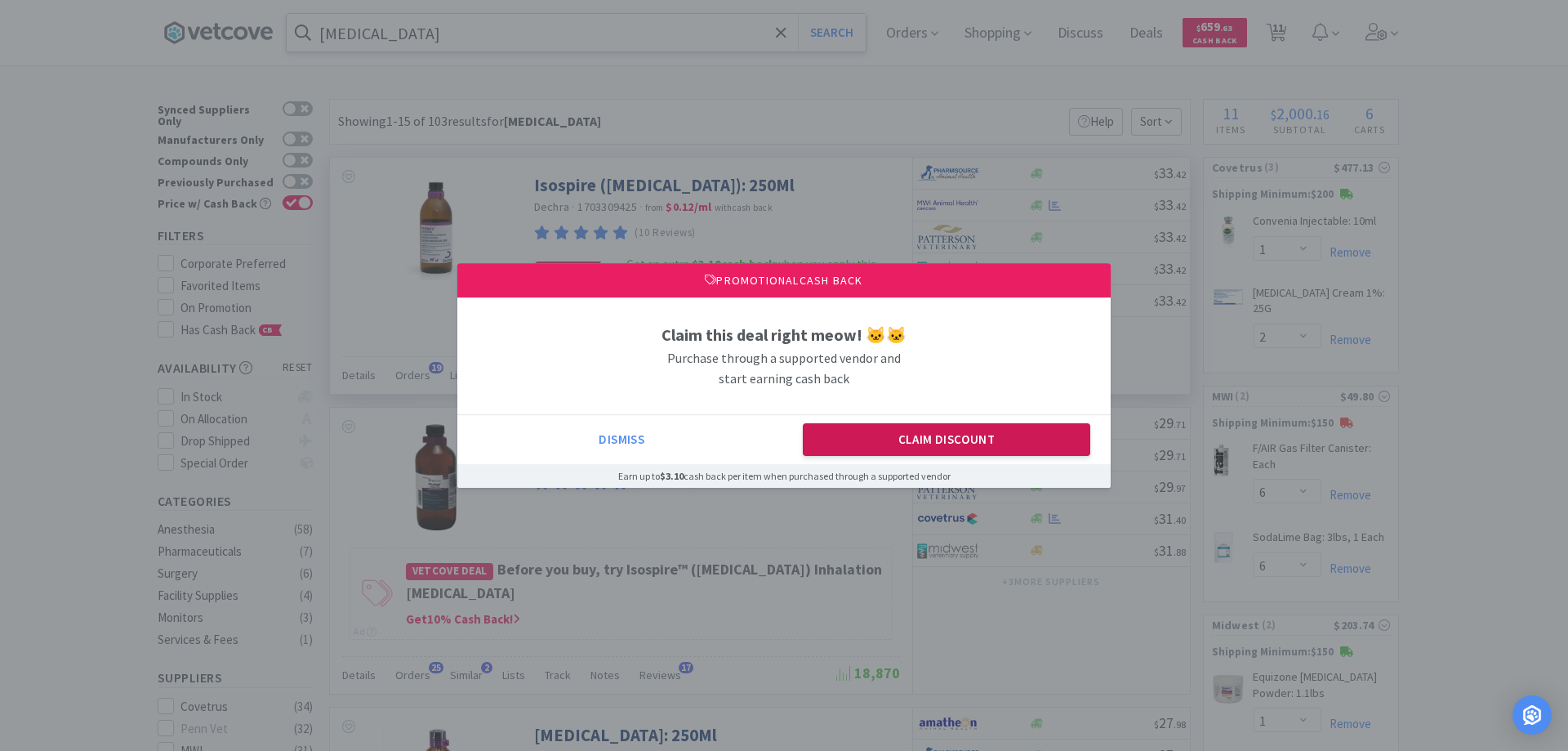
click at [935, 450] on button "Claim Discount" at bounding box center [946, 439] width 288 height 33
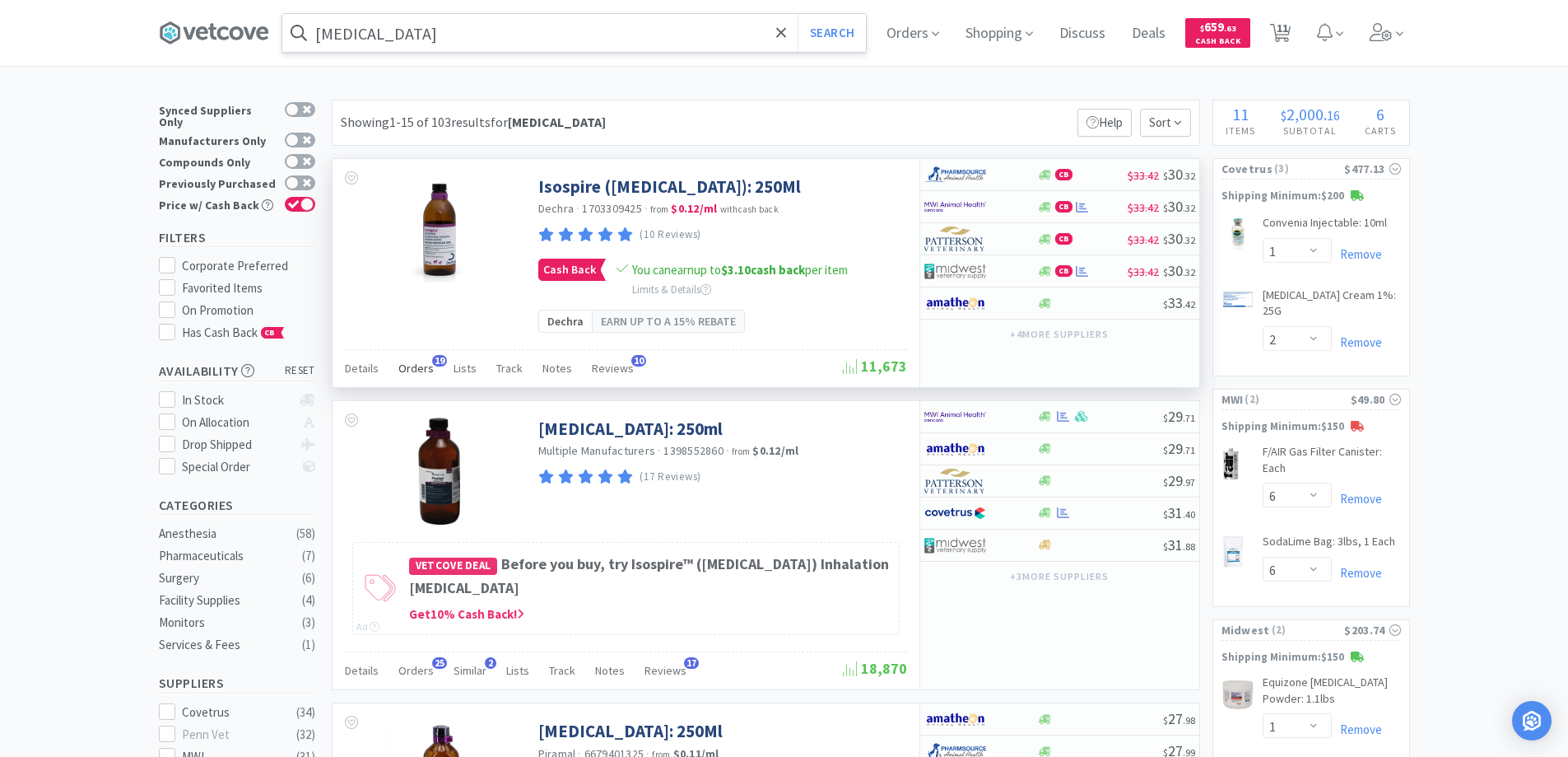
click at [439, 360] on span "19" at bounding box center [439, 361] width 15 height 12
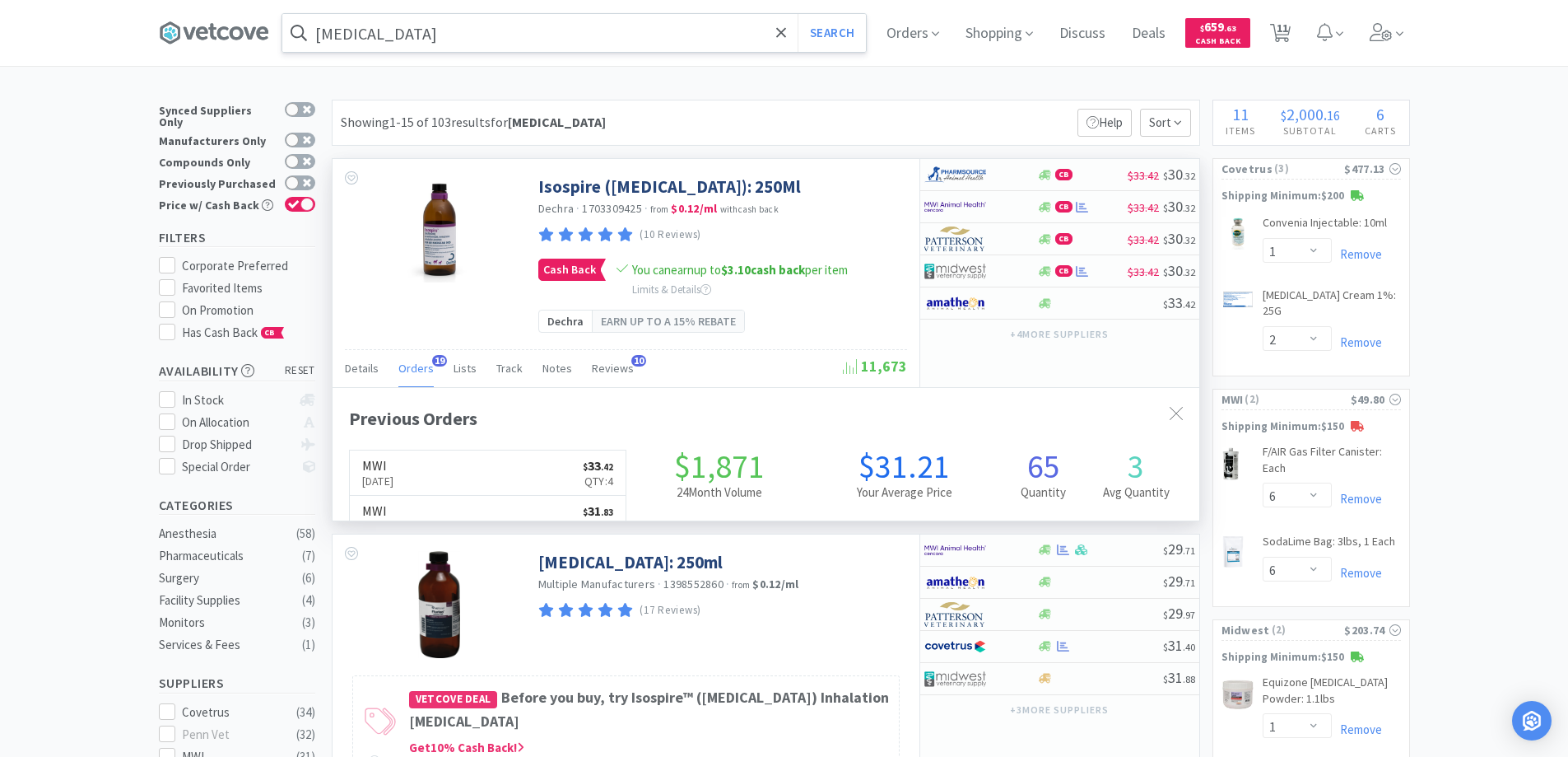
scroll to position [441, 867]
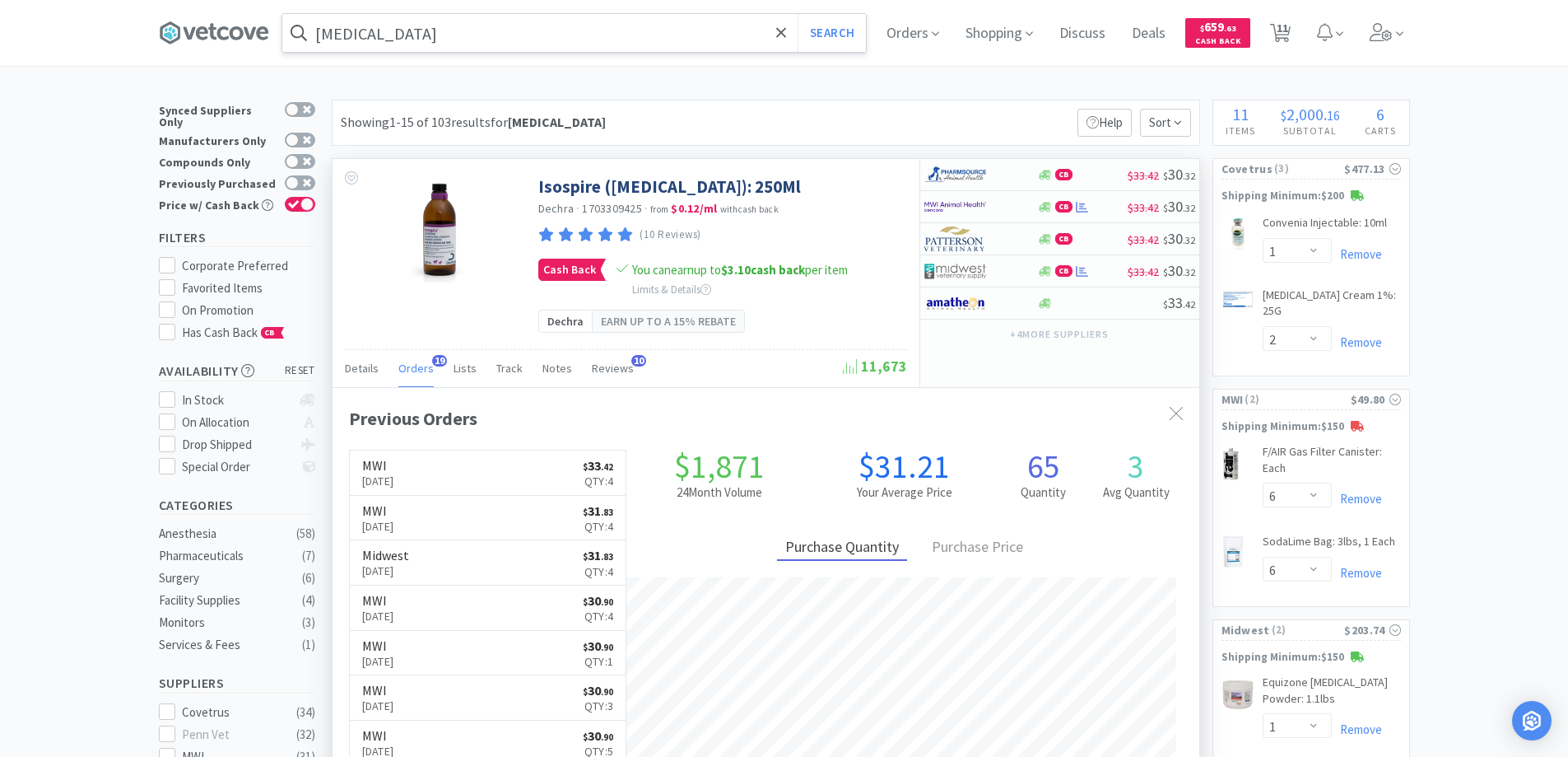
click at [439, 360] on span "19" at bounding box center [439, 361] width 15 height 12
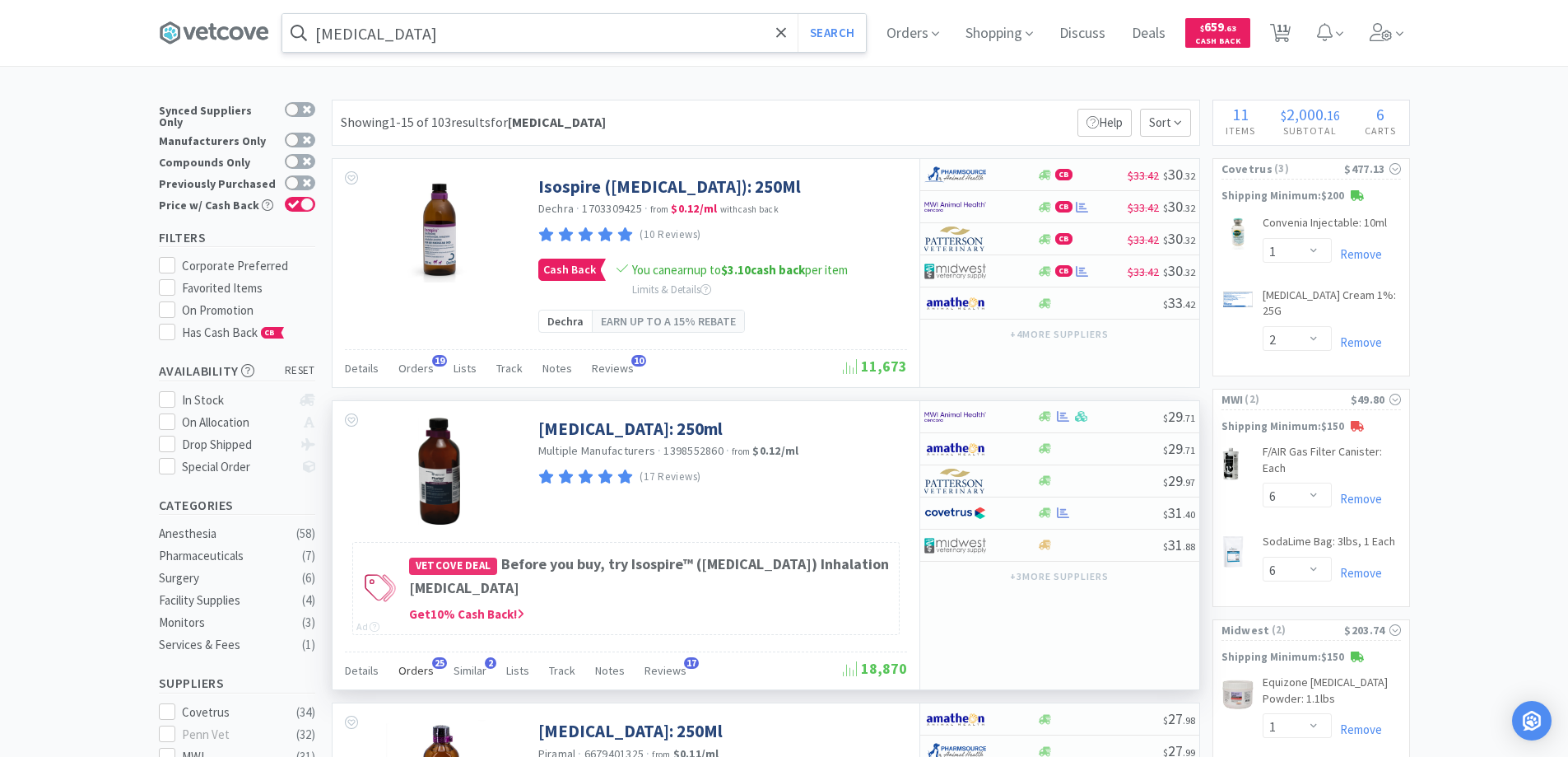
click at [433, 662] on span "25" at bounding box center [439, 662] width 15 height 12
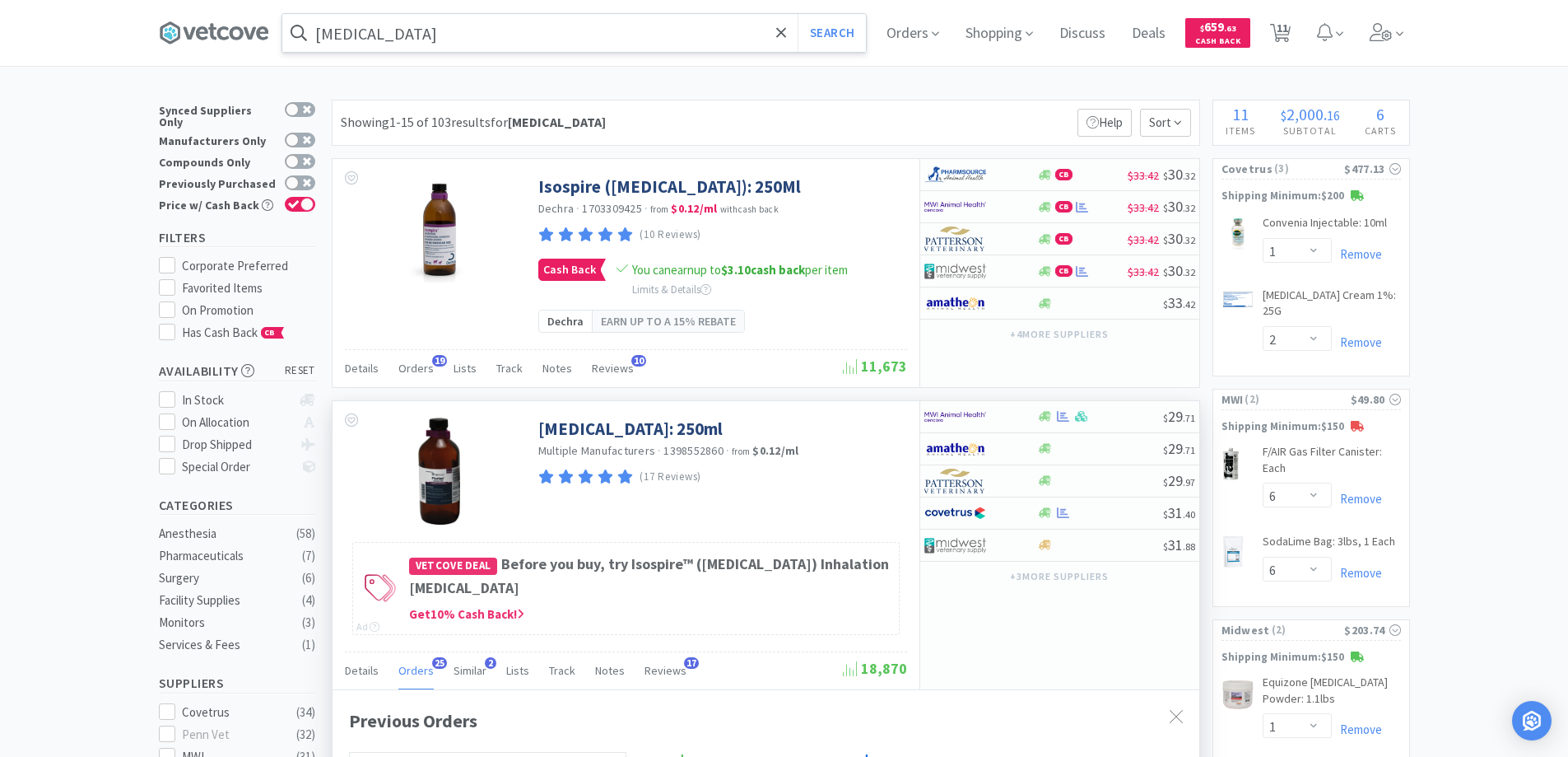
scroll to position [329, 0]
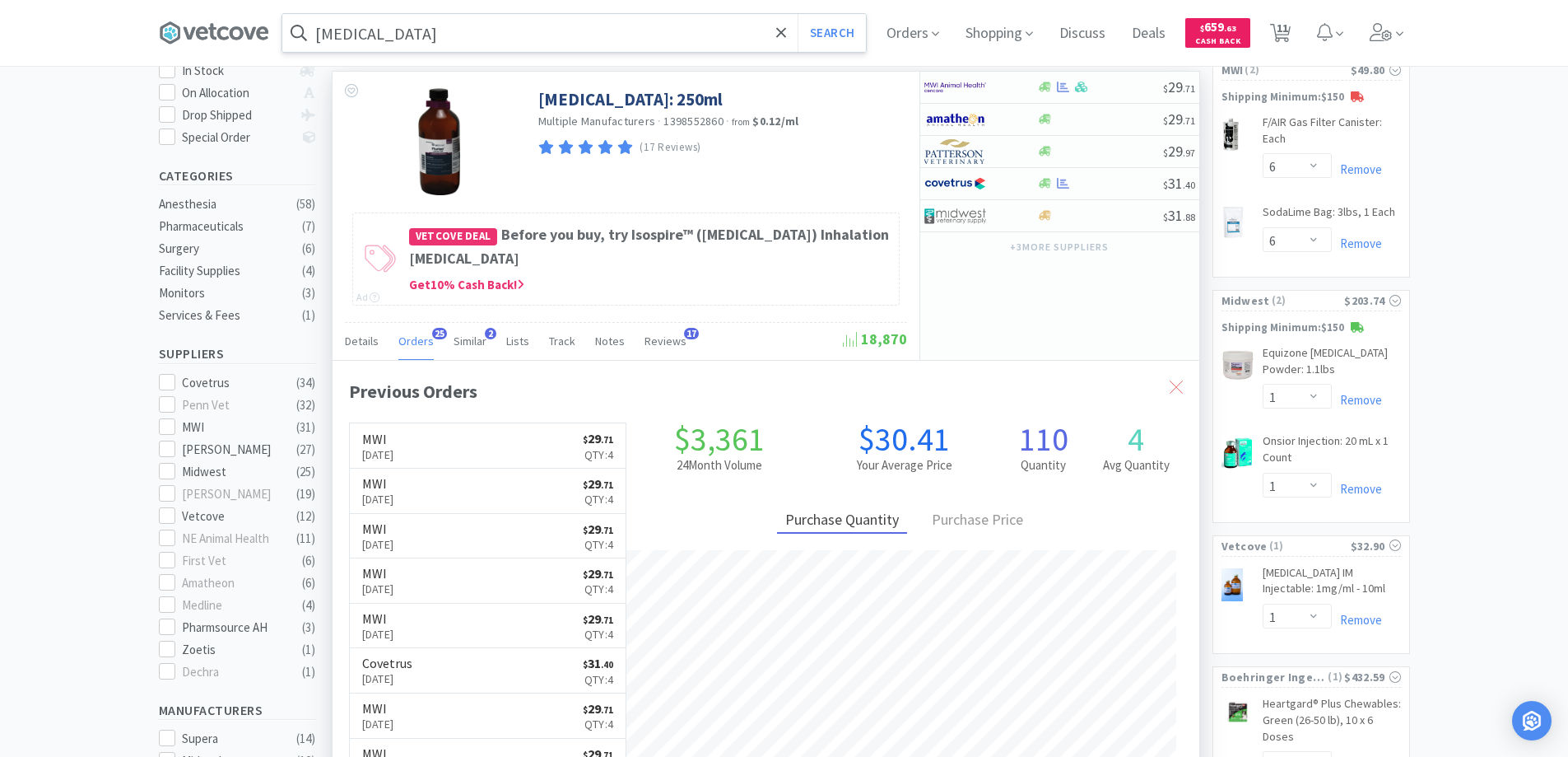
click at [1166, 382] on div at bounding box center [1176, 387] width 30 height 38
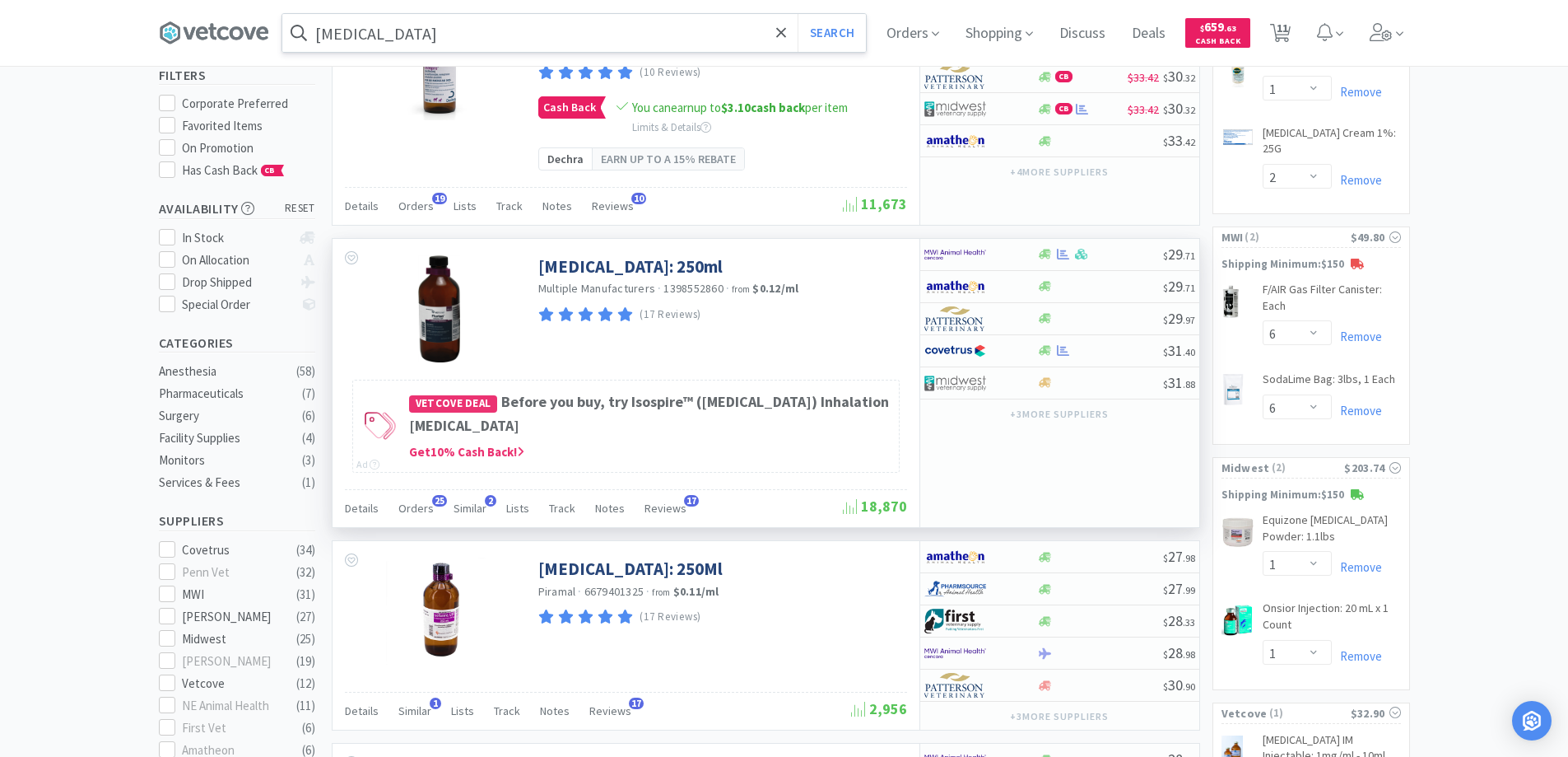
scroll to position [0, 0]
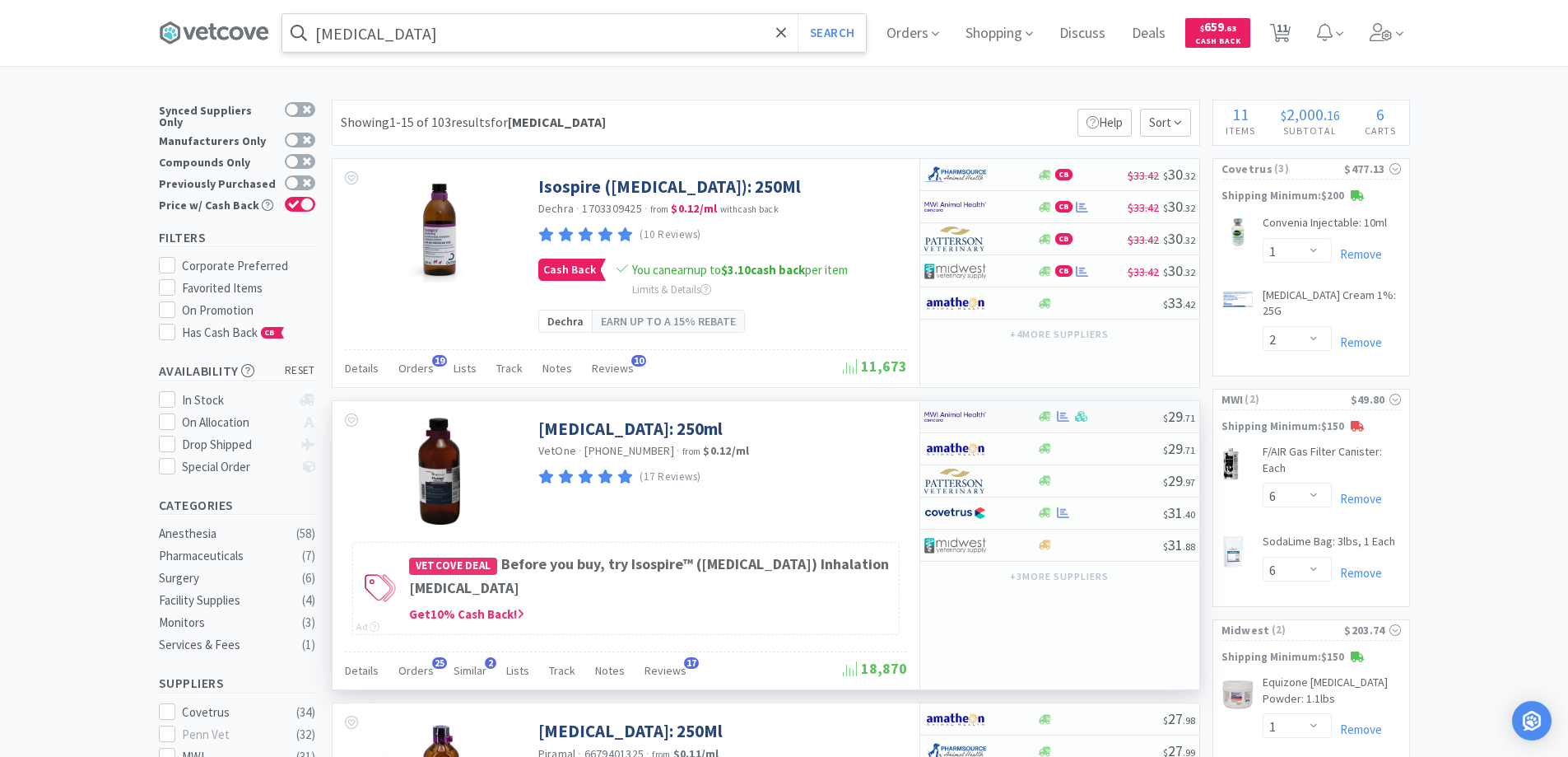
click at [1004, 416] on div at bounding box center [969, 416] width 90 height 28
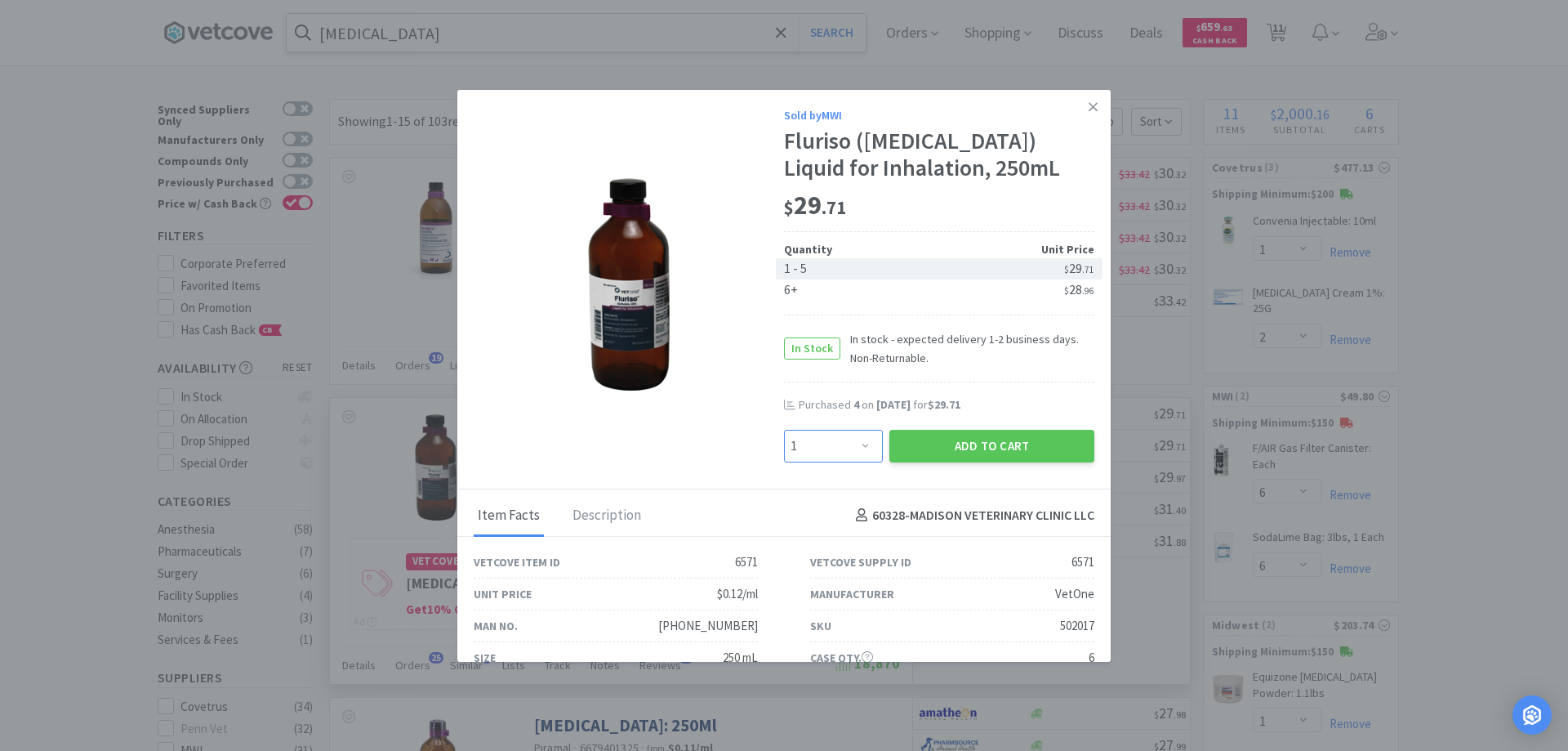
click at [859, 445] on select "Enter Quantity 1 2 3 4 5 6 7 8 9 10 11 12 13 14 15 16 17 18 19 20 Enter Quantity" at bounding box center [833, 446] width 99 height 33
select select "4"
click at [784, 429] on select "Enter Quantity 1 2 3 4 5 6 7 8 9 10 11 12 13 14 15 16 17 18 19 20 Enter Quantity" at bounding box center [833, 446] width 99 height 33
click at [962, 437] on button "Add to Cart" at bounding box center [991, 446] width 205 height 33
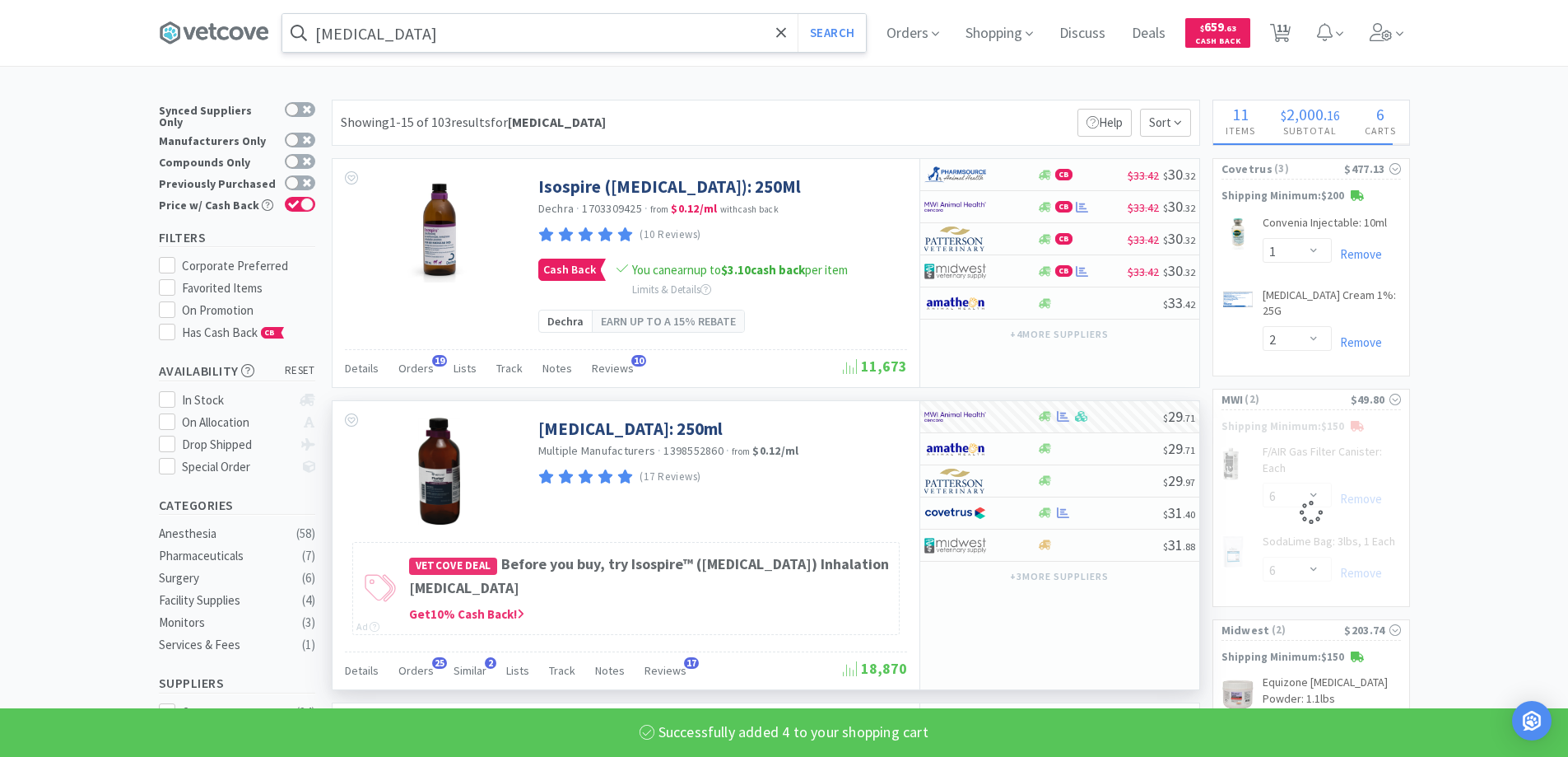
select select "4"
select select "6"
